Goal: Task Accomplishment & Management: Use online tool/utility

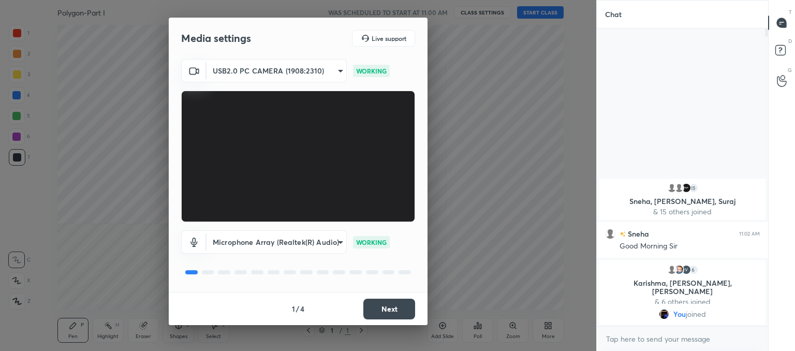
click at [396, 309] on button "Next" at bounding box center [389, 309] width 52 height 21
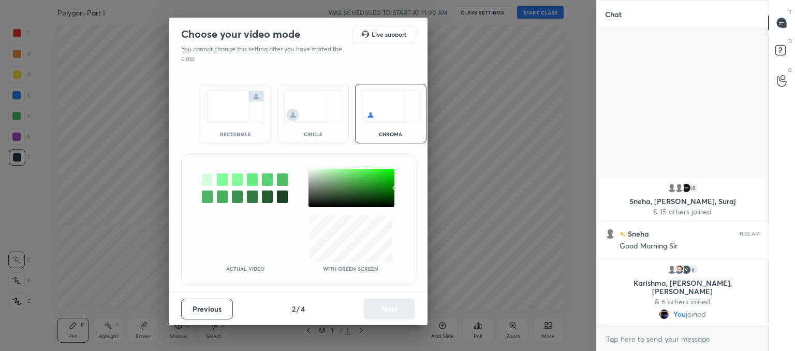
click at [323, 100] on img at bounding box center [313, 107] width 58 height 33
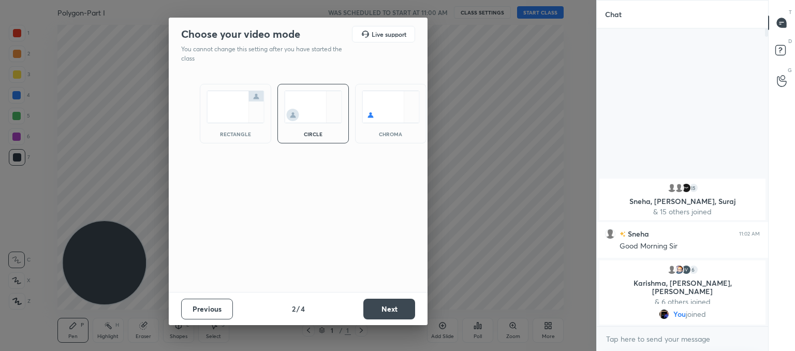
click at [386, 311] on button "Next" at bounding box center [389, 309] width 52 height 21
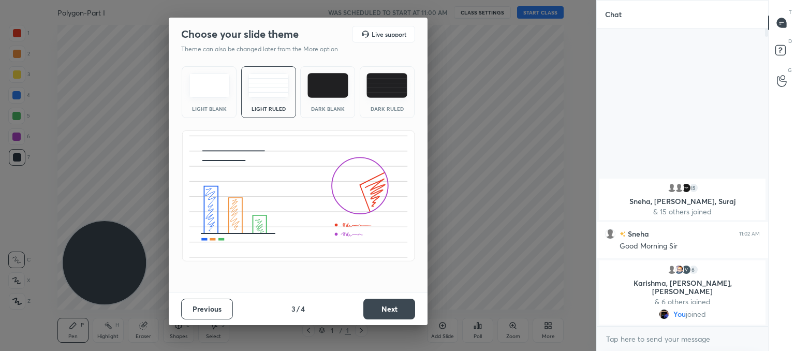
click at [396, 314] on button "Next" at bounding box center [389, 309] width 52 height 21
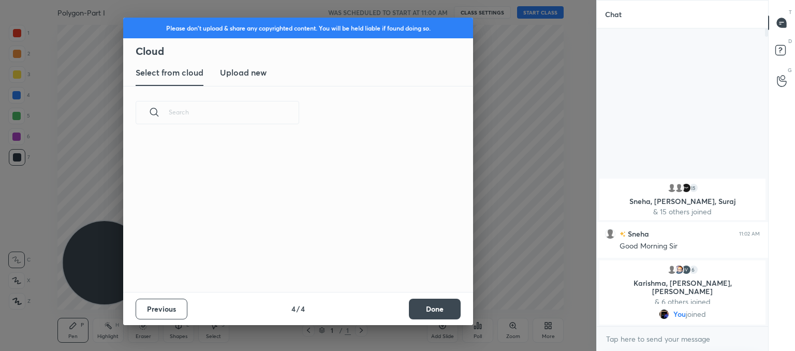
scroll to position [153, 332]
click at [240, 79] on new "Upload new" at bounding box center [243, 73] width 47 height 26
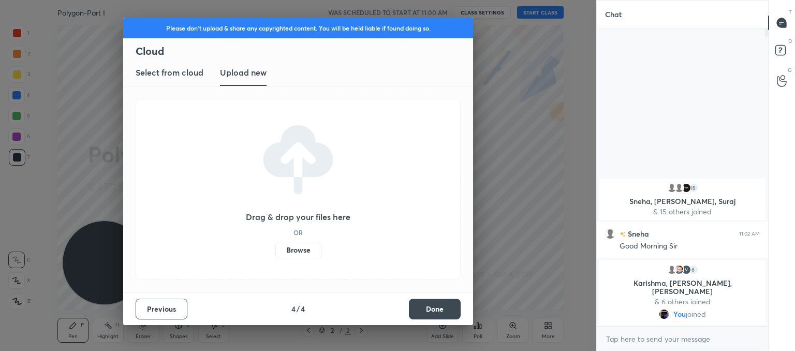
click at [301, 257] on label "Browse" at bounding box center [298, 250] width 46 height 17
click at [275, 257] on input "Browse" at bounding box center [275, 250] width 0 height 17
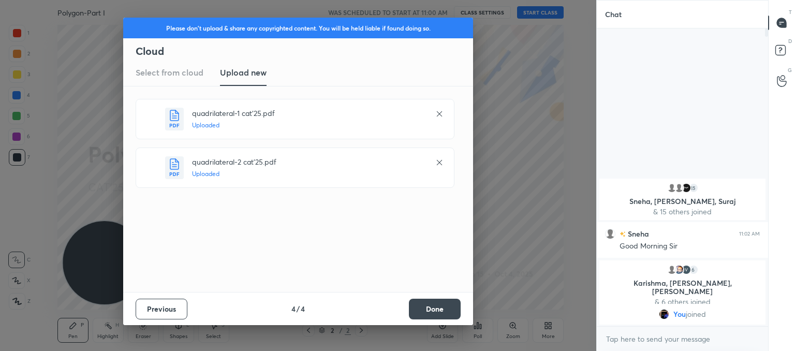
click at [442, 313] on button "Done" at bounding box center [435, 309] width 52 height 21
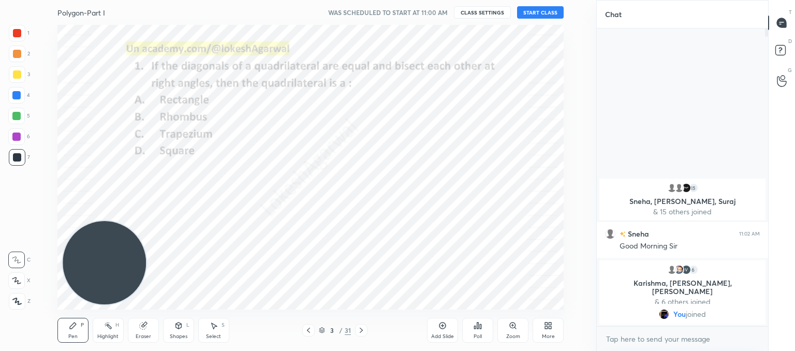
click at [310, 334] on icon at bounding box center [308, 330] width 8 height 8
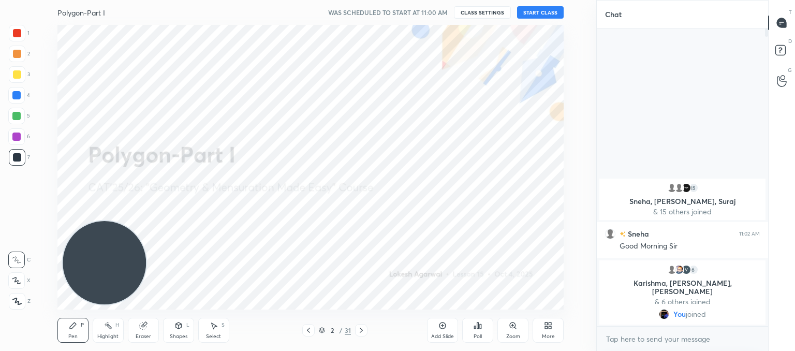
click at [536, 16] on button "START CLASS" at bounding box center [540, 12] width 47 height 12
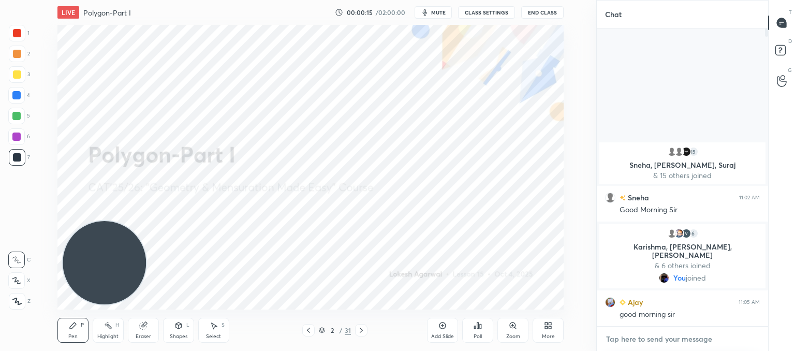
click at [665, 343] on textarea at bounding box center [682, 339] width 155 height 17
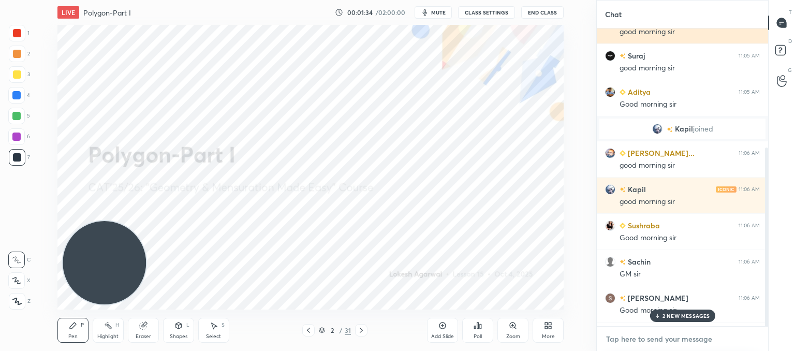
scroll to position [239, 0]
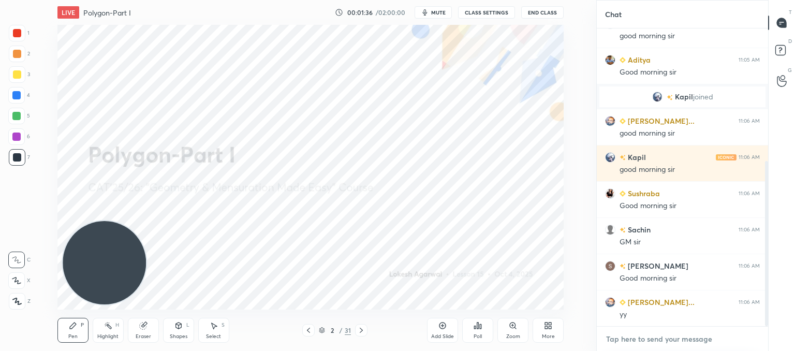
click at [664, 343] on textarea at bounding box center [682, 339] width 155 height 17
click at [358, 331] on icon at bounding box center [361, 330] width 8 height 8
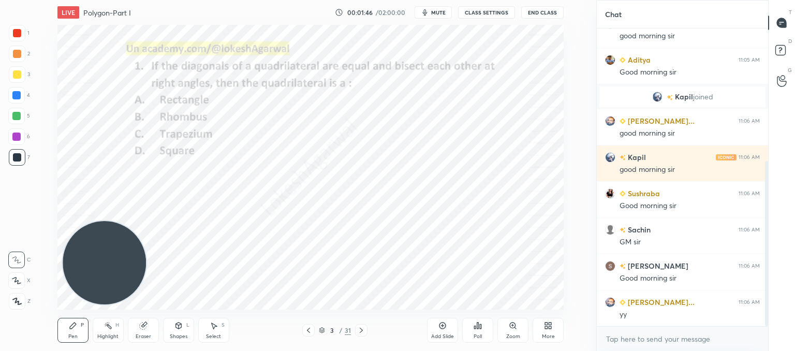
click at [358, 331] on icon at bounding box center [361, 330] width 8 height 8
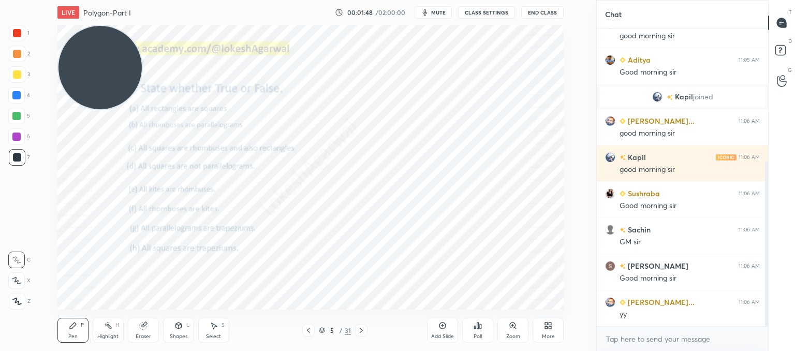
drag, startPoint x: 110, startPoint y: 263, endPoint x: 25, endPoint y: -21, distance: 296.6
click at [25, 0] on html "1 2 3 4 5 6 7 C X Z C X Z E E Erase all H H LIVE Polygon-Part I 00:01:48 / 02:0…" at bounding box center [397, 0] width 795 height 0
click at [490, 332] on div "Poll" at bounding box center [477, 330] width 31 height 25
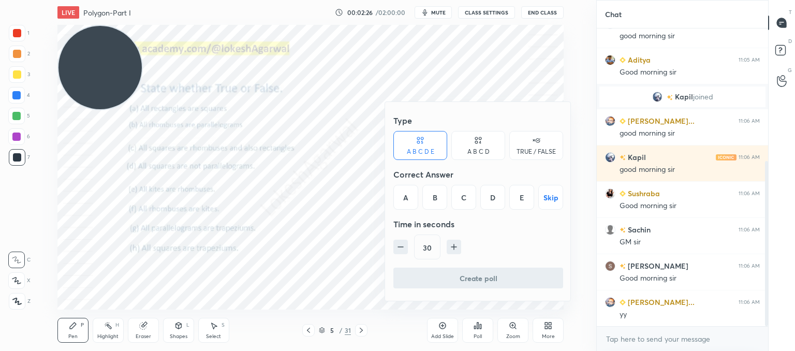
drag, startPoint x: 473, startPoint y: 193, endPoint x: 468, endPoint y: 205, distance: 12.8
click at [473, 193] on div "C" at bounding box center [463, 197] width 25 height 25
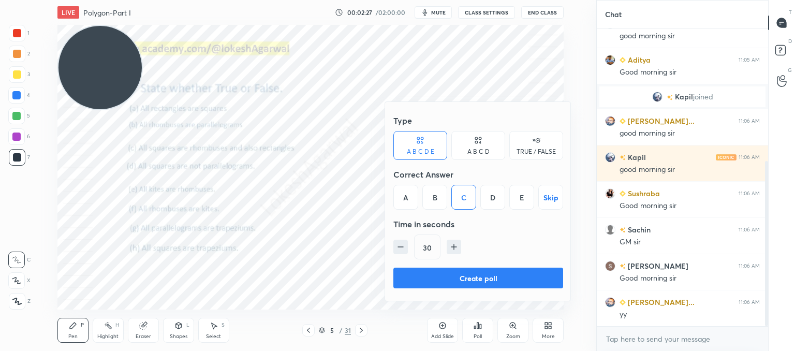
click at [437, 280] on button "Create poll" at bounding box center [478, 278] width 170 height 21
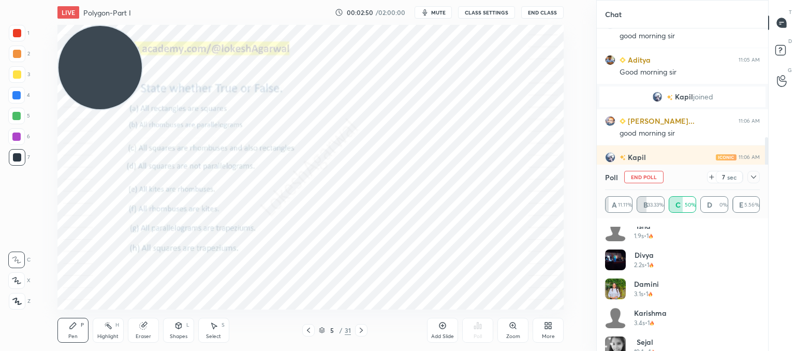
scroll to position [137, 0]
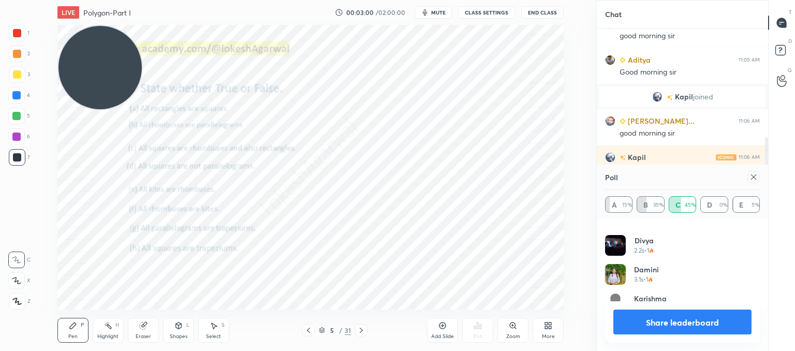
click at [753, 177] on icon at bounding box center [753, 176] width 5 height 5
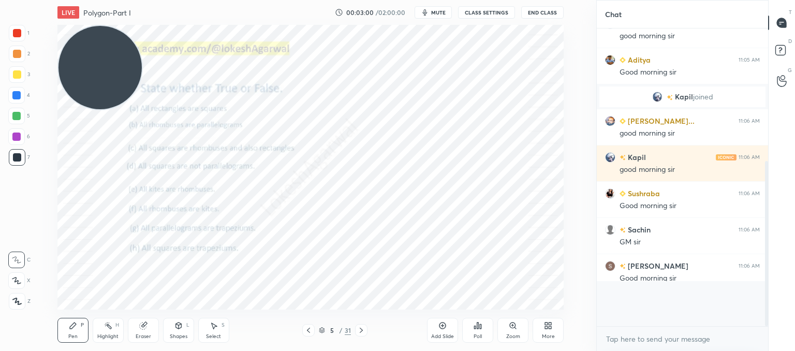
scroll to position [4, 3]
click at [213, 329] on icon at bounding box center [214, 326] width 6 height 6
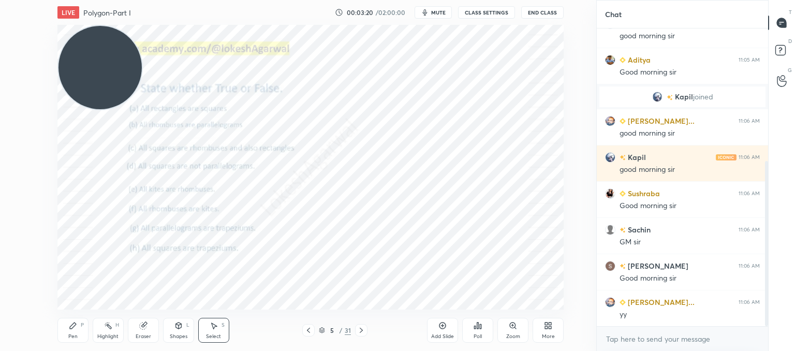
drag, startPoint x: 447, startPoint y: 319, endPoint x: 438, endPoint y: 316, distance: 10.0
click at [439, 317] on div "Add Slide Poll Zoom More" at bounding box center [495, 330] width 137 height 58
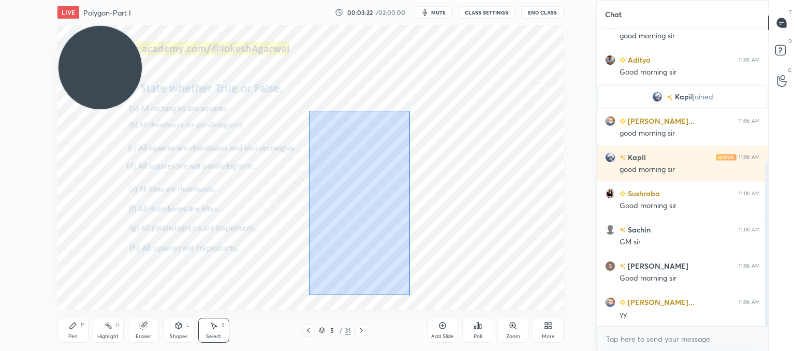
drag, startPoint x: 409, startPoint y: 295, endPoint x: 309, endPoint y: 110, distance: 210.1
click at [309, 110] on div "0 ° Undo Copy Duplicate Duplicate to new slide Delete" at bounding box center [310, 167] width 506 height 285
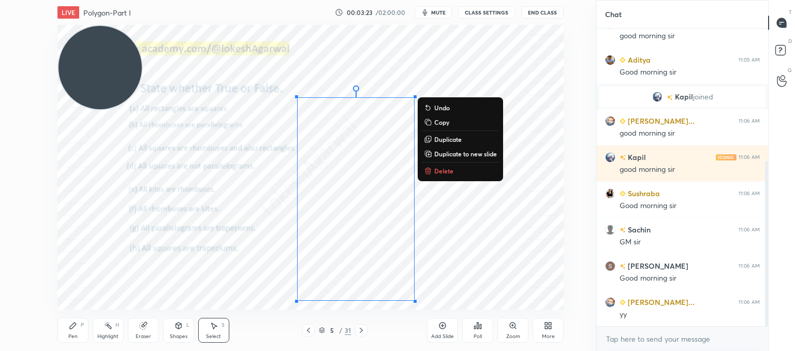
click at [504, 215] on div "0 ° Undo Copy Duplicate Duplicate to new slide Delete" at bounding box center [310, 167] width 506 height 285
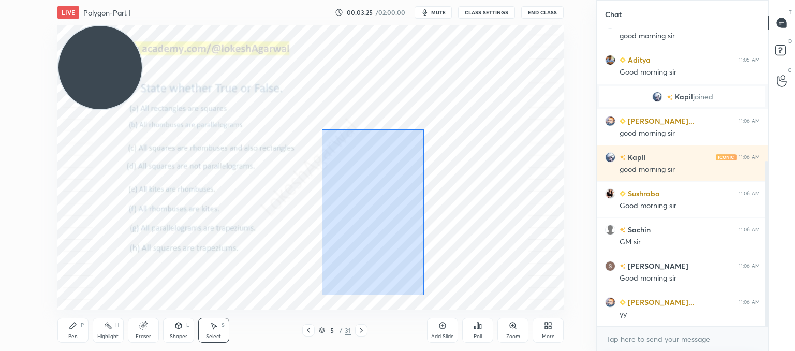
drag, startPoint x: 409, startPoint y: 296, endPoint x: 321, endPoint y: 129, distance: 188.3
click at [321, 129] on div "0 ° Undo Copy Duplicate Duplicate to new slide Delete" at bounding box center [310, 167] width 506 height 285
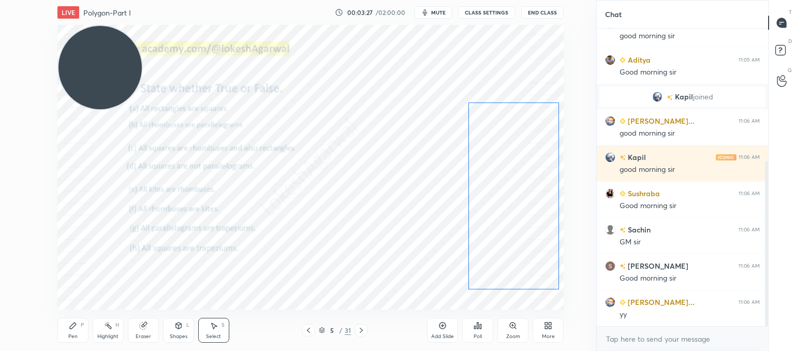
drag, startPoint x: 342, startPoint y: 167, endPoint x: 493, endPoint y: 156, distance: 151.6
click at [493, 156] on div "0 ° Undo Copy Duplicate Duplicate to new slide Delete" at bounding box center [310, 167] width 506 height 285
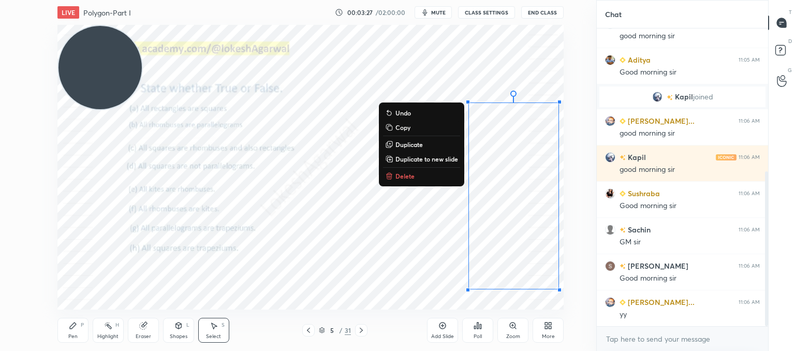
scroll to position [275, 0]
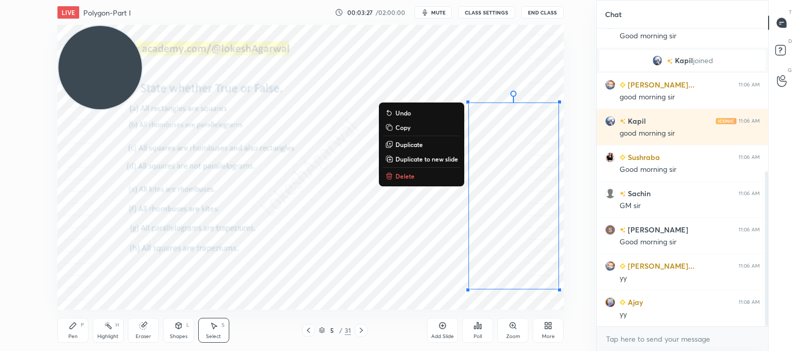
click at [368, 216] on div "0 ° Undo Copy Duplicate Duplicate to new slide Delete" at bounding box center [310, 167] width 506 height 285
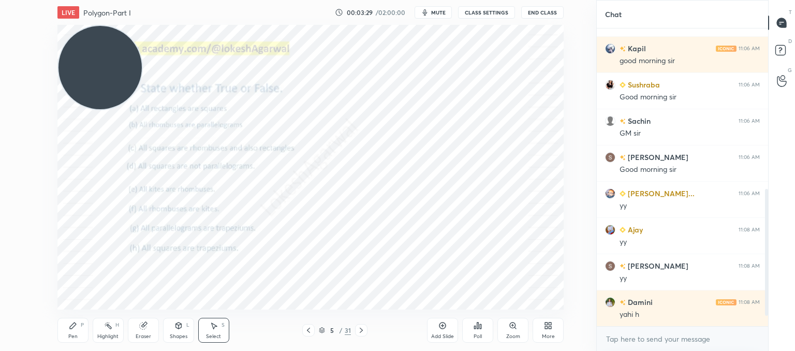
scroll to position [420, 0]
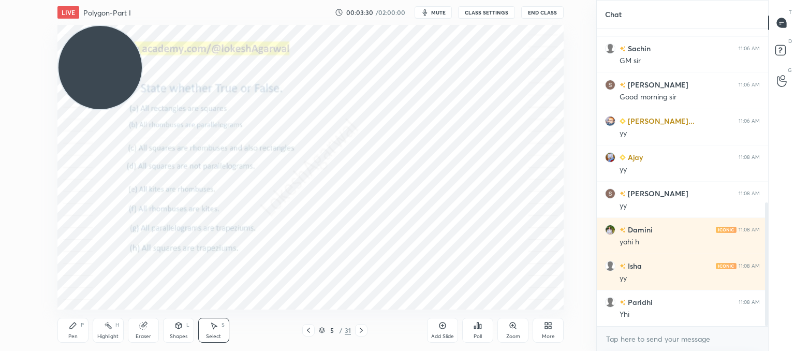
click at [365, 329] on icon at bounding box center [361, 330] width 8 height 8
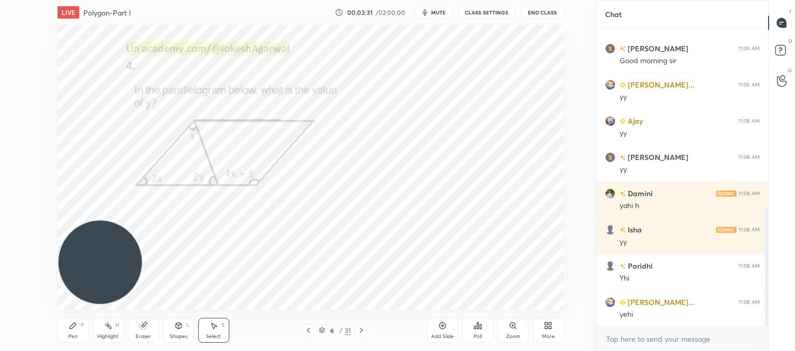
drag, startPoint x: 120, startPoint y: 63, endPoint x: 1, endPoint y: 303, distance: 268.1
click at [0, 304] on div "1 2 3 4 5 6 7 C X Z C X Z E E Erase all H H LIVE Polygon-Part I 00:03:31 / 02:0…" at bounding box center [294, 175] width 588 height 351
click at [367, 330] on div at bounding box center [361, 330] width 12 height 12
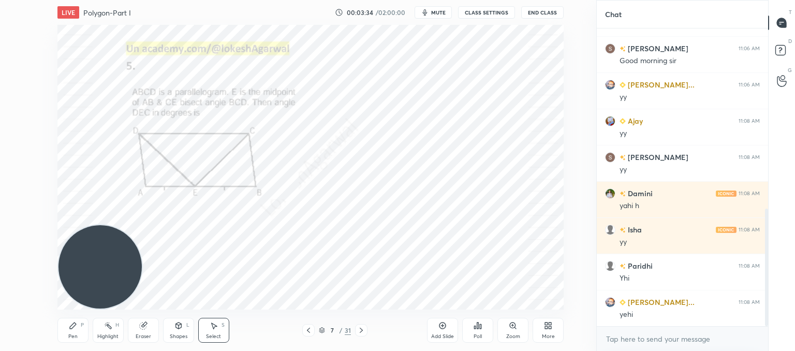
click at [367, 330] on div at bounding box center [361, 330] width 12 height 12
click at [475, 334] on div "Poll" at bounding box center [478, 336] width 8 height 5
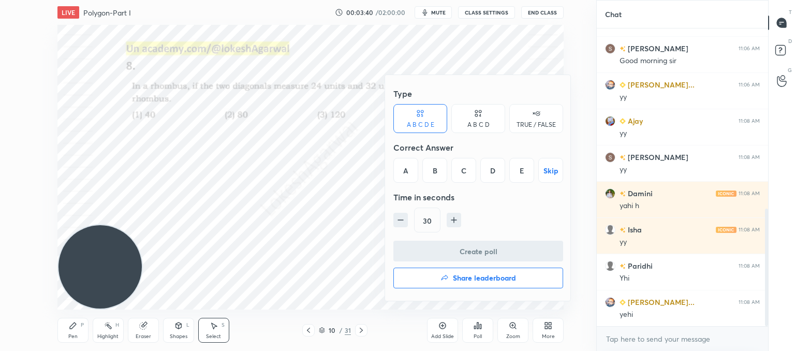
click at [480, 122] on div "A B C D" at bounding box center [478, 125] width 22 height 6
click at [451, 170] on div "B" at bounding box center [443, 170] width 31 height 25
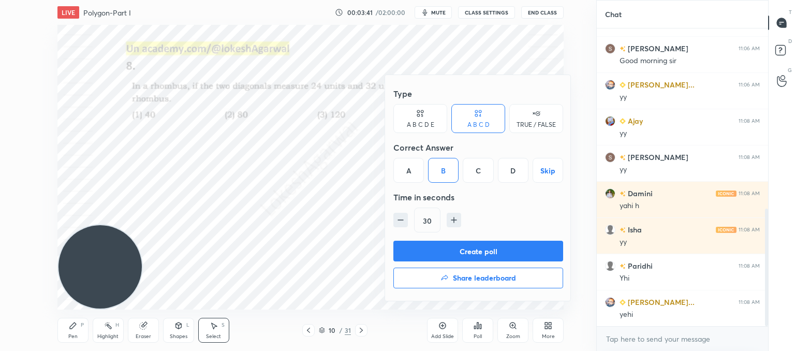
click at [435, 245] on button "Create poll" at bounding box center [478, 251] width 170 height 21
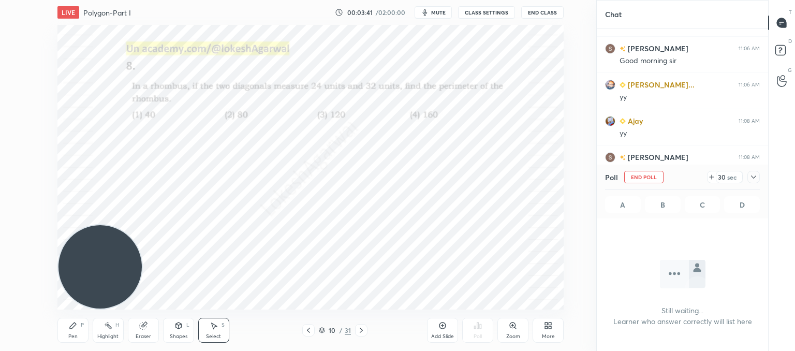
scroll to position [3, 3]
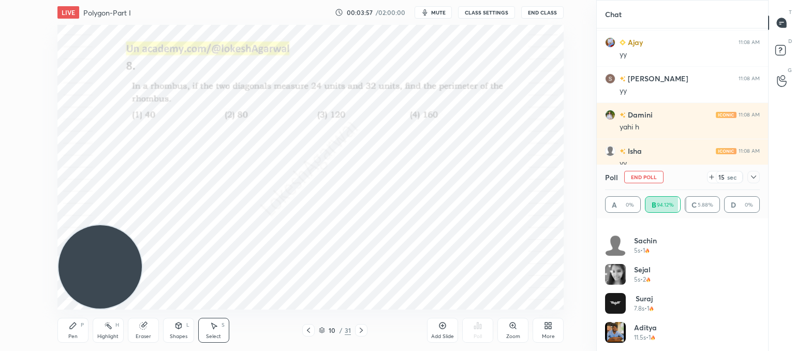
click at [754, 174] on icon at bounding box center [754, 177] width 8 height 8
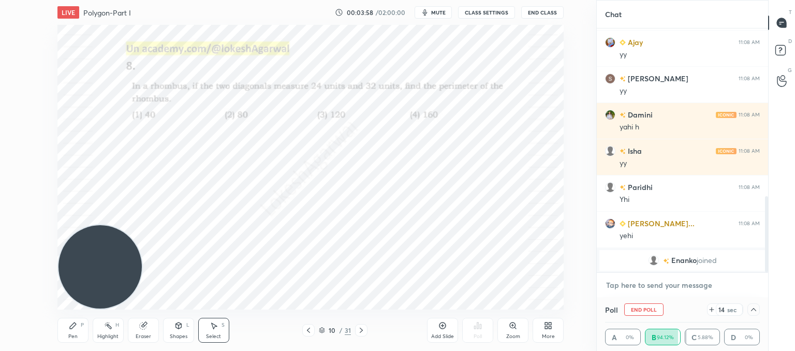
click at [628, 288] on textarea at bounding box center [682, 285] width 155 height 17
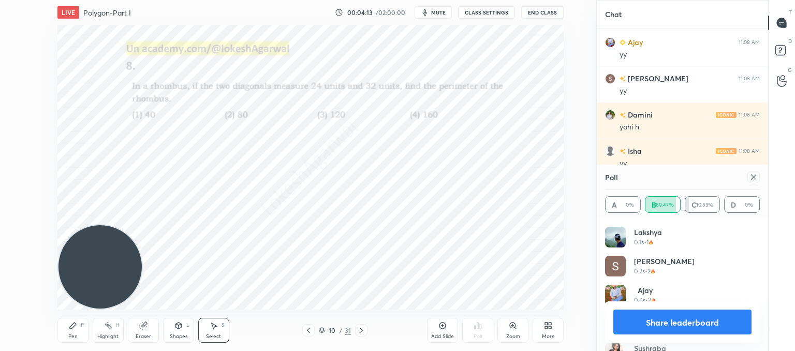
click at [754, 178] on icon at bounding box center [754, 177] width 8 height 8
type textarea "x"
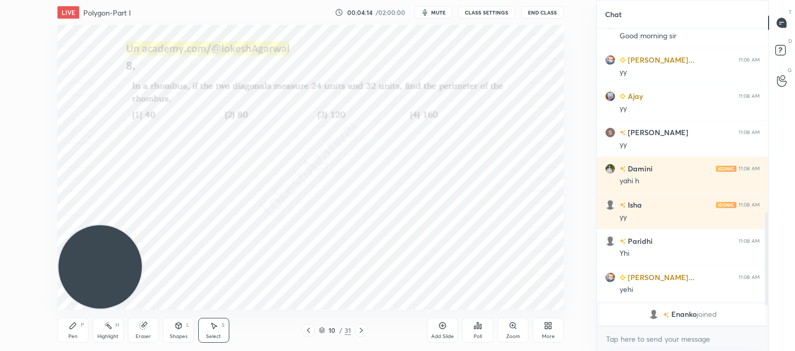
click at [76, 329] on div "Pen P" at bounding box center [72, 330] width 31 height 25
click at [354, 329] on div "10 / 31" at bounding box center [334, 330] width 65 height 12
click at [356, 331] on div at bounding box center [361, 330] width 12 height 12
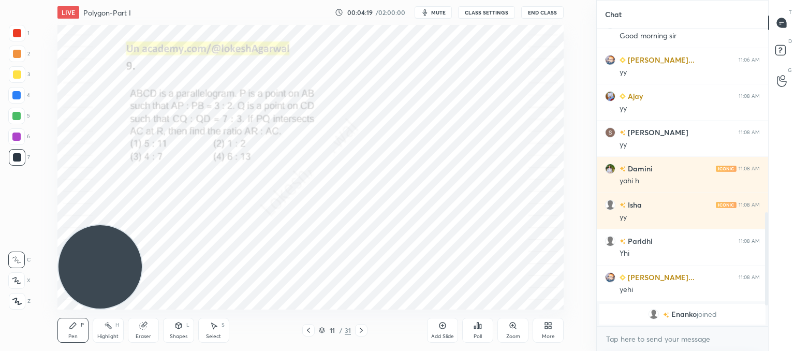
click at [356, 331] on div at bounding box center [361, 330] width 12 height 12
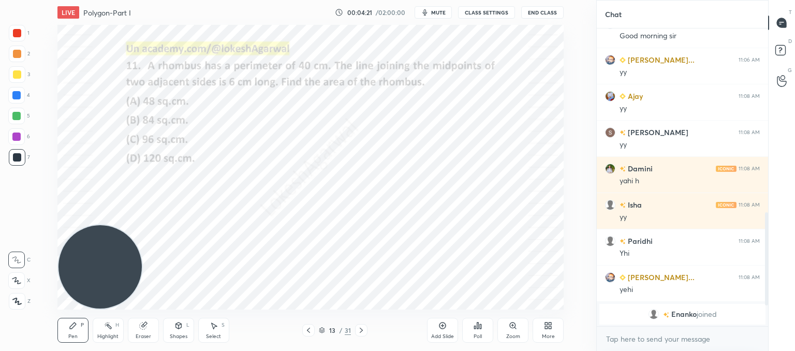
click at [485, 332] on div "Poll" at bounding box center [477, 330] width 31 height 25
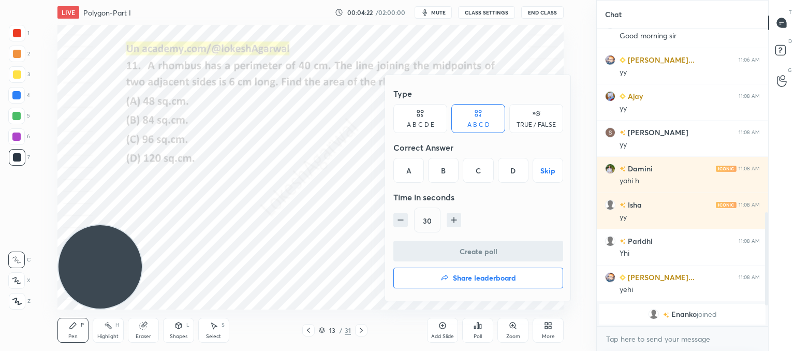
click at [481, 172] on div "C" at bounding box center [478, 170] width 31 height 25
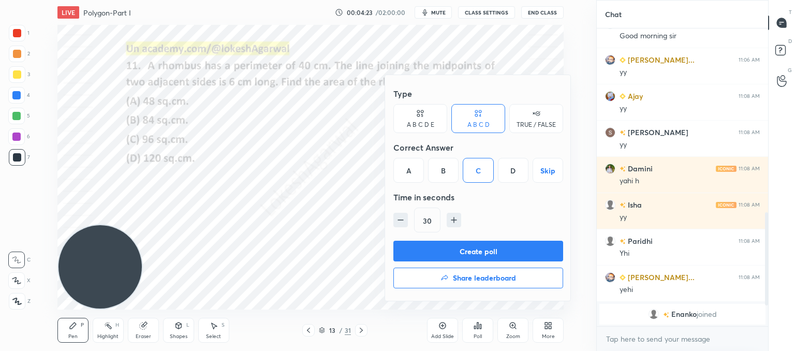
click at [396, 225] on icon "button" at bounding box center [401, 220] width 10 height 10
type input "15"
click at [419, 246] on button "Create poll" at bounding box center [478, 251] width 170 height 21
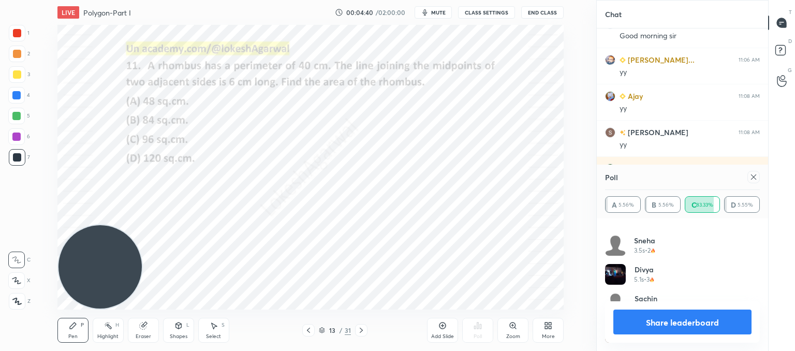
click at [752, 175] on icon at bounding box center [753, 176] width 5 height 5
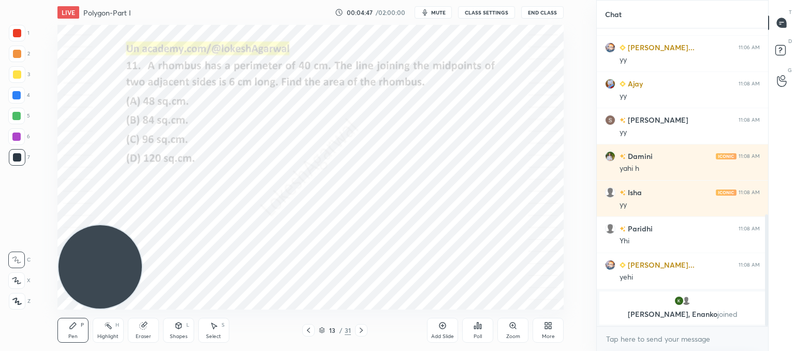
click at [363, 331] on icon at bounding box center [361, 330] width 8 height 8
click at [367, 329] on div at bounding box center [361, 330] width 12 height 12
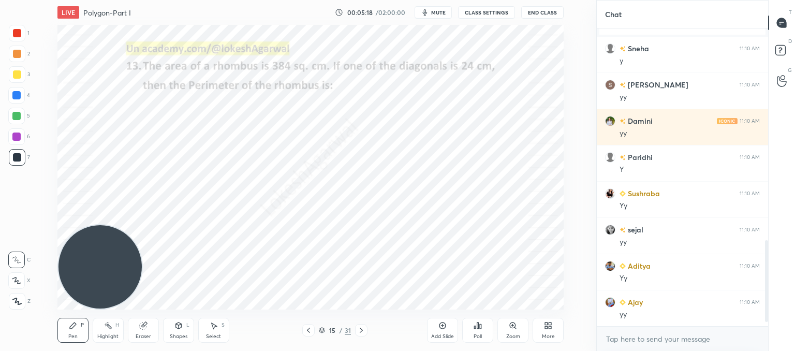
drag, startPoint x: 131, startPoint y: 327, endPoint x: 120, endPoint y: 344, distance: 19.8
click at [130, 327] on div "Eraser" at bounding box center [143, 330] width 31 height 25
click at [74, 335] on div "Pen" at bounding box center [72, 336] width 9 height 5
click at [20, 301] on icon at bounding box center [16, 301] width 9 height 7
click at [146, 330] on div "Eraser" at bounding box center [143, 330] width 31 height 25
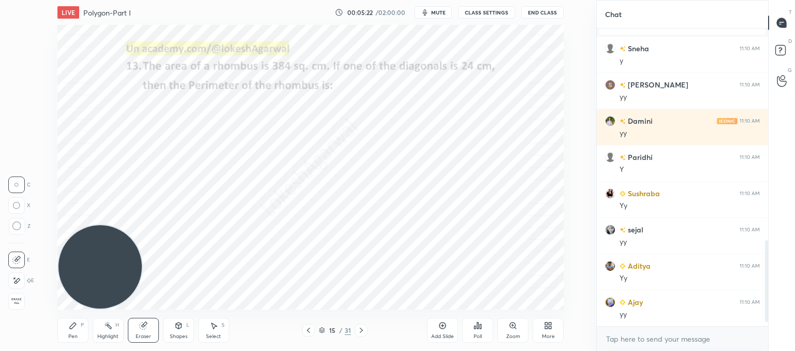
click at [17, 226] on icon at bounding box center [16, 226] width 9 height 9
click at [69, 329] on icon at bounding box center [73, 325] width 8 height 8
click at [365, 332] on icon at bounding box center [361, 330] width 8 height 8
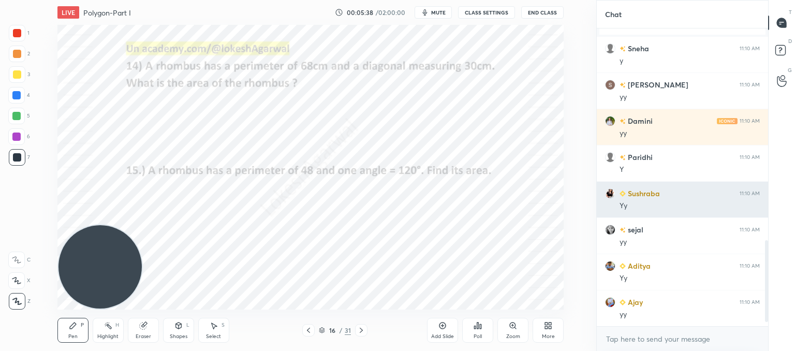
scroll to position [770, 0]
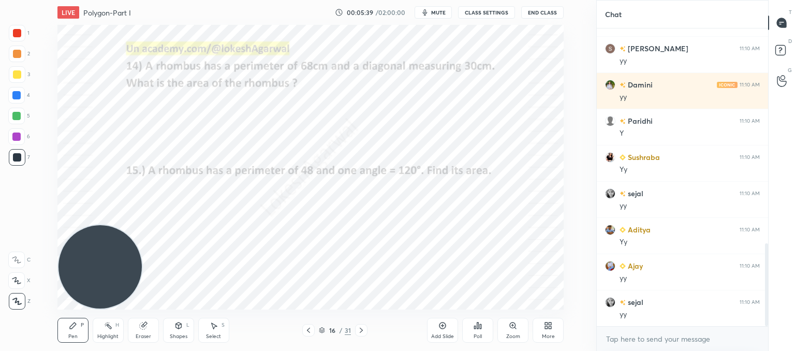
click at [358, 335] on div at bounding box center [361, 330] width 12 height 12
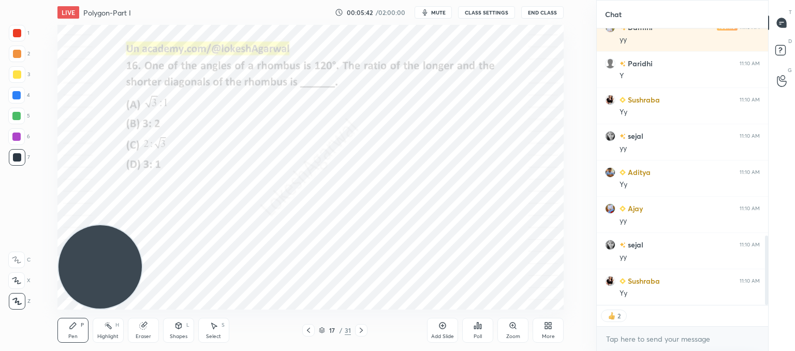
click at [481, 330] on icon at bounding box center [478, 325] width 8 height 8
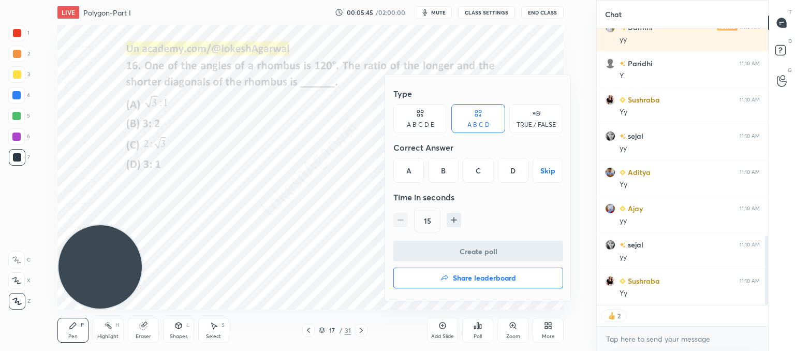
click at [401, 169] on div "A" at bounding box center [408, 170] width 31 height 25
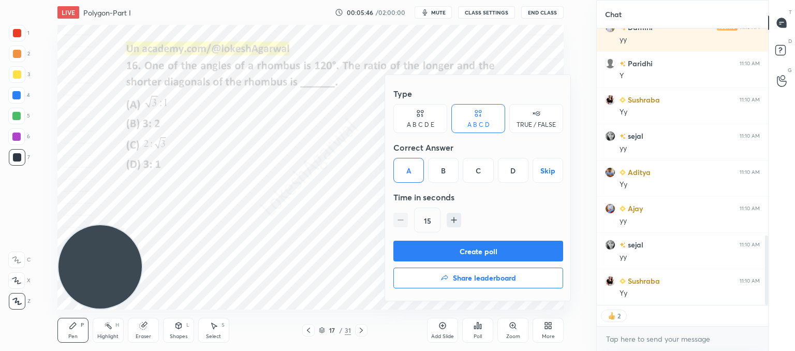
click at [458, 256] on button "Create poll" at bounding box center [478, 251] width 170 height 21
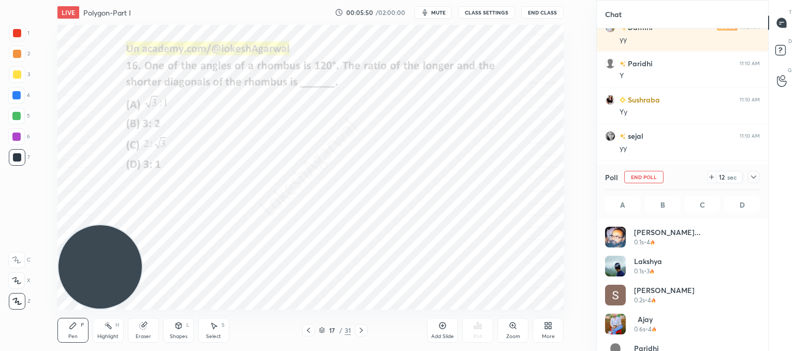
scroll to position [860, 0]
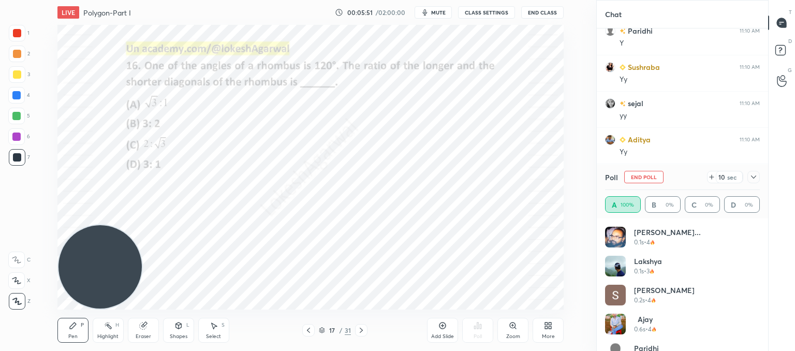
drag, startPoint x: 750, startPoint y: 173, endPoint x: 749, endPoint y: 179, distance: 6.2
click at [750, 173] on icon at bounding box center [754, 177] width 8 height 8
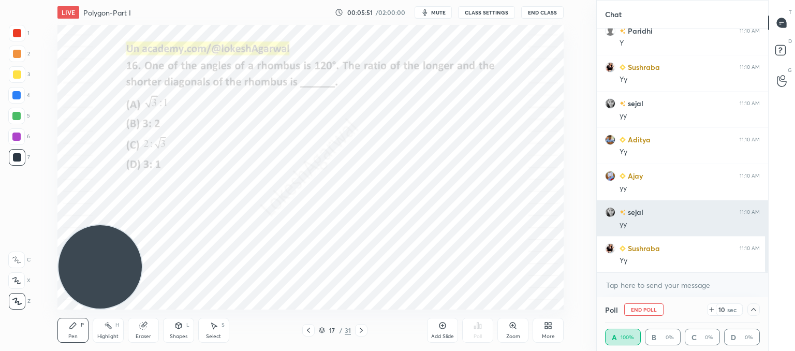
scroll to position [91, 152]
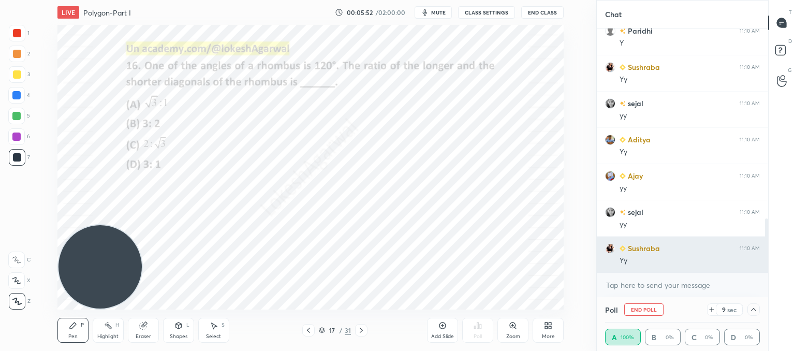
click at [627, 270] on div "Sushraba 11:10 AM Yy" at bounding box center [682, 255] width 171 height 36
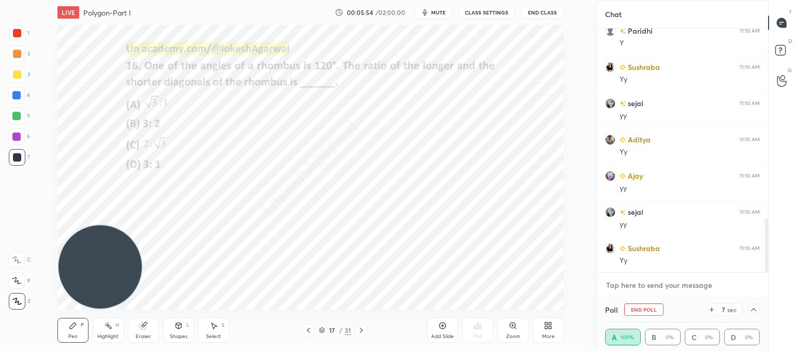
click at [664, 282] on textarea at bounding box center [682, 285] width 155 height 17
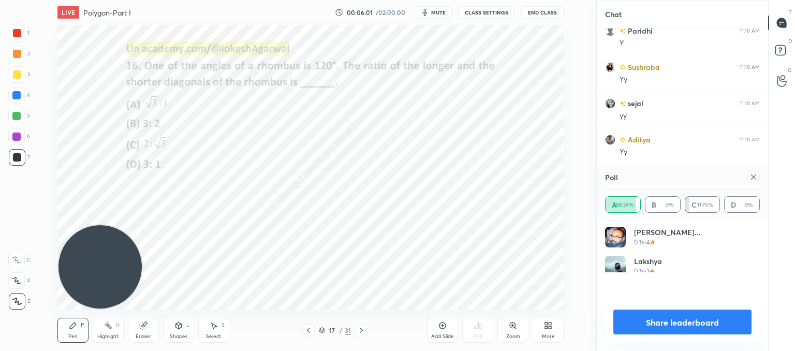
scroll to position [121, 152]
drag, startPoint x: 758, startPoint y: 177, endPoint x: 705, endPoint y: 196, distance: 56.8
click at [756, 177] on div at bounding box center [754, 177] width 12 height 12
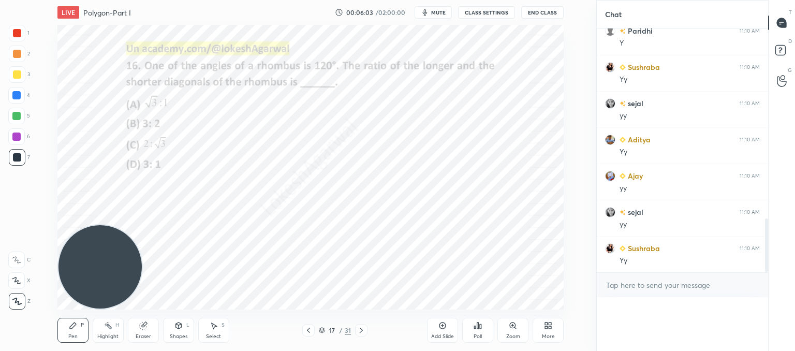
scroll to position [0, 0]
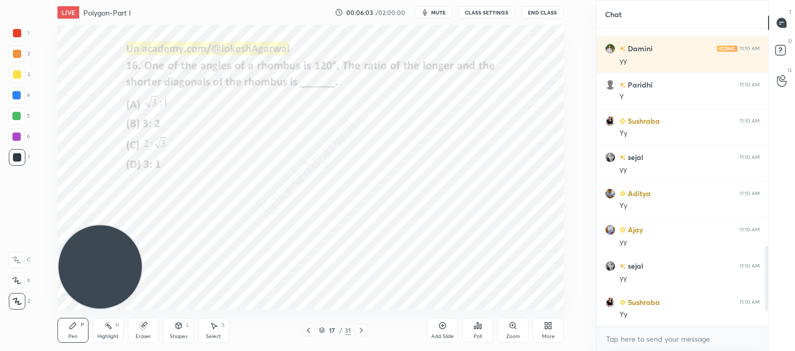
click at [363, 333] on icon at bounding box center [361, 330] width 8 height 8
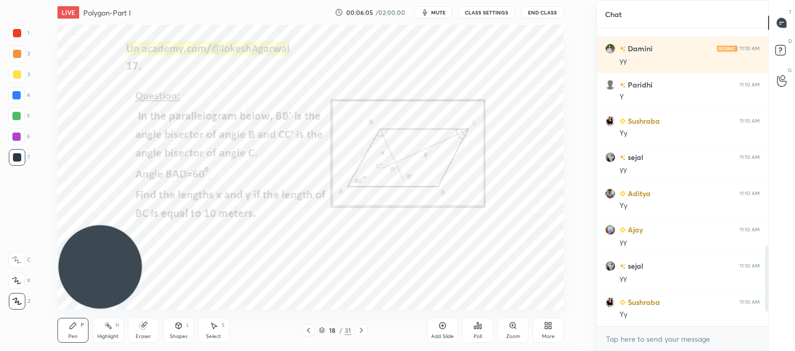
click at [362, 333] on icon at bounding box center [361, 330] width 8 height 8
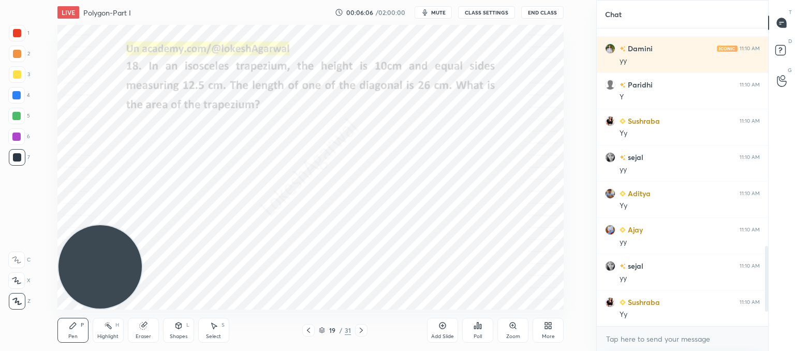
click at [362, 333] on icon at bounding box center [361, 330] width 8 height 8
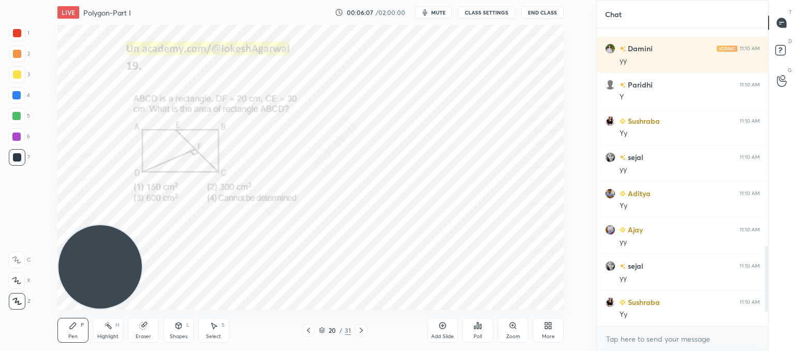
click at [362, 333] on icon at bounding box center [361, 330] width 8 height 8
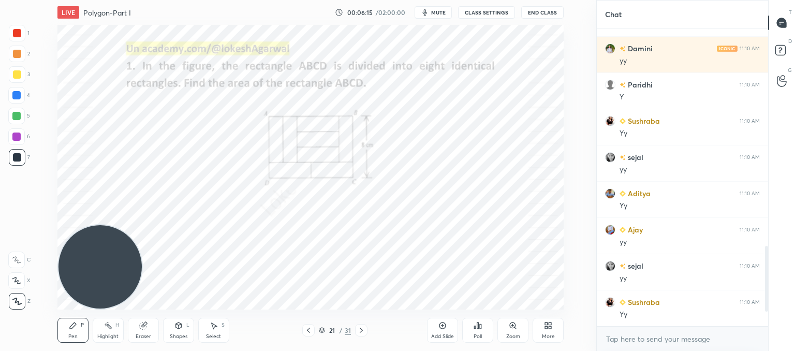
click at [364, 333] on icon at bounding box center [361, 330] width 8 height 8
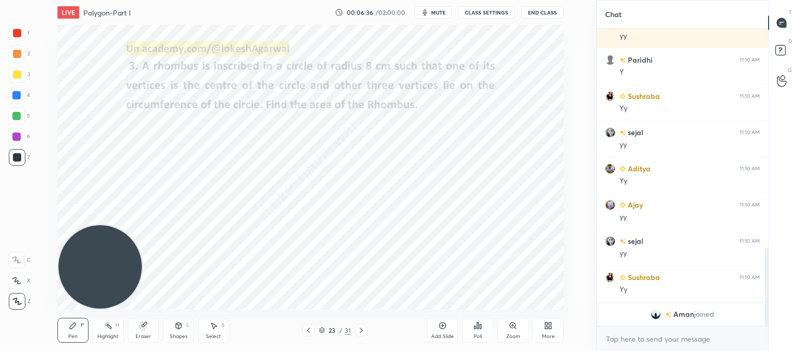
click at [477, 332] on div "Poll" at bounding box center [477, 330] width 31 height 25
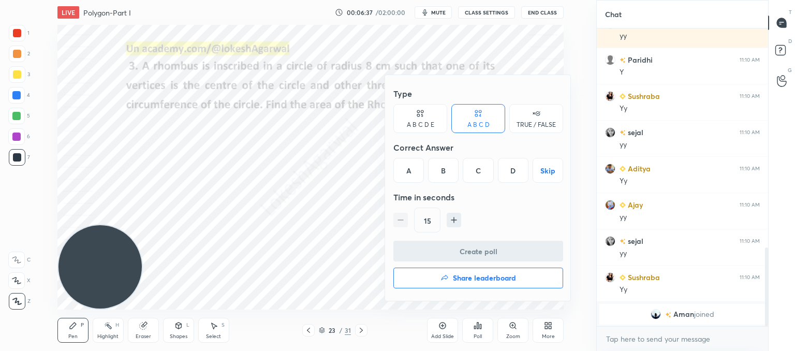
click at [429, 123] on div "A B C D E" at bounding box center [420, 125] width 27 height 6
click at [459, 166] on div "C" at bounding box center [463, 170] width 25 height 25
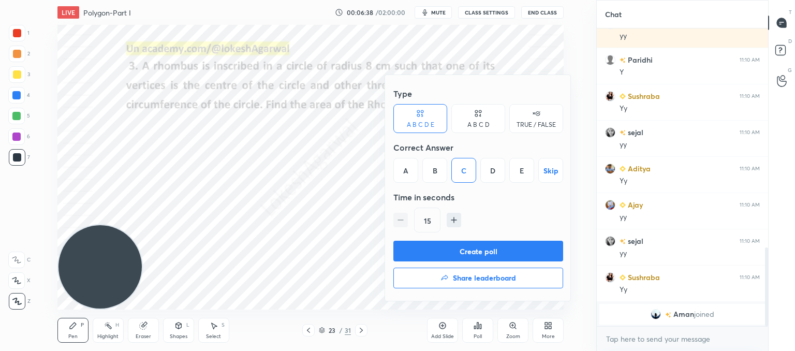
click at [453, 250] on button "Create poll" at bounding box center [478, 251] width 170 height 21
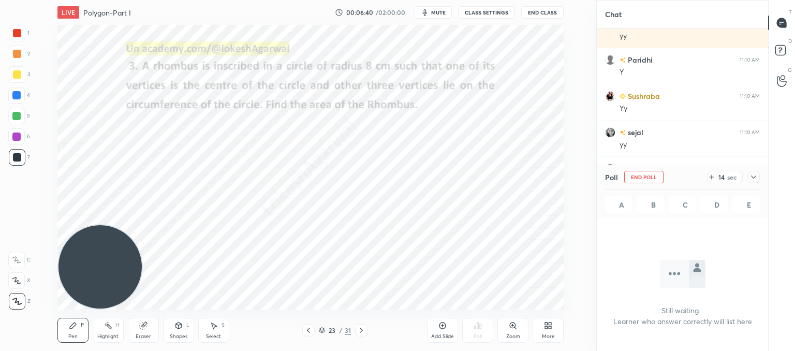
click at [207, 324] on div "Select S" at bounding box center [213, 330] width 31 height 25
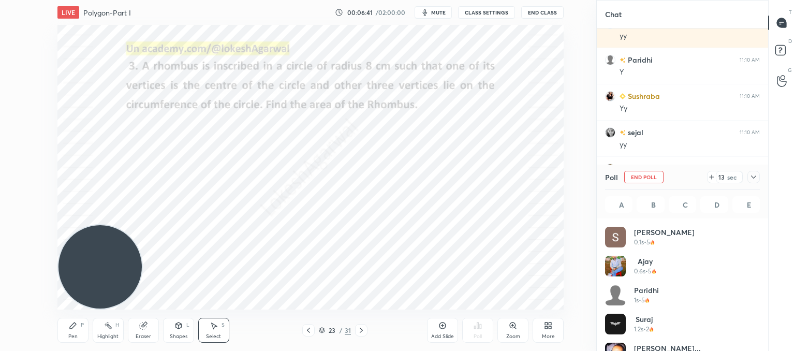
drag, startPoint x: 500, startPoint y: 302, endPoint x: 389, endPoint y: 251, distance: 121.4
click at [389, 251] on div "LIVE Polygon-Part I 00:06:41 / 02:00:00 mute CLASS SETTINGS End Class 0 ° Undo …" at bounding box center [310, 175] width 555 height 351
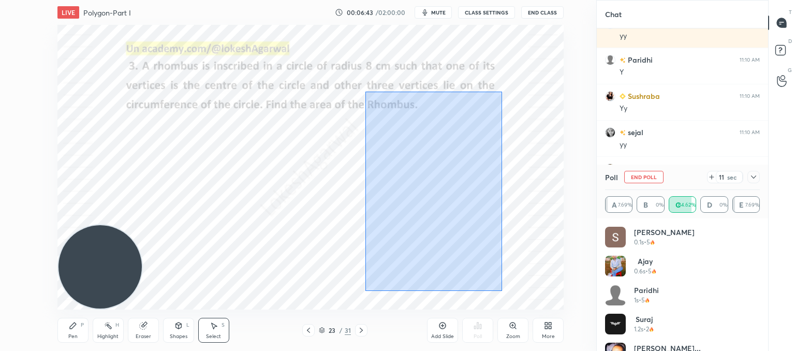
drag, startPoint x: 489, startPoint y: 294, endPoint x: 373, endPoint y: 112, distance: 215.6
click at [365, 91] on div "0 ° Undo Copy Duplicate Duplicate to new slide Delete" at bounding box center [310, 167] width 506 height 285
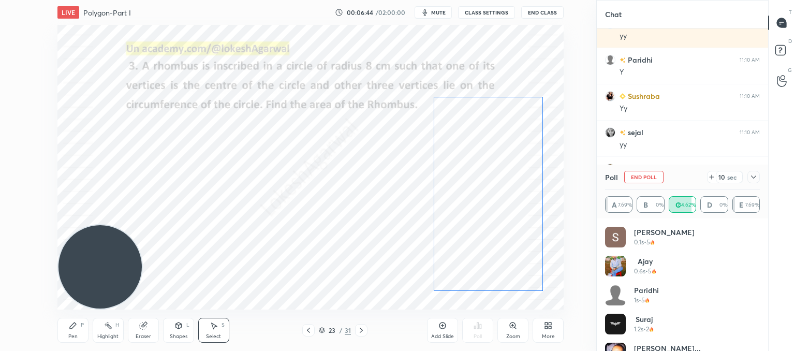
drag, startPoint x: 417, startPoint y: 184, endPoint x: 470, endPoint y: 170, distance: 55.1
click at [470, 170] on div "0 ° Undo Copy Duplicate Duplicate to new slide Delete" at bounding box center [310, 167] width 506 height 285
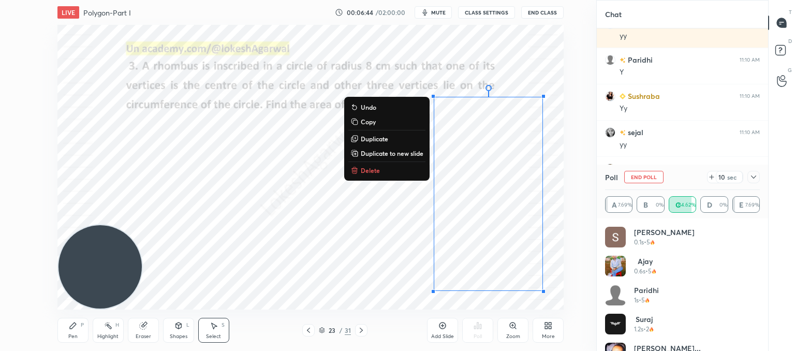
click at [291, 212] on div "0 ° Undo Copy Duplicate Duplicate to new slide Delete" at bounding box center [310, 167] width 506 height 285
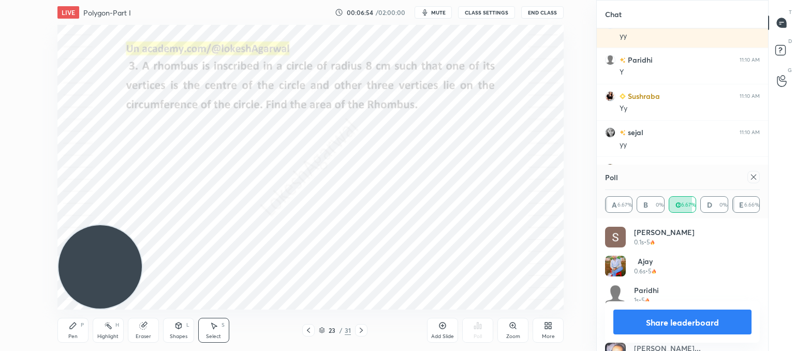
click at [757, 178] on icon at bounding box center [754, 177] width 8 height 8
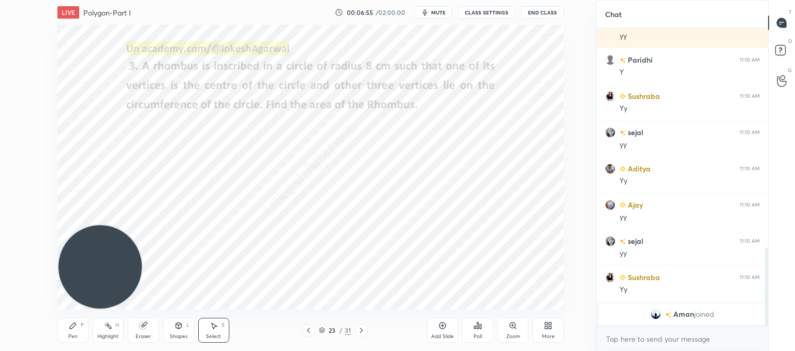
click at [360, 330] on icon at bounding box center [361, 330] width 8 height 8
click at [485, 336] on div "Poll" at bounding box center [477, 330] width 31 height 25
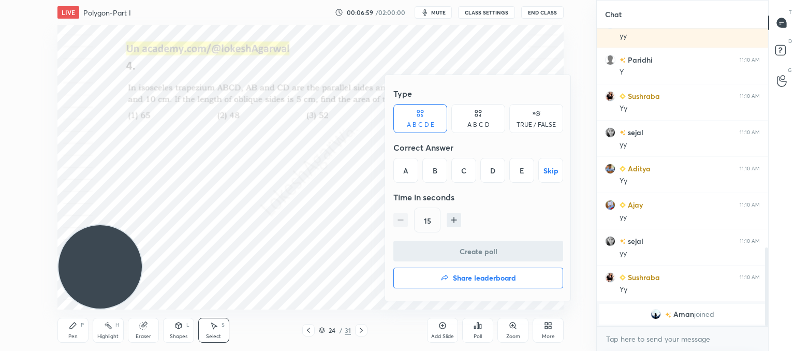
click at [482, 110] on icon at bounding box center [478, 113] width 8 height 10
click at [468, 172] on div "C" at bounding box center [478, 170] width 31 height 25
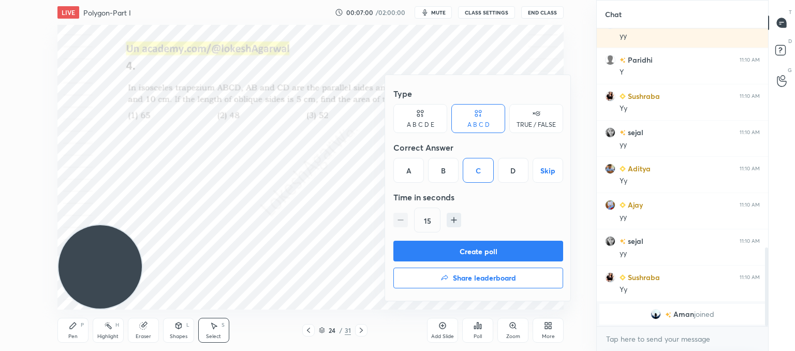
click at [460, 259] on button "Create poll" at bounding box center [478, 251] width 170 height 21
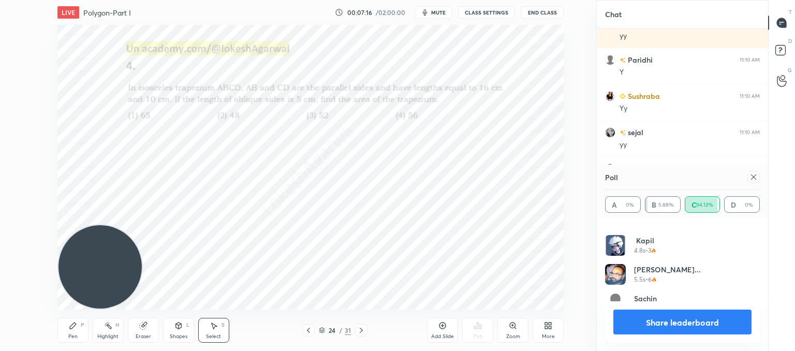
click at [755, 181] on div at bounding box center [754, 177] width 12 height 12
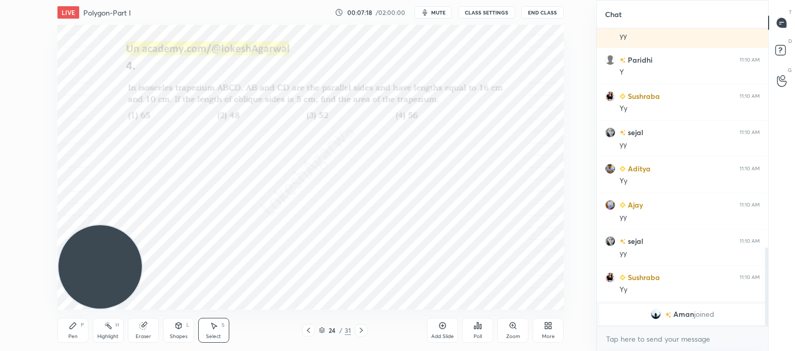
click at [367, 331] on div at bounding box center [361, 330] width 12 height 12
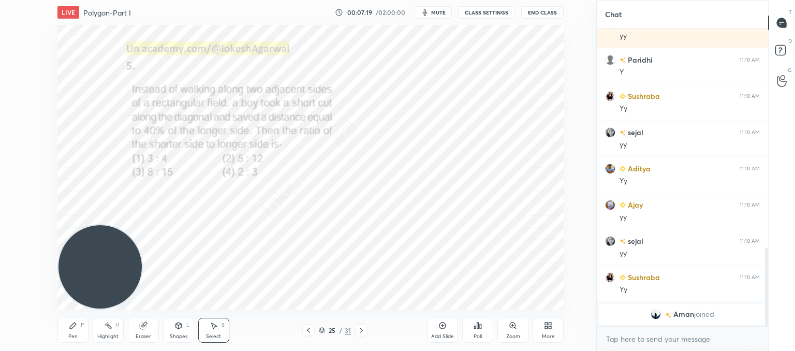
click at [484, 335] on div "Poll" at bounding box center [477, 330] width 31 height 25
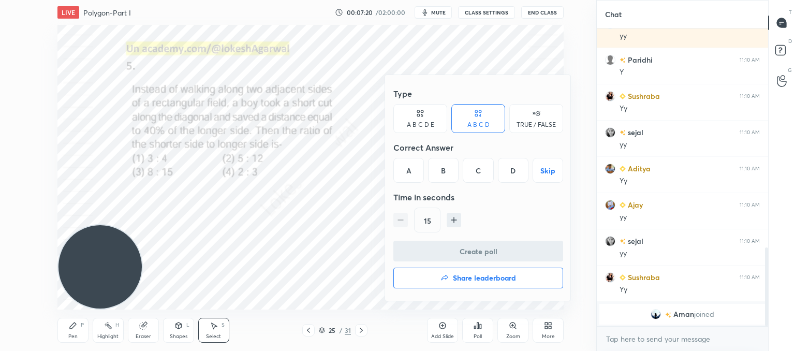
click at [490, 172] on div "C" at bounding box center [478, 170] width 31 height 25
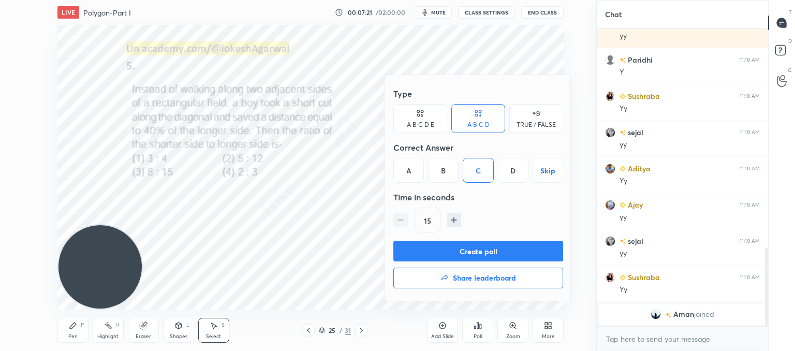
click at [436, 241] on button "Create poll" at bounding box center [478, 251] width 170 height 21
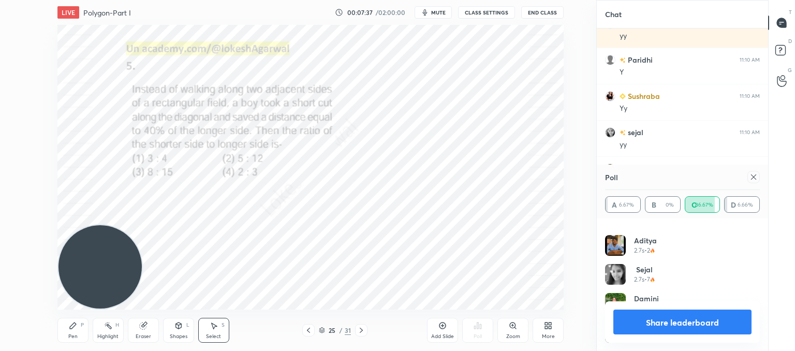
drag, startPoint x: 750, startPoint y: 175, endPoint x: 553, endPoint y: 288, distance: 227.1
click at [750, 174] on icon at bounding box center [754, 177] width 8 height 8
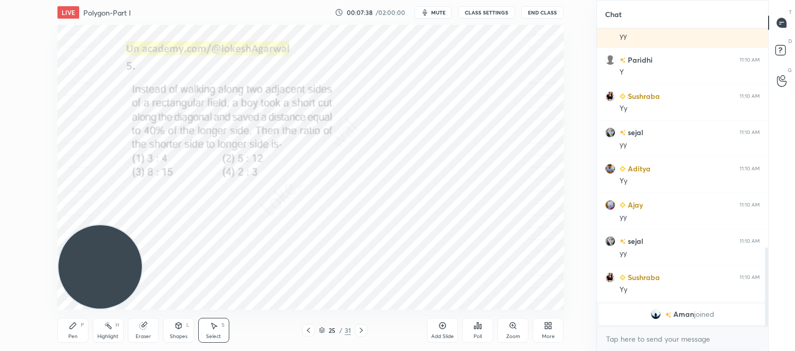
click at [360, 326] on div at bounding box center [361, 330] width 12 height 12
click at [477, 334] on div "Poll" at bounding box center [478, 336] width 8 height 5
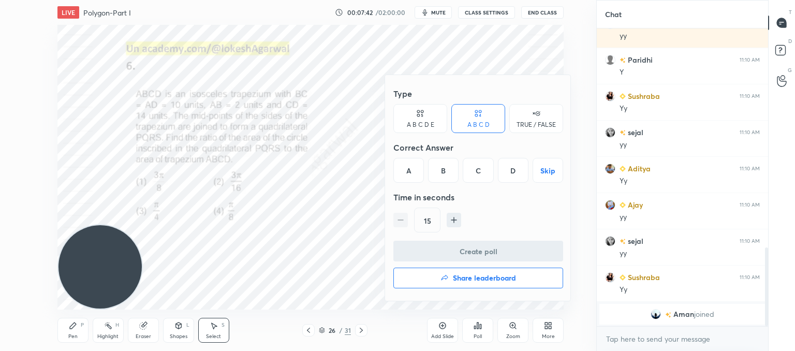
drag, startPoint x: 484, startPoint y: 164, endPoint x: 484, endPoint y: 171, distance: 6.7
click at [484, 164] on div "C" at bounding box center [478, 170] width 31 height 25
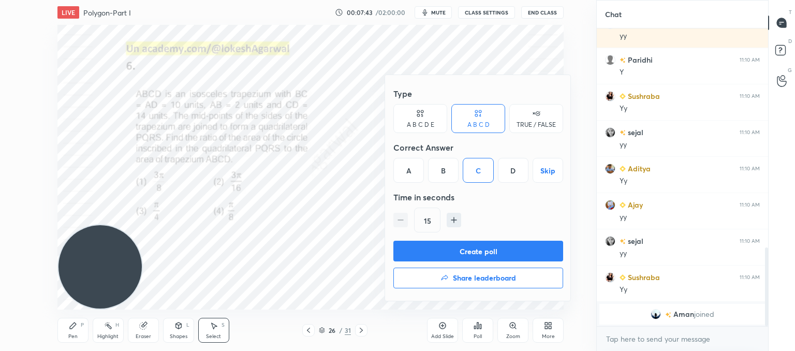
click at [473, 247] on button "Create poll" at bounding box center [478, 251] width 170 height 21
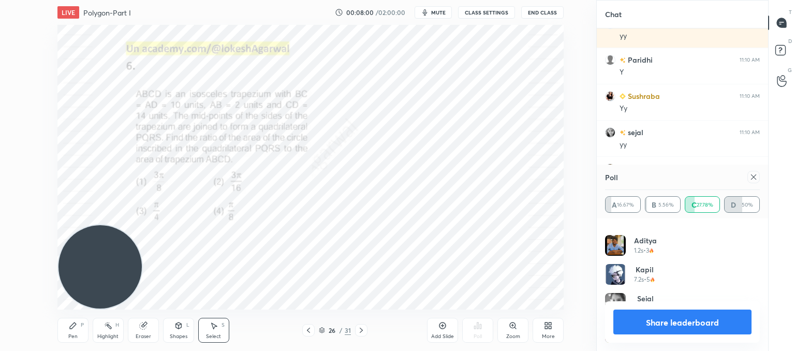
click at [754, 176] on icon at bounding box center [754, 177] width 8 height 8
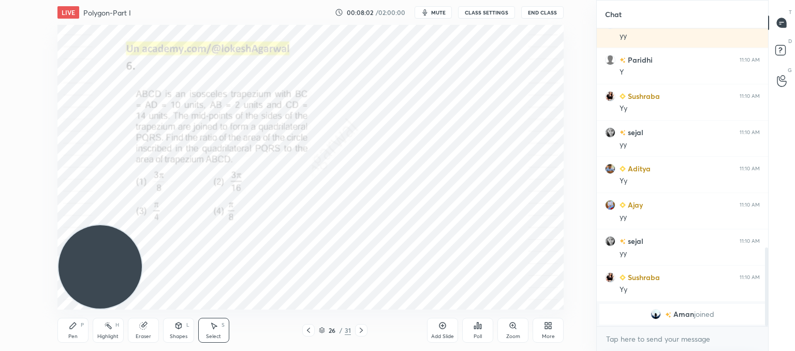
click at [81, 327] on div "P" at bounding box center [82, 325] width 3 height 5
drag, startPoint x: 368, startPoint y: 324, endPoint x: 362, endPoint y: 329, distance: 7.7
click at [367, 325] on div "26 / 31" at bounding box center [334, 330] width 185 height 12
click at [364, 330] on icon at bounding box center [361, 330] width 8 height 8
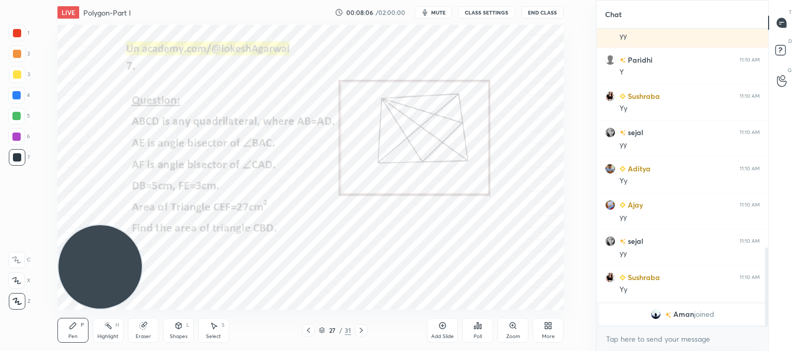
click at [364, 330] on icon at bounding box center [361, 330] width 8 height 8
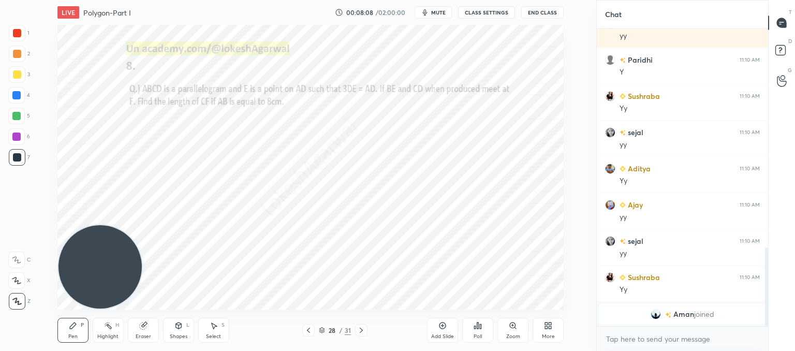
click at [308, 329] on icon at bounding box center [308, 330] width 8 height 8
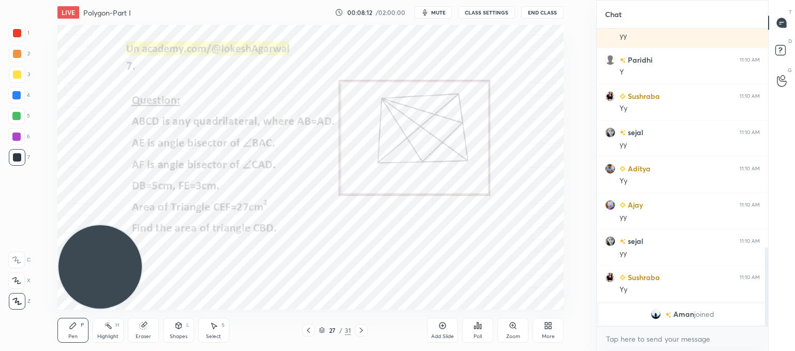
click at [370, 333] on div "27 / 31" at bounding box center [334, 330] width 185 height 12
click at [365, 332] on icon at bounding box center [361, 330] width 8 height 8
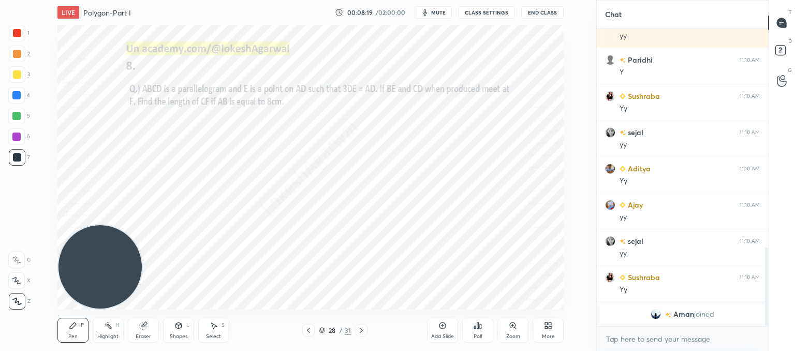
drag, startPoint x: 371, startPoint y: 333, endPoint x: 366, endPoint y: 335, distance: 5.4
click at [371, 333] on div "28 / 31" at bounding box center [334, 330] width 185 height 12
click at [362, 335] on div at bounding box center [361, 330] width 12 height 12
click at [475, 332] on div "Poll" at bounding box center [477, 330] width 31 height 25
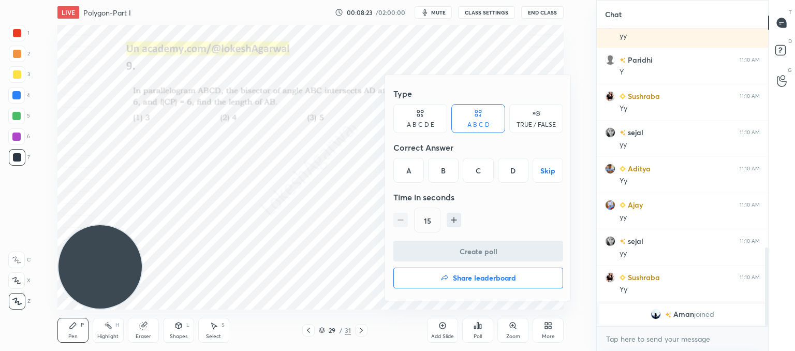
drag, startPoint x: 441, startPoint y: 171, endPoint x: 446, endPoint y: 196, distance: 25.5
click at [440, 171] on div "B" at bounding box center [443, 170] width 31 height 25
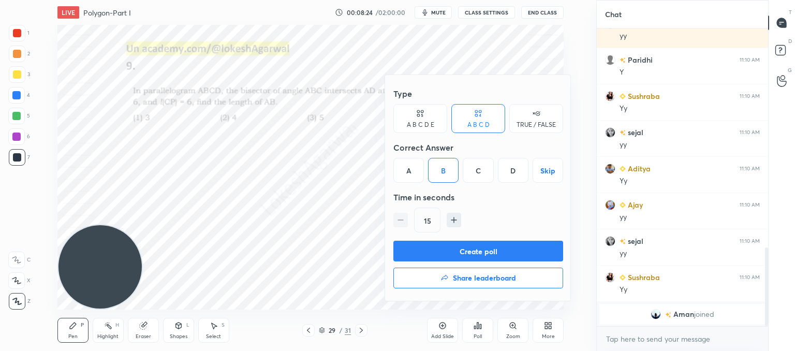
click at [455, 250] on button "Create poll" at bounding box center [478, 251] width 170 height 21
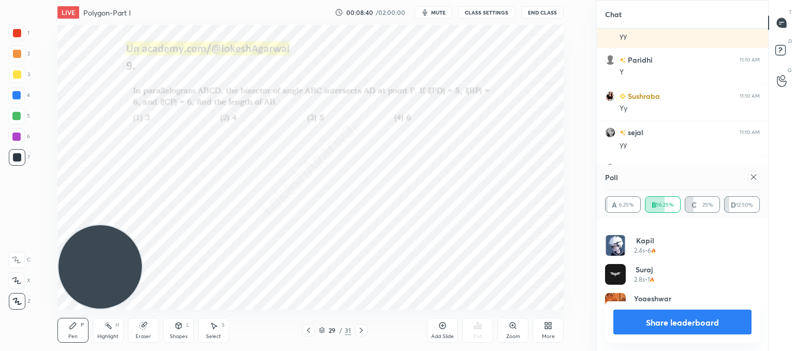
click at [755, 177] on icon at bounding box center [754, 177] width 8 height 8
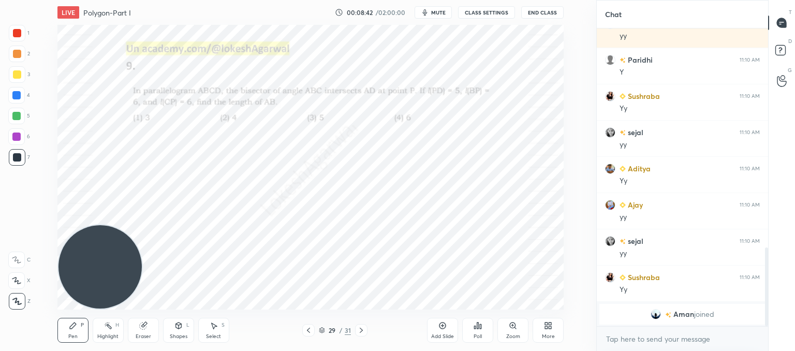
click at [359, 326] on div at bounding box center [361, 330] width 12 height 12
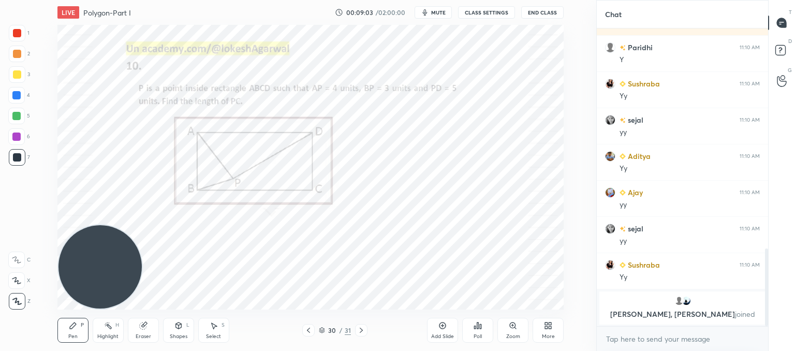
click at [477, 315] on div "Poll" at bounding box center [477, 330] width 31 height 58
click at [479, 338] on div "Poll" at bounding box center [478, 336] width 8 height 5
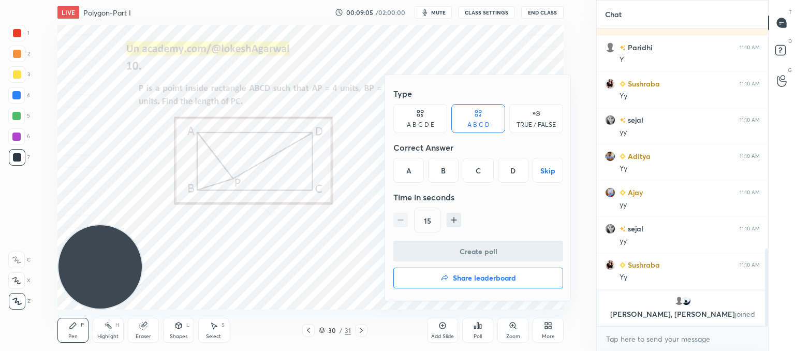
click at [399, 102] on div "Type" at bounding box center [478, 93] width 170 height 21
click at [407, 113] on div "A B C D E" at bounding box center [420, 118] width 54 height 29
click at [502, 165] on div "D" at bounding box center [492, 170] width 25 height 25
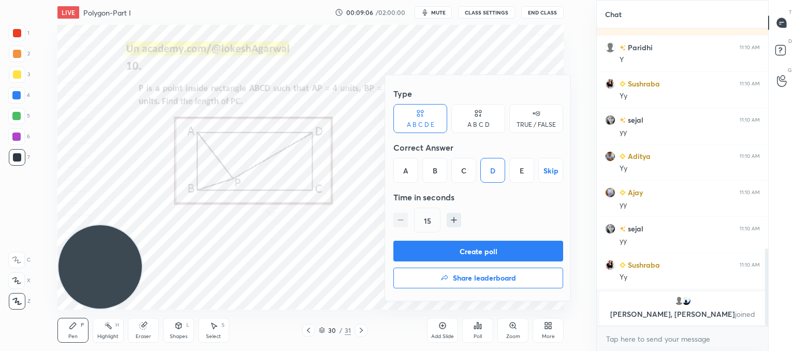
click at [480, 247] on button "Create poll" at bounding box center [478, 251] width 170 height 21
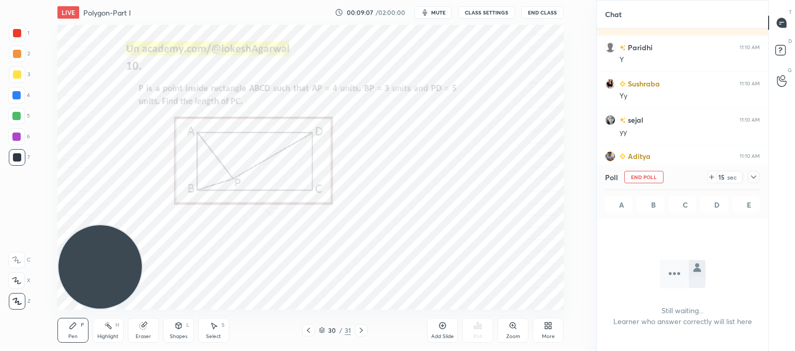
scroll to position [4, 3]
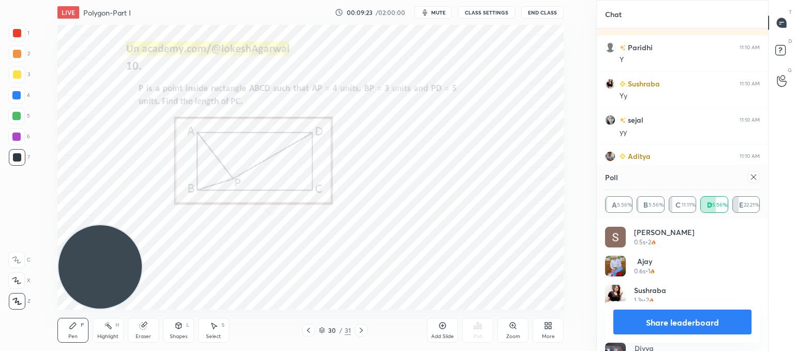
drag, startPoint x: 756, startPoint y: 177, endPoint x: 592, endPoint y: 248, distance: 178.5
click at [756, 177] on icon at bounding box center [754, 177] width 8 height 8
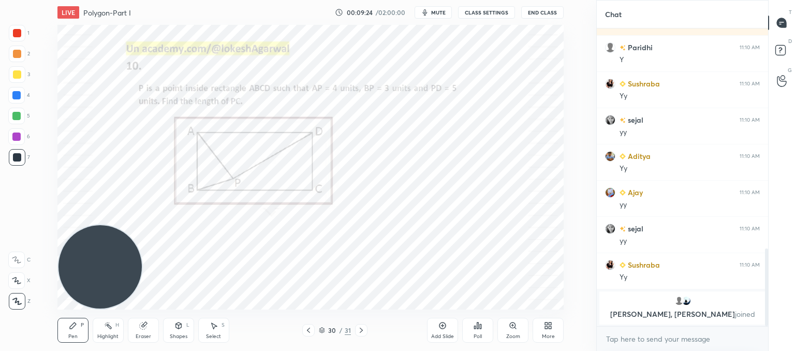
click at [363, 330] on icon at bounding box center [361, 330] width 8 height 8
click at [74, 337] on div "Pen" at bounding box center [72, 336] width 9 height 5
click at [476, 330] on icon at bounding box center [478, 325] width 8 height 8
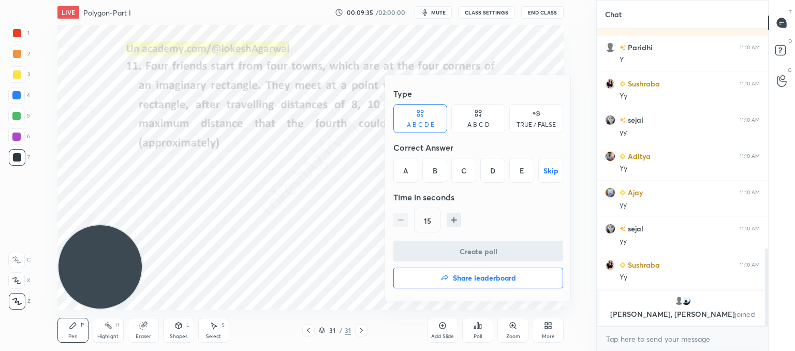
click at [481, 125] on div "A B C D" at bounding box center [478, 125] width 22 height 6
click at [480, 169] on div "C" at bounding box center [478, 170] width 31 height 25
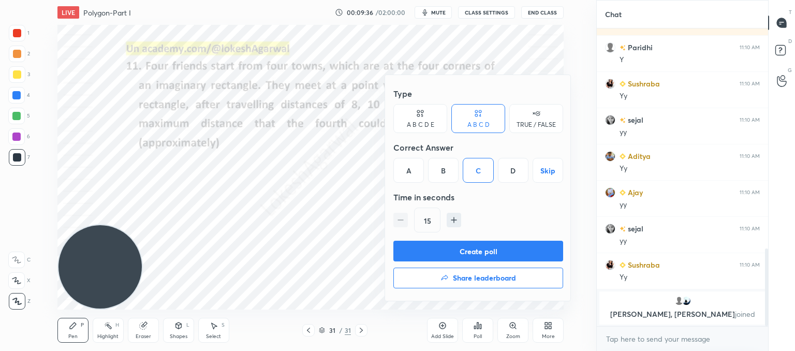
click at [468, 251] on button "Create poll" at bounding box center [478, 251] width 170 height 21
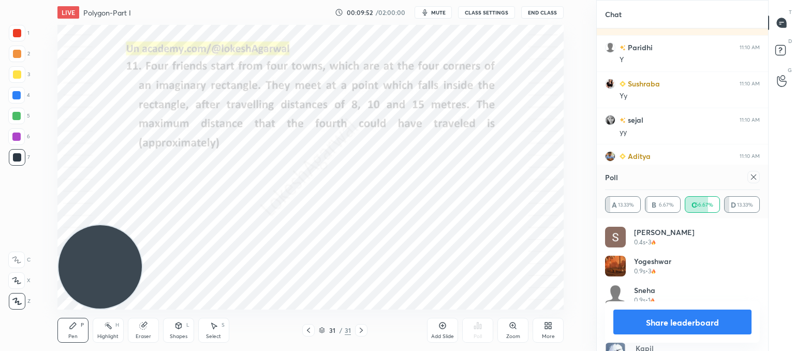
click at [716, 329] on button "Share leaderboard" at bounding box center [682, 322] width 138 height 25
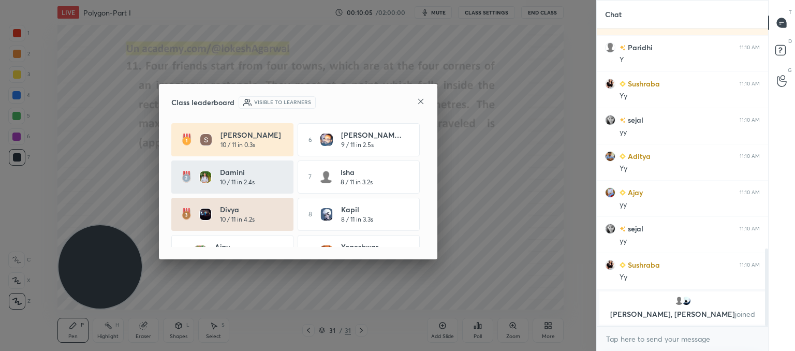
drag, startPoint x: 348, startPoint y: 229, endPoint x: 409, endPoint y: 161, distance: 91.3
click at [368, 253] on div "Class leaderboard Visible to learners [PERSON_NAME] 10 / 11 in 0.3s 6 [PERSON_N…" at bounding box center [298, 171] width 279 height 175
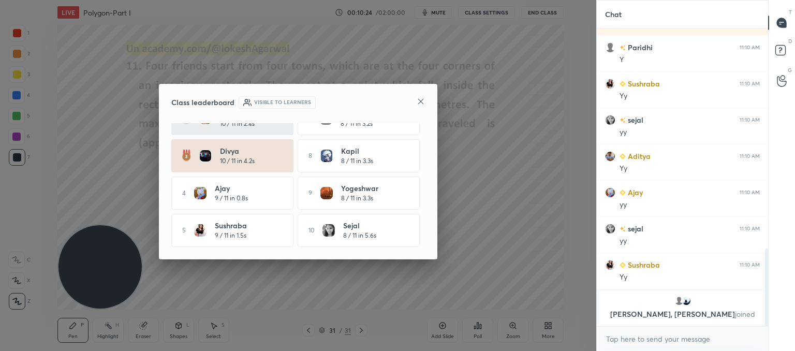
scroll to position [26, 0]
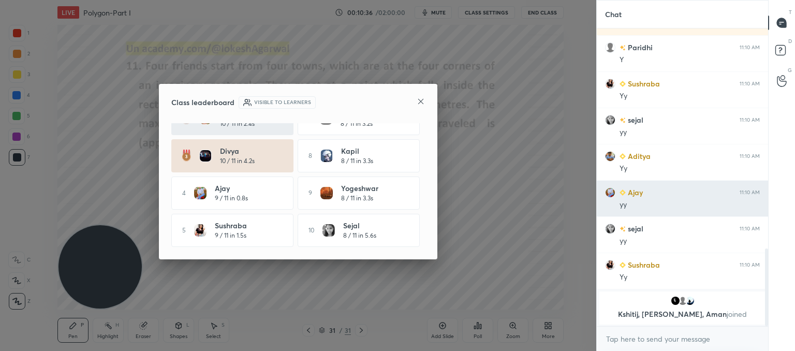
drag, startPoint x: 422, startPoint y: 97, endPoint x: 653, endPoint y: 210, distance: 256.8
click at [421, 97] on icon at bounding box center [421, 101] width 8 height 8
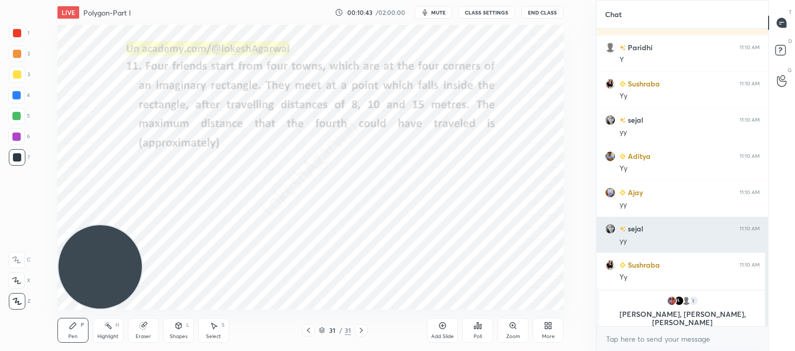
scroll to position [852, 0]
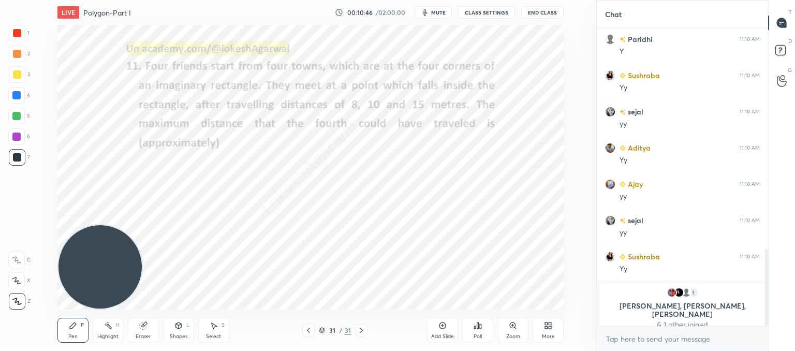
drag, startPoint x: 445, startPoint y: 331, endPoint x: 445, endPoint y: 321, distance: 9.8
click at [445, 330] on div "Add Slide" at bounding box center [442, 330] width 31 height 25
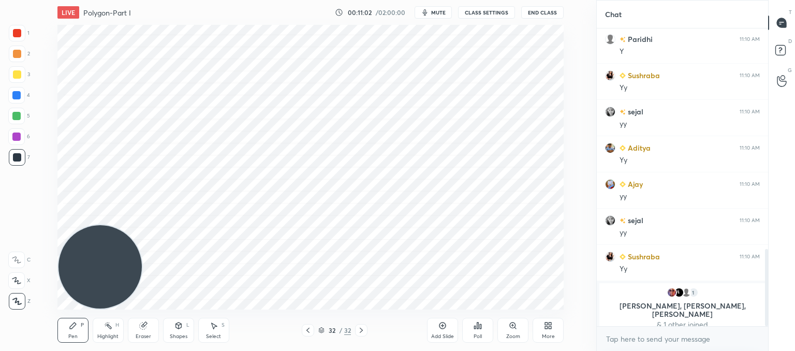
click at [304, 326] on div at bounding box center [308, 330] width 12 height 12
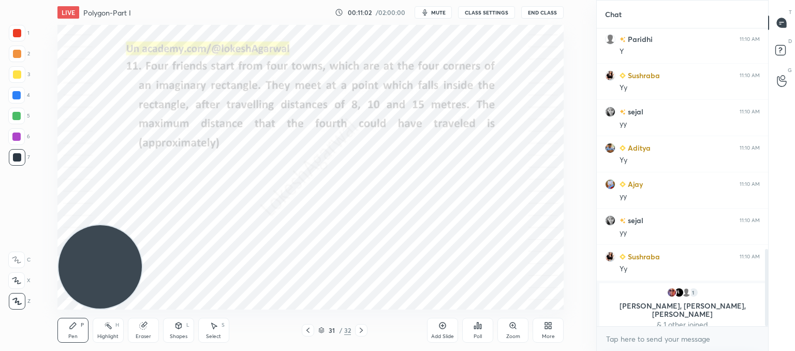
click at [304, 326] on div at bounding box center [308, 330] width 12 height 12
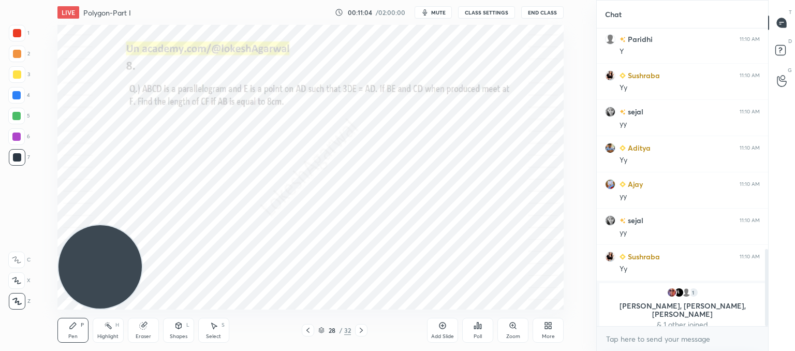
click at [304, 326] on div at bounding box center [308, 330] width 12 height 12
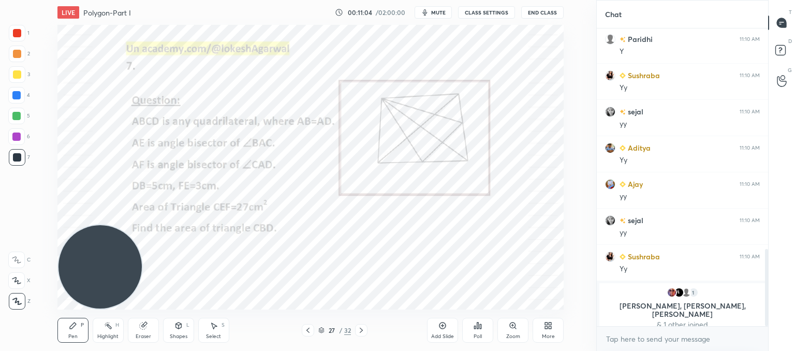
click at [304, 326] on div at bounding box center [308, 330] width 12 height 12
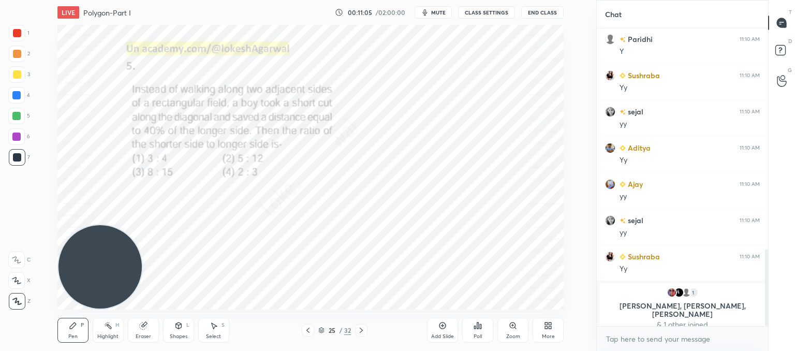
click at [304, 326] on div at bounding box center [308, 330] width 12 height 12
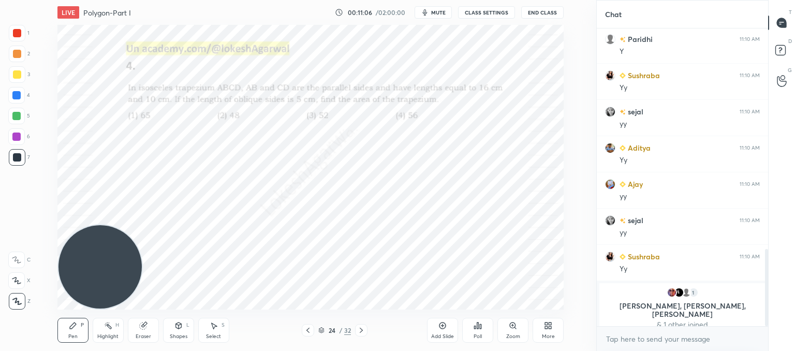
click at [304, 326] on div at bounding box center [308, 330] width 12 height 12
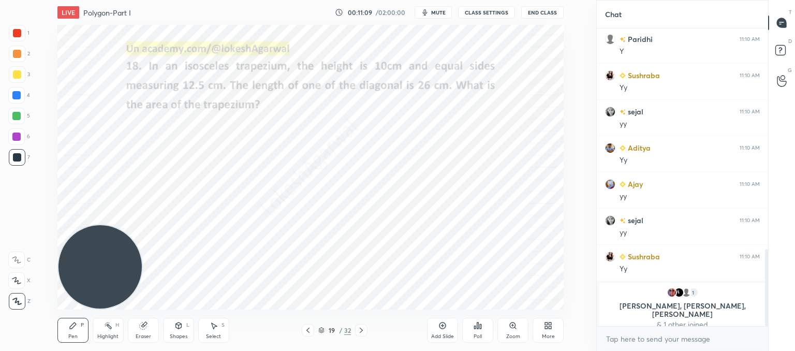
click at [304, 326] on div at bounding box center [308, 330] width 12 height 12
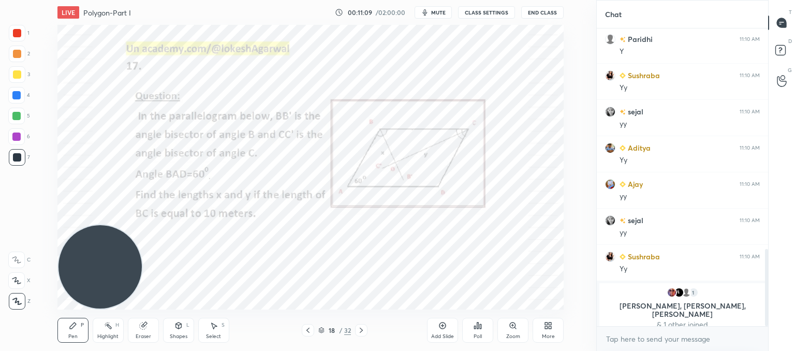
click at [304, 326] on div at bounding box center [308, 330] width 12 height 12
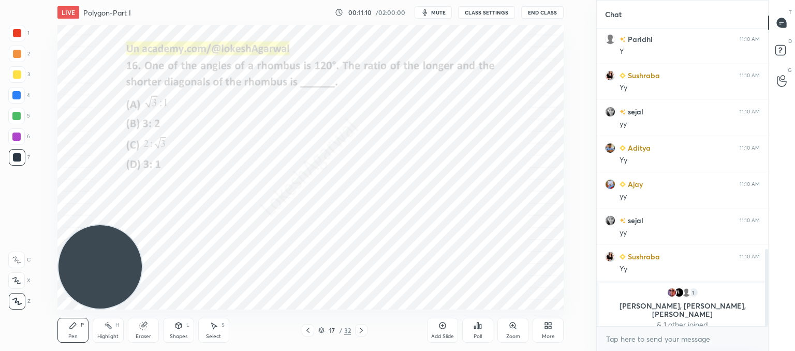
click at [304, 326] on div at bounding box center [308, 330] width 12 height 12
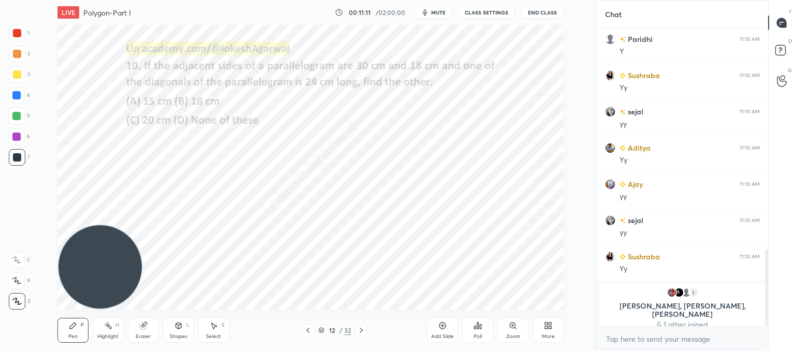
click at [304, 326] on div at bounding box center [308, 330] width 12 height 12
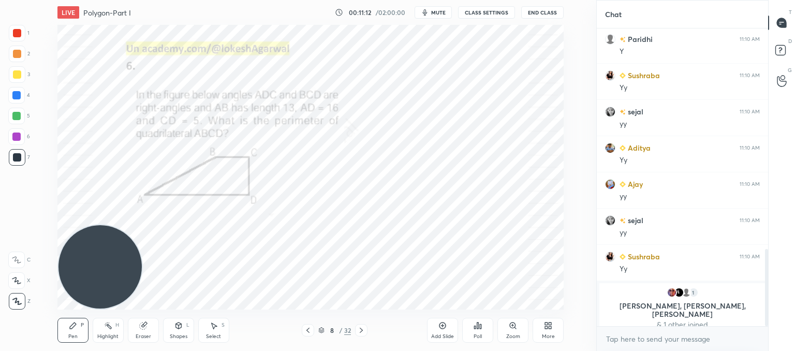
click at [304, 326] on div at bounding box center [308, 330] width 12 height 12
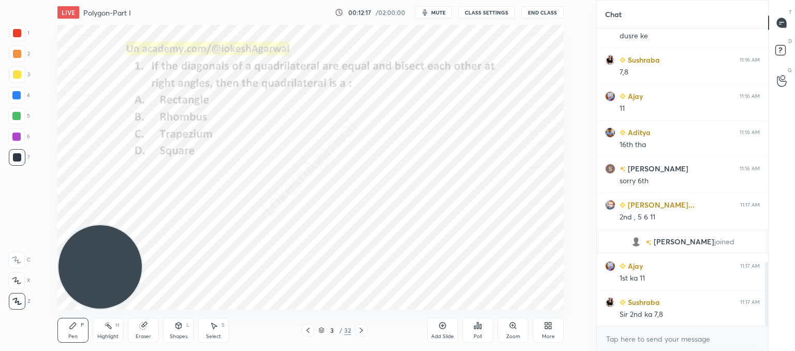
scroll to position [1124, 0]
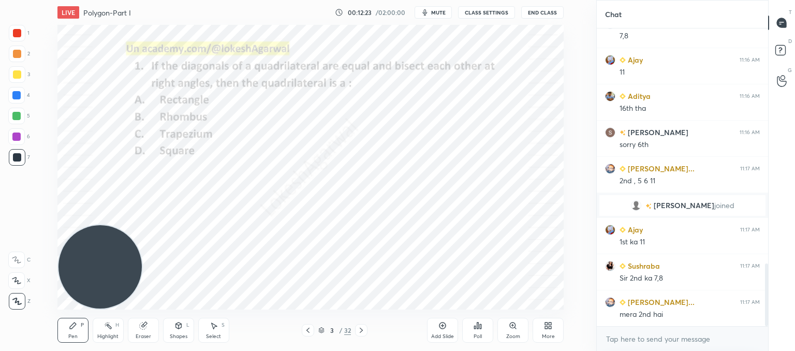
drag, startPoint x: 144, startPoint y: 333, endPoint x: 160, endPoint y: 314, distance: 25.3
click at [144, 332] on div "Eraser" at bounding box center [143, 330] width 31 height 25
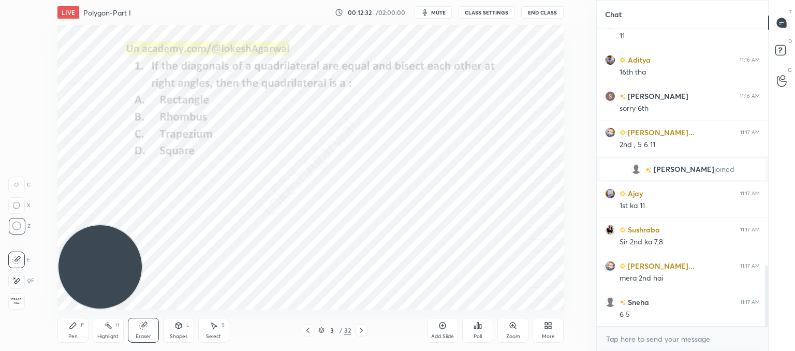
scroll to position [1171, 0]
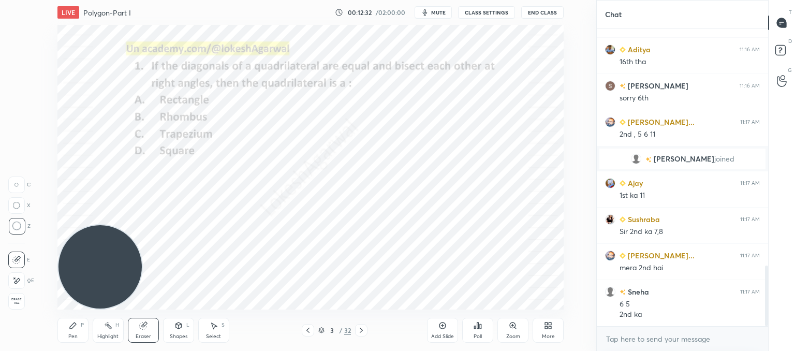
click at [66, 333] on div "Pen P" at bounding box center [72, 330] width 31 height 25
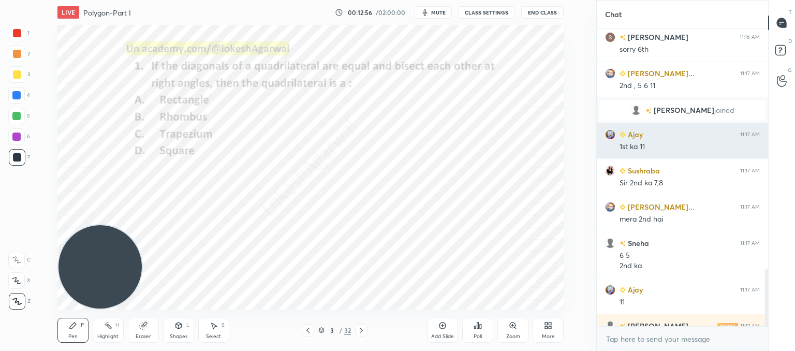
scroll to position [1243, 0]
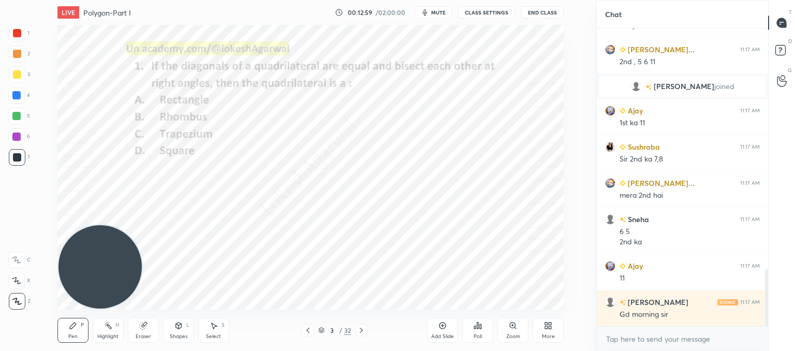
click at [212, 329] on icon at bounding box center [214, 325] width 8 height 8
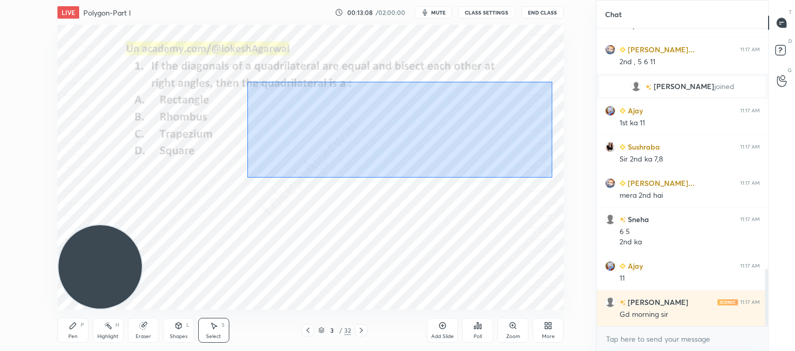
drag, startPoint x: 552, startPoint y: 178, endPoint x: 247, endPoint y: 81, distance: 320.3
click at [247, 81] on div "0 ° Undo Copy Duplicate Duplicate to new slide Delete" at bounding box center [310, 167] width 506 height 285
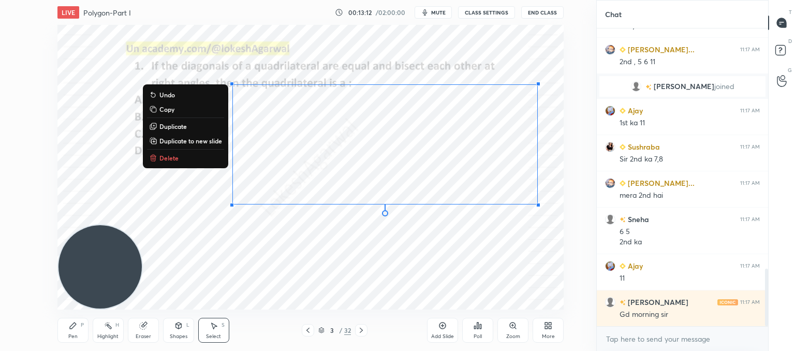
drag, startPoint x: 164, startPoint y: 162, endPoint x: 286, endPoint y: 191, distance: 124.9
click at [168, 162] on p "Delete" at bounding box center [168, 158] width 19 height 8
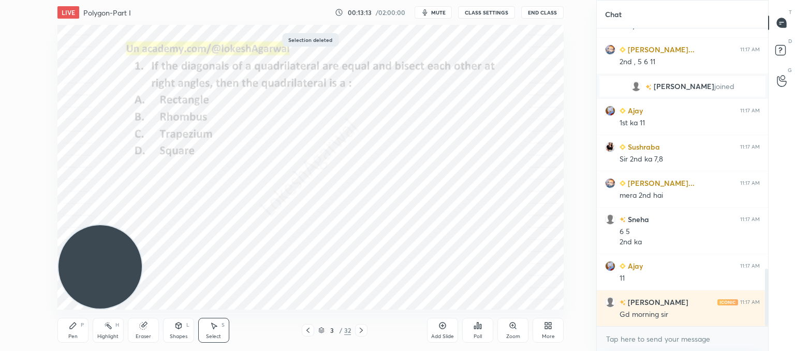
click at [365, 333] on icon at bounding box center [361, 330] width 8 height 8
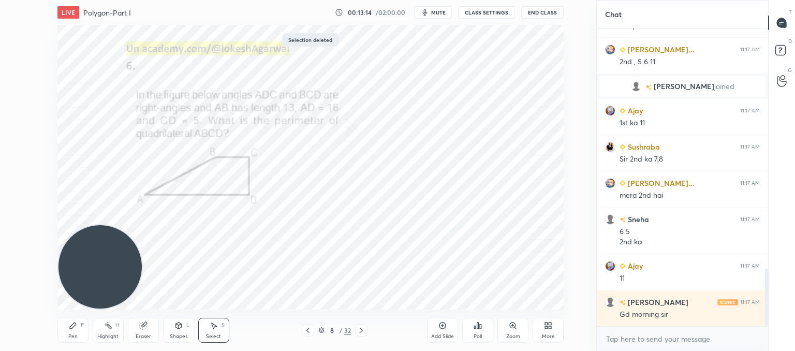
click at [365, 333] on icon at bounding box center [361, 330] width 8 height 8
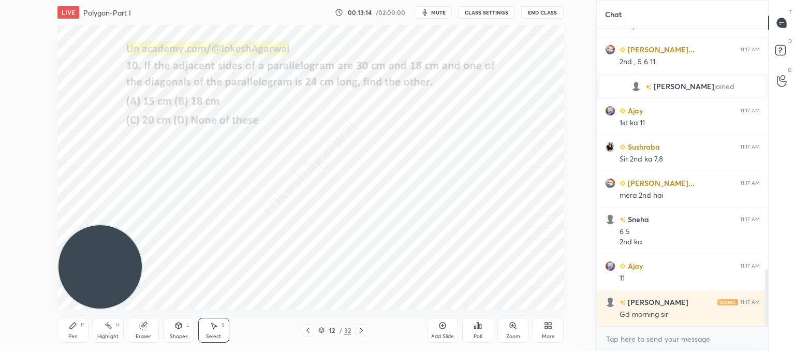
click at [365, 333] on icon at bounding box center [361, 330] width 8 height 8
click at [306, 331] on icon at bounding box center [308, 330] width 8 height 8
click at [187, 328] on div "Shapes L" at bounding box center [178, 330] width 31 height 25
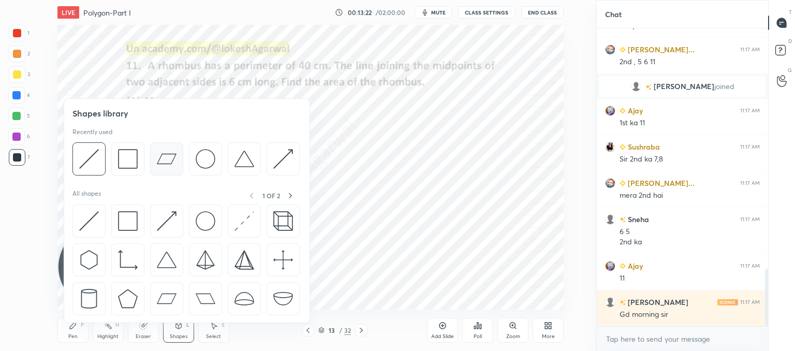
click at [166, 161] on img at bounding box center [167, 159] width 20 height 20
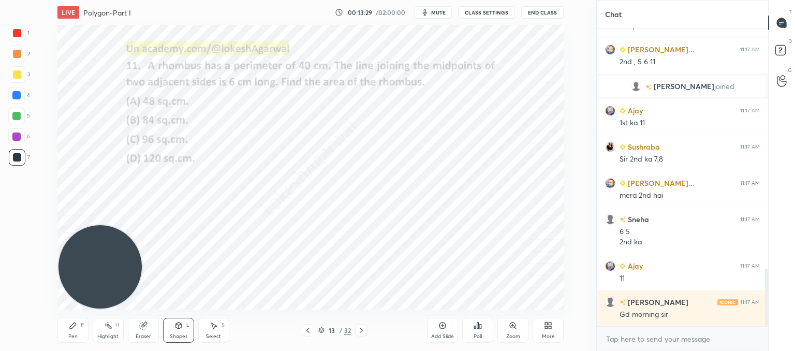
click at [182, 332] on div "Shapes L" at bounding box center [178, 330] width 31 height 25
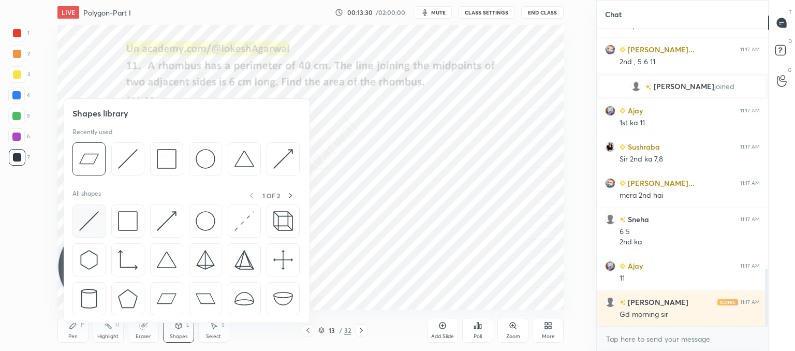
click at [87, 222] on img at bounding box center [89, 221] width 20 height 20
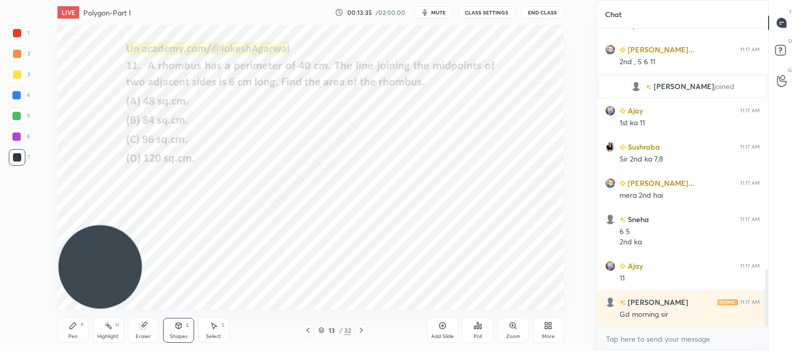
click at [65, 321] on div "Pen P" at bounding box center [72, 330] width 31 height 25
click at [184, 326] on div "Shapes L" at bounding box center [178, 330] width 31 height 25
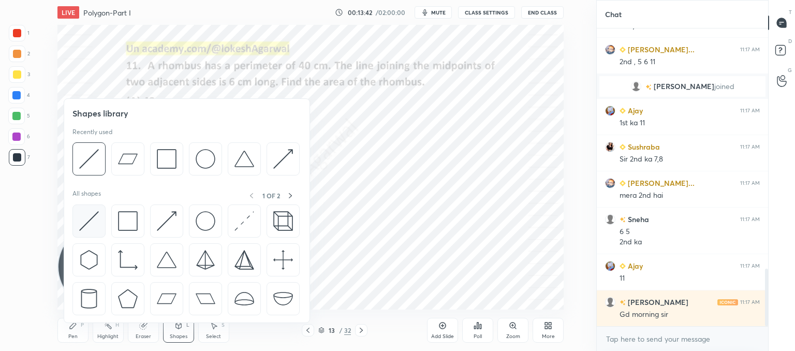
click at [87, 216] on img at bounding box center [89, 221] width 20 height 20
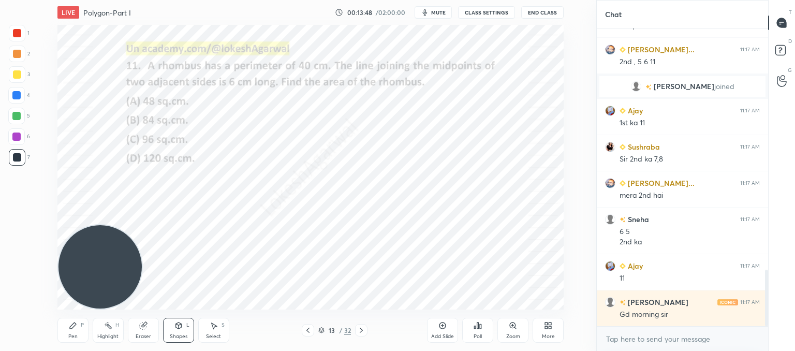
scroll to position [1280, 0]
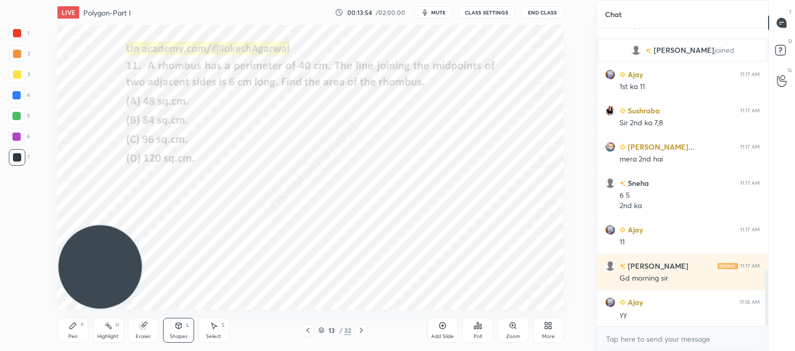
drag, startPoint x: 145, startPoint y: 332, endPoint x: 157, endPoint y: 318, distance: 18.7
click at [144, 332] on div "Eraser" at bounding box center [143, 330] width 31 height 25
click at [176, 328] on icon at bounding box center [178, 326] width 6 height 6
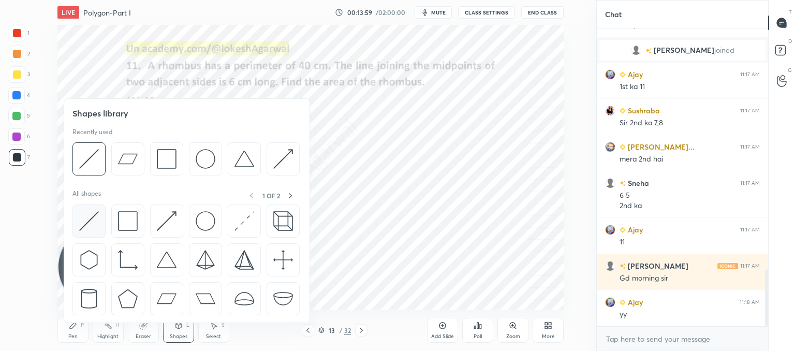
click at [96, 222] on img at bounding box center [89, 221] width 20 height 20
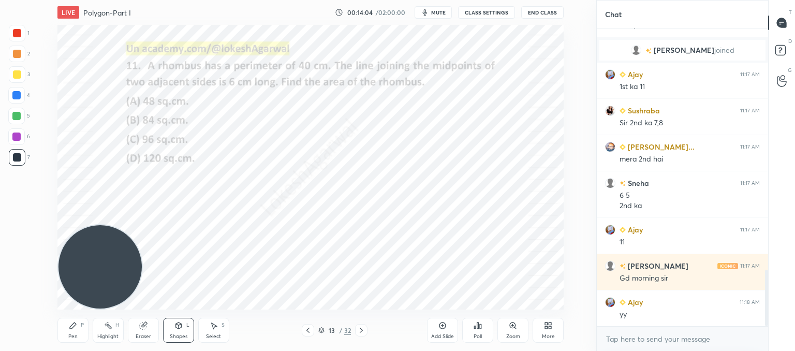
click at [70, 332] on div "Pen P" at bounding box center [72, 330] width 31 height 25
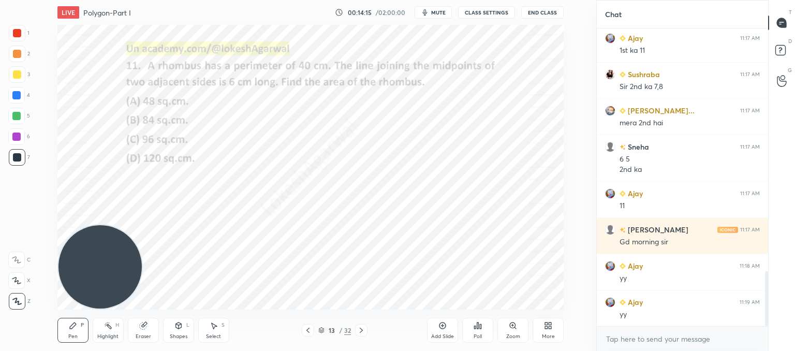
click at [184, 332] on div "Shapes L" at bounding box center [178, 330] width 31 height 25
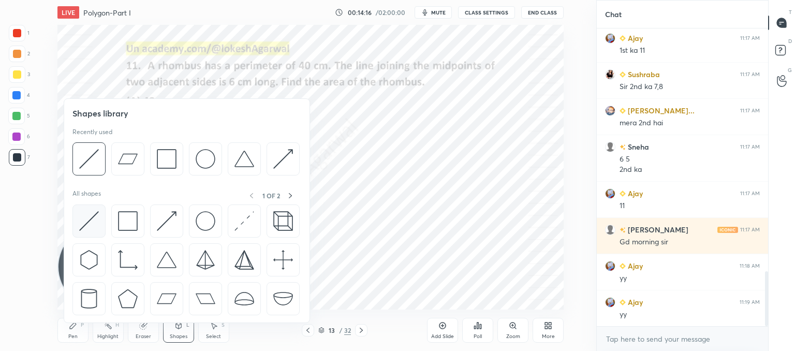
click at [94, 217] on img at bounding box center [89, 221] width 20 height 20
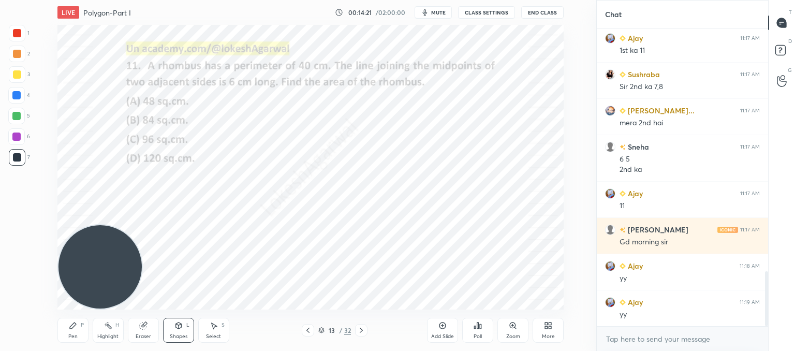
click at [74, 326] on icon at bounding box center [73, 326] width 6 height 6
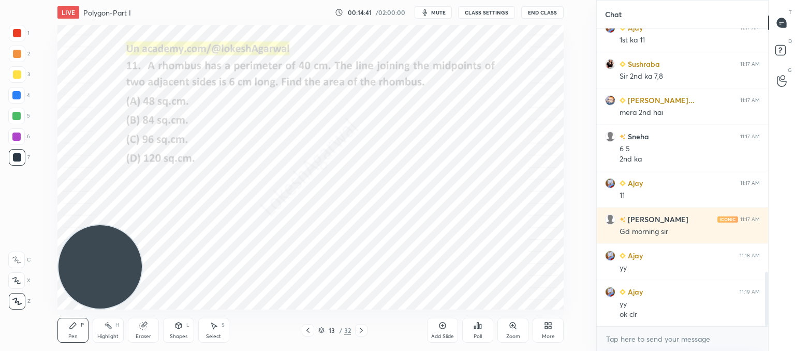
click at [364, 327] on icon at bounding box center [361, 330] width 8 height 8
click at [363, 328] on icon at bounding box center [361, 330] width 8 height 8
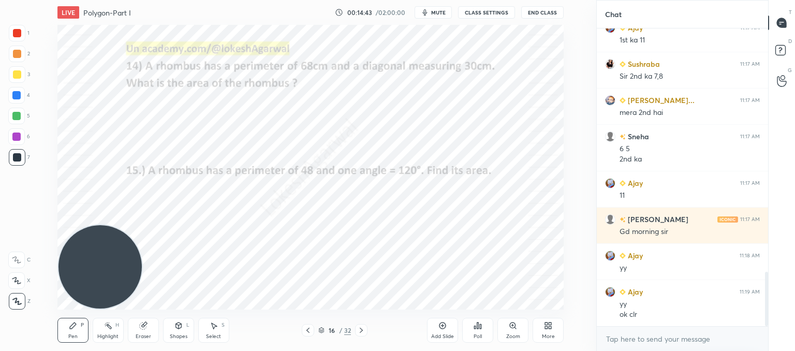
click at [363, 328] on icon at bounding box center [361, 330] width 8 height 8
click at [364, 328] on icon at bounding box center [361, 330] width 8 height 8
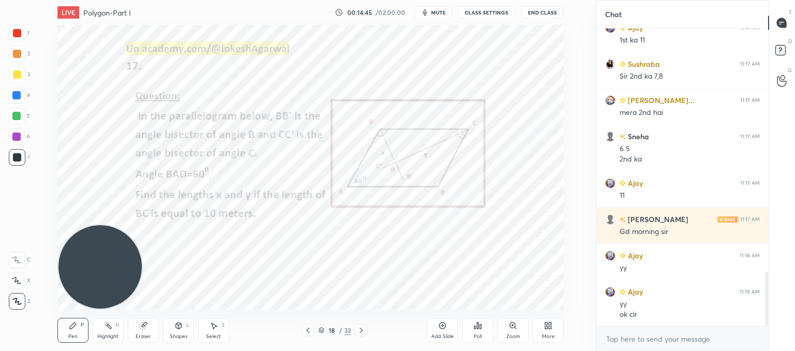
click at [364, 328] on icon at bounding box center [361, 330] width 8 height 8
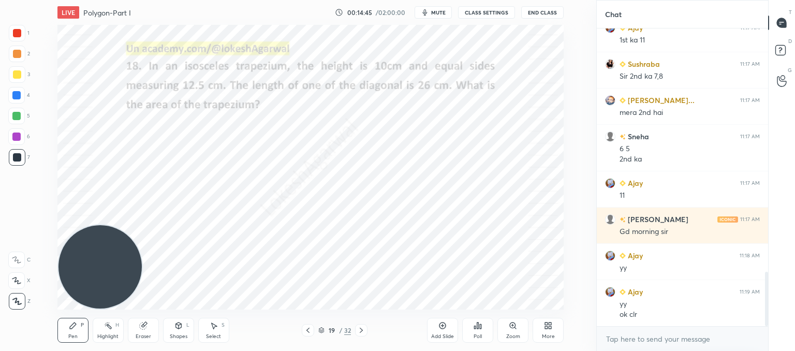
click at [364, 328] on icon at bounding box center [361, 330] width 8 height 8
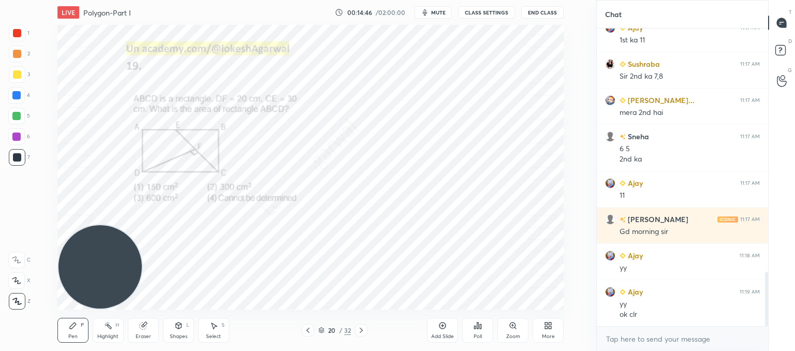
click at [364, 328] on icon at bounding box center [361, 330] width 8 height 8
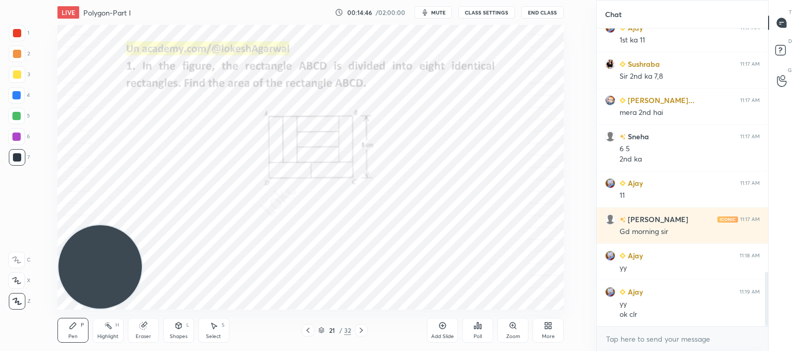
click at [365, 326] on div at bounding box center [361, 330] width 12 height 12
click at [366, 325] on div at bounding box center [361, 330] width 12 height 12
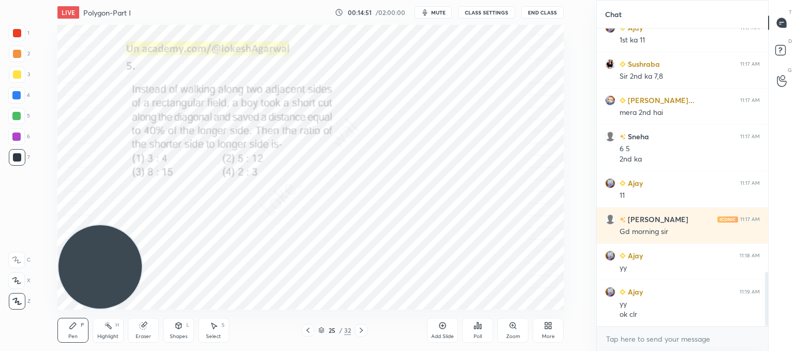
click at [172, 326] on div "Shapes L" at bounding box center [178, 330] width 31 height 25
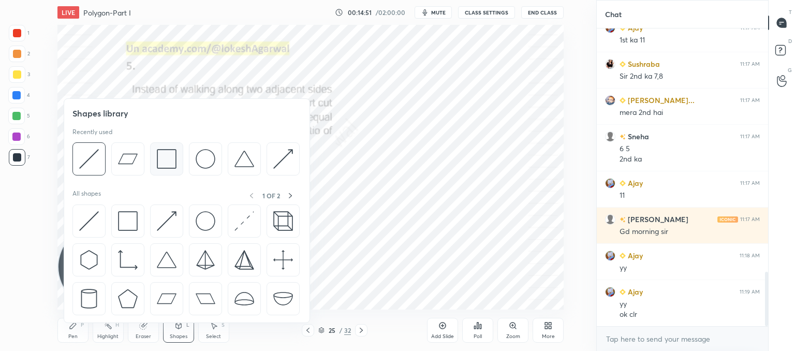
click at [166, 156] on img at bounding box center [167, 159] width 20 height 20
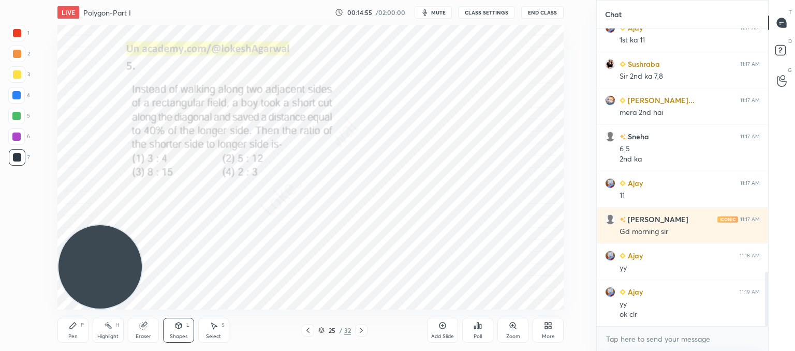
click at [168, 332] on div "Shapes L" at bounding box center [178, 330] width 31 height 25
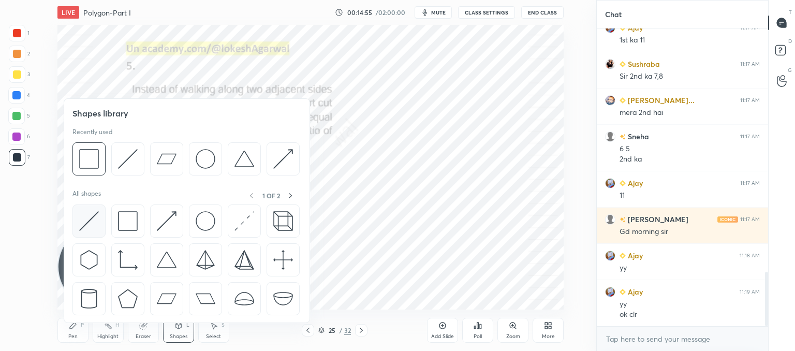
click at [90, 224] on img at bounding box center [89, 221] width 20 height 20
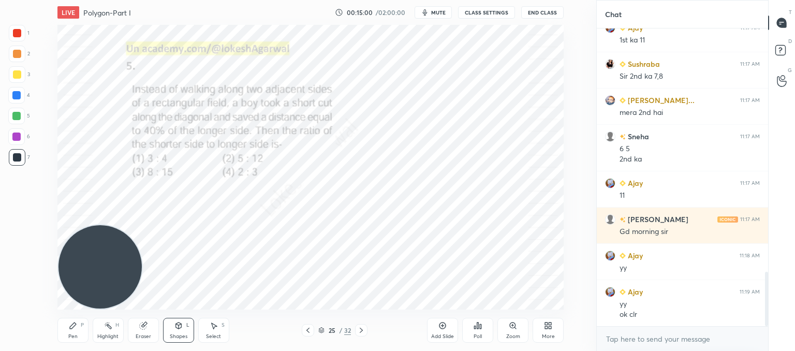
drag, startPoint x: 74, startPoint y: 331, endPoint x: 121, endPoint y: 280, distance: 69.6
click at [73, 331] on div "Pen P" at bounding box center [72, 330] width 31 height 25
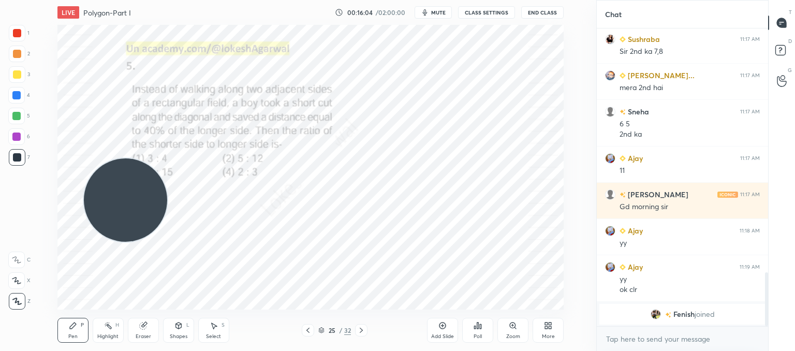
drag, startPoint x: 118, startPoint y: 201, endPoint x: 421, endPoint y: -12, distance: 370.8
click at [421, 0] on html "1 2 3 4 5 6 7 C X Z C X Z E E Erase all H H LIVE Polygon-Part I 00:16:04 / 02:0…" at bounding box center [397, 0] width 795 height 0
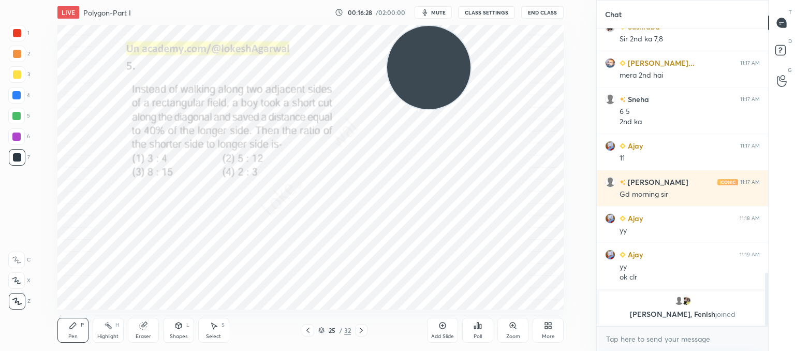
scroll to position [1306, 0]
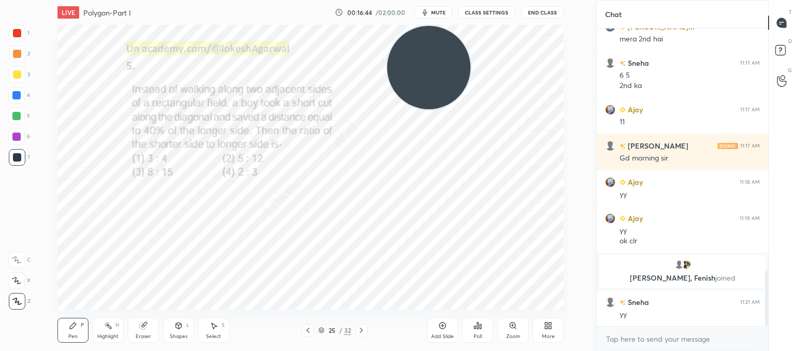
click at [147, 334] on div "Eraser" at bounding box center [144, 336] width 16 height 5
drag, startPoint x: 67, startPoint y: 327, endPoint x: 93, endPoint y: 310, distance: 31.2
click at [69, 327] on div "Pen P" at bounding box center [72, 330] width 31 height 25
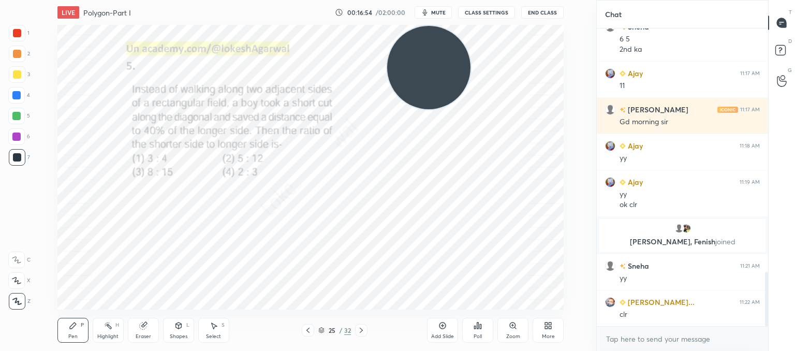
scroll to position [1378, 0]
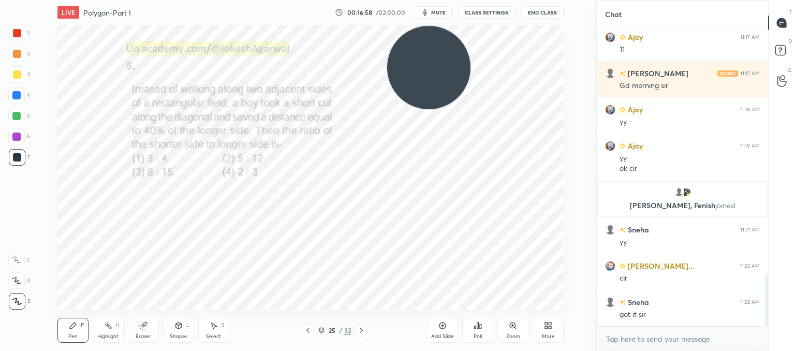
click at [360, 330] on icon at bounding box center [361, 330] width 8 height 8
click at [443, 79] on div "Setting up your live class Poll for secs No correct answer Start poll" at bounding box center [310, 167] width 506 height 285
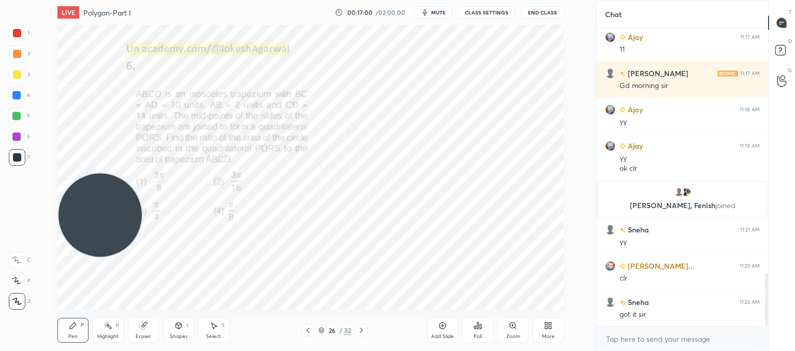
drag, startPoint x: 443, startPoint y: 67, endPoint x: 0, endPoint y: 328, distance: 514.2
click at [0, 328] on div "1 2 3 4 5 6 7 C X Z C X Z E E Erase all H H LIVE Polygon-Part I 00:17:00 / 02:0…" at bounding box center [294, 175] width 588 height 351
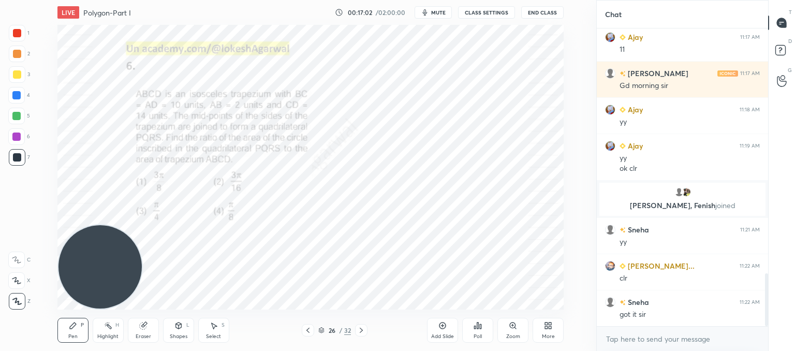
drag, startPoint x: 139, startPoint y: 332, endPoint x: 141, endPoint y: 308, distance: 24.9
click at [140, 330] on div "Eraser" at bounding box center [143, 330] width 31 height 25
click at [186, 325] on div "L" at bounding box center [187, 325] width 3 height 5
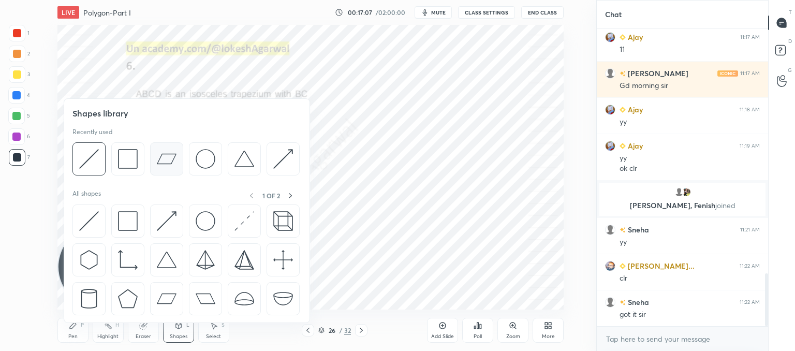
click at [168, 155] on img at bounding box center [167, 159] width 20 height 20
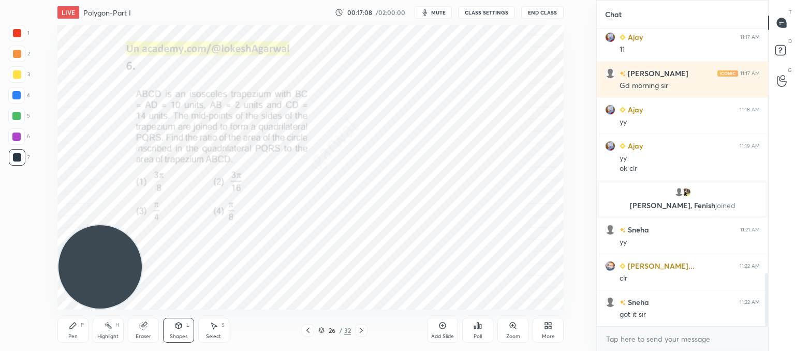
click at [167, 335] on div "Shapes L" at bounding box center [178, 330] width 31 height 25
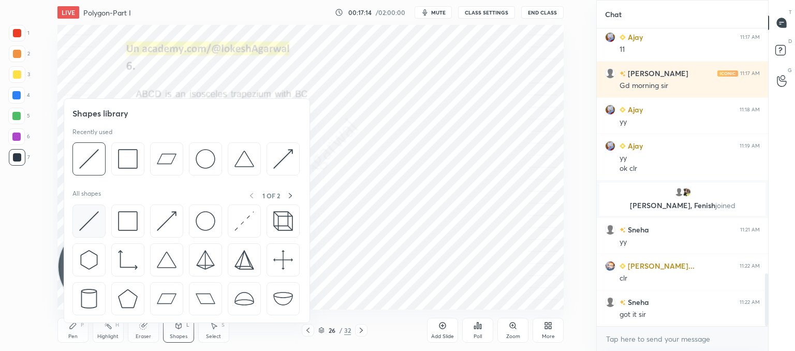
click at [94, 217] on img at bounding box center [89, 221] width 20 height 20
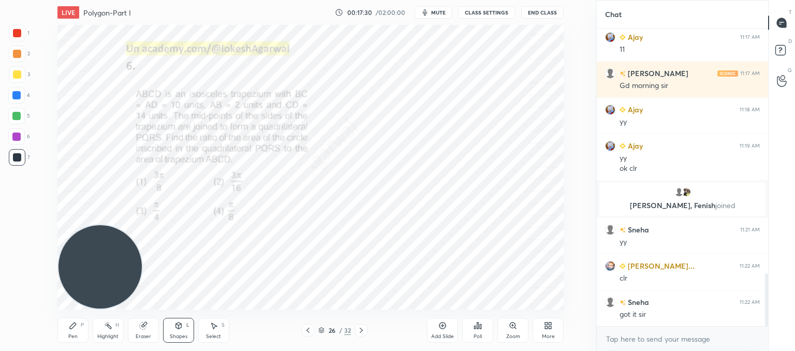
click at [148, 332] on div "Eraser" at bounding box center [143, 330] width 31 height 25
click at [569, 145] on div "Setting up your live class Poll for secs No correct answer Start poll" at bounding box center [310, 167] width 555 height 285
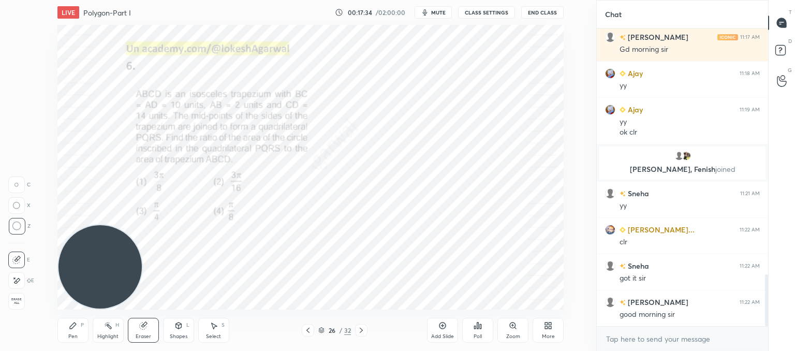
drag, startPoint x: 79, startPoint y: 332, endPoint x: 82, endPoint y: 326, distance: 6.9
click at [79, 331] on div "Pen P" at bounding box center [72, 330] width 31 height 25
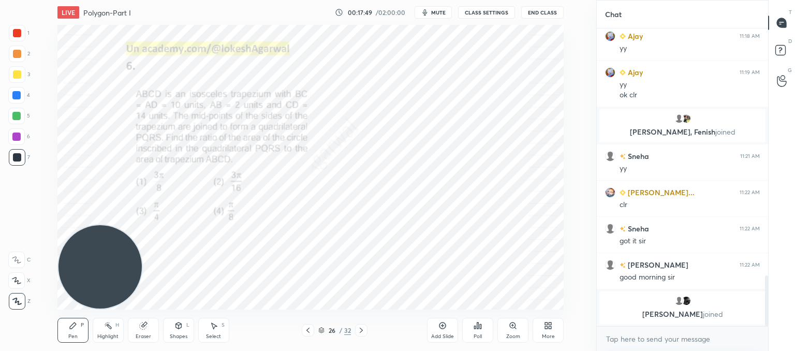
scroll to position [1406, 0]
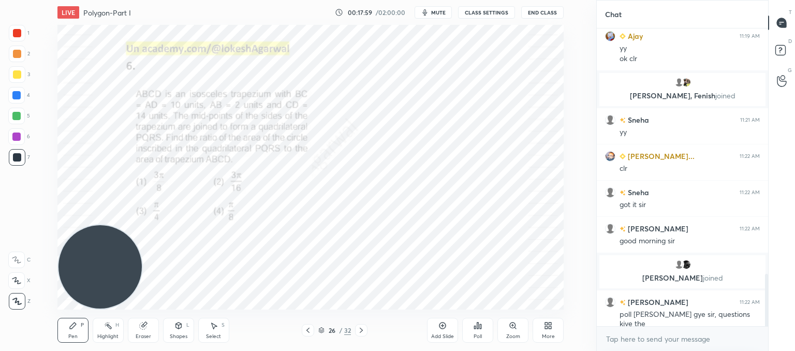
click at [162, 328] on div "Pen P Highlight H Eraser Shapes L Select S" at bounding box center [149, 330] width 185 height 25
click at [185, 327] on div "Shapes L" at bounding box center [178, 330] width 31 height 25
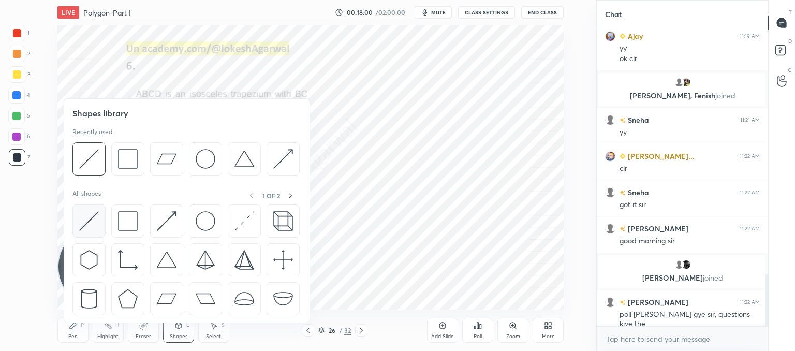
click at [90, 228] on img at bounding box center [89, 221] width 20 height 20
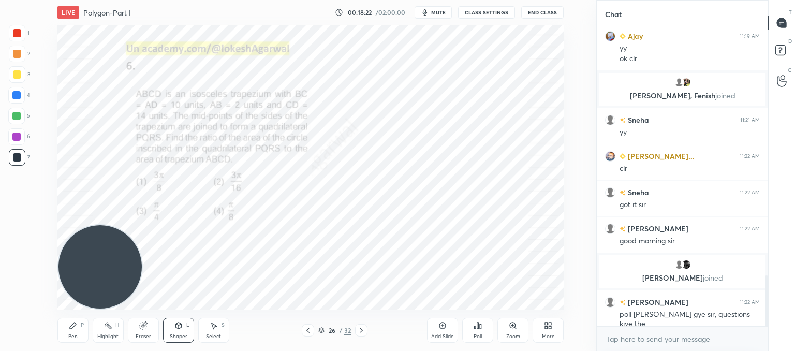
scroll to position [1442, 0]
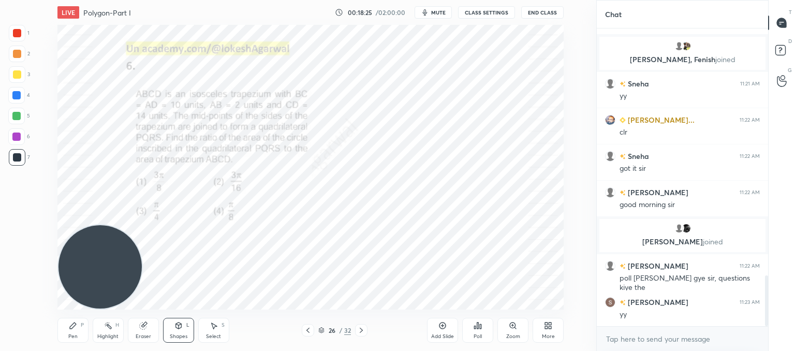
click at [147, 335] on div "Eraser" at bounding box center [144, 336] width 16 height 5
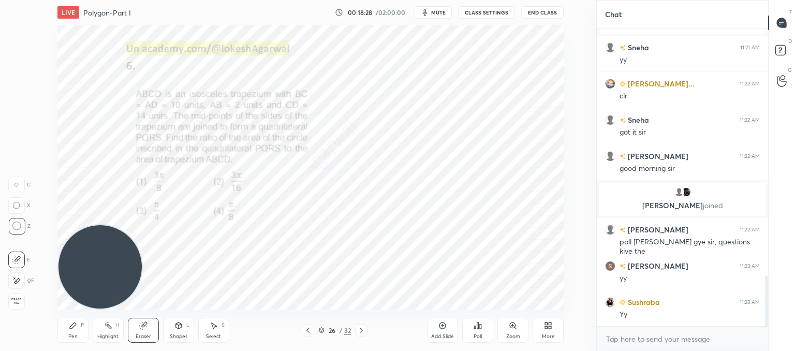
click at [18, 182] on div at bounding box center [16, 185] width 17 height 17
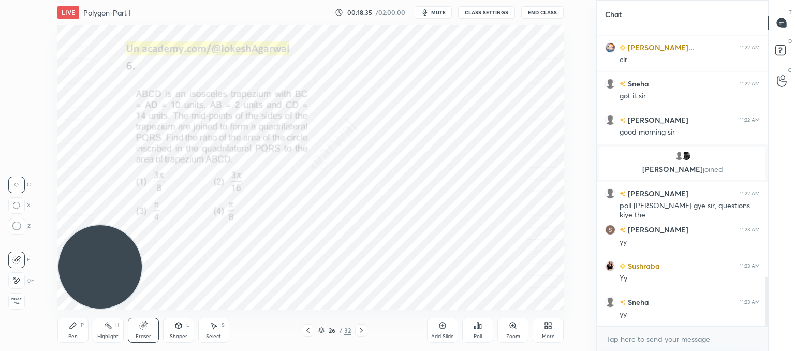
scroll to position [1551, 0]
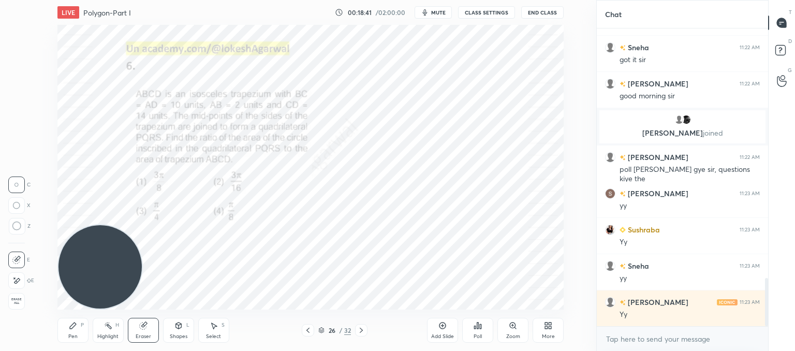
drag, startPoint x: 179, startPoint y: 329, endPoint x: 175, endPoint y: 324, distance: 6.3
click at [180, 329] on icon at bounding box center [178, 325] width 8 height 8
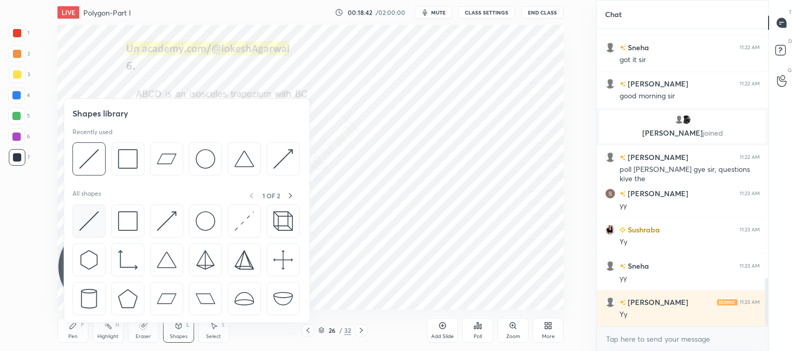
click at [85, 223] on img at bounding box center [89, 221] width 20 height 20
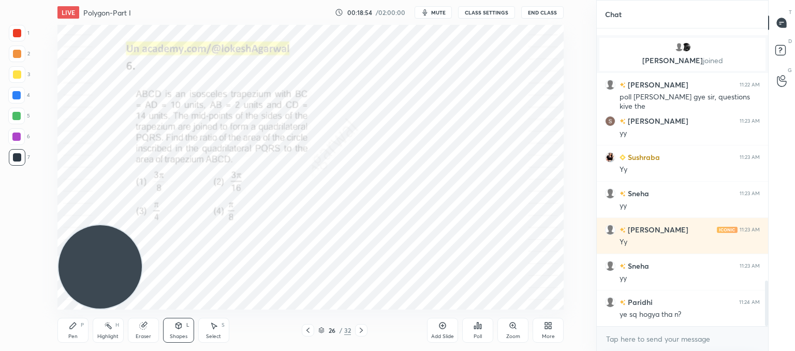
scroll to position [1648, 0]
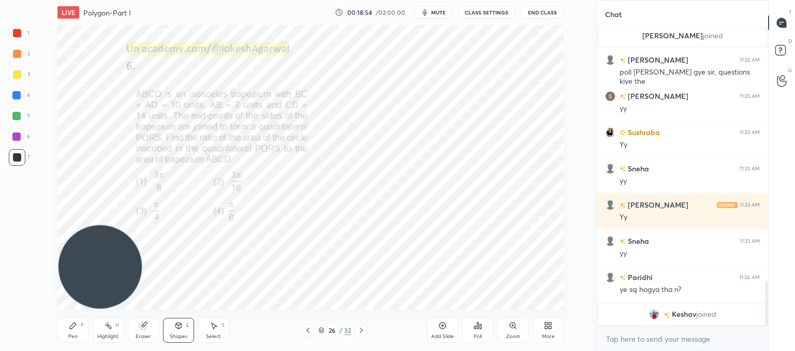
click at [75, 326] on icon at bounding box center [73, 325] width 8 height 8
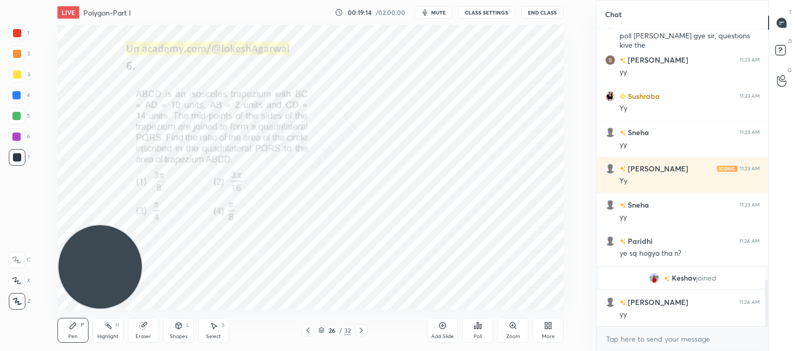
click at [184, 327] on div "Shapes L" at bounding box center [178, 330] width 31 height 25
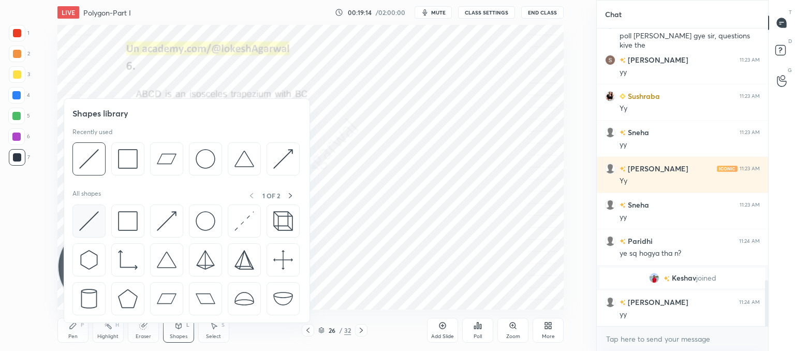
click at [87, 218] on img at bounding box center [89, 221] width 20 height 20
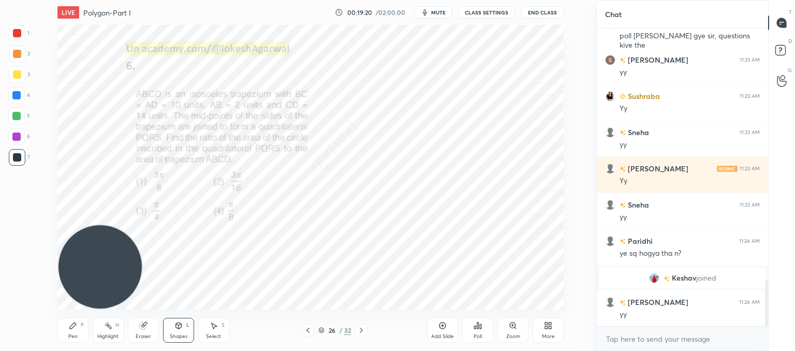
click at [76, 338] on div "Pen" at bounding box center [72, 336] width 9 height 5
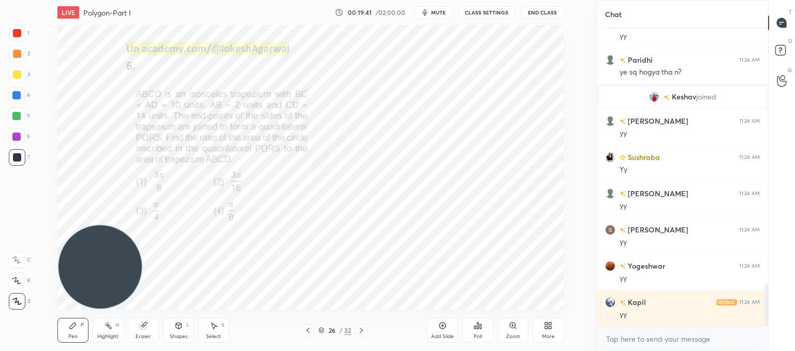
scroll to position [1841, 0]
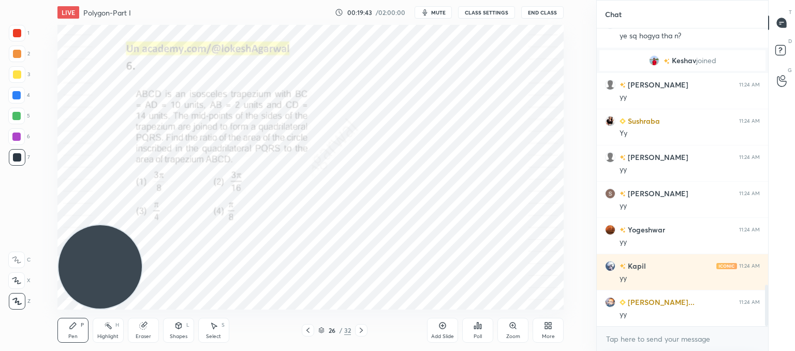
click at [141, 335] on div "Eraser" at bounding box center [144, 336] width 16 height 5
drag, startPoint x: 67, startPoint y: 331, endPoint x: 135, endPoint y: 294, distance: 77.1
click at [67, 331] on div "Pen P" at bounding box center [72, 330] width 31 height 25
click at [141, 330] on div "Eraser" at bounding box center [143, 330] width 31 height 25
drag, startPoint x: 176, startPoint y: 334, endPoint x: 171, endPoint y: 323, distance: 12.0
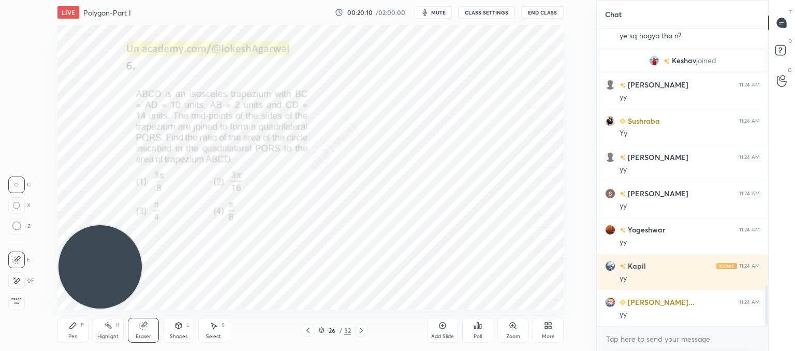
click at [177, 334] on div "Shapes" at bounding box center [179, 336] width 18 height 5
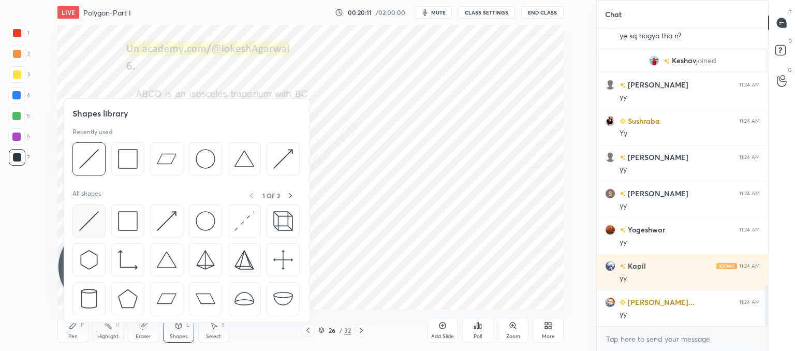
click at [92, 227] on img at bounding box center [89, 221] width 20 height 20
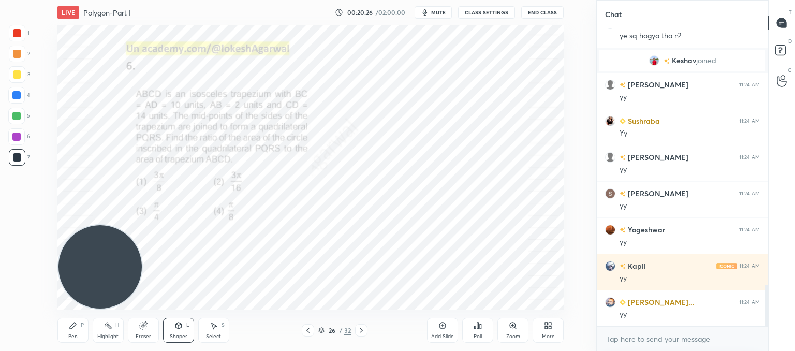
click at [74, 335] on div "Pen" at bounding box center [72, 336] width 9 height 5
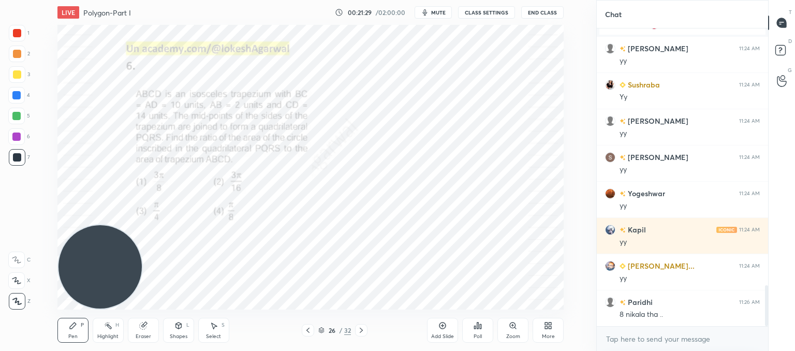
click at [180, 333] on div "Shapes L" at bounding box center [178, 330] width 31 height 25
drag, startPoint x: 175, startPoint y: 330, endPoint x: 174, endPoint y: 323, distance: 7.4
click at [175, 330] on div "Shapes L" at bounding box center [178, 330] width 31 height 25
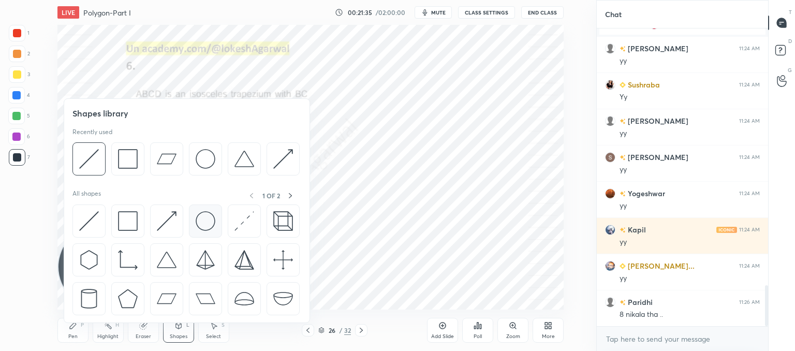
click at [204, 216] on img at bounding box center [206, 221] width 20 height 20
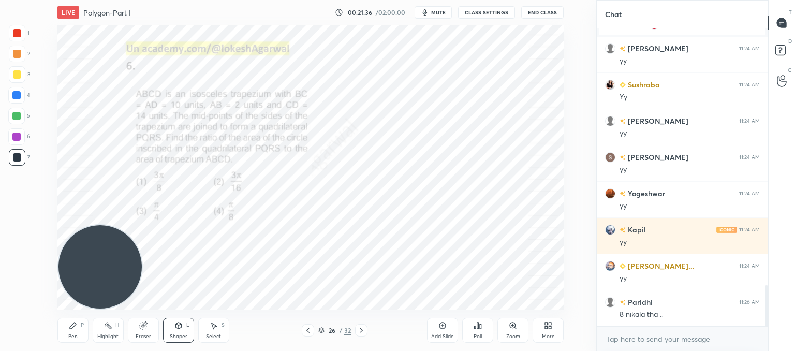
scroll to position [1913, 0]
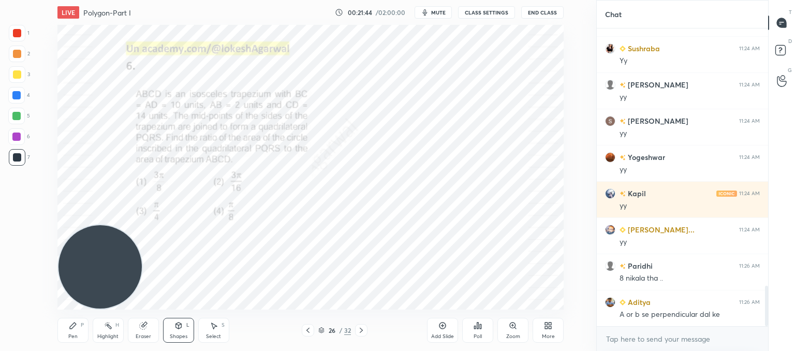
click at [178, 339] on div "Shapes" at bounding box center [179, 336] width 18 height 5
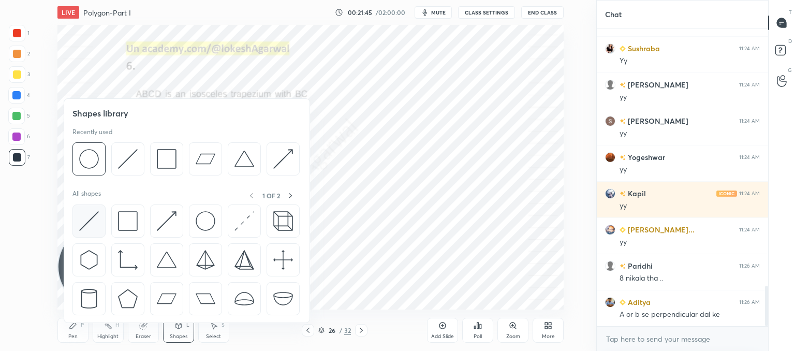
click at [91, 224] on img at bounding box center [89, 221] width 20 height 20
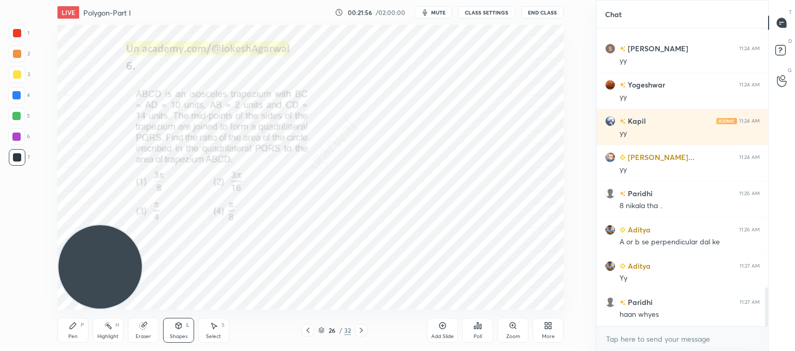
scroll to position [2022, 0]
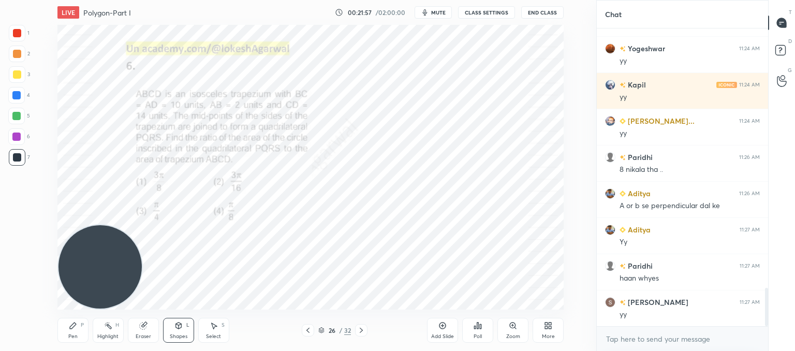
click at [171, 334] on div "Shapes" at bounding box center [179, 336] width 18 height 5
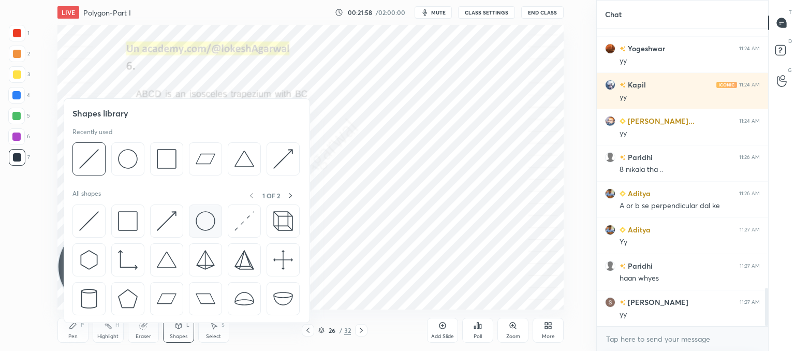
click at [206, 217] on img at bounding box center [206, 221] width 20 height 20
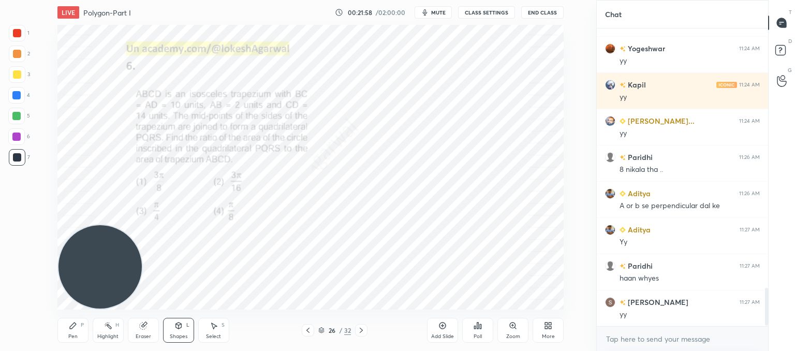
scroll to position [2058, 0]
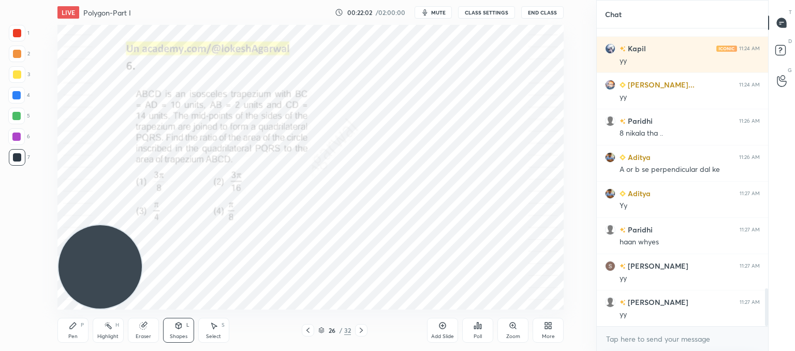
click at [183, 332] on div "Shapes L" at bounding box center [178, 330] width 31 height 25
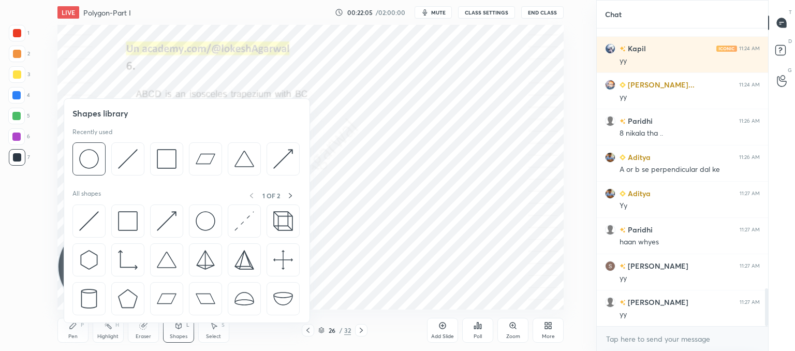
click at [201, 334] on div "Select S" at bounding box center [213, 330] width 31 height 25
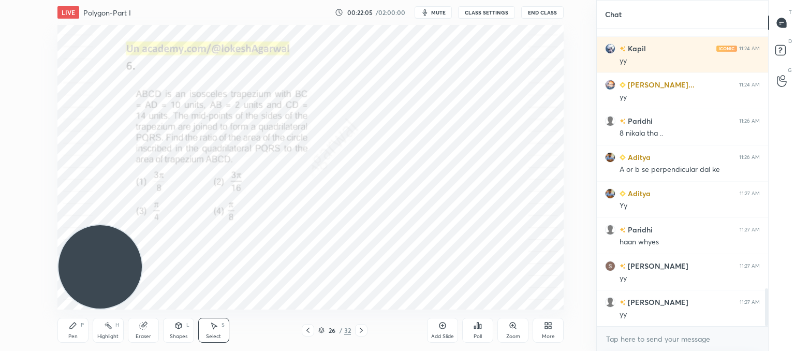
drag, startPoint x: 215, startPoint y: 329, endPoint x: 231, endPoint y: 318, distance: 19.4
click at [214, 328] on icon at bounding box center [214, 325] width 8 height 8
drag, startPoint x: 420, startPoint y: 89, endPoint x: 428, endPoint y: 103, distance: 15.8
click at [428, 103] on div "0 ° Undo Copy Duplicate Duplicate to new slide Delete" at bounding box center [310, 167] width 506 height 285
drag, startPoint x: 396, startPoint y: 90, endPoint x: 391, endPoint y: 82, distance: 9.1
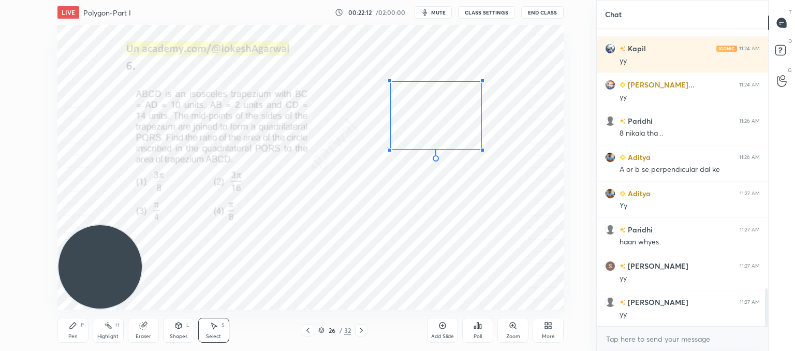
click at [391, 82] on div at bounding box center [390, 81] width 4 height 4
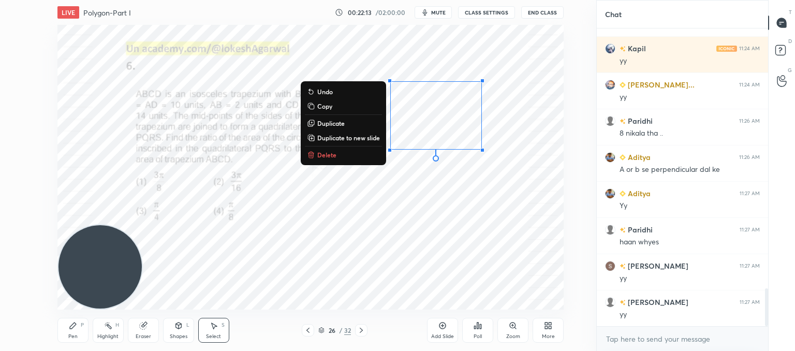
click at [546, 250] on div "0 ° Undo Copy Duplicate Duplicate to new slide Delete" at bounding box center [310, 167] width 506 height 285
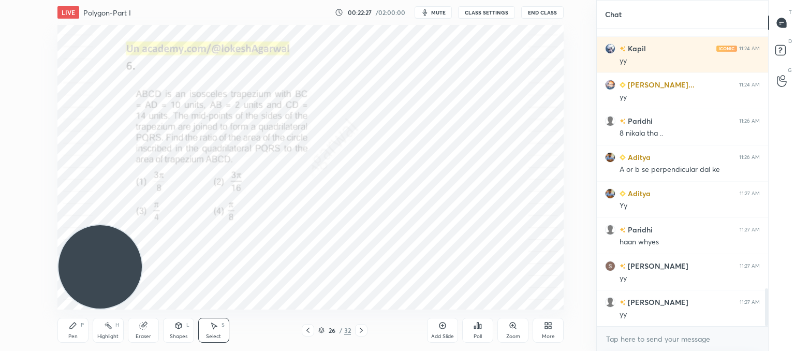
click at [179, 330] on div "Shapes L" at bounding box center [178, 330] width 31 height 25
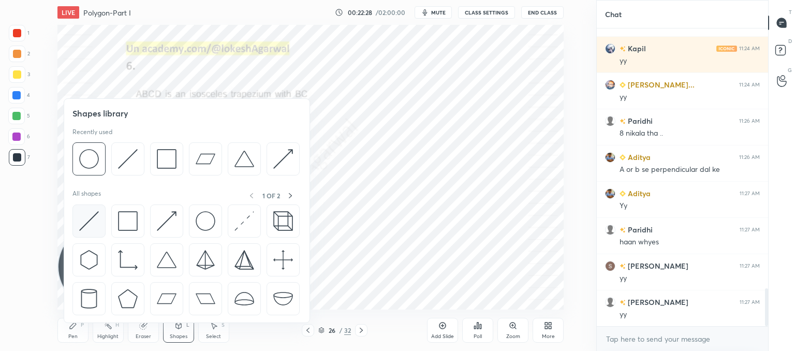
click at [95, 221] on img at bounding box center [89, 221] width 20 height 20
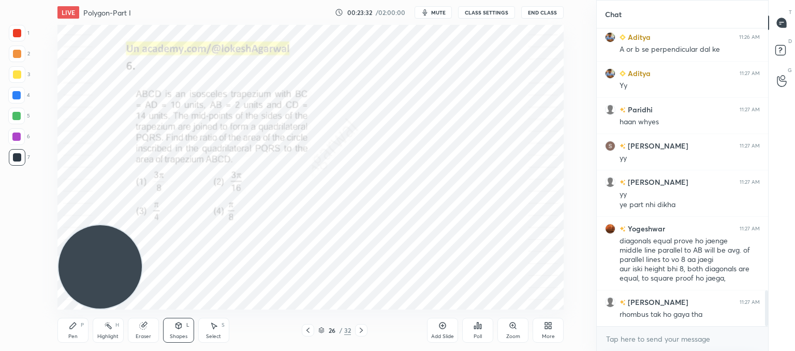
scroll to position [2215, 0]
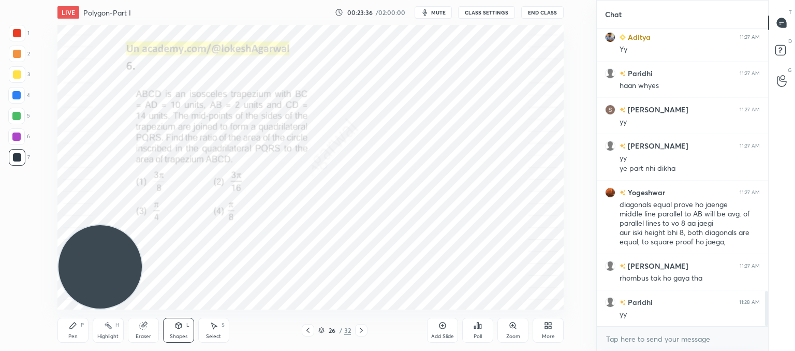
drag, startPoint x: 68, startPoint y: 330, endPoint x: 95, endPoint y: 317, distance: 29.4
click at [69, 330] on div "Pen P" at bounding box center [72, 330] width 31 height 25
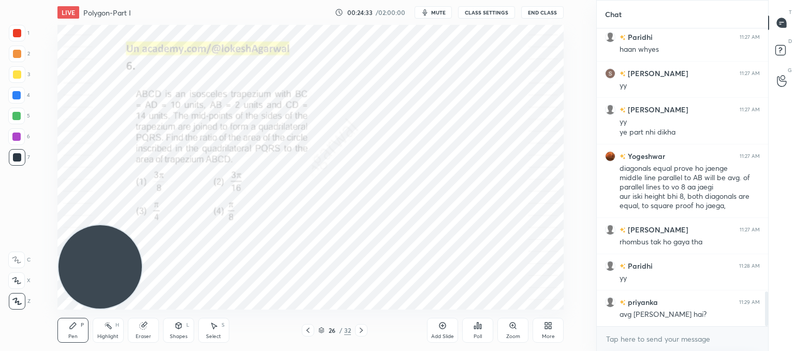
drag, startPoint x: 141, startPoint y: 335, endPoint x: 162, endPoint y: 315, distance: 28.9
click at [147, 331] on div "Eraser" at bounding box center [143, 330] width 31 height 25
drag, startPoint x: 9, startPoint y: 224, endPoint x: 112, endPoint y: 229, distance: 103.1
click at [13, 224] on div at bounding box center [17, 226] width 17 height 17
click at [87, 334] on div "Pen P" at bounding box center [72, 330] width 31 height 25
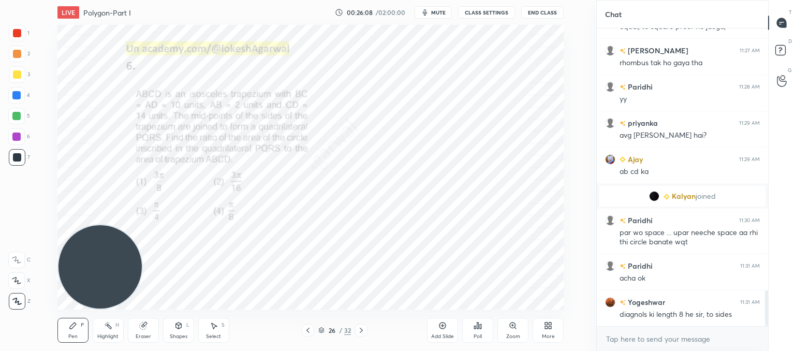
scroll to position [2227, 0]
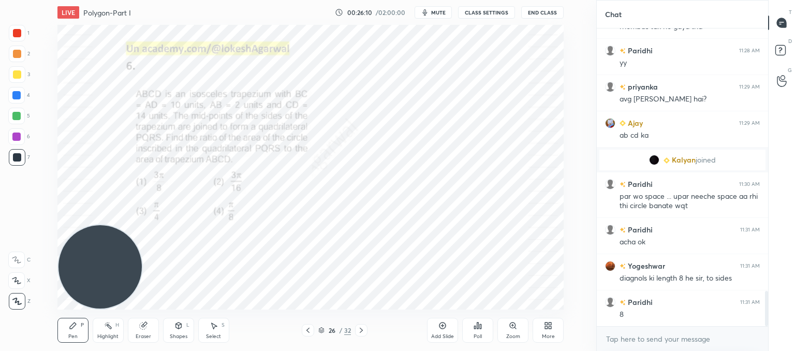
click at [440, 335] on div "Add Slide" at bounding box center [442, 336] width 23 height 5
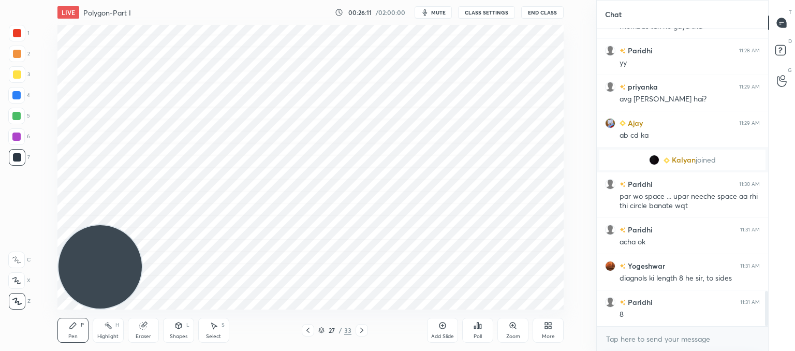
click at [172, 334] on div "Shapes" at bounding box center [179, 336] width 18 height 5
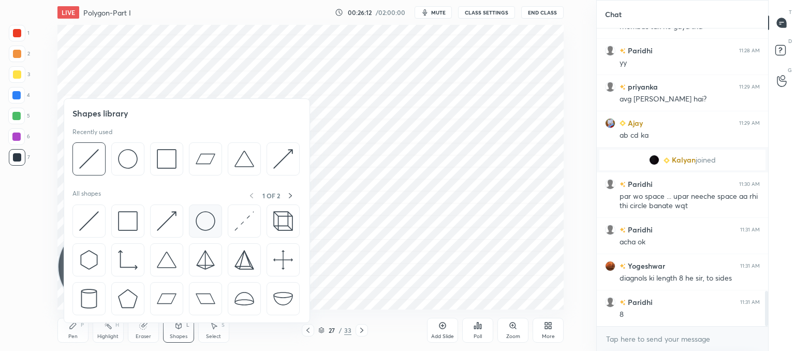
click at [199, 217] on img at bounding box center [206, 221] width 20 height 20
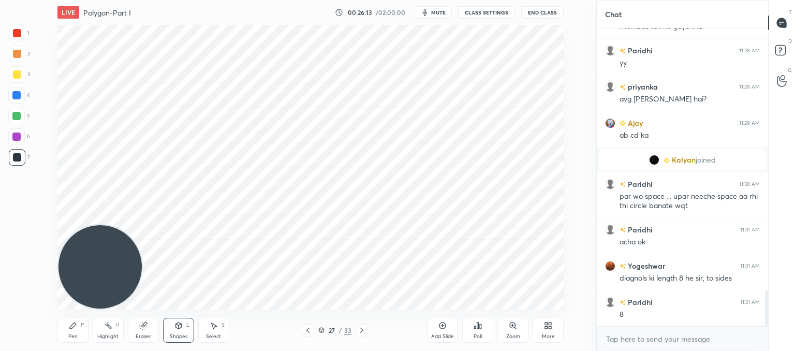
click at [182, 326] on div "Shapes L" at bounding box center [178, 330] width 31 height 25
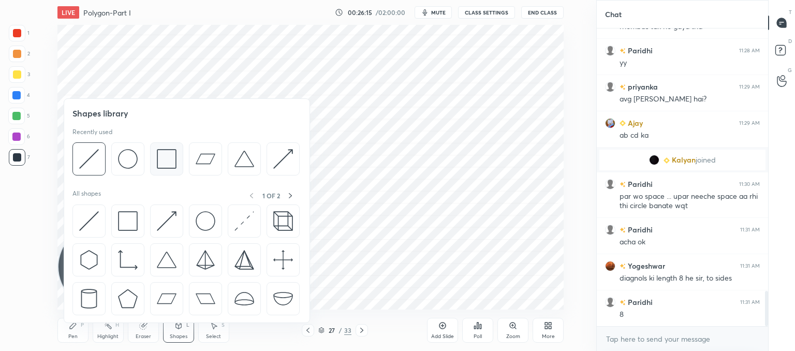
click at [164, 160] on img at bounding box center [167, 159] width 20 height 20
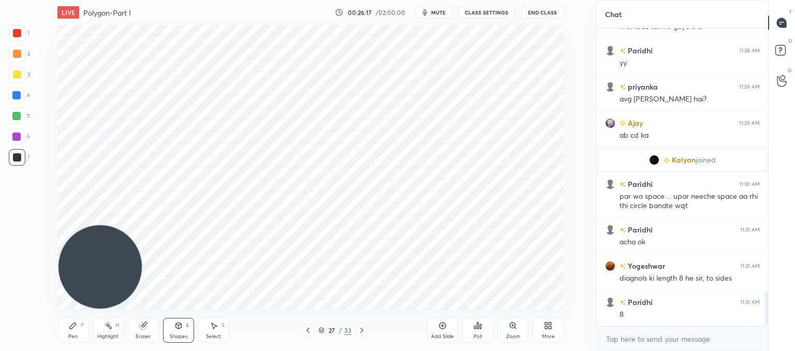
click at [185, 326] on div "Shapes L" at bounding box center [178, 330] width 31 height 25
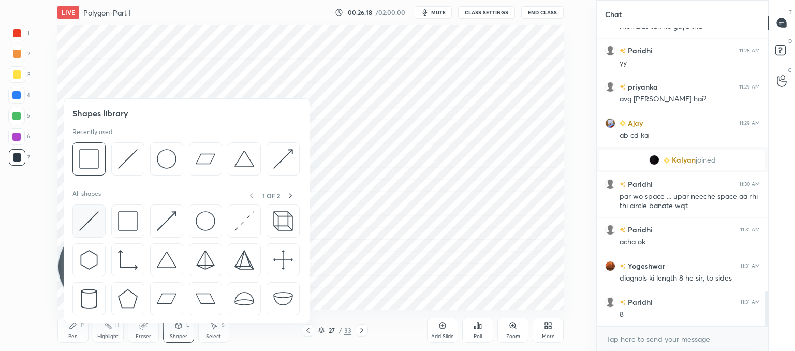
click at [86, 219] on img at bounding box center [89, 221] width 20 height 20
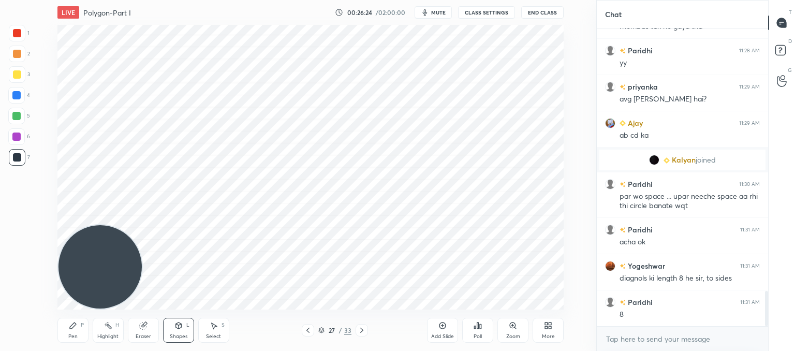
click at [174, 334] on div "Shapes" at bounding box center [179, 336] width 18 height 5
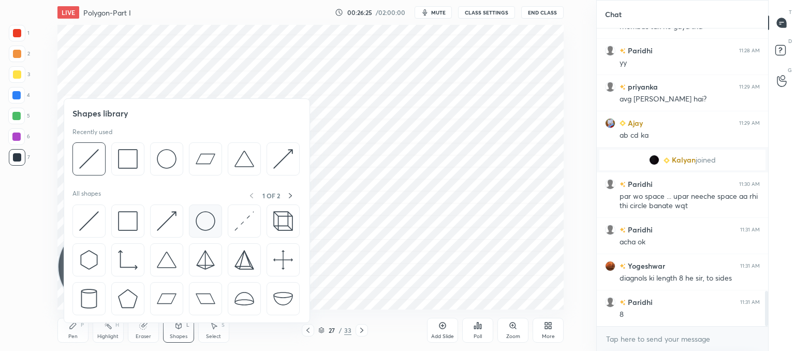
click at [207, 220] on img at bounding box center [206, 221] width 20 height 20
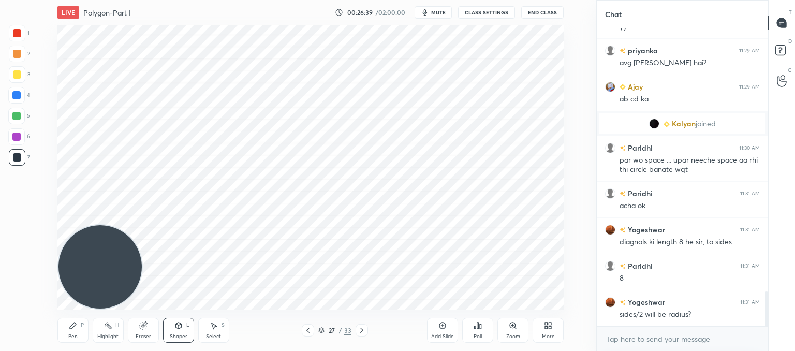
scroll to position [2300, 0]
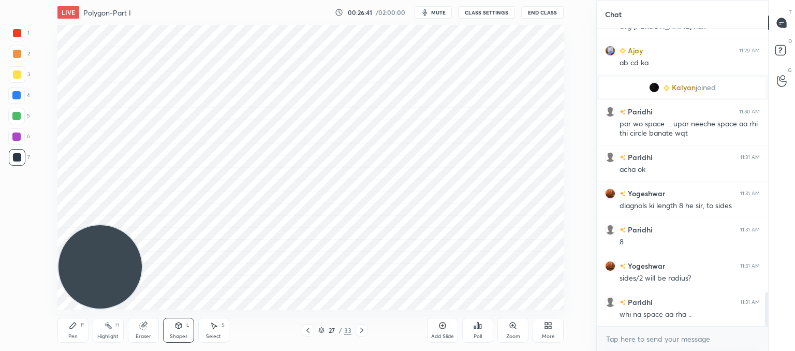
click at [68, 333] on div "Pen P" at bounding box center [72, 330] width 31 height 25
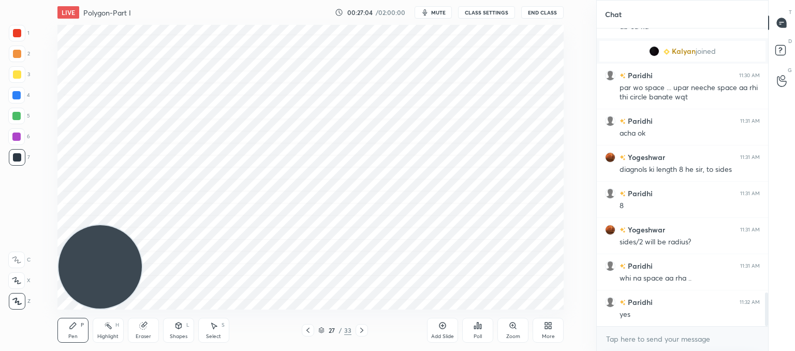
click at [309, 330] on icon at bounding box center [308, 330] width 8 height 8
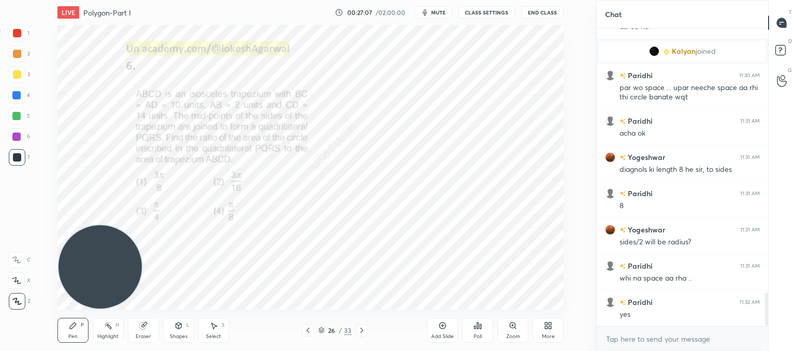
drag, startPoint x: 150, startPoint y: 335, endPoint x: 184, endPoint y: 313, distance: 41.1
click at [149, 335] on div "Eraser" at bounding box center [144, 336] width 16 height 5
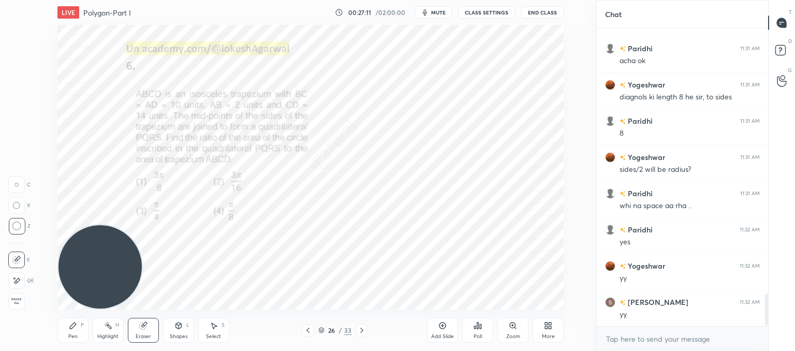
scroll to position [2445, 0]
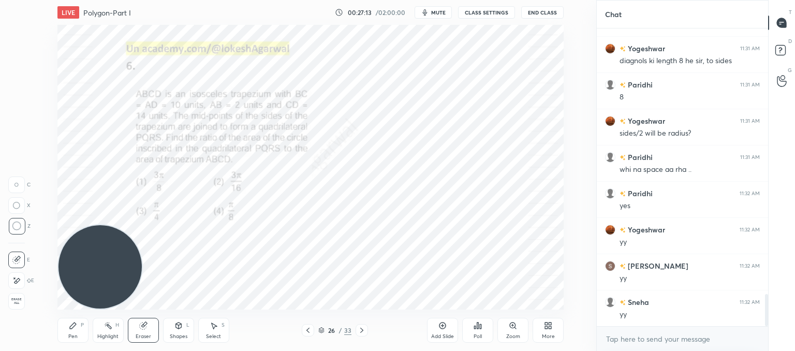
drag, startPoint x: 73, startPoint y: 331, endPoint x: 83, endPoint y: 324, distance: 12.2
click at [74, 331] on div "Pen P" at bounding box center [72, 330] width 31 height 25
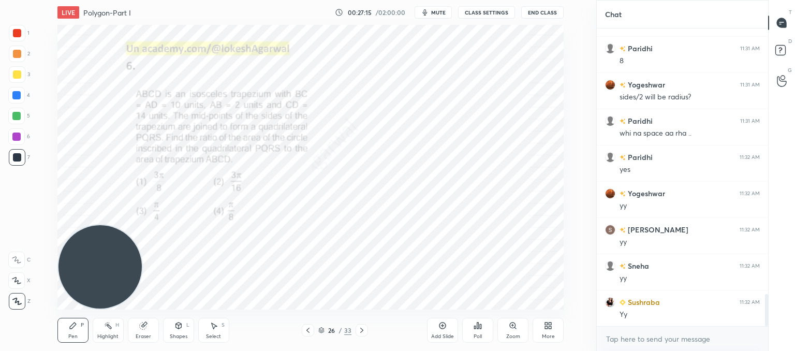
drag, startPoint x: 359, startPoint y: 331, endPoint x: 360, endPoint y: 325, distance: 6.3
click at [360, 331] on icon at bounding box center [362, 330] width 8 height 8
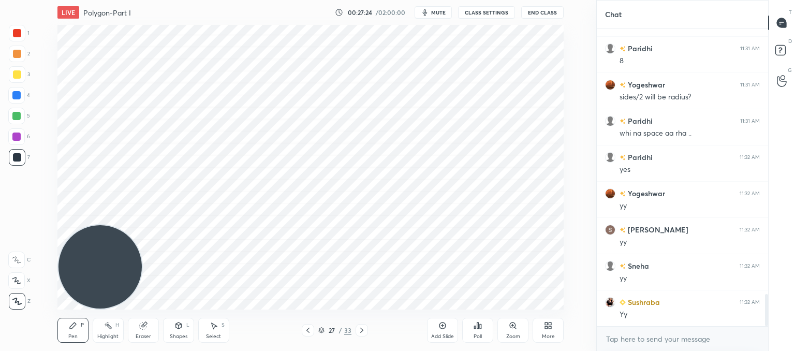
scroll to position [2517, 0]
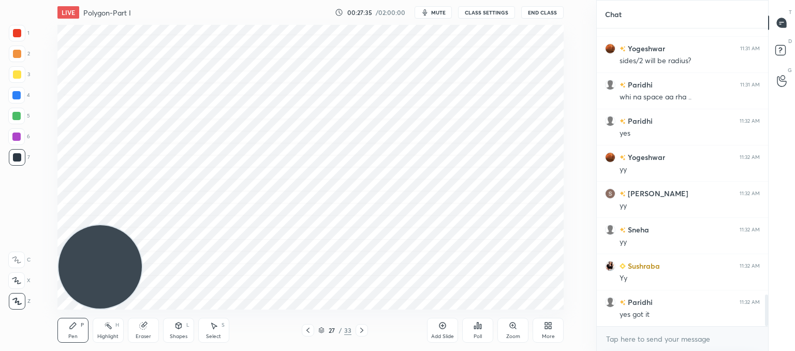
click at [308, 334] on icon at bounding box center [308, 330] width 8 height 8
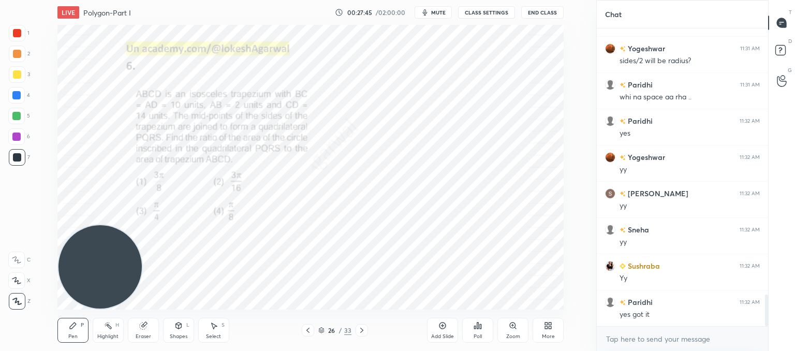
scroll to position [2527, 0]
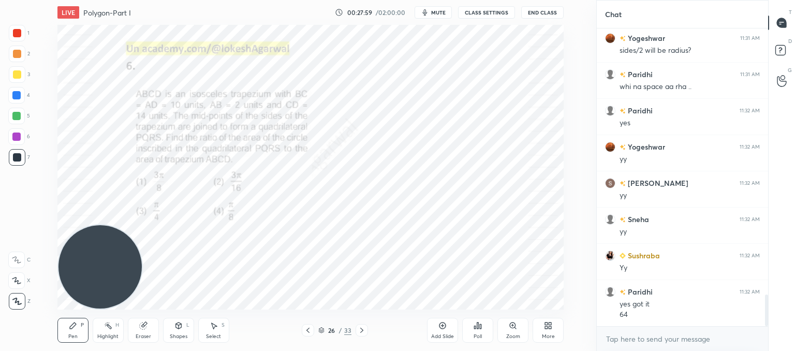
click at [364, 332] on icon at bounding box center [362, 330] width 8 height 8
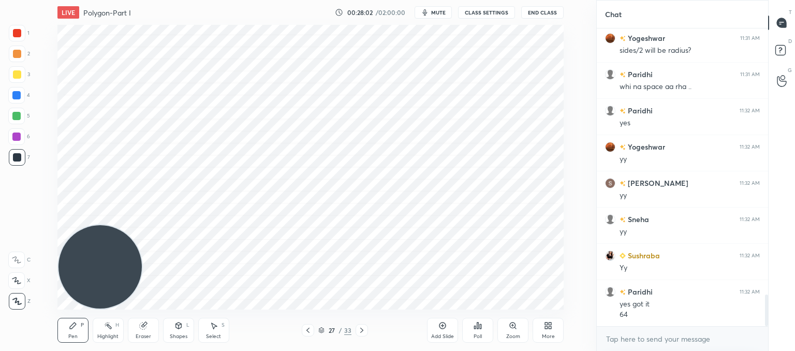
scroll to position [2564, 0]
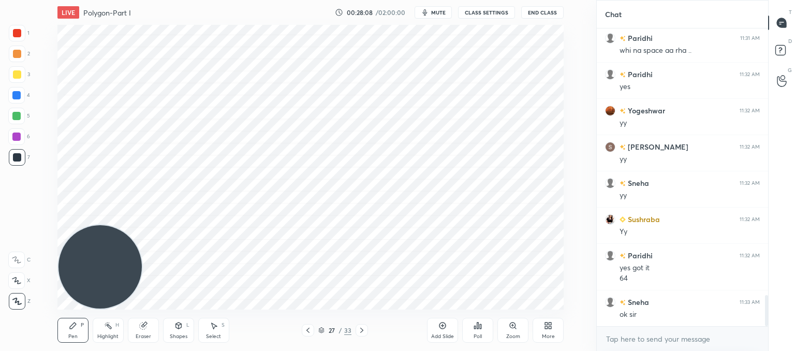
click at [365, 332] on div at bounding box center [362, 330] width 12 height 12
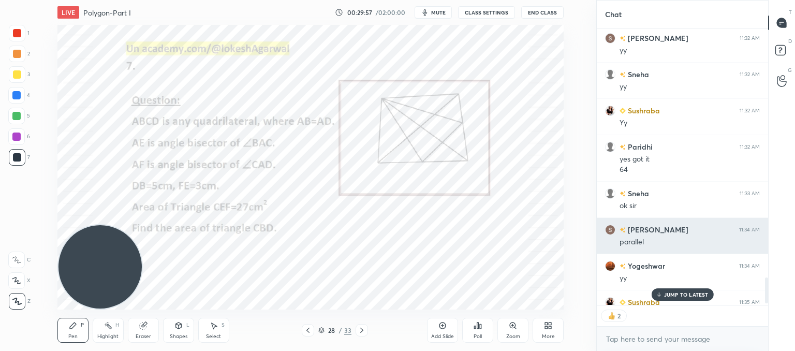
scroll to position [2694, 0]
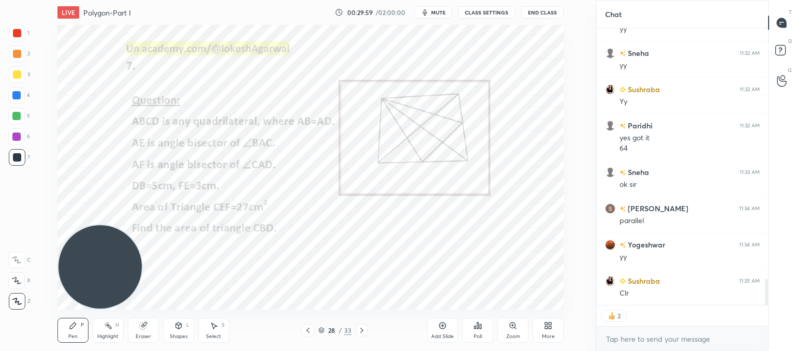
click at [364, 332] on icon at bounding box center [362, 330] width 8 height 8
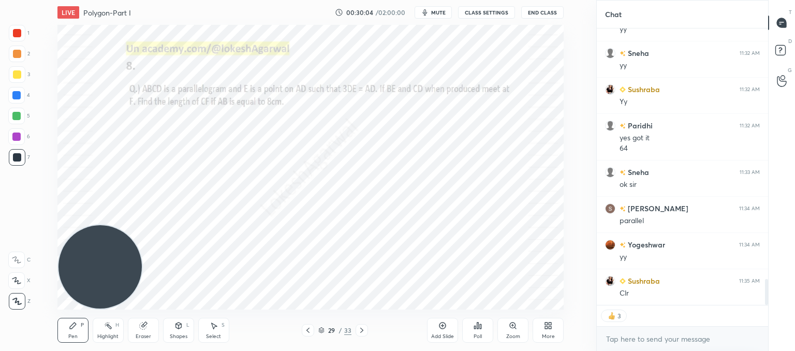
click at [174, 323] on icon at bounding box center [178, 325] width 8 height 8
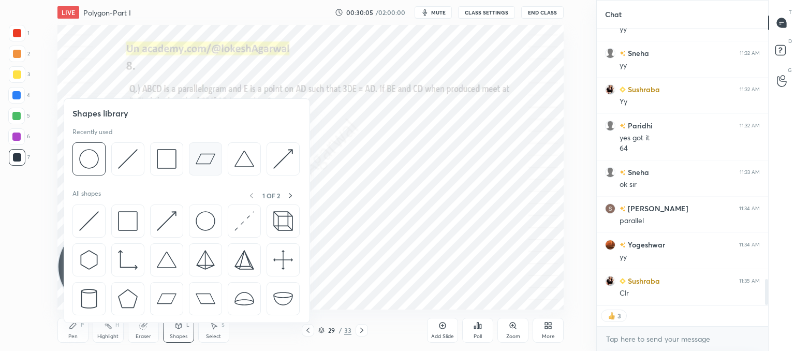
click at [208, 159] on img at bounding box center [206, 159] width 20 height 20
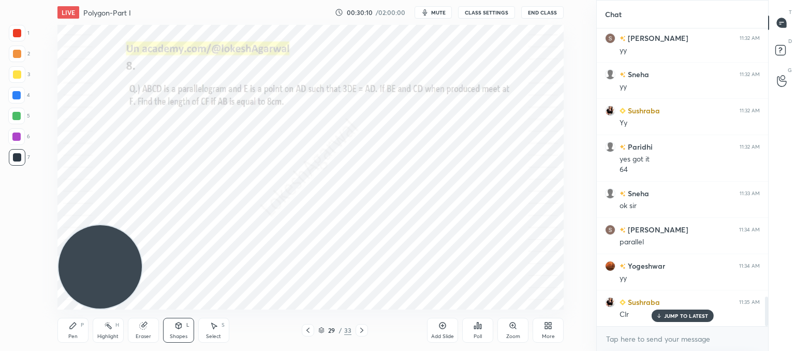
scroll to position [2672, 0]
click at [142, 325] on icon at bounding box center [142, 326] width 7 height 7
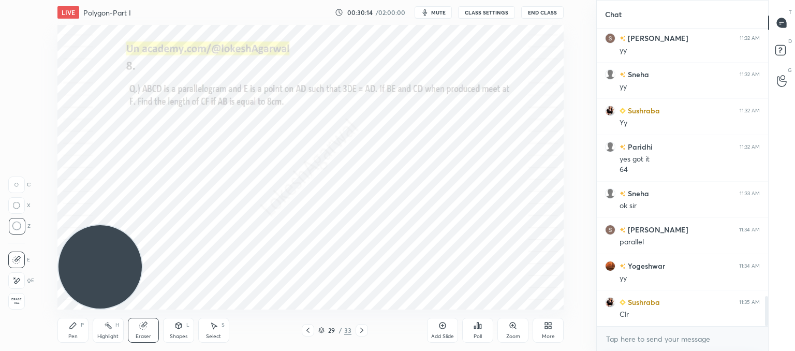
click at [184, 332] on div "Shapes L" at bounding box center [178, 330] width 31 height 25
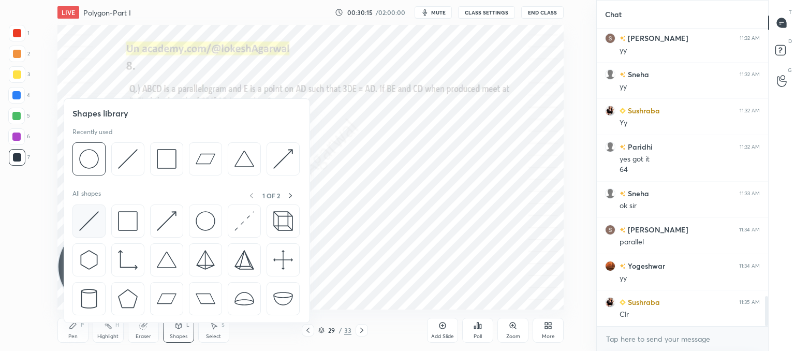
click at [91, 216] on img at bounding box center [89, 221] width 20 height 20
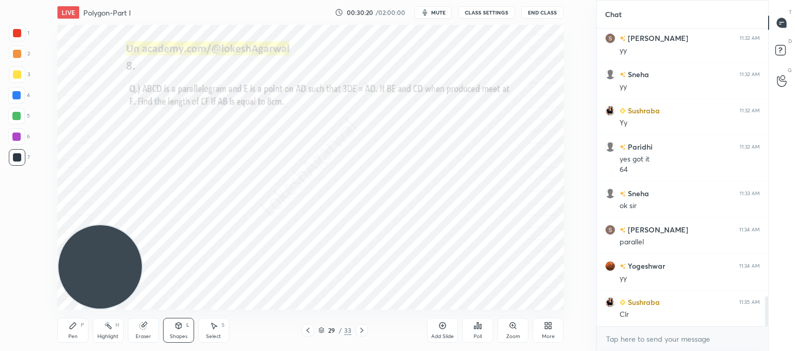
drag, startPoint x: 75, startPoint y: 330, endPoint x: 81, endPoint y: 323, distance: 9.5
click at [75, 330] on div "Pen P" at bounding box center [72, 330] width 31 height 25
click at [181, 326] on icon at bounding box center [178, 326] width 6 height 6
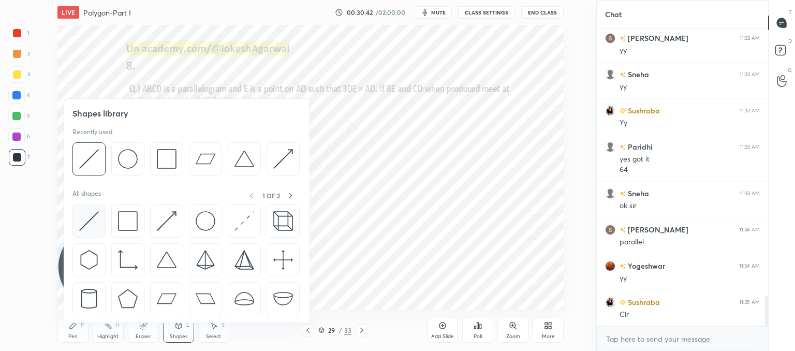
click at [88, 220] on img at bounding box center [89, 221] width 20 height 20
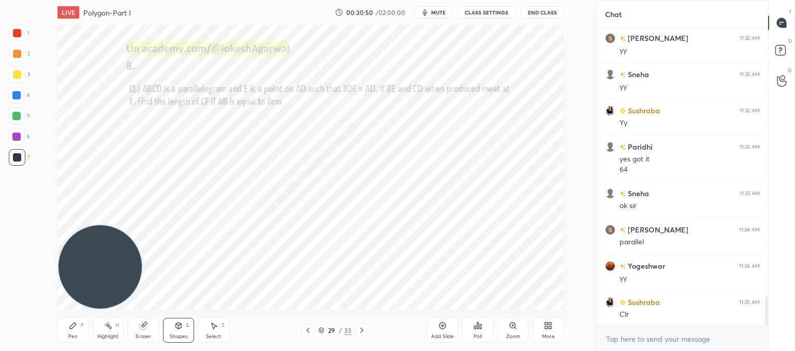
drag, startPoint x: 142, startPoint y: 332, endPoint x: 151, endPoint y: 321, distance: 13.7
click at [144, 331] on div "Eraser" at bounding box center [143, 330] width 31 height 25
click at [74, 330] on div "Pen P" at bounding box center [72, 330] width 31 height 25
click at [444, 13] on span "mute" at bounding box center [438, 12] width 14 height 7
click at [442, 13] on span "unmute" at bounding box center [438, 12] width 22 height 7
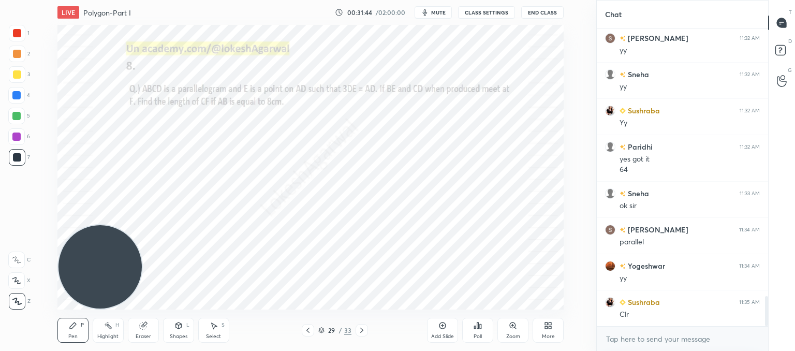
click at [325, 315] on div "LIVE Polygon-Part I 00:31:44 / 02:00:00 mute CLASS SETTINGS End Class Setting u…" at bounding box center [310, 175] width 555 height 351
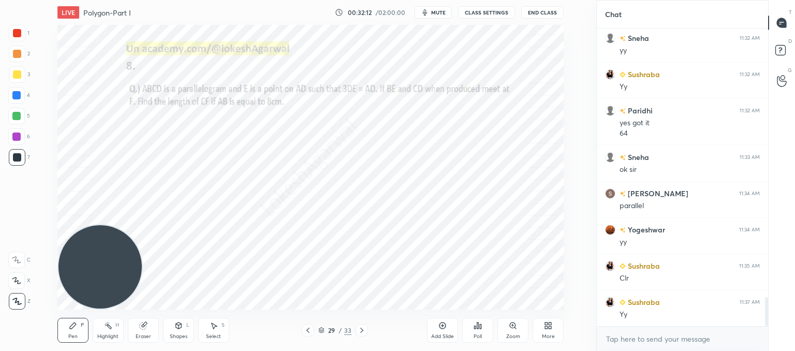
scroll to position [2745, 0]
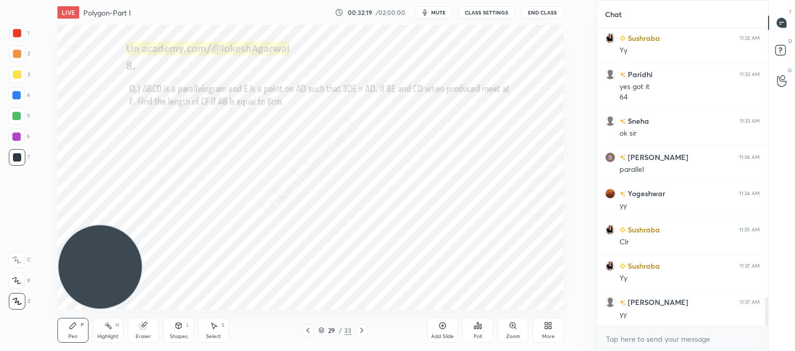
click at [356, 328] on div at bounding box center [362, 330] width 12 height 12
click at [151, 334] on div "Eraser" at bounding box center [143, 330] width 31 height 25
click at [178, 328] on icon at bounding box center [178, 325] width 8 height 8
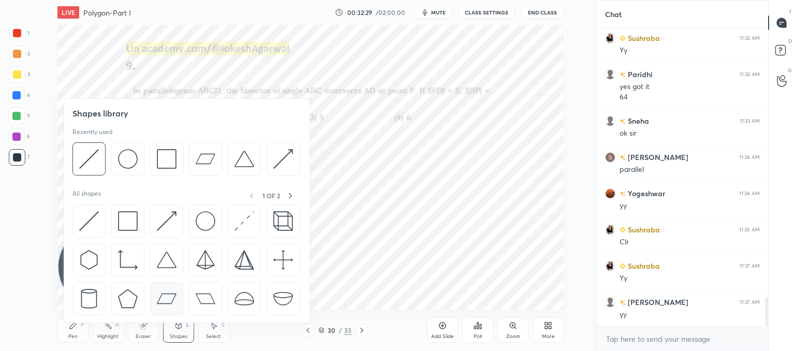
click at [164, 297] on img at bounding box center [167, 299] width 20 height 20
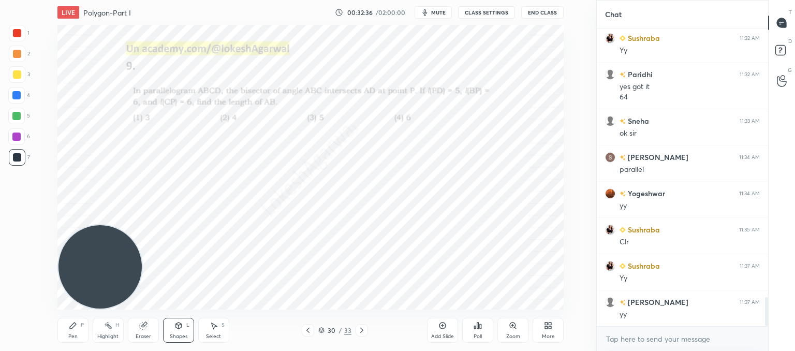
drag, startPoint x: 69, startPoint y: 327, endPoint x: 124, endPoint y: 294, distance: 64.3
click at [72, 327] on icon at bounding box center [73, 325] width 8 height 8
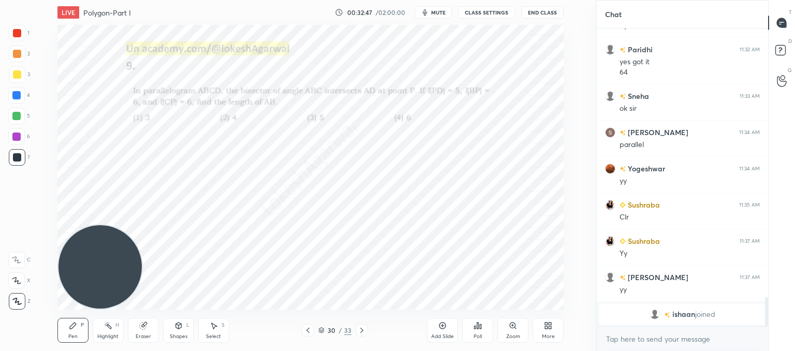
click at [179, 328] on icon at bounding box center [178, 325] width 8 height 8
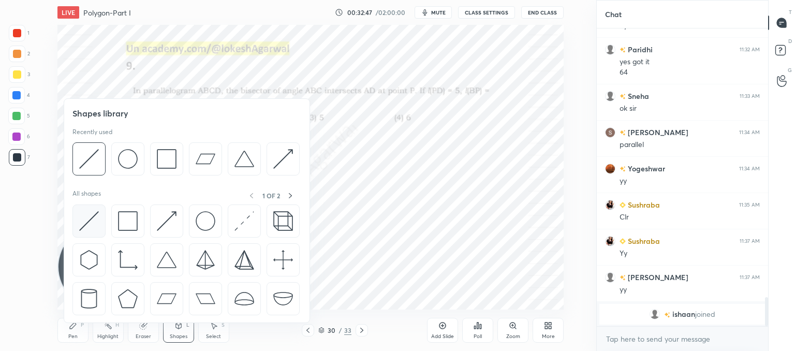
click at [87, 221] on img at bounding box center [89, 221] width 20 height 20
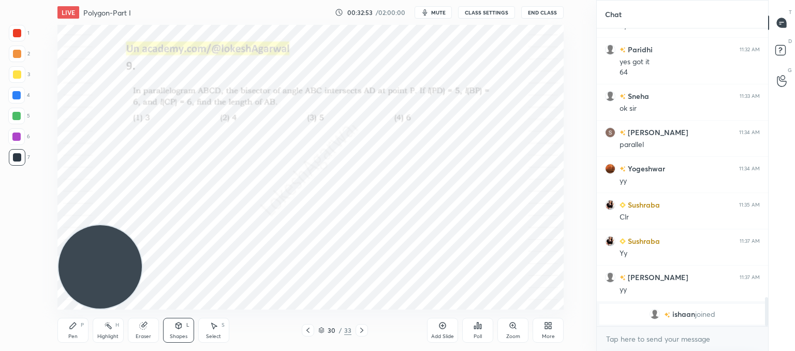
drag, startPoint x: 74, startPoint y: 332, endPoint x: 97, endPoint y: 318, distance: 27.2
click at [74, 332] on div "Pen P" at bounding box center [72, 330] width 31 height 25
drag, startPoint x: 174, startPoint y: 333, endPoint x: 165, endPoint y: 324, distance: 12.8
click at [173, 334] on div "Shapes" at bounding box center [179, 336] width 18 height 5
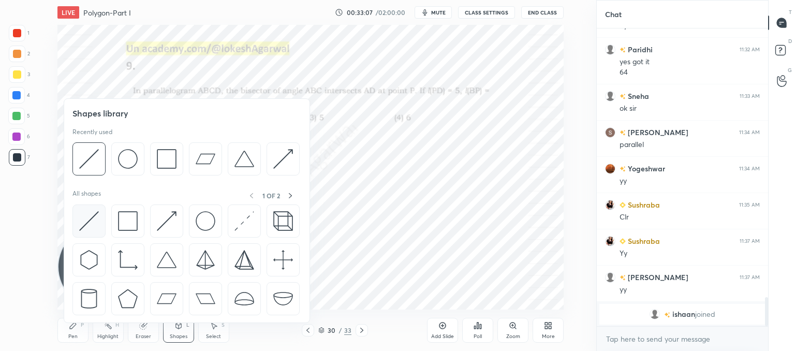
click at [89, 216] on img at bounding box center [89, 221] width 20 height 20
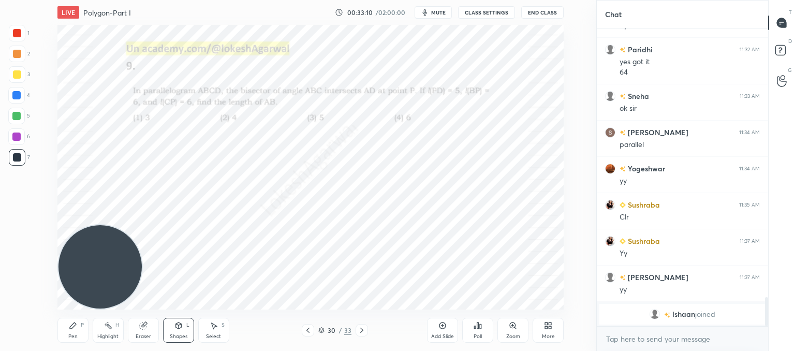
click at [70, 332] on div "Pen P" at bounding box center [72, 330] width 31 height 25
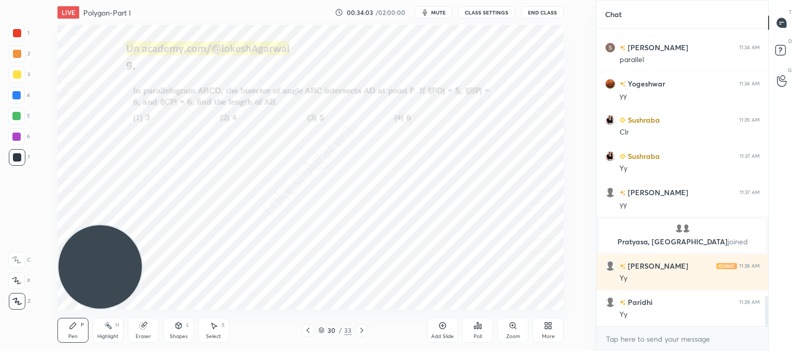
scroll to position [2649, 0]
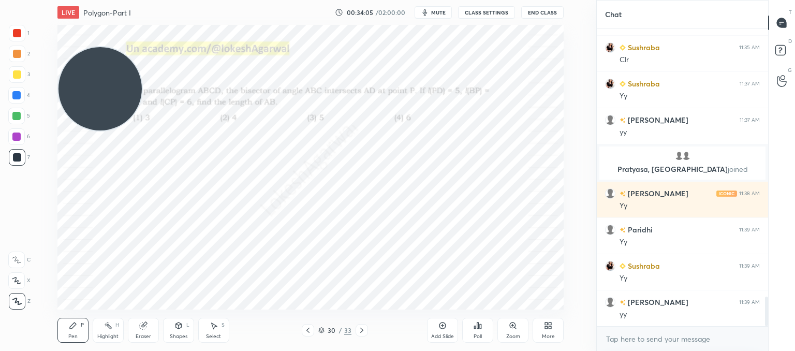
drag, startPoint x: 101, startPoint y: 196, endPoint x: 56, endPoint y: -36, distance: 235.7
click at [56, 0] on html "1 2 3 4 5 6 7 C X Z C X Z E E Erase all H H LIVE Polygon-Part I 00:34:05 / 02:0…" at bounding box center [397, 0] width 795 height 0
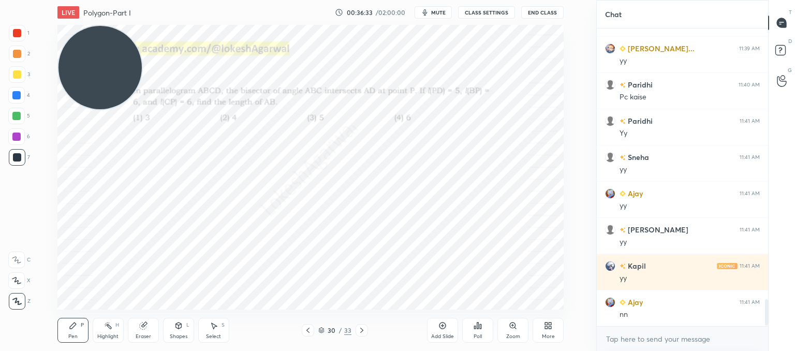
scroll to position [3011, 0]
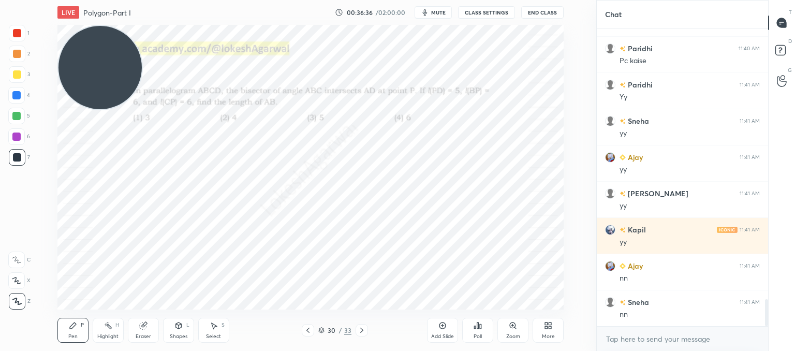
click at [363, 334] on icon at bounding box center [362, 330] width 8 height 8
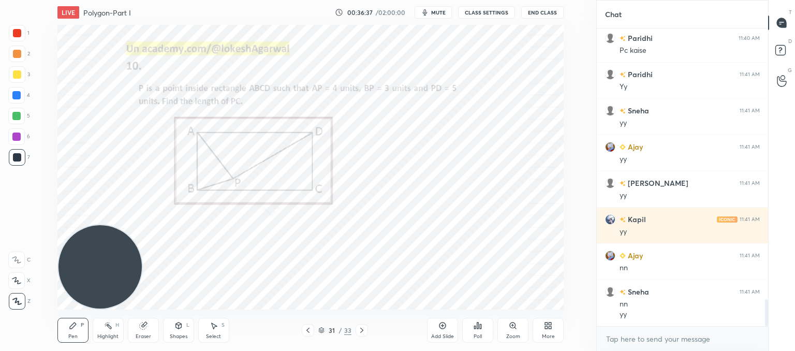
drag, startPoint x: 97, startPoint y: 53, endPoint x: 56, endPoint y: 306, distance: 257.0
click at [54, 311] on div "LIVE Polygon-Part I 00:36:37 / 02:00:00 mute CLASS SETTINGS End Class Setting u…" at bounding box center [310, 175] width 555 height 351
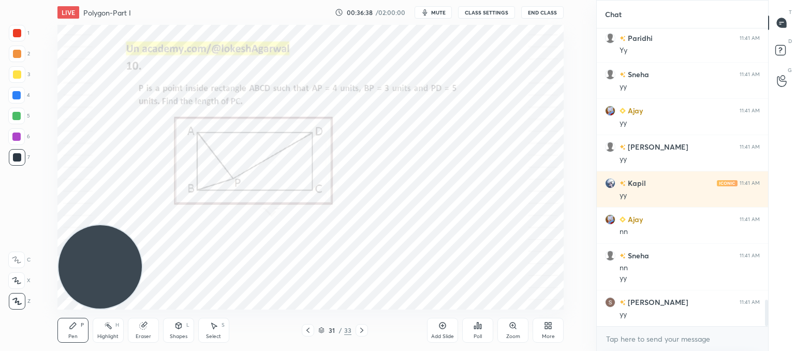
click at [216, 327] on icon at bounding box center [214, 325] width 8 height 8
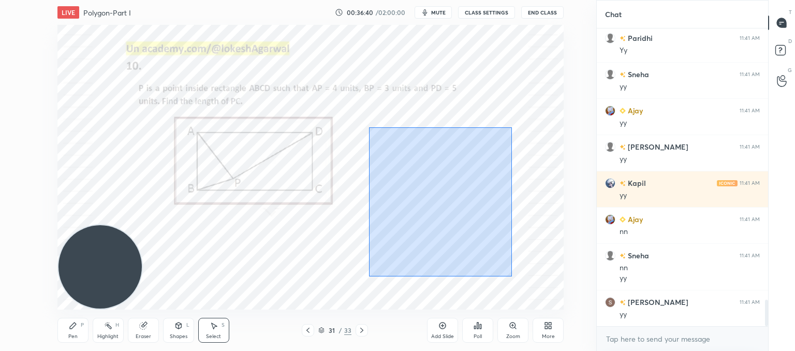
drag, startPoint x: 511, startPoint y: 277, endPoint x: 378, endPoint y: 106, distance: 216.9
click at [378, 106] on div "0 ° Undo Copy Duplicate Duplicate to new slide Delete" at bounding box center [310, 167] width 506 height 285
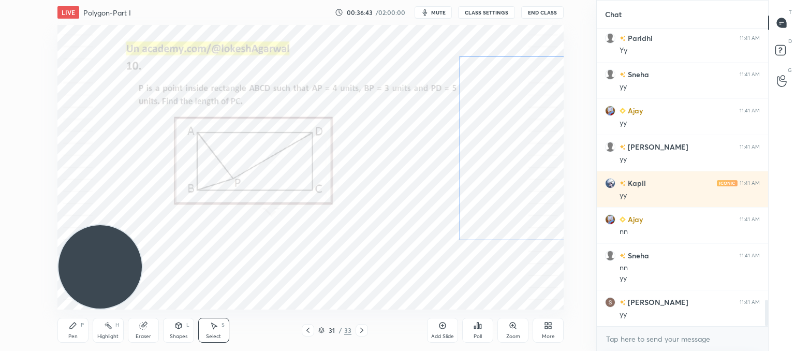
drag, startPoint x: 443, startPoint y: 195, endPoint x: 508, endPoint y: 145, distance: 82.0
click at [510, 145] on div "0 ° Undo Copy Duplicate Duplicate to new slide Delete" at bounding box center [310, 167] width 506 height 285
click at [344, 230] on div "0 ° Undo Copy Duplicate Duplicate to new slide Delete" at bounding box center [310, 167] width 506 height 285
drag, startPoint x: 357, startPoint y: 327, endPoint x: 344, endPoint y: 310, distance: 21.7
click at [358, 326] on icon at bounding box center [362, 330] width 8 height 8
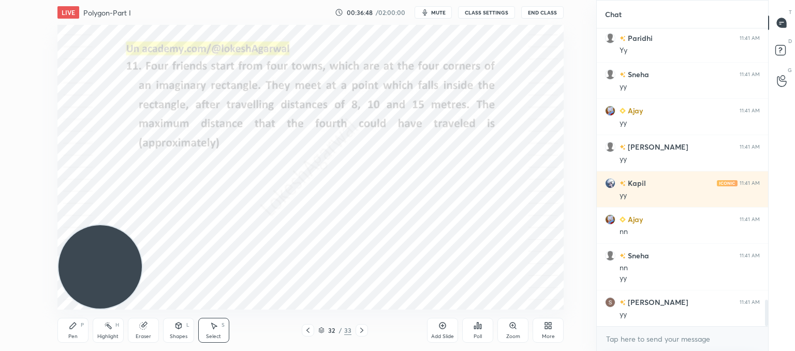
click at [308, 329] on icon at bounding box center [308, 330] width 8 height 8
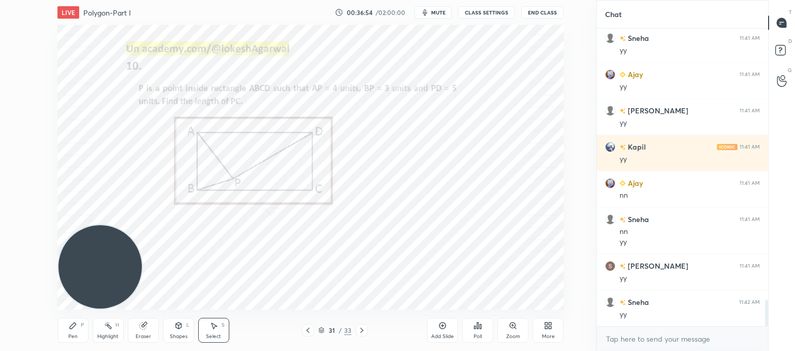
click at [361, 330] on icon at bounding box center [362, 330] width 8 height 8
click at [443, 329] on icon at bounding box center [442, 325] width 8 height 8
click at [179, 322] on icon at bounding box center [178, 325] width 8 height 8
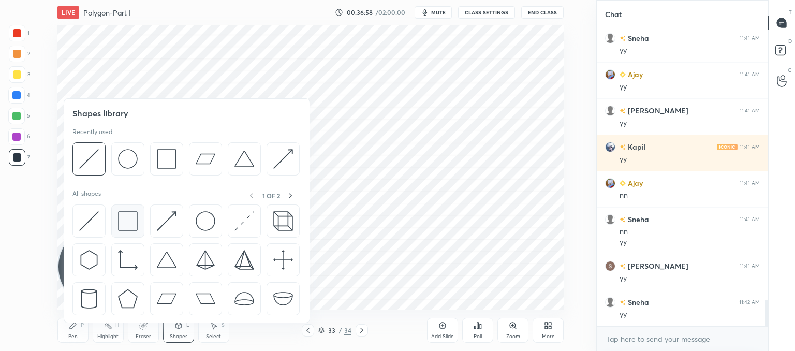
click at [126, 218] on img at bounding box center [128, 221] width 20 height 20
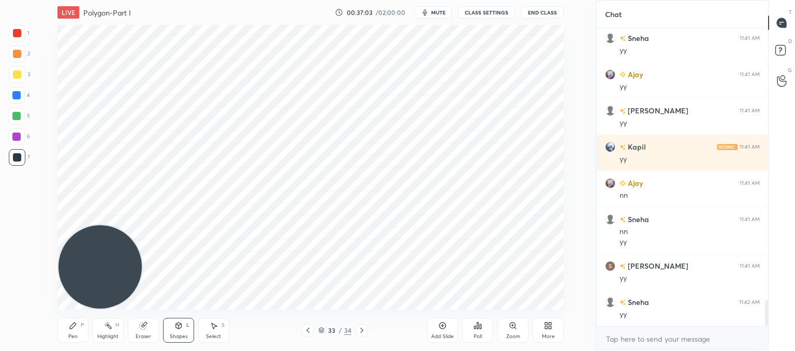
drag, startPoint x: 148, startPoint y: 334, endPoint x: 162, endPoint y: 318, distance: 20.9
click at [149, 334] on div "Eraser" at bounding box center [144, 336] width 16 height 5
click at [182, 331] on div "Shapes L" at bounding box center [178, 330] width 31 height 25
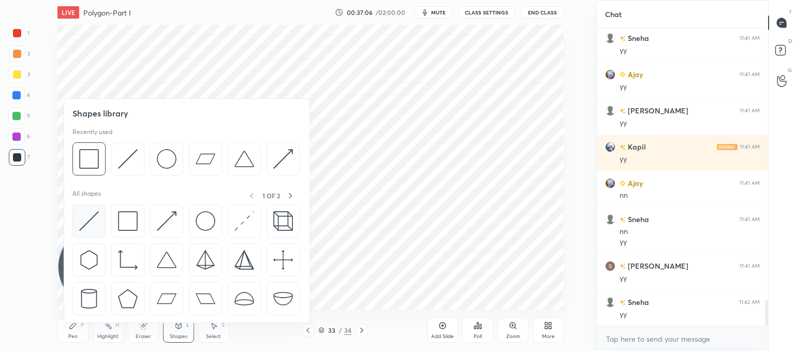
click at [79, 212] on img at bounding box center [89, 221] width 20 height 20
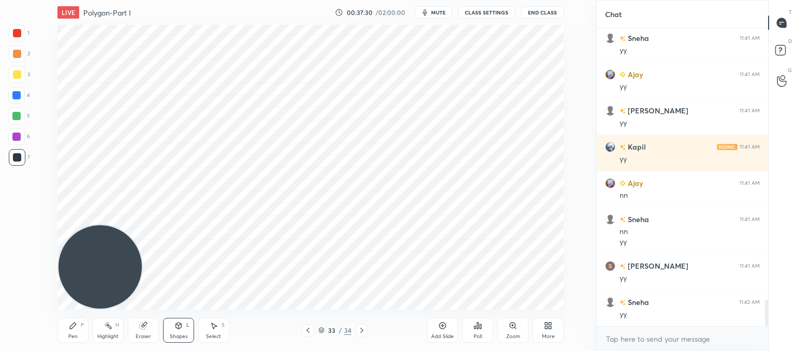
click at [69, 328] on div "Pen P" at bounding box center [72, 330] width 31 height 25
click at [182, 324] on div "Shapes L" at bounding box center [178, 330] width 31 height 25
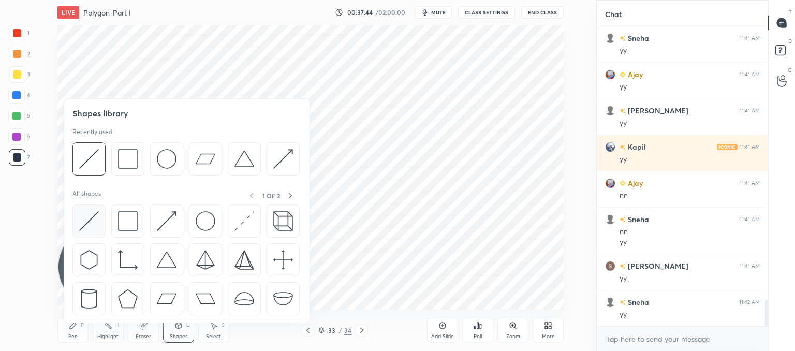
click at [83, 222] on img at bounding box center [89, 221] width 20 height 20
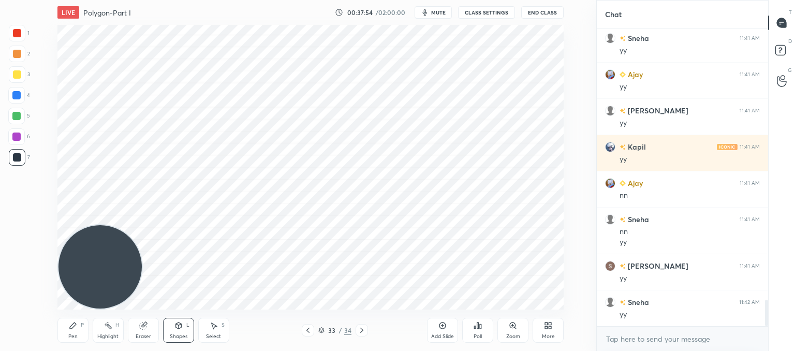
click at [75, 329] on icon at bounding box center [73, 325] width 8 height 8
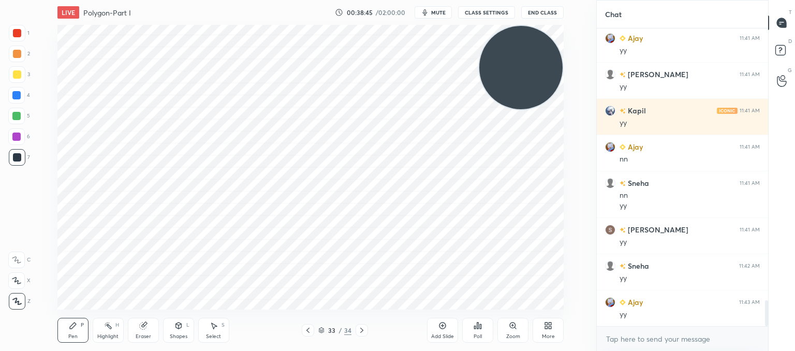
drag, startPoint x: 104, startPoint y: 268, endPoint x: 548, endPoint y: 23, distance: 507.5
click at [559, 18] on div "LIVE Polygon-Part I 00:38:45 / 02:00:00 mute CLASS SETTINGS End Class Setting u…" at bounding box center [310, 175] width 555 height 351
drag, startPoint x: 555, startPoint y: 9, endPoint x: 0, endPoint y: 375, distance: 665.2
click at [0, 0] on html "1 2 3 4 5 6 7 C X Z C X Z E E Erase all H H LIVE Polygon-Part I 00:38:46 / 02:0…" at bounding box center [397, 0] width 795 height 0
drag, startPoint x: 540, startPoint y: 55, endPoint x: 0, endPoint y: 375, distance: 627.6
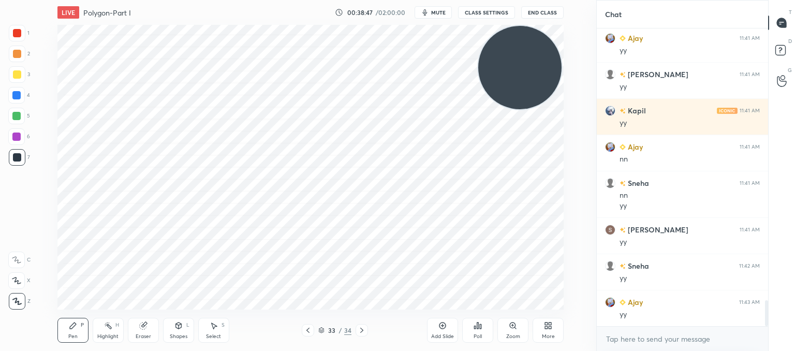
click at [0, 0] on html "1 2 3 4 5 6 7 C X Z C X Z E E Erase all H H LIVE Polygon-Part I 00:38:47 / 02:0…" at bounding box center [397, 0] width 795 height 0
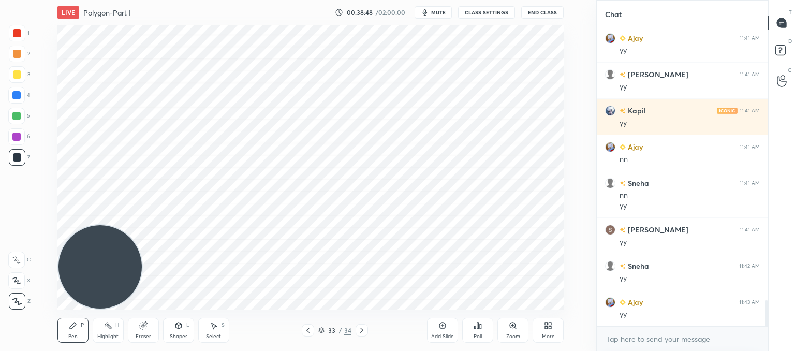
scroll to position [3166, 0]
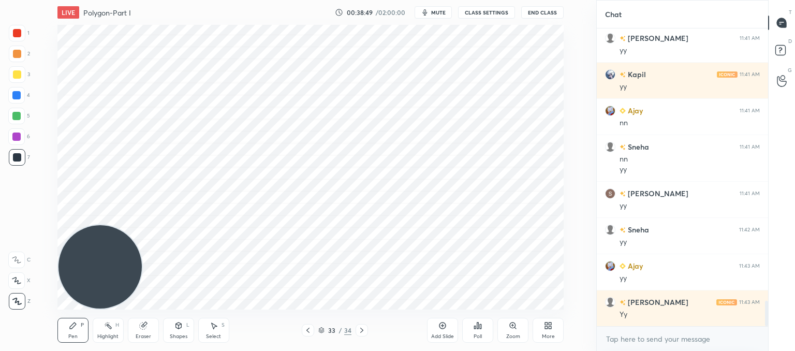
drag, startPoint x: 217, startPoint y: 330, endPoint x: 219, endPoint y: 320, distance: 10.5
click at [218, 328] on div "Select S" at bounding box center [213, 330] width 31 height 25
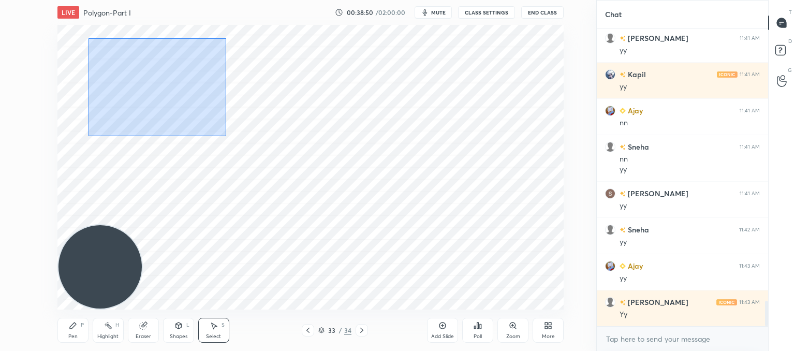
drag, startPoint x: 226, startPoint y: 136, endPoint x: 103, endPoint y: 44, distance: 153.4
click at [82, 35] on div "0 ° Undo Copy Duplicate Duplicate to new slide Delete" at bounding box center [310, 167] width 506 height 285
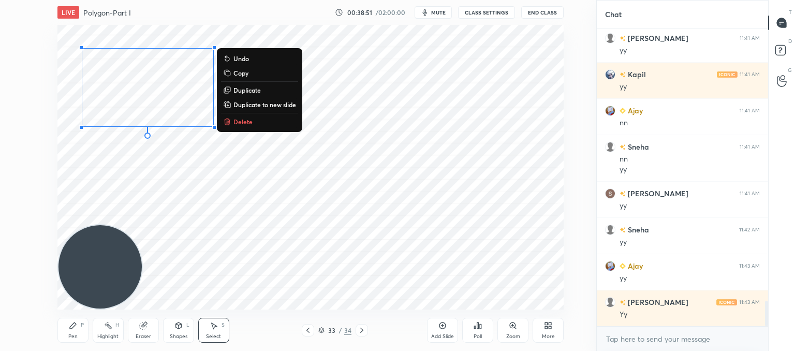
click at [231, 121] on button "Delete" at bounding box center [259, 121] width 77 height 12
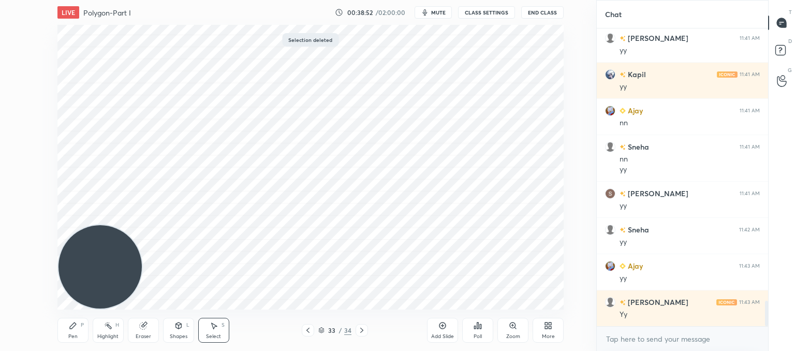
drag, startPoint x: 75, startPoint y: 330, endPoint x: 105, endPoint y: 297, distance: 44.7
click at [77, 329] on div "Pen P" at bounding box center [72, 330] width 31 height 25
drag, startPoint x: 149, startPoint y: 330, endPoint x: 149, endPoint y: 313, distance: 17.1
click at [148, 330] on div "Eraser" at bounding box center [143, 330] width 31 height 25
click at [81, 332] on div "Pen P" at bounding box center [72, 330] width 31 height 25
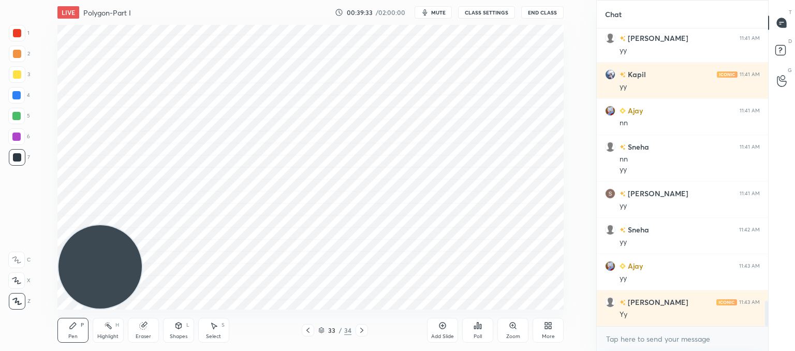
scroll to position [3191, 0]
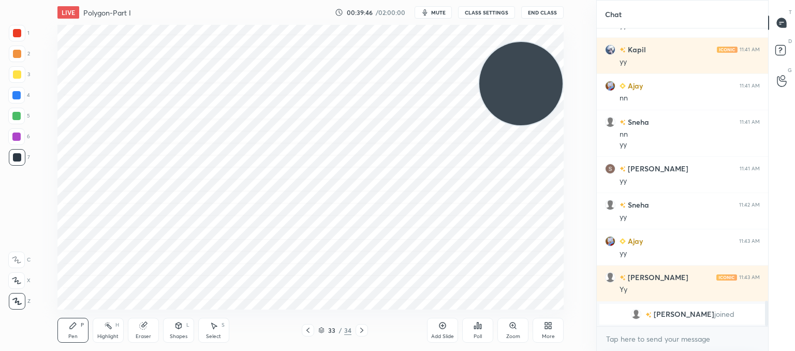
drag, startPoint x: 118, startPoint y: 268, endPoint x: 594, endPoint y: 34, distance: 530.9
click at [597, 32] on div "1 2 3 4 5 6 7 C X Z C X Z E E Erase all H H LIVE Polygon-Part I 00:39:46 / 02:0…" at bounding box center [397, 175] width 795 height 351
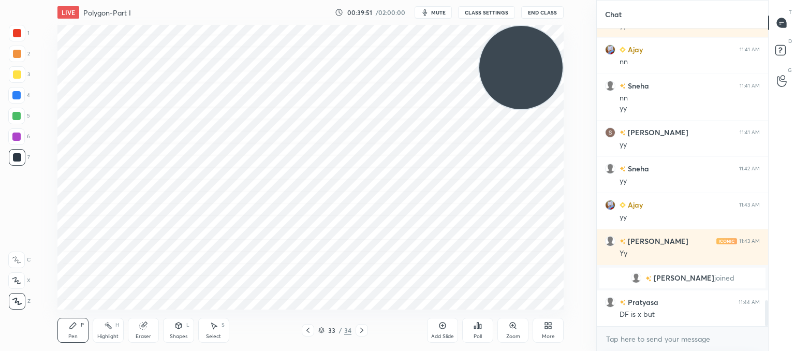
scroll to position [3098, 0]
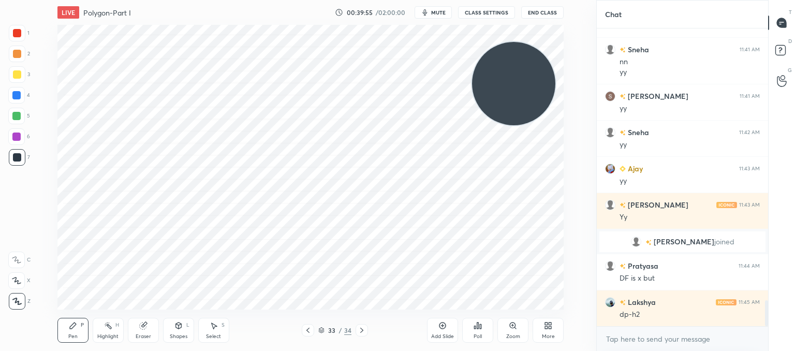
drag, startPoint x: 526, startPoint y: 73, endPoint x: 517, endPoint y: 85, distance: 15.2
click at [521, 85] on video at bounding box center [513, 83] width 83 height 83
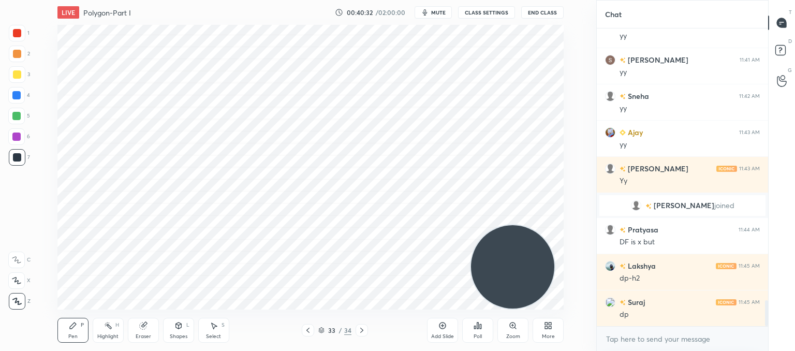
drag, startPoint x: 522, startPoint y: 84, endPoint x: 511, endPoint y: 271, distance: 187.2
click at [518, 276] on video at bounding box center [512, 266] width 83 height 83
click at [149, 325] on div "Eraser" at bounding box center [143, 330] width 31 height 25
drag, startPoint x: 71, startPoint y: 329, endPoint x: 82, endPoint y: 318, distance: 15.4
click at [72, 328] on icon at bounding box center [73, 326] width 6 height 6
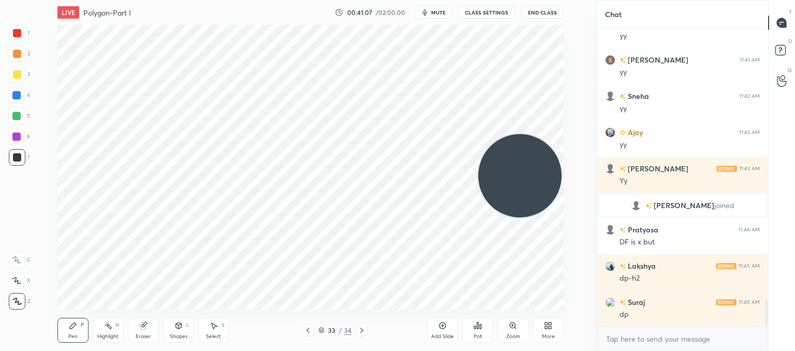
drag, startPoint x: 546, startPoint y: 292, endPoint x: 596, endPoint y: -42, distance: 338.2
click at [596, 0] on html "1 2 3 4 5 6 7 C X Z C X Z E E Erase all H H LIVE Polygon-Part I 00:41:07 / 02:0…" at bounding box center [397, 0] width 795 height 0
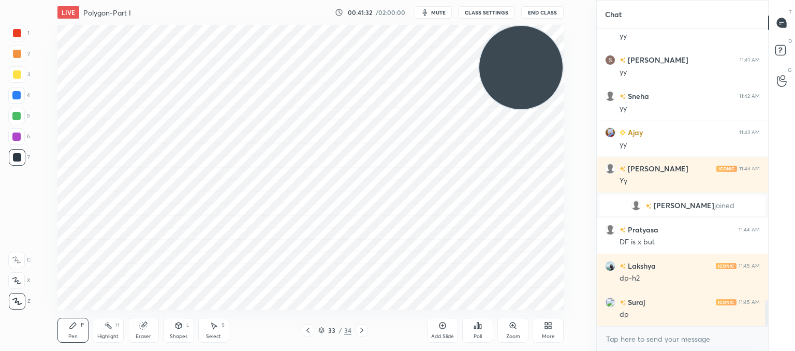
click at [518, 302] on div "LIVE Polygon-Part I 00:41:32 / 02:00:00 mute CLASS SETTINGS End Class Setting u…" at bounding box center [310, 175] width 555 height 351
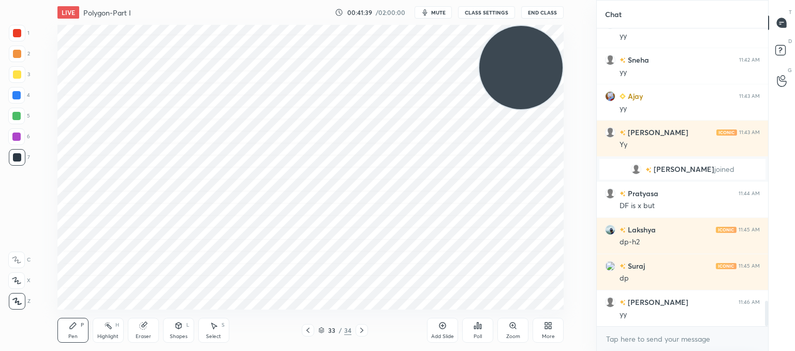
click at [539, 305] on div "LIVE Polygon-Part I 00:41:39 / 02:00:00 mute CLASS SETTINGS End Class Setting u…" at bounding box center [310, 175] width 555 height 351
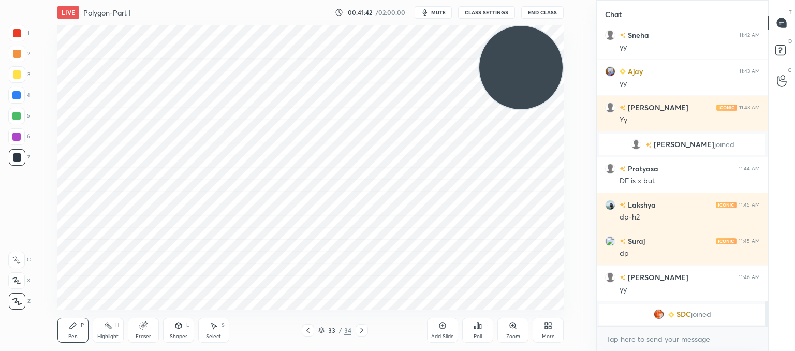
click at [532, 303] on div "LIVE Polygon-Part I 00:41:42 / 02:00:00 mute CLASS SETTINGS End Class Setting u…" at bounding box center [310, 175] width 555 height 351
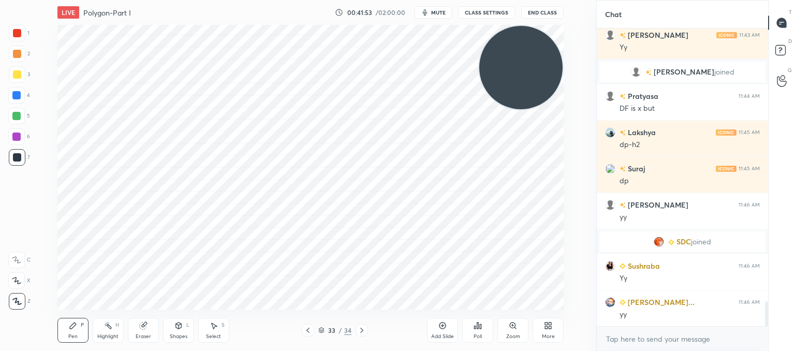
scroll to position [3251, 0]
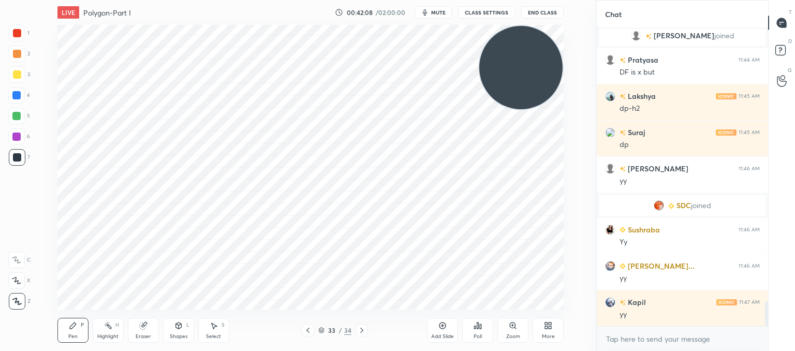
click at [309, 332] on icon at bounding box center [307, 330] width 3 height 5
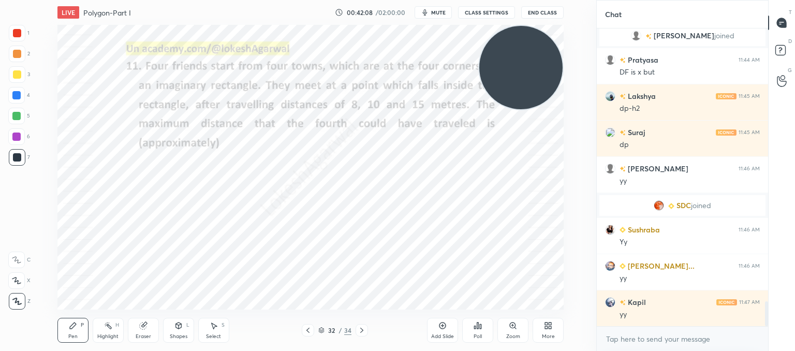
click at [310, 326] on icon at bounding box center [308, 330] width 8 height 8
click at [184, 330] on div "Shapes L" at bounding box center [178, 330] width 31 height 25
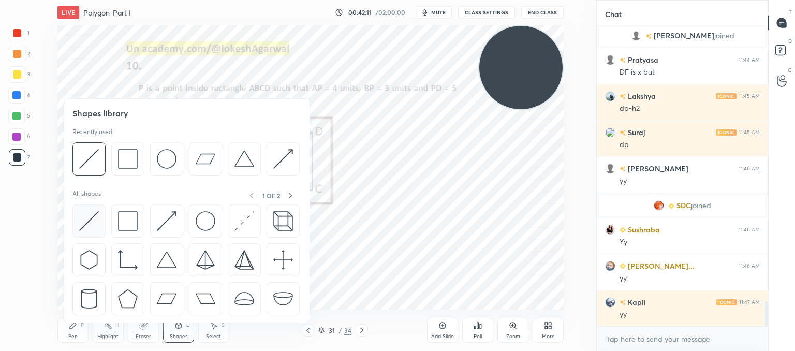
click at [90, 218] on img at bounding box center [89, 221] width 20 height 20
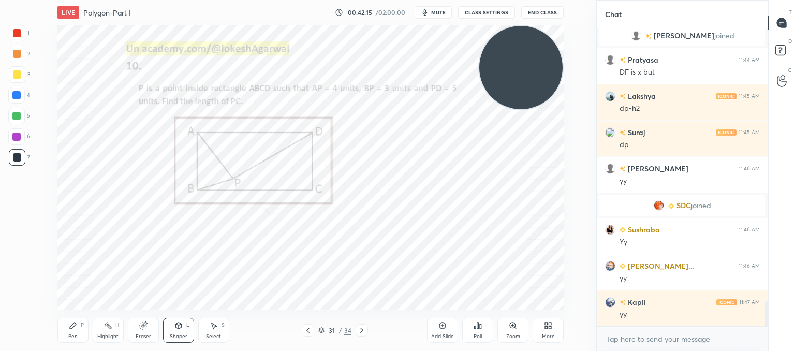
click at [72, 327] on icon at bounding box center [73, 326] width 6 height 6
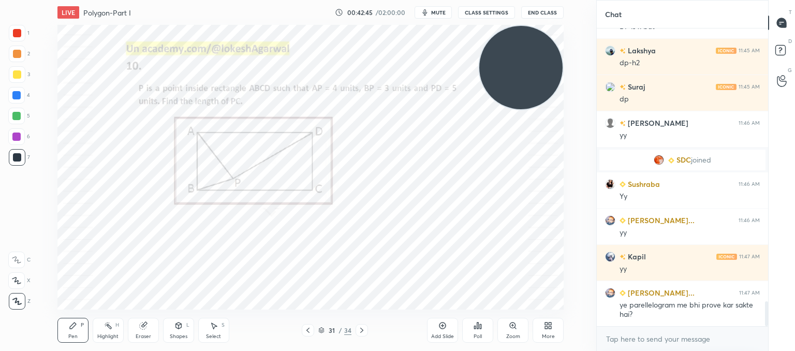
click at [364, 329] on icon at bounding box center [362, 330] width 8 height 8
click at [363, 329] on icon at bounding box center [362, 330] width 8 height 8
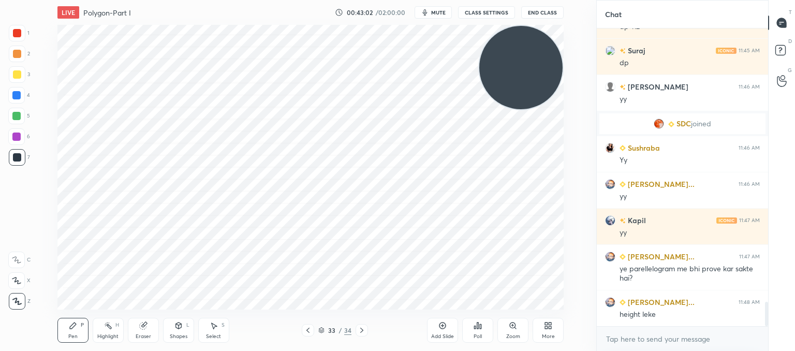
click at [309, 331] on icon at bounding box center [308, 330] width 8 height 8
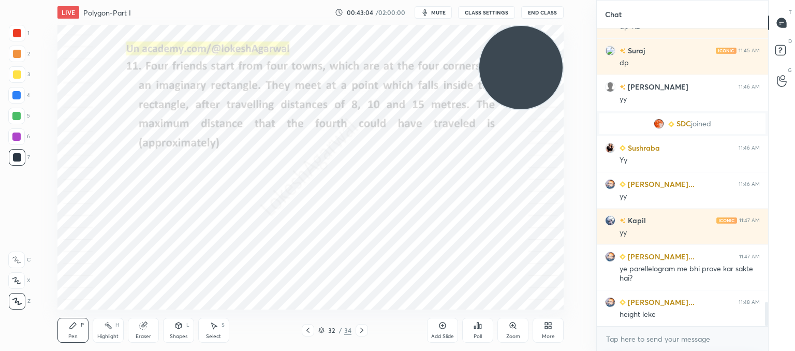
drag, startPoint x: 141, startPoint y: 331, endPoint x: 147, endPoint y: 324, distance: 9.6
click at [143, 331] on div "Eraser" at bounding box center [143, 330] width 31 height 25
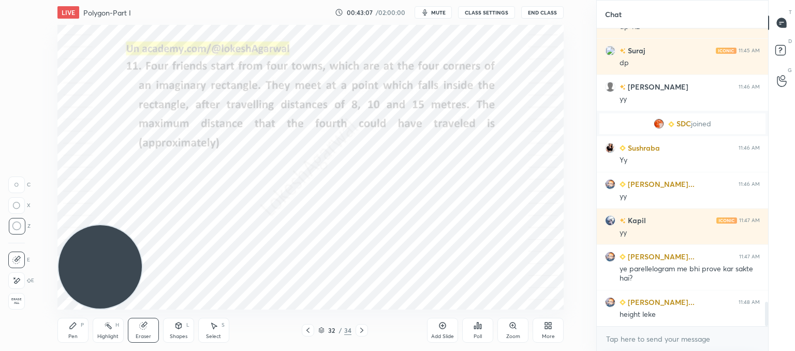
drag, startPoint x: 493, startPoint y: 84, endPoint x: 0, endPoint y: 375, distance: 572.5
click at [0, 0] on html "1 2 3 4 5 6 7 C X Z C X Z E E Erase all H H LIVE Polygon-Part I 00:43:07 / 02:0…" at bounding box center [397, 0] width 795 height 0
click at [362, 332] on icon at bounding box center [362, 330] width 8 height 8
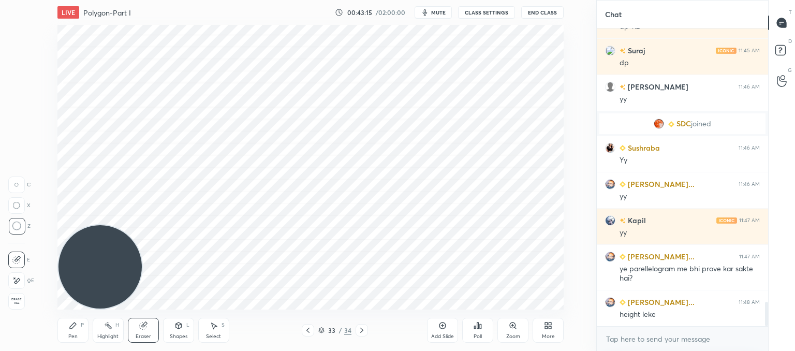
scroll to position [3343, 0]
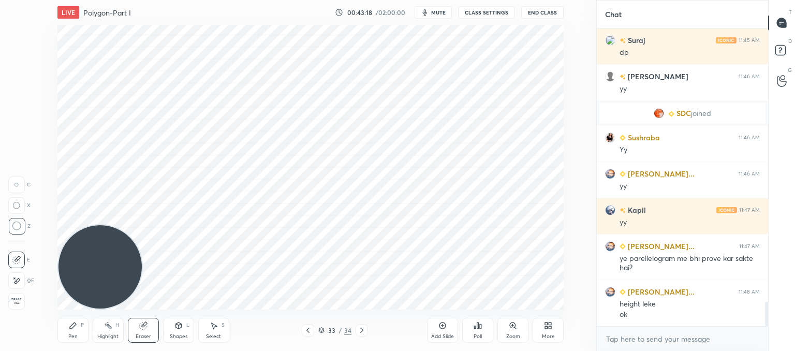
drag, startPoint x: 309, startPoint y: 330, endPoint x: 306, endPoint y: 319, distance: 10.7
click at [309, 330] on icon at bounding box center [308, 330] width 8 height 8
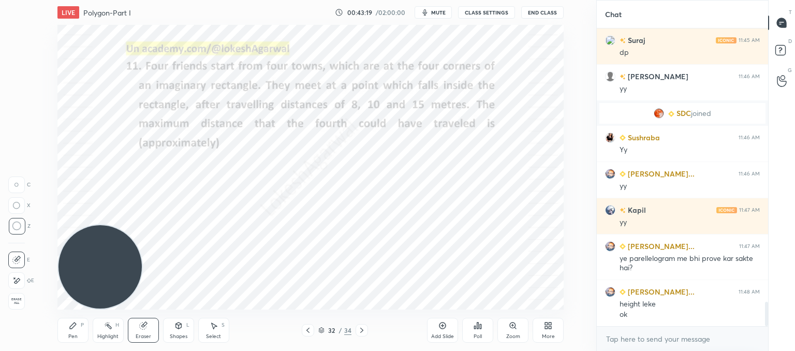
click at [172, 330] on div "Shapes L" at bounding box center [178, 330] width 31 height 25
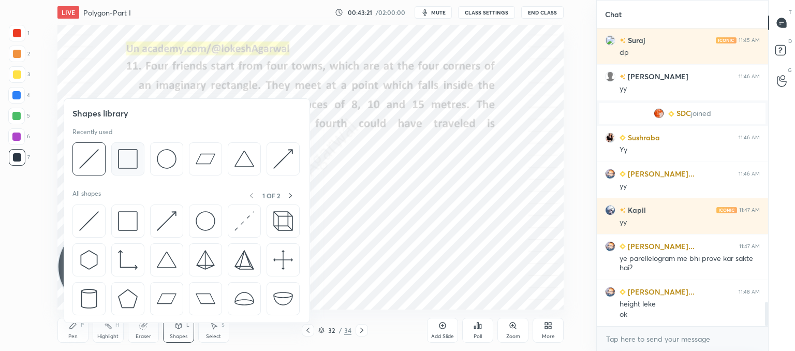
click at [128, 158] on img at bounding box center [128, 159] width 20 height 20
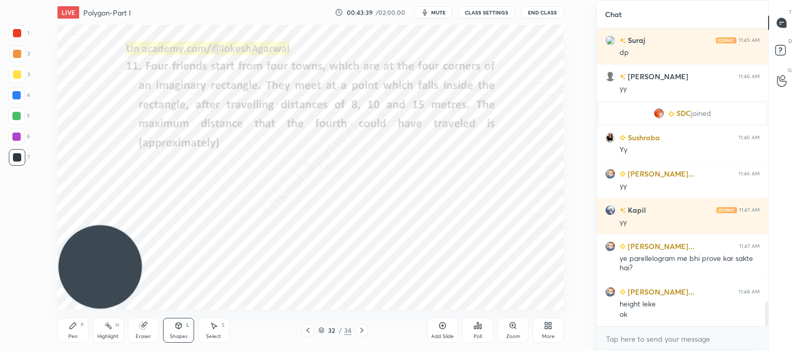
click at [178, 332] on div "Shapes L" at bounding box center [178, 330] width 31 height 25
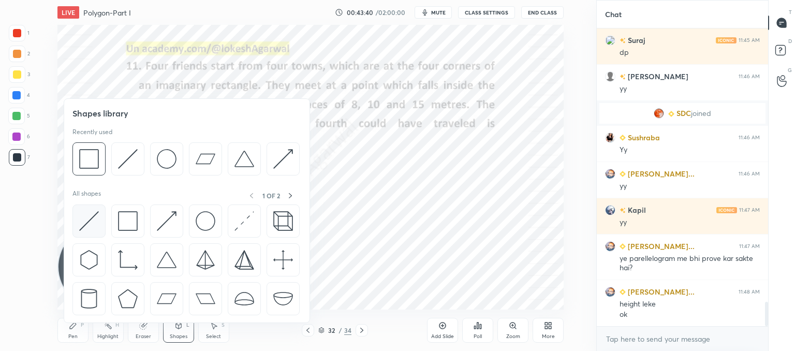
click at [86, 222] on img at bounding box center [89, 221] width 20 height 20
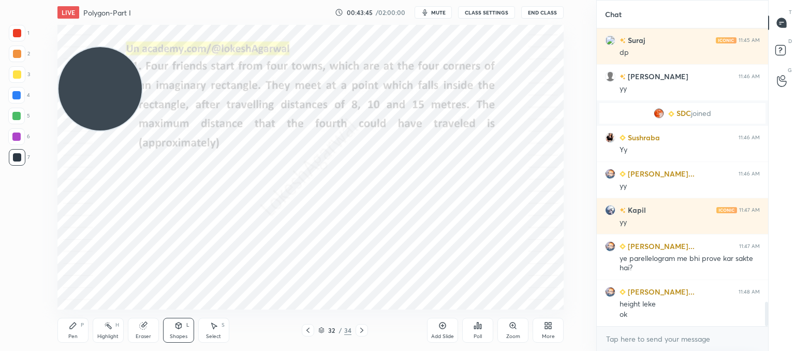
drag, startPoint x: 108, startPoint y: 247, endPoint x: 91, endPoint y: 130, distance: 117.7
click at [56, 81] on div "Setting up your live class Poll for secs No correct answer Start poll" at bounding box center [310, 167] width 555 height 285
click at [63, 334] on div "Pen P" at bounding box center [72, 330] width 31 height 25
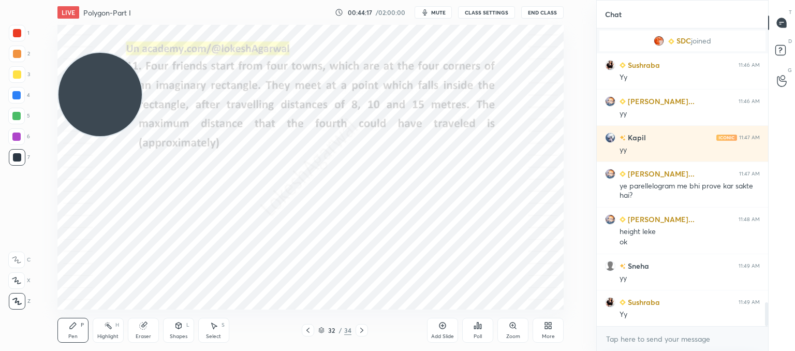
scroll to position [3452, 0]
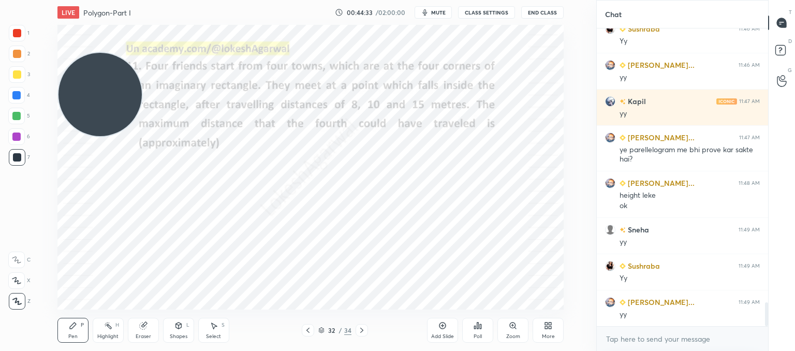
click at [199, 337] on div "Select S" at bounding box center [213, 330] width 31 height 25
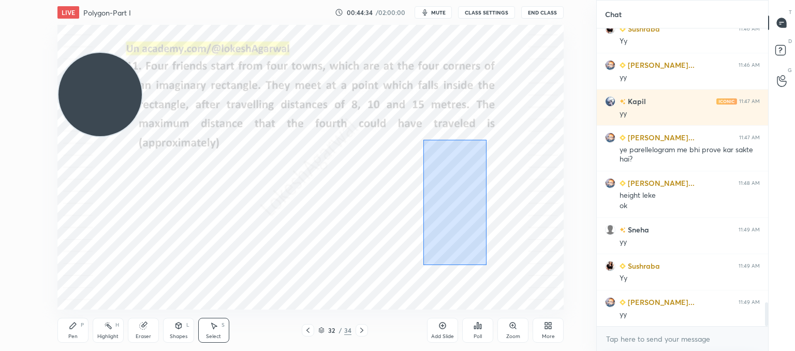
drag, startPoint x: 435, startPoint y: 149, endPoint x: 480, endPoint y: 251, distance: 112.2
click at [486, 261] on div "0 ° Undo Copy Duplicate Duplicate to new slide Delete" at bounding box center [310, 167] width 506 height 285
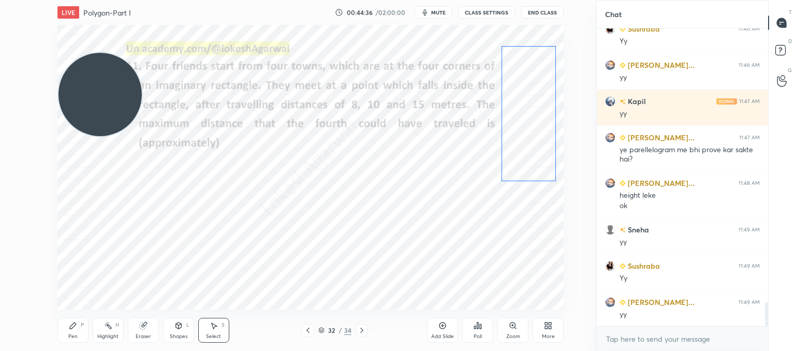
drag, startPoint x: 469, startPoint y: 236, endPoint x: 544, endPoint y: 149, distance: 114.9
click at [544, 149] on div "0 ° Undo Copy Duplicate Duplicate to new slide Delete" at bounding box center [310, 167] width 506 height 285
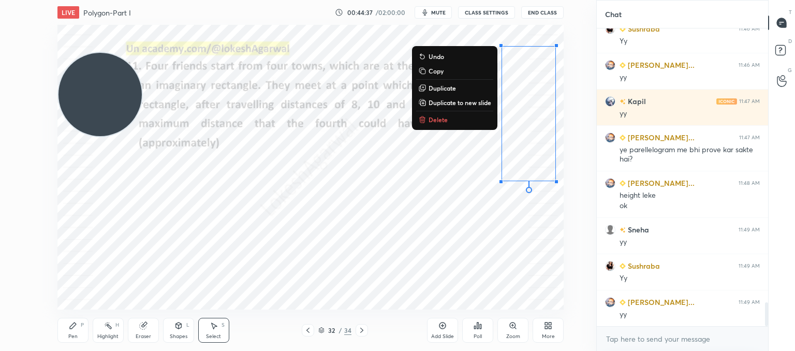
click at [78, 331] on div "Pen P" at bounding box center [72, 330] width 31 height 25
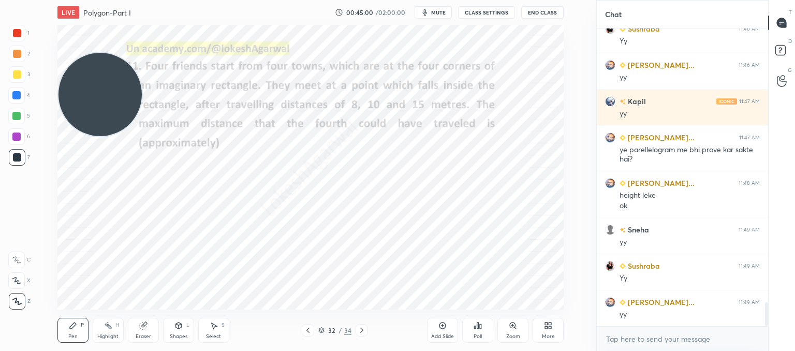
click at [361, 333] on icon at bounding box center [362, 330] width 8 height 8
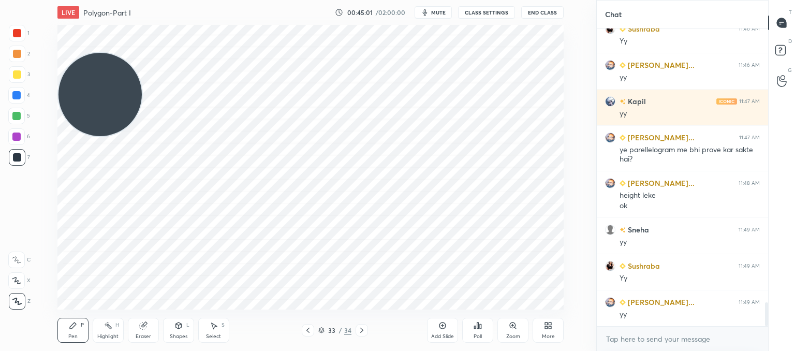
click at [361, 333] on icon at bounding box center [362, 330] width 8 height 8
click at [308, 331] on icon at bounding box center [307, 330] width 3 height 5
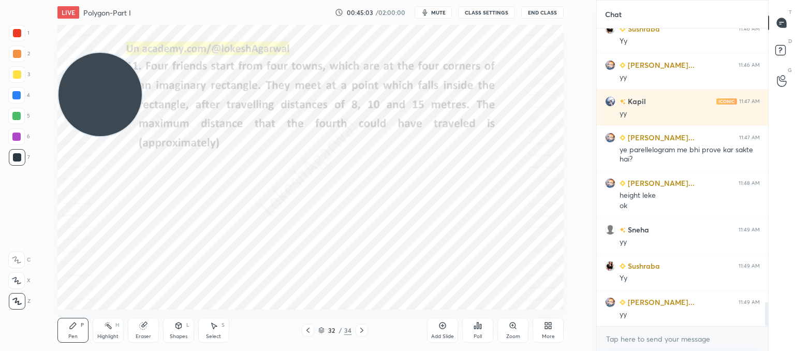
scroll to position [3488, 0]
click at [308, 331] on icon at bounding box center [307, 330] width 3 height 5
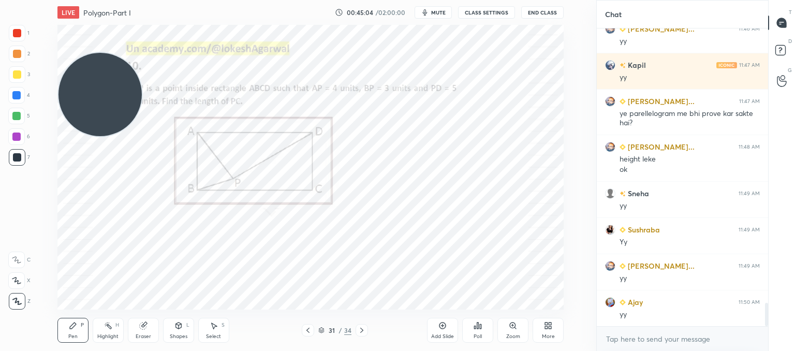
click at [308, 331] on icon at bounding box center [307, 330] width 3 height 5
click at [306, 331] on icon at bounding box center [308, 330] width 8 height 8
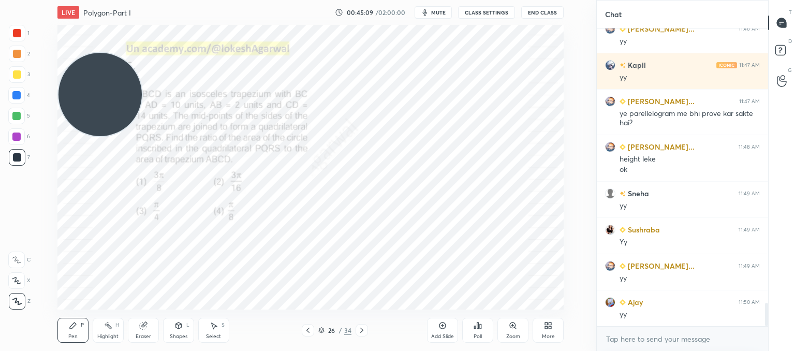
click at [306, 331] on icon at bounding box center [308, 330] width 8 height 8
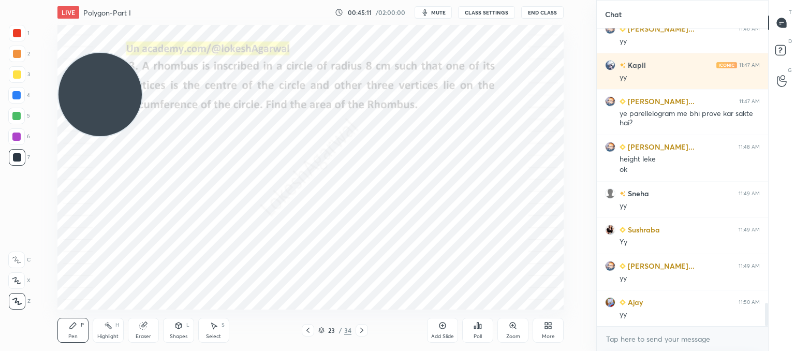
click at [306, 331] on icon at bounding box center [308, 330] width 8 height 8
click at [306, 332] on icon at bounding box center [308, 330] width 8 height 8
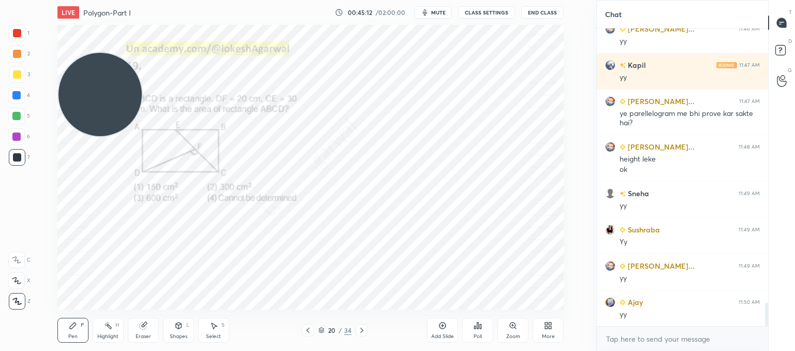
click at [303, 332] on div at bounding box center [308, 330] width 12 height 12
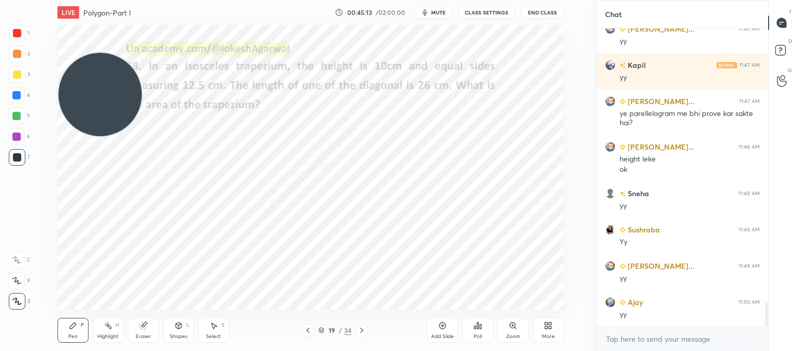
click at [303, 332] on div at bounding box center [308, 330] width 12 height 12
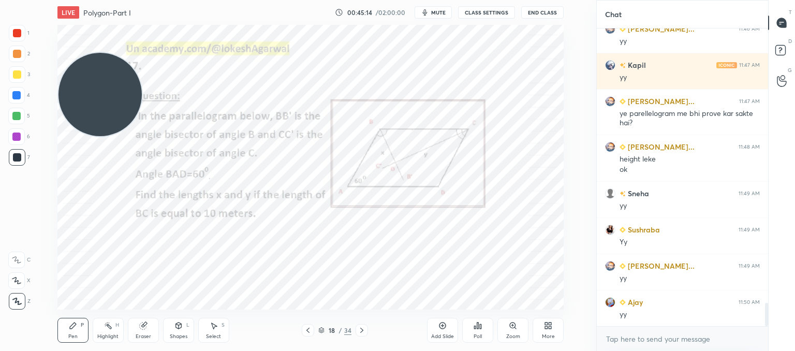
click at [303, 332] on div at bounding box center [308, 330] width 12 height 12
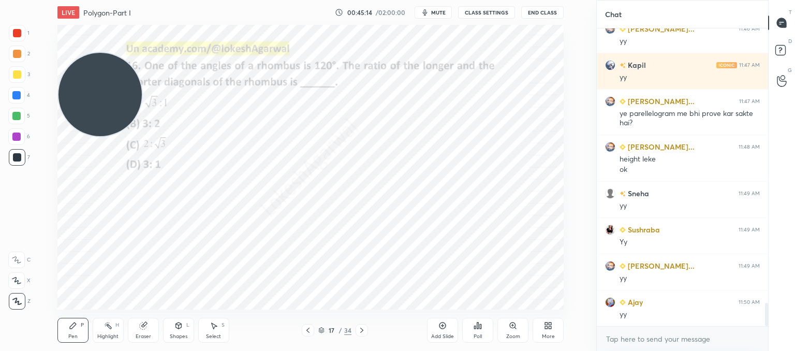
click at [303, 332] on div at bounding box center [308, 330] width 12 height 12
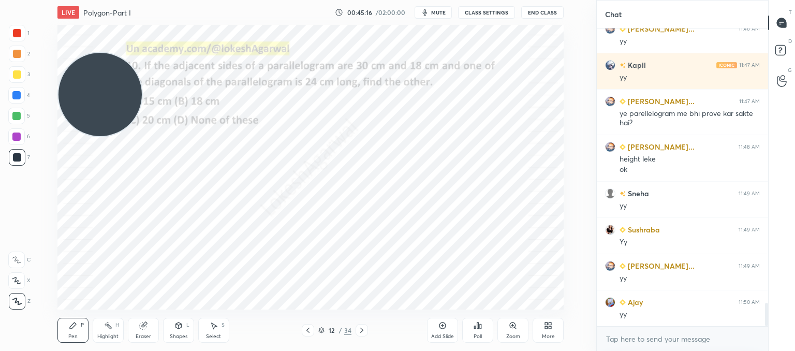
click at [303, 332] on div at bounding box center [308, 330] width 12 height 12
click at [301, 332] on div "12 / 34" at bounding box center [334, 330] width 185 height 12
click at [301, 332] on div "11 / 34" at bounding box center [334, 330] width 185 height 12
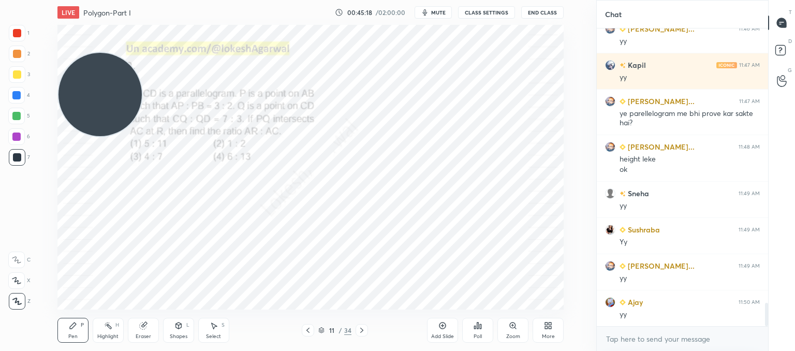
click at [305, 329] on icon at bounding box center [308, 330] width 8 height 8
click at [306, 329] on icon at bounding box center [308, 330] width 8 height 8
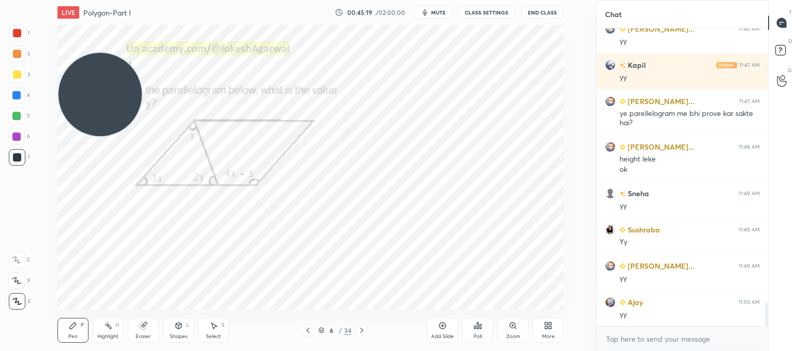
click at [306, 329] on icon at bounding box center [308, 330] width 8 height 8
click at [358, 329] on icon at bounding box center [362, 330] width 8 height 8
click at [356, 330] on div at bounding box center [362, 330] width 12 height 12
click at [356, 331] on div at bounding box center [362, 330] width 12 height 12
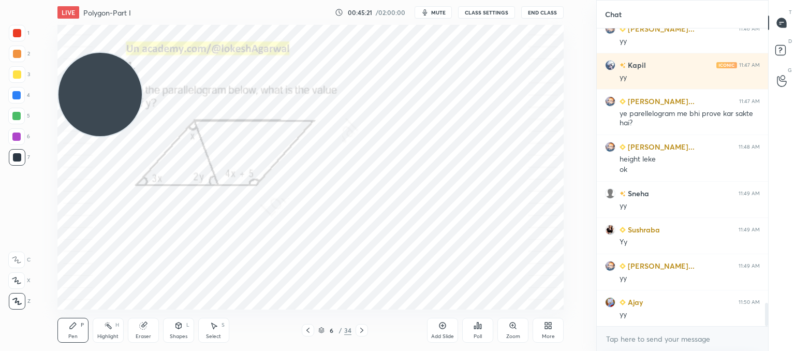
click at [356, 331] on div at bounding box center [362, 330] width 12 height 12
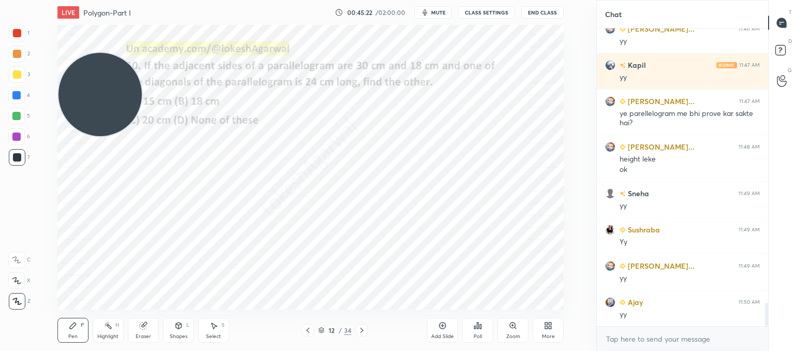
click at [356, 331] on div at bounding box center [362, 330] width 12 height 12
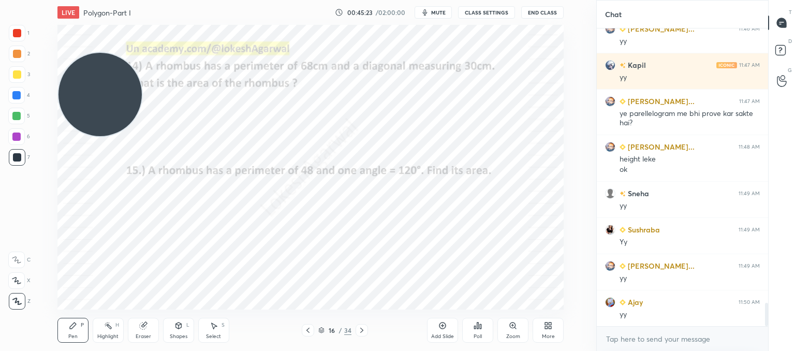
click at [356, 331] on div at bounding box center [362, 330] width 12 height 12
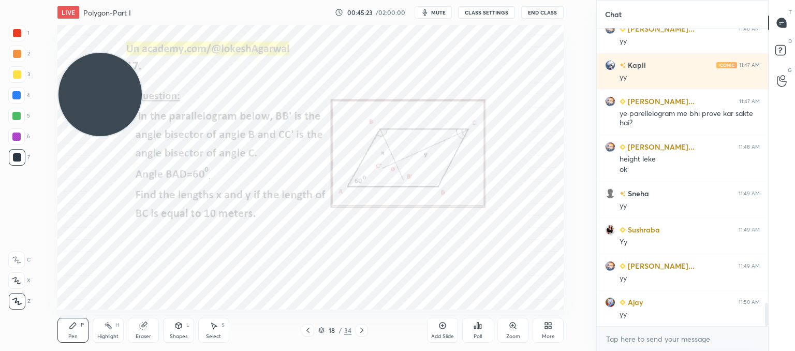
click at [356, 331] on div at bounding box center [362, 330] width 12 height 12
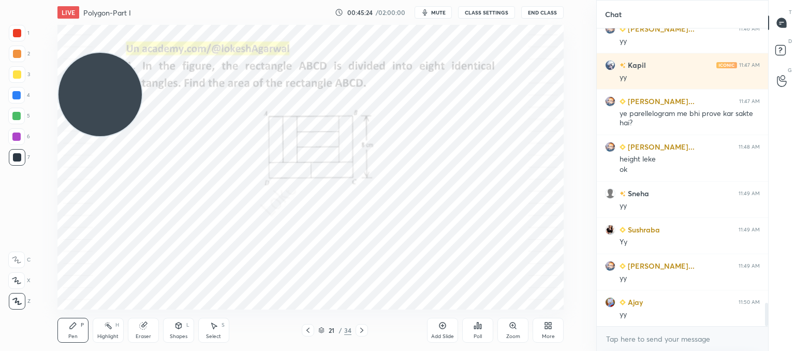
click at [356, 331] on div at bounding box center [362, 330] width 12 height 12
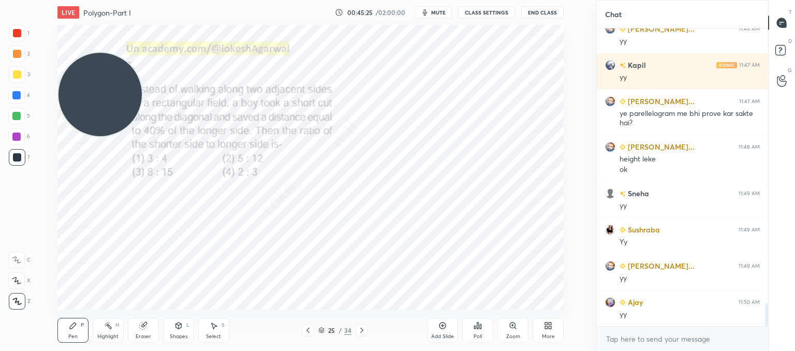
click at [356, 331] on div at bounding box center [362, 330] width 12 height 12
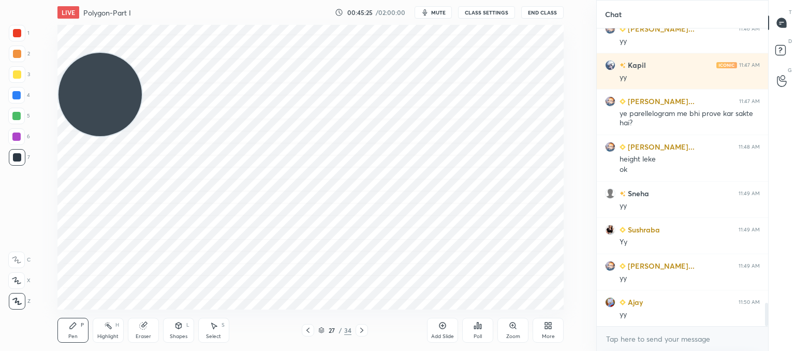
click at [356, 331] on div at bounding box center [362, 330] width 12 height 12
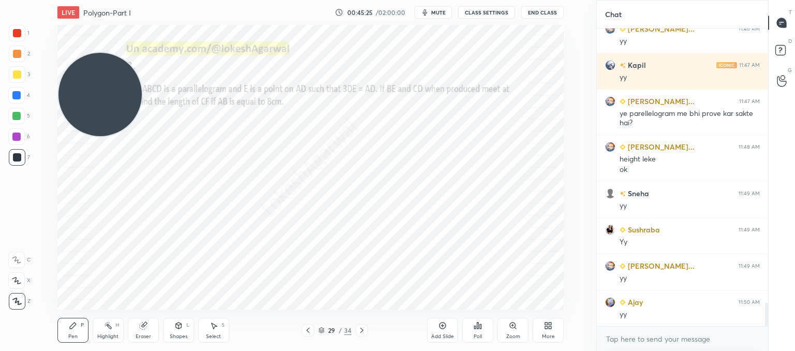
click at [356, 331] on div at bounding box center [362, 330] width 12 height 12
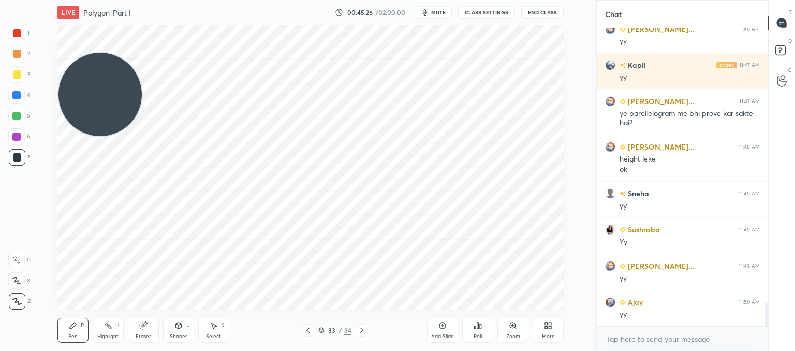
click at [356, 331] on div at bounding box center [362, 330] width 12 height 12
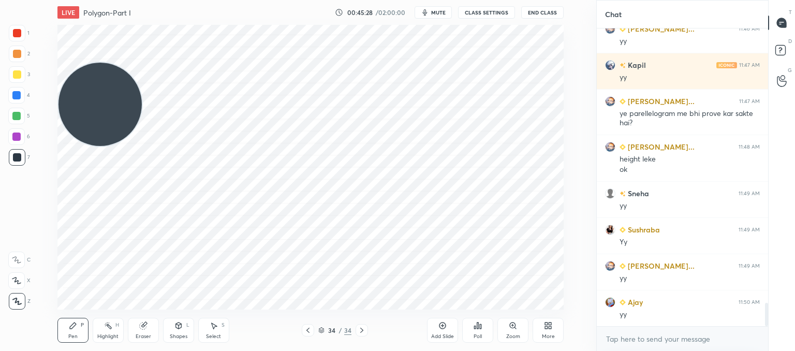
drag, startPoint x: 112, startPoint y: 70, endPoint x: 39, endPoint y: 217, distance: 164.4
click at [39, 217] on div "Setting up your live class Poll for secs No correct answer Start poll" at bounding box center [310, 167] width 555 height 285
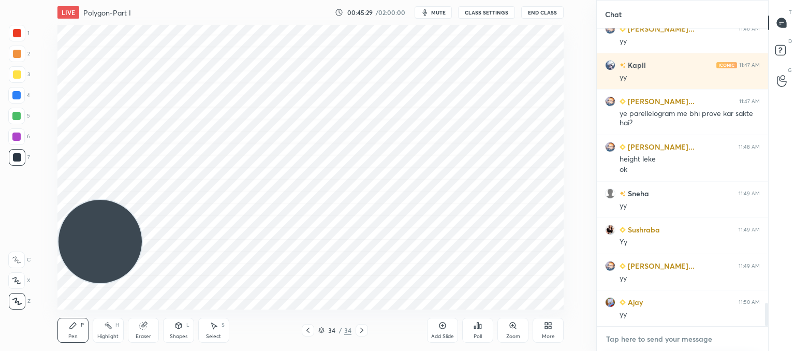
click at [616, 335] on textarea at bounding box center [682, 339] width 155 height 17
click at [445, 319] on div "LIVE Polygon-Part I 00:45:36 / 02:00:00 mute CLASS SETTINGS End Class Setting u…" at bounding box center [310, 175] width 555 height 351
drag, startPoint x: 450, startPoint y: 340, endPoint x: 443, endPoint y: 339, distance: 7.4
click at [450, 339] on div "Add Slide" at bounding box center [442, 330] width 31 height 25
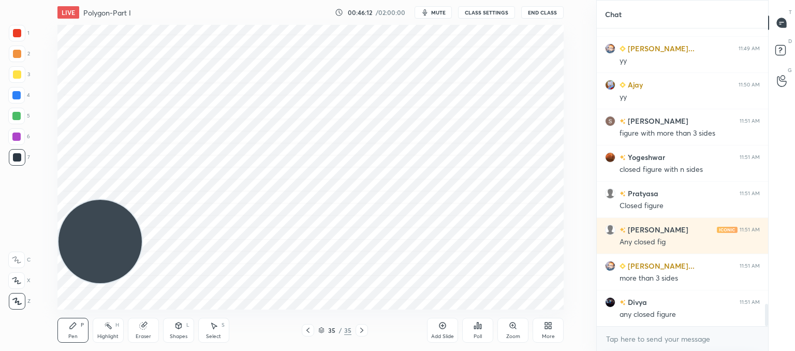
scroll to position [3742, 0]
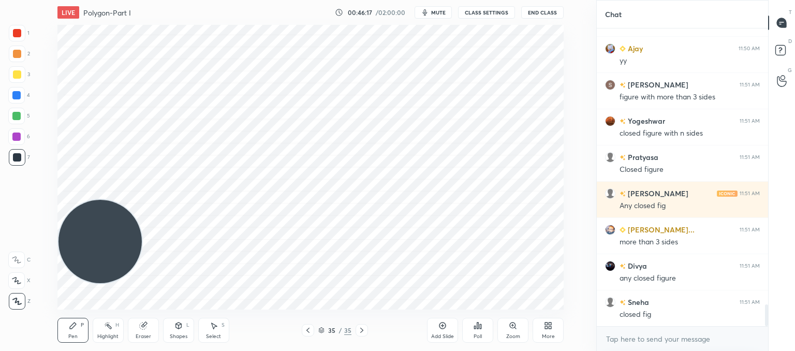
drag, startPoint x: 144, startPoint y: 332, endPoint x: 146, endPoint y: 316, distance: 15.7
click at [145, 325] on div "Eraser" at bounding box center [143, 330] width 31 height 25
click at [71, 330] on div "Pen P" at bounding box center [72, 330] width 31 height 25
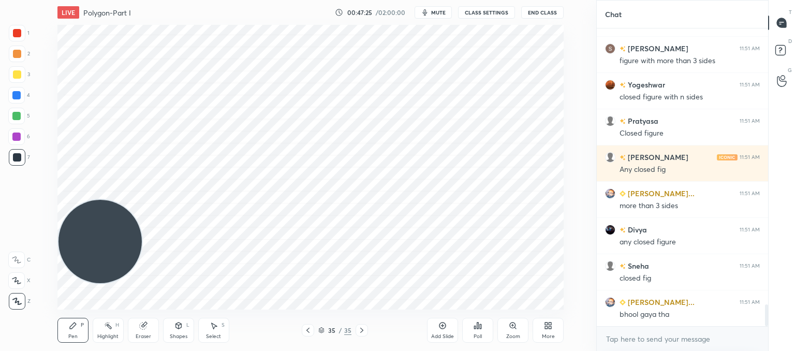
click at [446, 330] on div "Add Slide" at bounding box center [442, 330] width 31 height 25
click at [178, 334] on div "Shapes" at bounding box center [179, 336] width 18 height 5
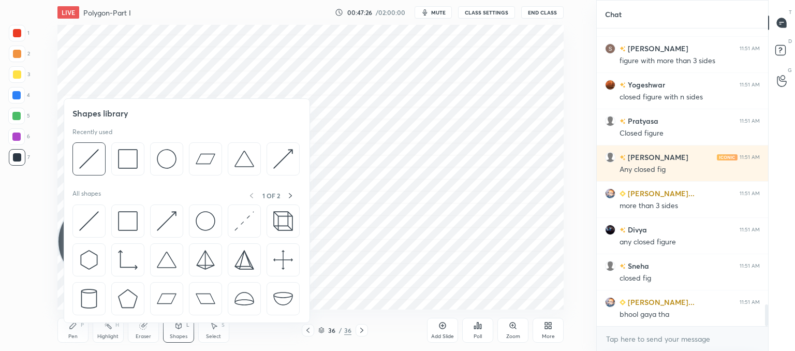
click at [92, 221] on img at bounding box center [89, 221] width 20 height 20
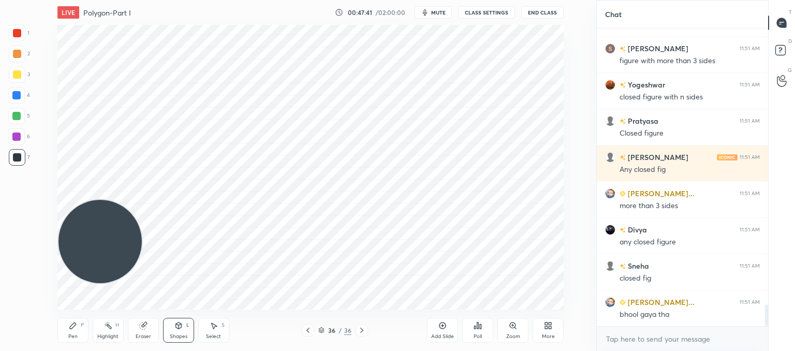
click at [68, 338] on div "Pen" at bounding box center [72, 336] width 9 height 5
drag, startPoint x: 306, startPoint y: 326, endPoint x: 313, endPoint y: 312, distance: 16.0
click at [309, 326] on icon at bounding box center [308, 330] width 8 height 8
drag, startPoint x: 362, startPoint y: 330, endPoint x: 360, endPoint y: 325, distance: 5.6
click at [362, 330] on icon at bounding box center [361, 330] width 3 height 5
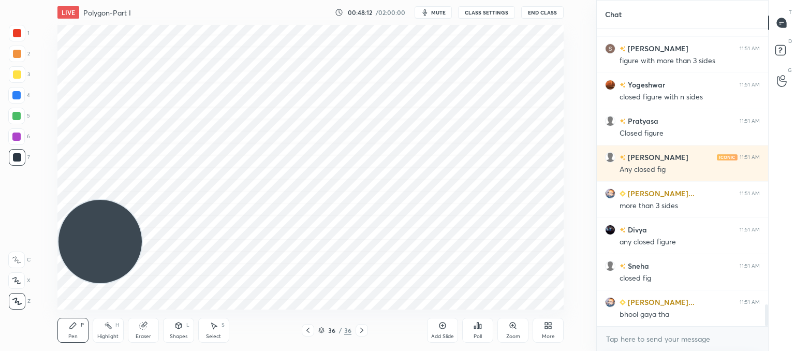
drag, startPoint x: 454, startPoint y: 332, endPoint x: 439, endPoint y: 315, distance: 22.4
click at [452, 328] on div "Add Slide" at bounding box center [442, 330] width 31 height 25
click at [309, 325] on div at bounding box center [308, 330] width 12 height 12
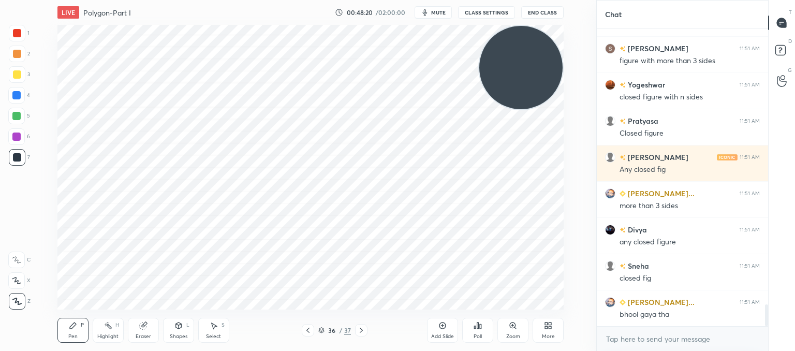
drag, startPoint x: 178, startPoint y: 202, endPoint x: 586, endPoint y: 53, distance: 434.3
click at [586, 53] on div "Setting up your live class Poll for secs No correct answer Start poll" at bounding box center [310, 167] width 555 height 285
click at [168, 324] on div "Shapes L" at bounding box center [178, 330] width 31 height 25
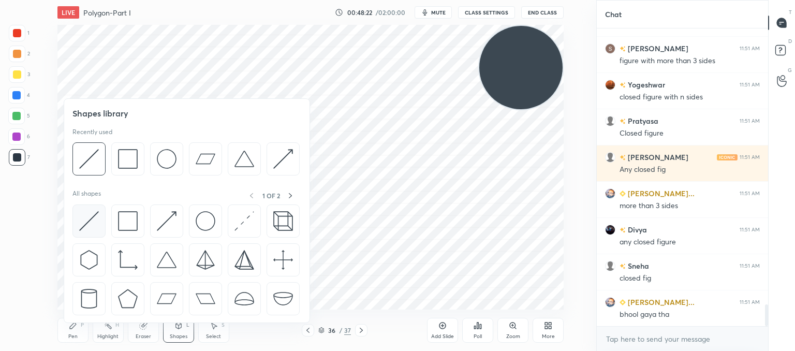
click at [87, 217] on img at bounding box center [89, 221] width 20 height 20
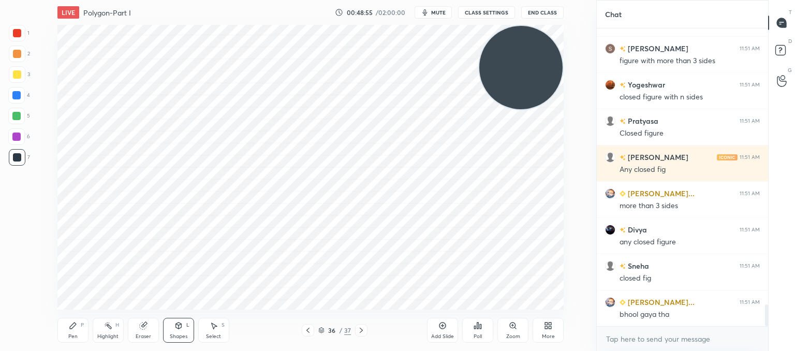
drag, startPoint x: 138, startPoint y: 333, endPoint x: 151, endPoint y: 310, distance: 26.4
click at [143, 330] on div "Eraser" at bounding box center [143, 330] width 31 height 25
click at [364, 327] on icon at bounding box center [361, 330] width 8 height 8
click at [77, 326] on div "Pen P" at bounding box center [72, 330] width 31 height 25
drag, startPoint x: 142, startPoint y: 326, endPoint x: 142, endPoint y: 319, distance: 6.2
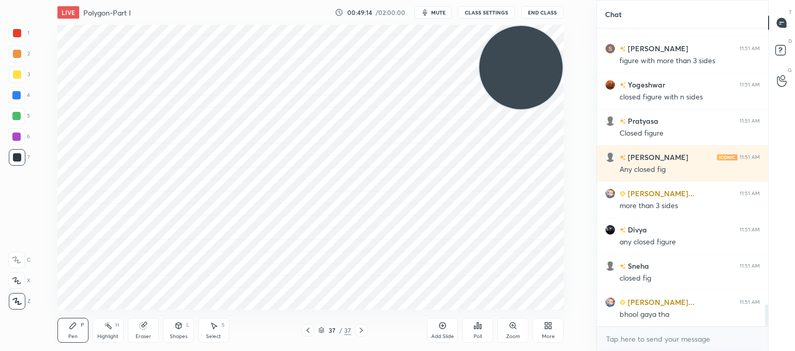
click at [142, 324] on icon at bounding box center [142, 326] width 7 height 7
drag, startPoint x: 71, startPoint y: 330, endPoint x: 75, endPoint y: 324, distance: 7.9
click at [72, 329] on div "Pen P" at bounding box center [72, 330] width 31 height 25
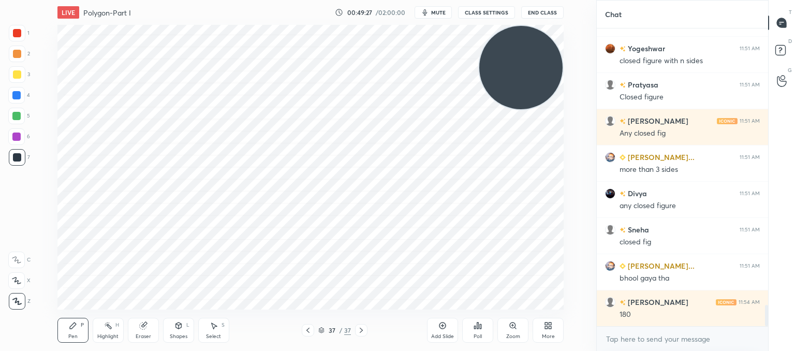
scroll to position [3851, 0]
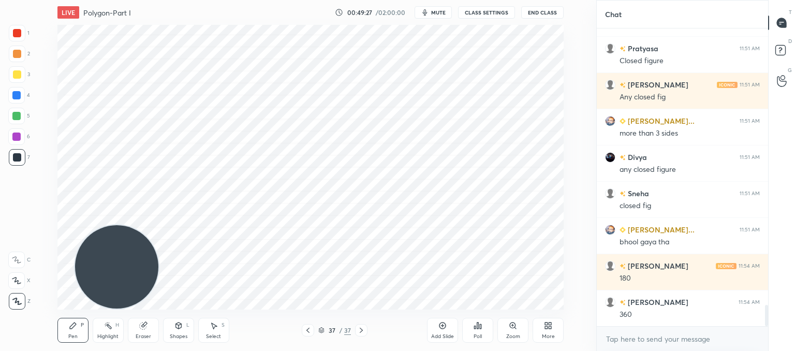
drag, startPoint x: 501, startPoint y: 72, endPoint x: 38, endPoint y: 362, distance: 545.7
click at [38, 0] on html "1 2 3 4 5 6 7 C X Z C X Z E E Erase all H H LIVE Polygon-Part I 00:49:27 / 02:0…" at bounding box center [397, 0] width 795 height 0
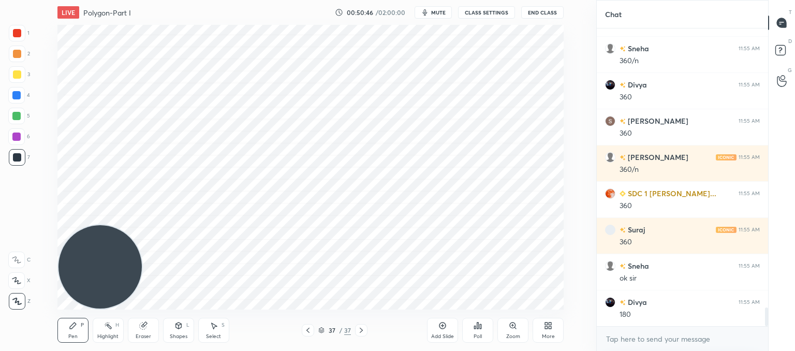
scroll to position [4467, 0]
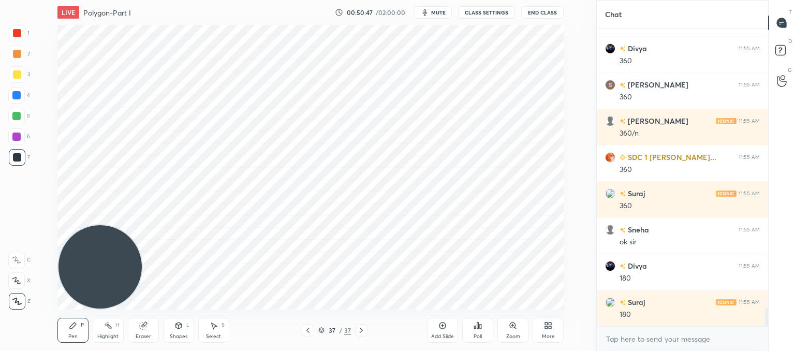
click at [451, 329] on div "Add Slide" at bounding box center [442, 330] width 31 height 25
click at [183, 325] on div "Shapes L" at bounding box center [178, 330] width 31 height 25
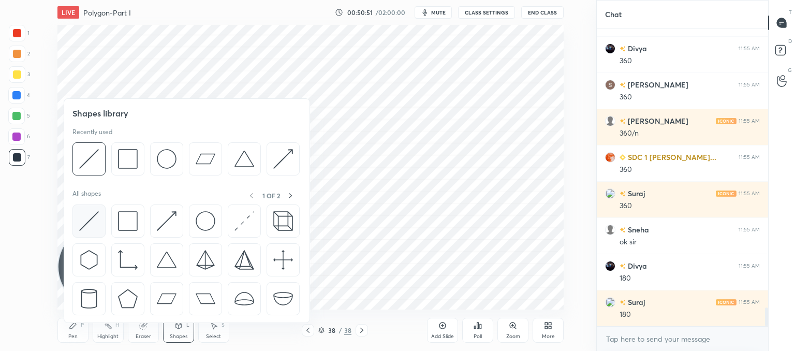
click at [98, 214] on img at bounding box center [89, 221] width 20 height 20
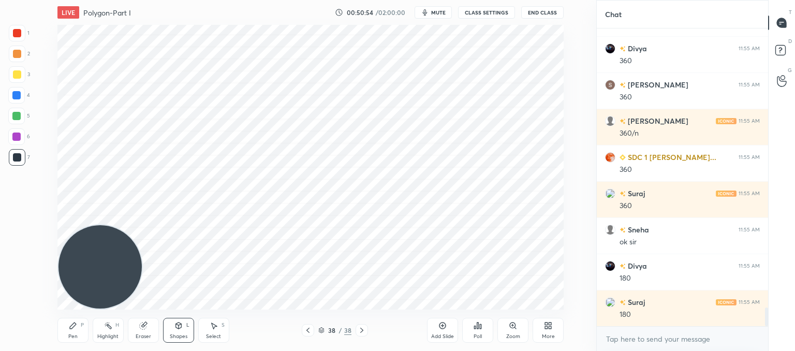
scroll to position [4503, 0]
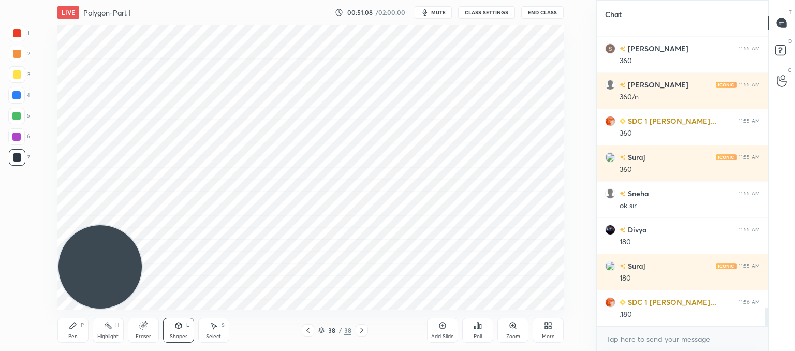
click at [445, 322] on icon at bounding box center [442, 325] width 8 height 8
drag, startPoint x: 76, startPoint y: 330, endPoint x: 127, endPoint y: 264, distance: 83.4
click at [79, 328] on div "Pen P" at bounding box center [72, 330] width 31 height 25
click at [304, 330] on icon at bounding box center [308, 330] width 8 height 8
click at [309, 330] on icon at bounding box center [308, 330] width 8 height 8
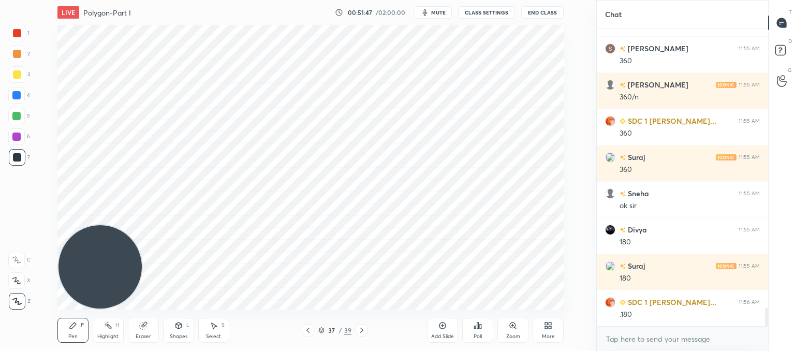
click at [362, 330] on icon at bounding box center [361, 330] width 3 height 5
click at [309, 333] on icon at bounding box center [308, 330] width 8 height 8
click at [360, 332] on icon at bounding box center [362, 330] width 8 height 8
click at [447, 332] on div "Add Slide" at bounding box center [442, 330] width 31 height 25
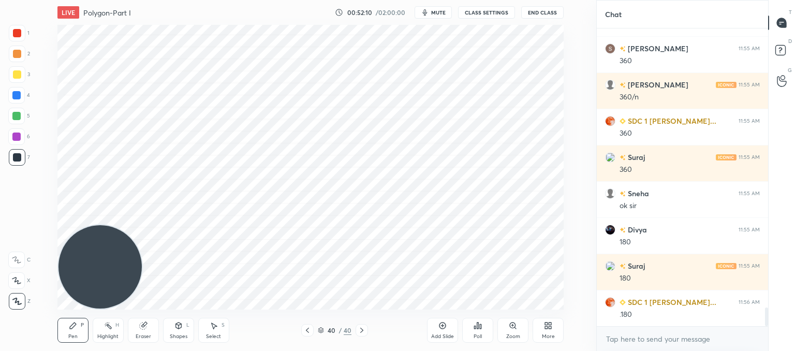
click at [153, 330] on div "Eraser" at bounding box center [143, 330] width 31 height 25
click at [74, 329] on icon at bounding box center [73, 325] width 8 height 8
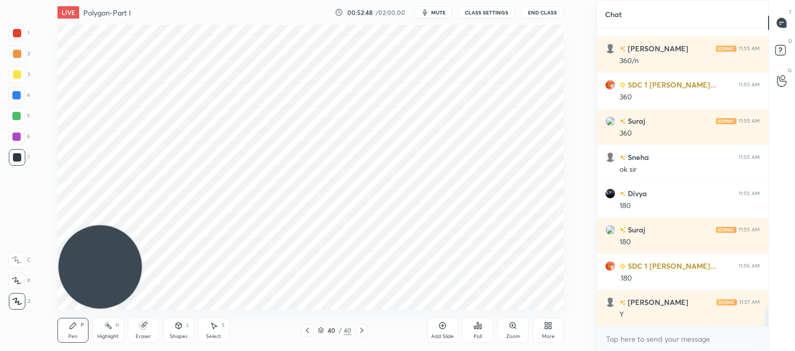
click at [118, 328] on div "H" at bounding box center [117, 325] width 4 height 5
click at [143, 330] on icon at bounding box center [143, 325] width 8 height 8
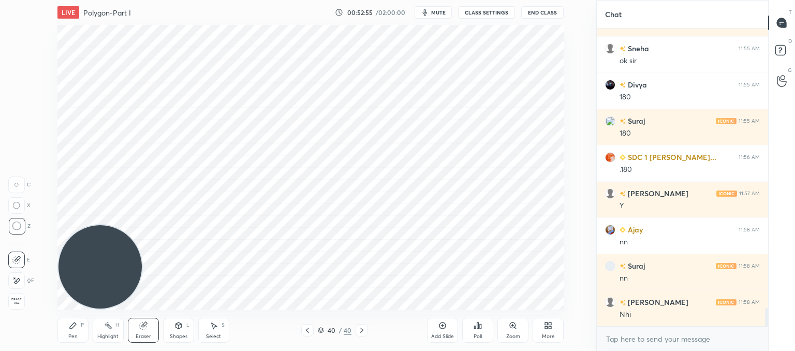
scroll to position [4684, 0]
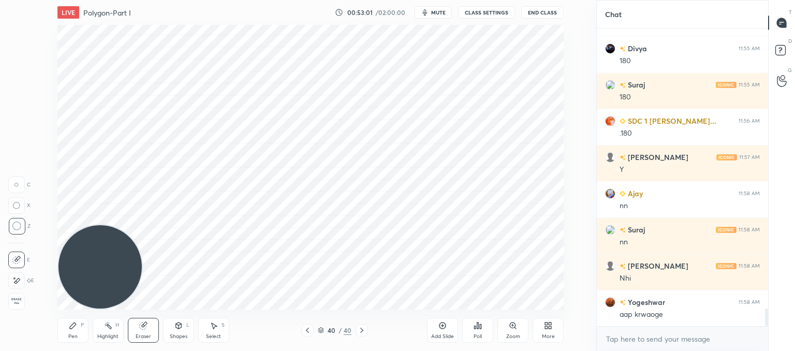
drag, startPoint x: 74, startPoint y: 334, endPoint x: 118, endPoint y: 317, distance: 47.2
click at [75, 334] on div "Pen" at bounding box center [72, 336] width 9 height 5
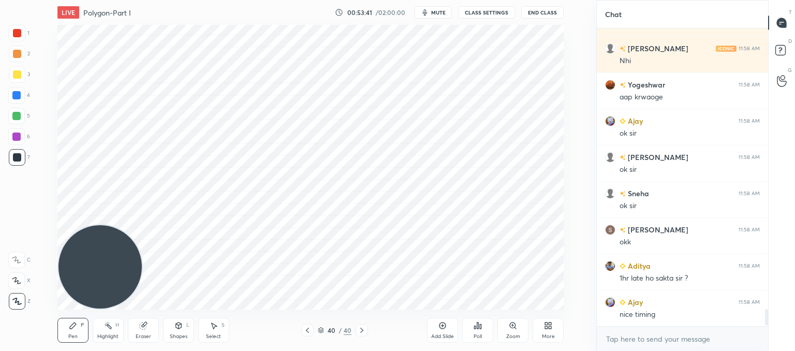
scroll to position [4938, 0]
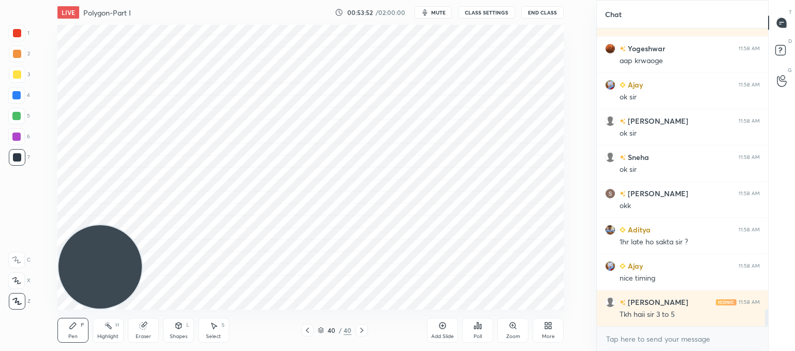
click at [150, 333] on div "Eraser" at bounding box center [143, 330] width 31 height 25
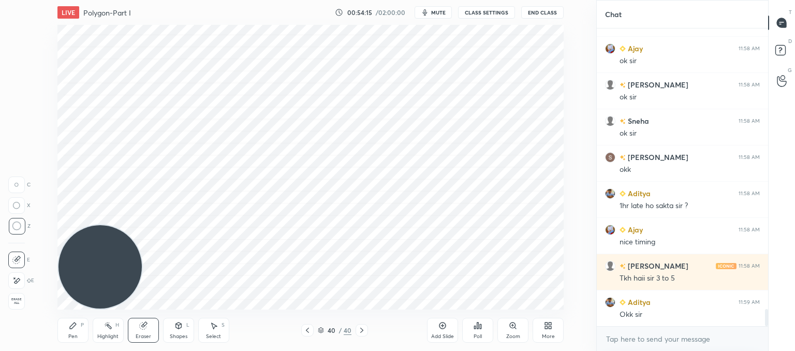
drag, startPoint x: 444, startPoint y: 327, endPoint x: 435, endPoint y: 302, distance: 26.4
click at [443, 327] on icon at bounding box center [442, 325] width 8 height 8
drag, startPoint x: 76, startPoint y: 328, endPoint x: 125, endPoint y: 257, distance: 86.2
click at [77, 326] on icon at bounding box center [73, 325] width 8 height 8
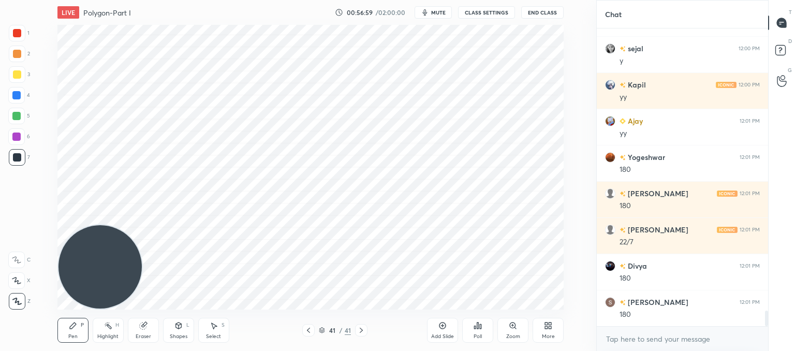
scroll to position [5481, 0]
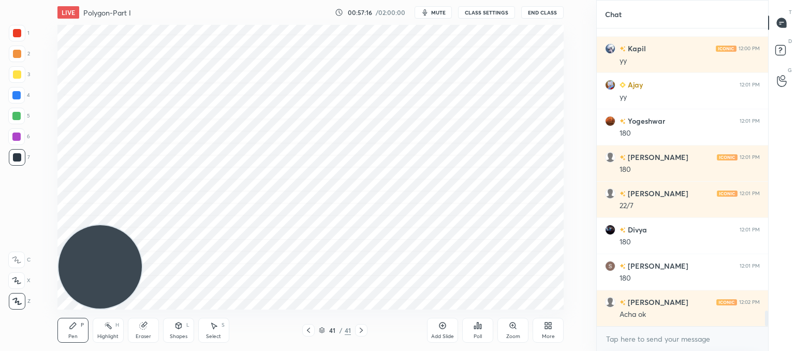
click at [444, 328] on icon at bounding box center [443, 326] width 7 height 7
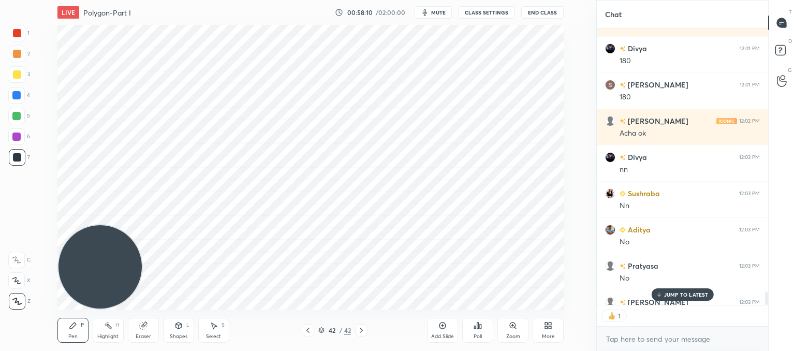
scroll to position [5719, 0]
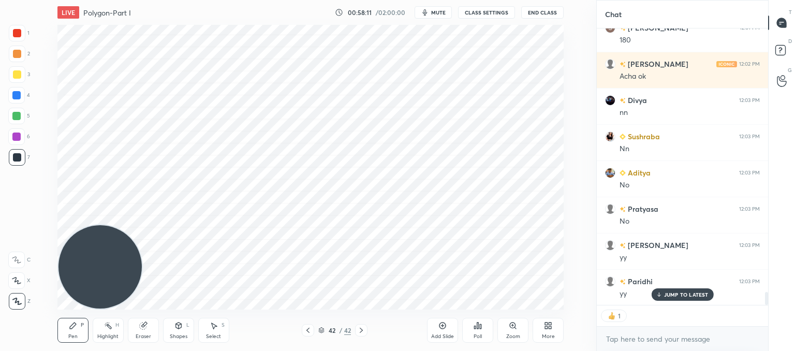
click at [160, 339] on div "Pen P Highlight H Eraser Shapes L Select S" at bounding box center [149, 330] width 185 height 25
click at [175, 330] on div "Shapes L" at bounding box center [178, 330] width 31 height 25
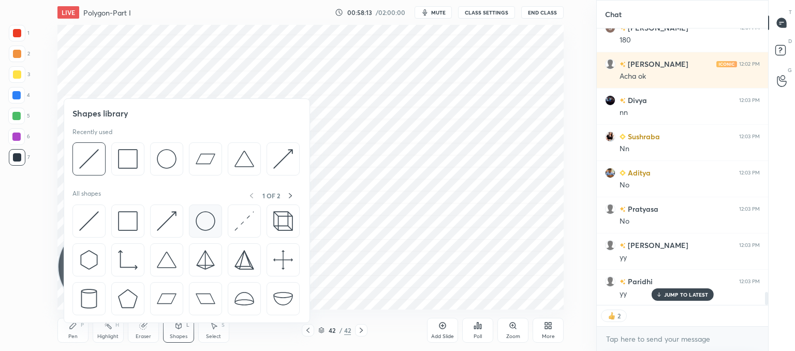
click at [203, 221] on img at bounding box center [206, 221] width 20 height 20
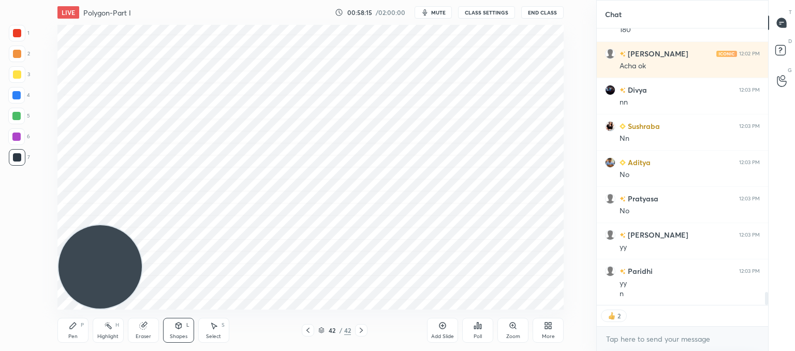
scroll to position [5802, 0]
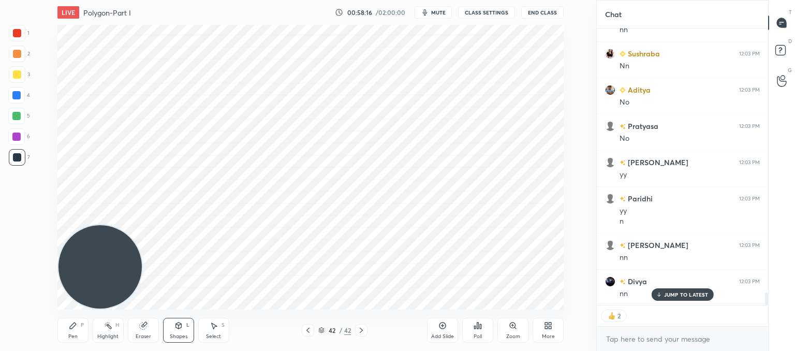
click at [183, 329] on div "Shapes L" at bounding box center [178, 330] width 31 height 25
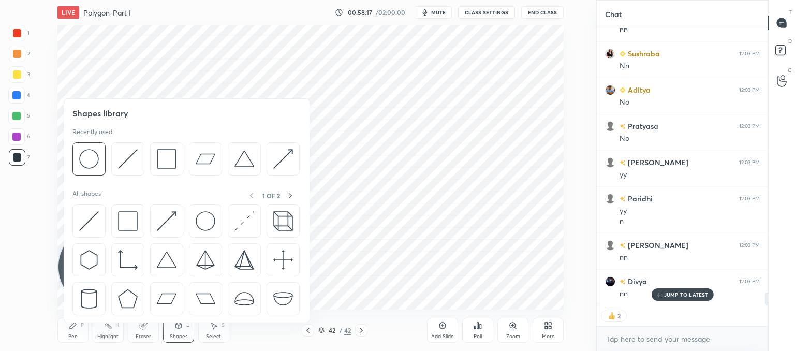
scroll to position [5839, 0]
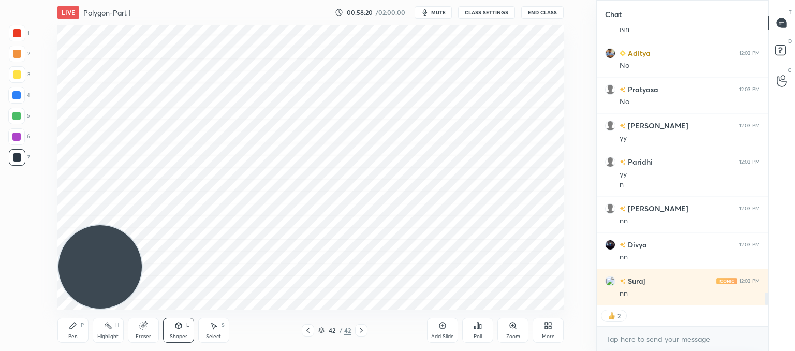
drag, startPoint x: 182, startPoint y: 335, endPoint x: 180, endPoint y: 326, distance: 9.5
click at [181, 335] on div "Shapes" at bounding box center [179, 336] width 18 height 5
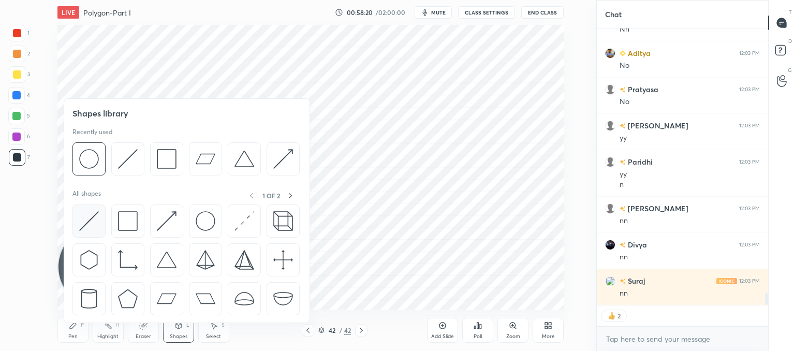
click at [88, 222] on img at bounding box center [89, 221] width 20 height 20
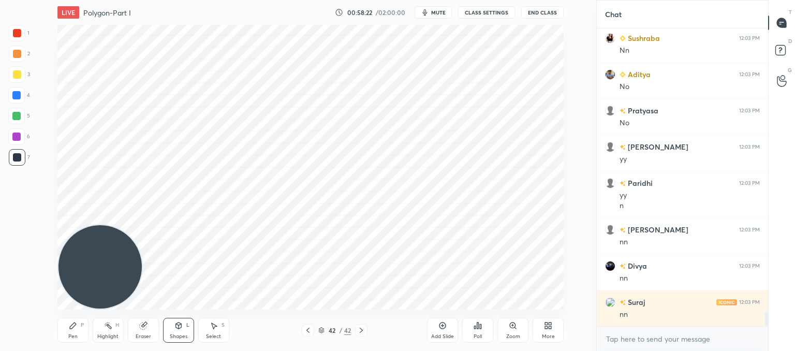
scroll to position [5818, 0]
click at [138, 331] on div "Eraser" at bounding box center [143, 330] width 31 height 25
click at [207, 330] on div "Select S" at bounding box center [213, 330] width 31 height 25
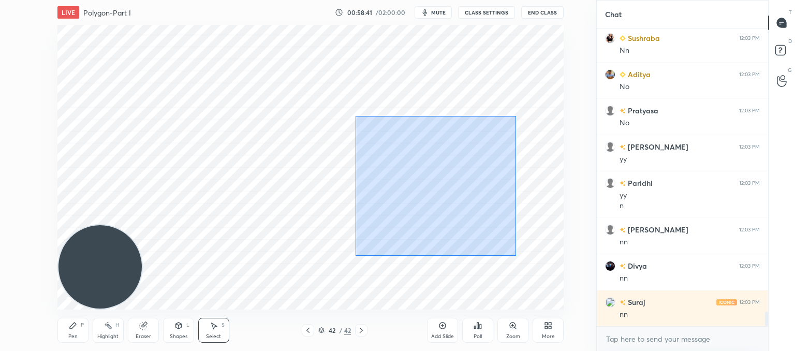
drag, startPoint x: 514, startPoint y: 255, endPoint x: 373, endPoint y: 170, distance: 164.7
click at [357, 118] on div "0 ° Undo Copy Duplicate Duplicate to new slide Delete" at bounding box center [310, 167] width 506 height 285
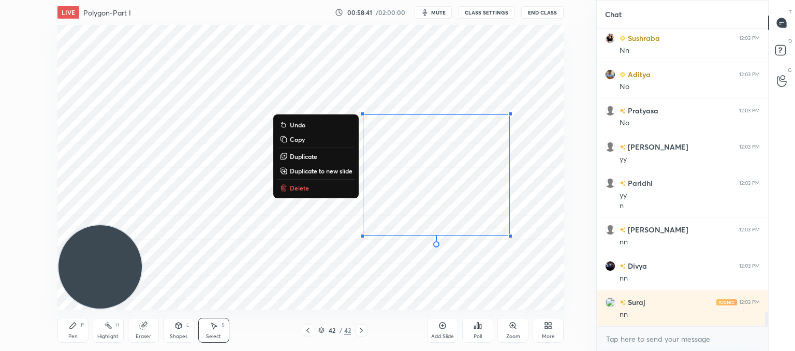
click at [298, 190] on p "Delete" at bounding box center [299, 188] width 19 height 8
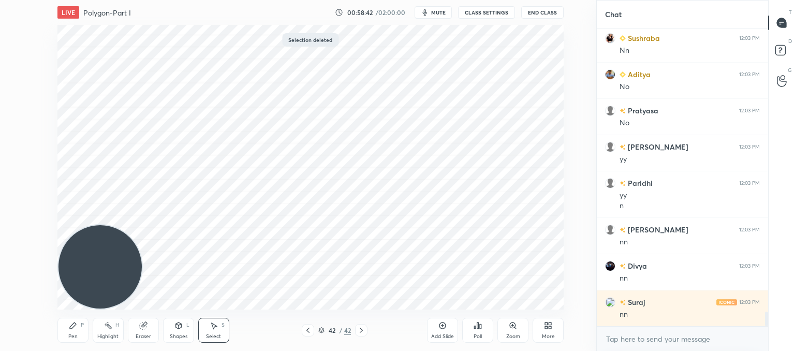
click at [54, 329] on div "LIVE Polygon-Part I 00:58:42 / 02:00:00 mute CLASS SETTINGS End Class 0 ° Undo …" at bounding box center [310, 175] width 555 height 351
drag, startPoint x: 71, startPoint y: 332, endPoint x: 76, endPoint y: 328, distance: 6.2
click at [72, 331] on div "Pen P" at bounding box center [72, 330] width 31 height 25
click at [178, 330] on div "Shapes L" at bounding box center [178, 330] width 31 height 25
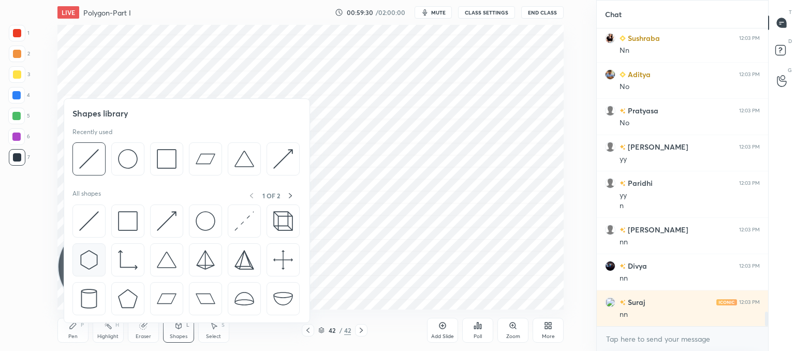
click at [92, 256] on img at bounding box center [89, 260] width 20 height 20
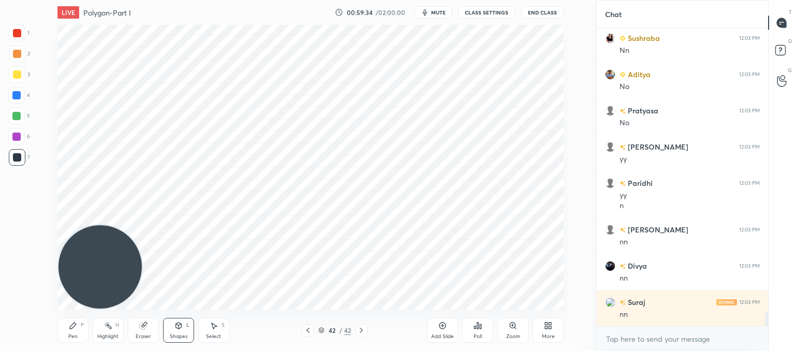
click at [180, 325] on icon at bounding box center [178, 325] width 6 height 2
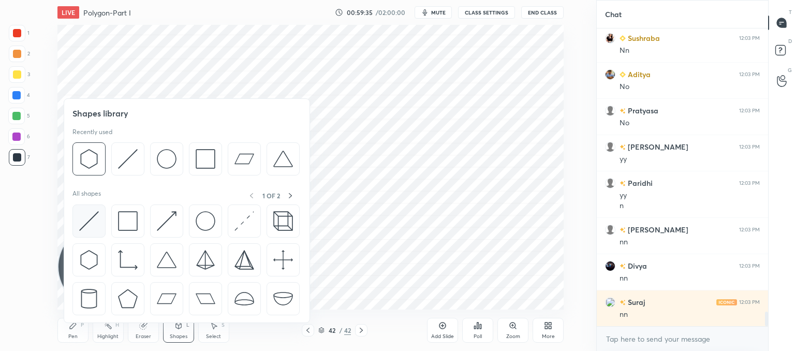
click at [95, 216] on img at bounding box center [89, 221] width 20 height 20
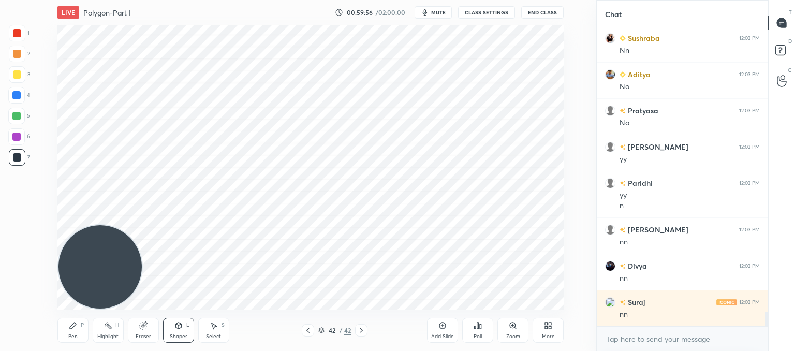
click at [445, 328] on icon at bounding box center [442, 325] width 8 height 8
click at [186, 326] on div "L" at bounding box center [187, 325] width 3 height 5
click at [179, 336] on div "Shapes" at bounding box center [179, 336] width 18 height 5
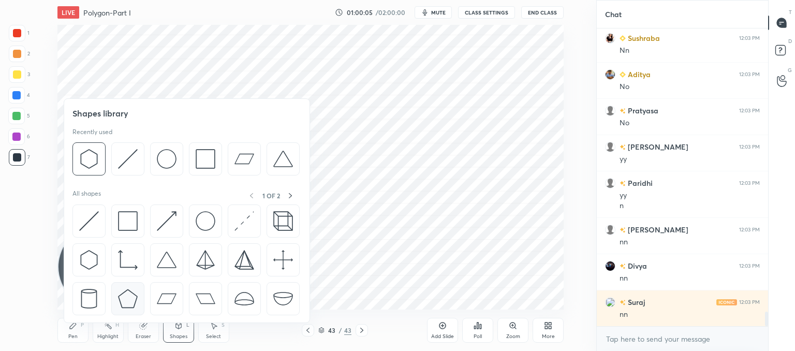
click at [128, 297] on img at bounding box center [128, 299] width 20 height 20
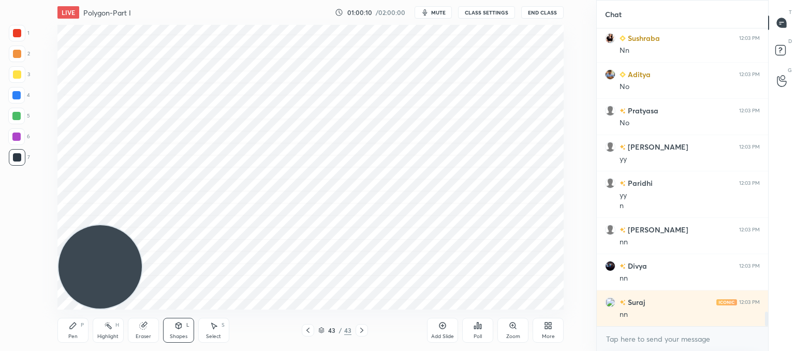
click at [184, 334] on div "Shapes" at bounding box center [179, 336] width 18 height 5
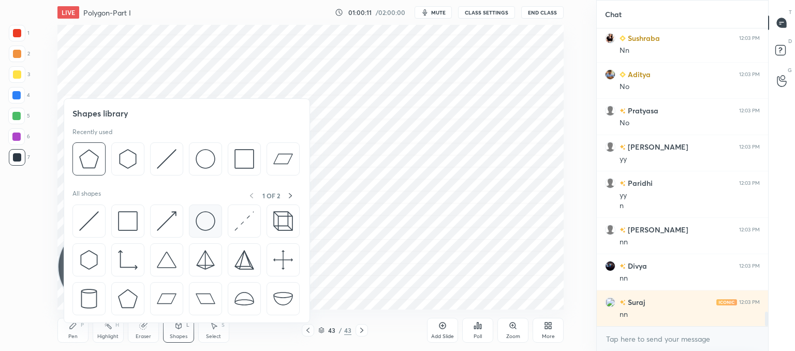
click at [201, 222] on img at bounding box center [206, 221] width 20 height 20
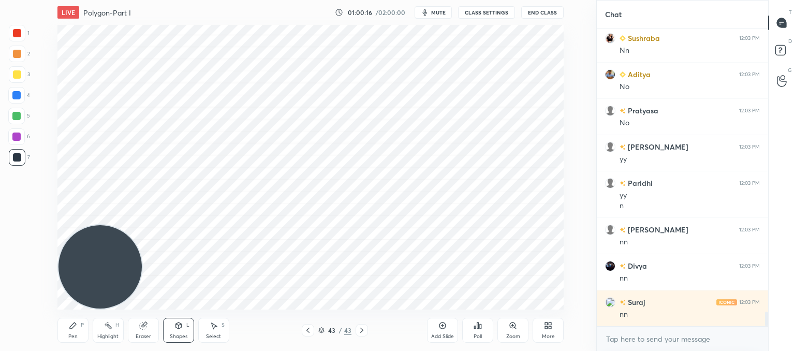
click at [178, 332] on div "Shapes L" at bounding box center [178, 330] width 31 height 25
click at [211, 324] on icon at bounding box center [214, 325] width 8 height 8
drag, startPoint x: 310, startPoint y: 99, endPoint x: 319, endPoint y: 116, distance: 19.5
click at [320, 115] on div "0 ° Undo Copy Duplicate Duplicate to new slide Delete" at bounding box center [310, 167] width 506 height 285
drag, startPoint x: 295, startPoint y: 77, endPoint x: 330, endPoint y: 122, distance: 57.1
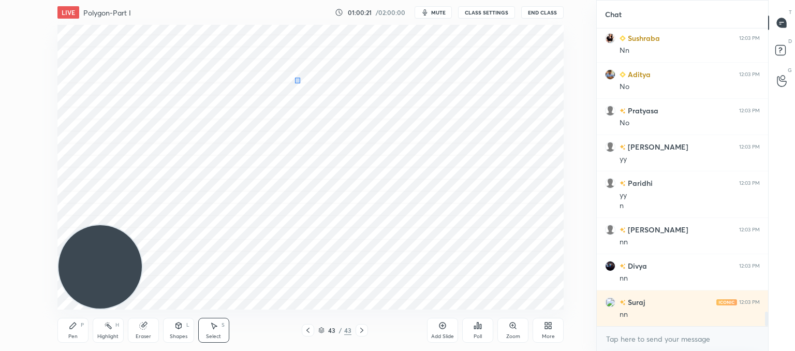
click at [325, 114] on div "0 ° Undo Copy Duplicate Duplicate to new slide Delete" at bounding box center [310, 167] width 506 height 285
drag, startPoint x: 317, startPoint y: 156, endPoint x: 318, endPoint y: 163, distance: 6.7
click at [319, 163] on div "0 ° Undo Copy Duplicate Duplicate to new slide Delete" at bounding box center [310, 167] width 506 height 285
drag, startPoint x: 283, startPoint y: 156, endPoint x: 359, endPoint y: 92, distance: 100.0
click at [360, 90] on div "0 ° Undo Copy Duplicate Duplicate to new slide Delete" at bounding box center [310, 167] width 506 height 285
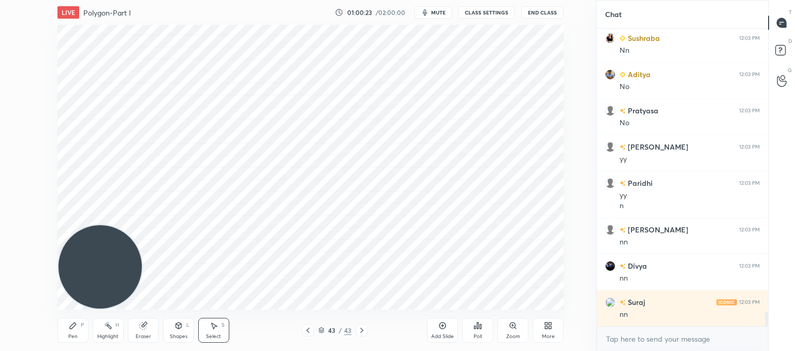
drag, startPoint x: 305, startPoint y: 162, endPoint x: 367, endPoint y: 144, distance: 64.2
click at [355, 138] on div "0 ° Undo Copy Duplicate Duplicate to new slide Delete" at bounding box center [310, 167] width 506 height 285
drag, startPoint x: 375, startPoint y: 197, endPoint x: 309, endPoint y: 122, distance: 100.5
click at [308, 121] on div "0 ° Undo Copy Duplicate Duplicate to new slide Delete" at bounding box center [310, 167] width 506 height 285
drag, startPoint x: 270, startPoint y: 198, endPoint x: 290, endPoint y: 190, distance: 21.3
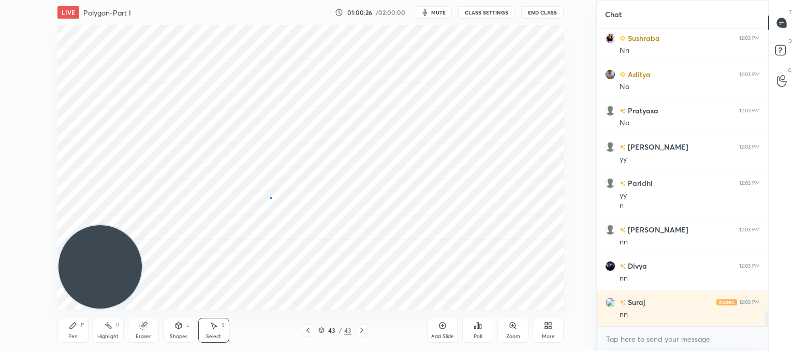
click at [269, 197] on div "0 ° Undo Copy Duplicate Duplicate to new slide Delete" at bounding box center [310, 167] width 506 height 285
drag, startPoint x: 348, startPoint y: 199, endPoint x: 329, endPoint y: 134, distance: 68.0
click at [324, 121] on div "0 ° Undo Copy Duplicate Duplicate to new slide Delete" at bounding box center [310, 167] width 506 height 285
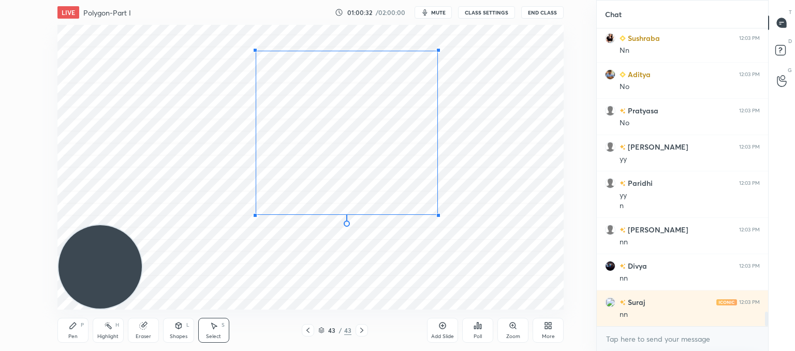
drag, startPoint x: 270, startPoint y: 196, endPoint x: 255, endPoint y: 215, distance: 23.6
click at [255, 215] on div at bounding box center [255, 215] width 4 height 4
drag, startPoint x: 437, startPoint y: 52, endPoint x: 442, endPoint y: 48, distance: 6.6
click at [442, 48] on div "0 ° Undo Copy Duplicate Duplicate to new slide Delete" at bounding box center [310, 167] width 506 height 285
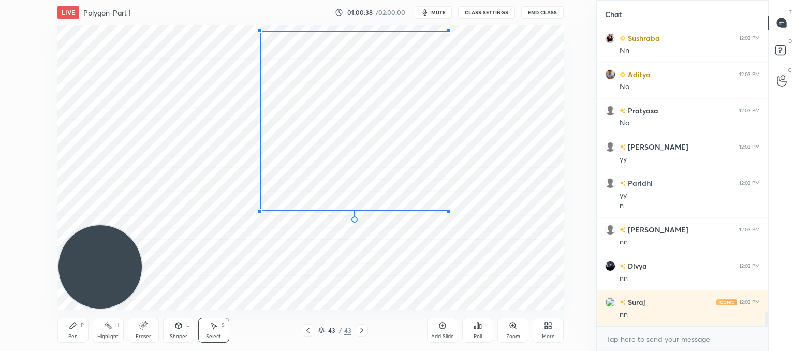
drag, startPoint x: 443, startPoint y: 48, endPoint x: 448, endPoint y: 31, distance: 17.4
click at [448, 31] on div at bounding box center [449, 30] width 4 height 4
drag, startPoint x: 260, startPoint y: 212, endPoint x: 255, endPoint y: 216, distance: 6.6
click at [255, 216] on div at bounding box center [255, 217] width 4 height 4
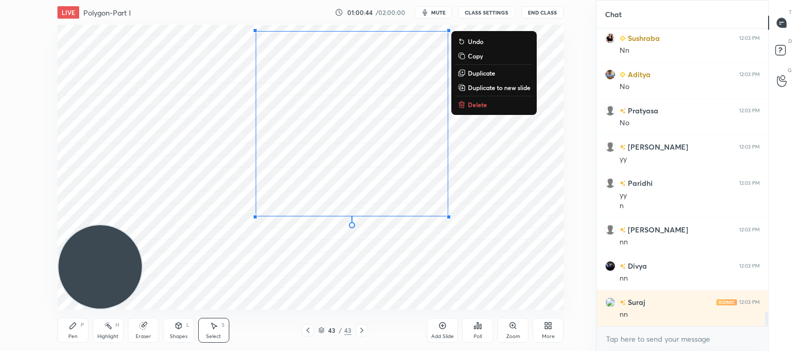
click at [397, 289] on div "0 ° Undo Copy Duplicate Duplicate to new slide Delete" at bounding box center [310, 167] width 506 height 285
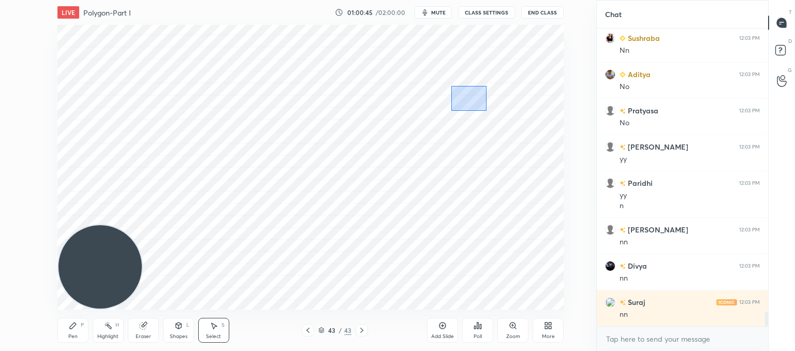
drag, startPoint x: 470, startPoint y: 96, endPoint x: 478, endPoint y: 122, distance: 27.0
click at [487, 112] on div "0 ° Undo Copy Duplicate Duplicate to new slide Delete" at bounding box center [310, 167] width 506 height 285
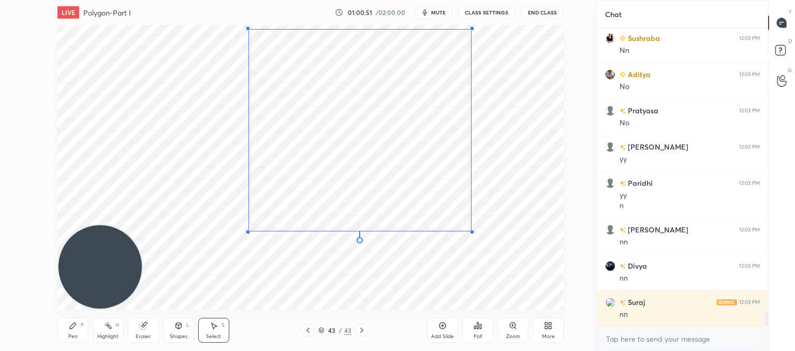
drag, startPoint x: 234, startPoint y: 28, endPoint x: 244, endPoint y: 30, distance: 10.5
click at [248, 30] on div at bounding box center [248, 28] width 4 height 4
drag, startPoint x: 471, startPoint y: 233, endPoint x: 452, endPoint y: 228, distance: 20.0
click at [452, 228] on div at bounding box center [453, 229] width 4 height 4
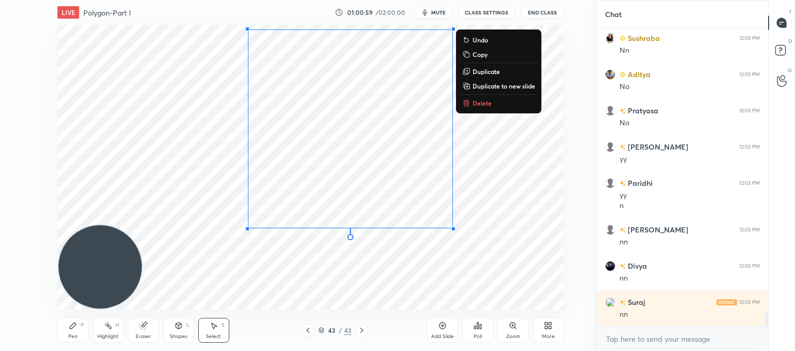
click at [350, 235] on div at bounding box center [350, 237] width 6 height 6
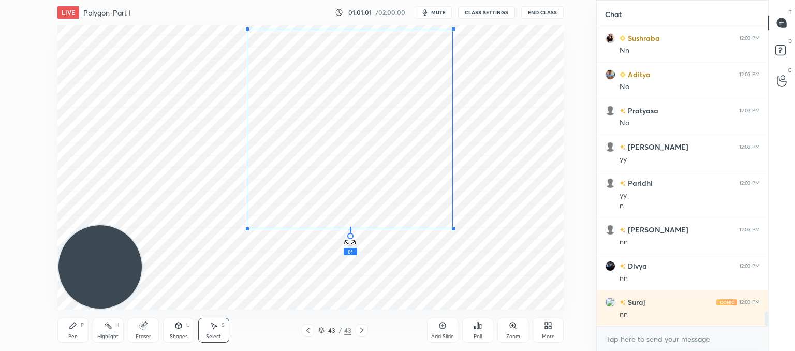
click at [350, 239] on div "0 ° Undo Copy Duplicate Duplicate to new slide Delete" at bounding box center [310, 167] width 506 height 285
drag, startPoint x: 349, startPoint y: 234, endPoint x: 349, endPoint y: 240, distance: 5.7
click at [349, 240] on div "0 ° Undo Copy Duplicate Duplicate to new slide Delete" at bounding box center [310, 167] width 506 height 285
drag, startPoint x: 452, startPoint y: 228, endPoint x: 454, endPoint y: 235, distance: 6.9
click at [454, 235] on div at bounding box center [455, 236] width 4 height 4
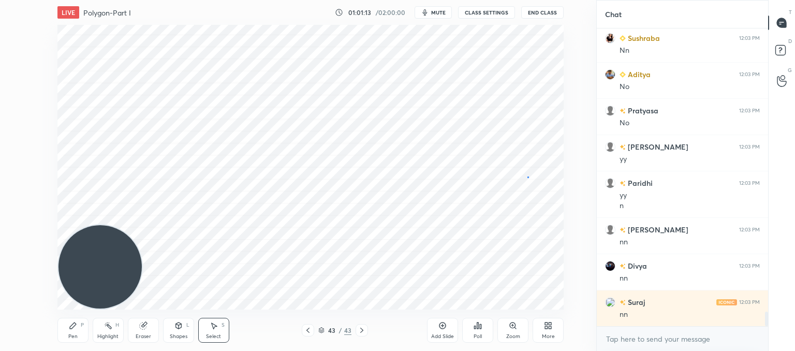
click at [529, 177] on div "0 ° Undo Copy Duplicate Duplicate to new slide Delete" at bounding box center [310, 167] width 506 height 285
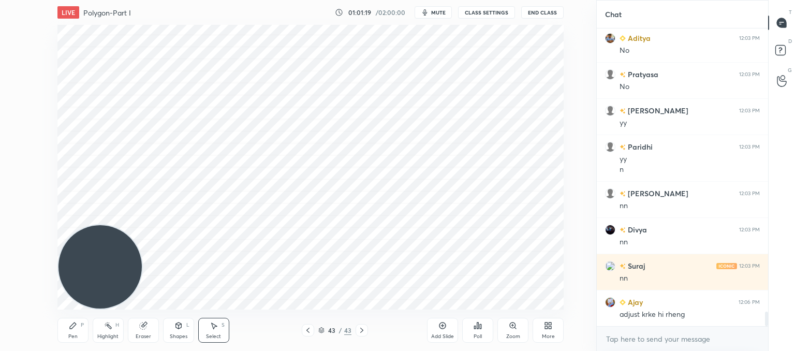
click at [177, 329] on icon at bounding box center [178, 325] width 8 height 8
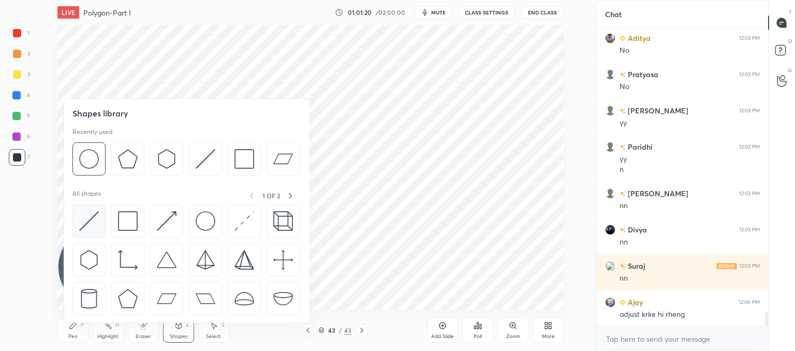
click at [91, 219] on img at bounding box center [89, 221] width 20 height 20
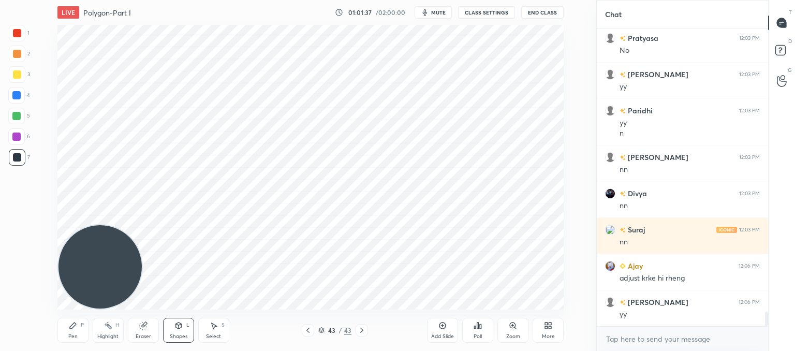
scroll to position [5927, 0]
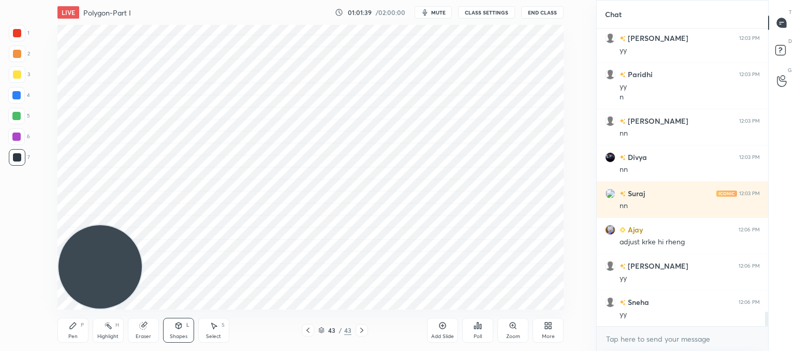
click at [69, 332] on div "Pen P" at bounding box center [72, 330] width 31 height 25
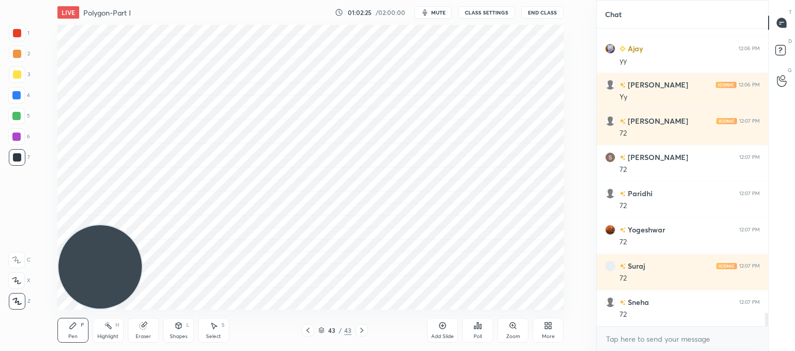
scroll to position [6253, 0]
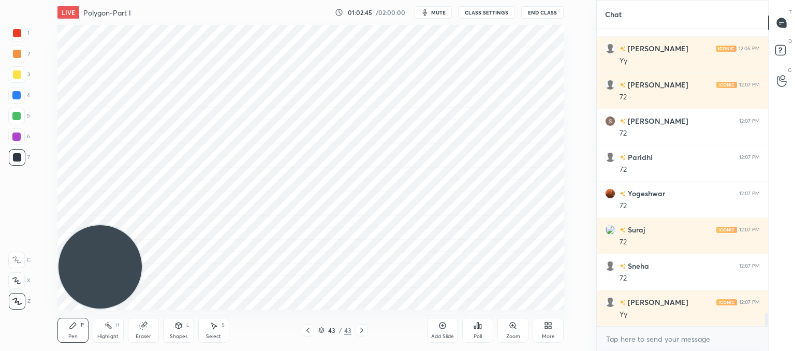
click at [310, 333] on icon at bounding box center [308, 330] width 8 height 8
click at [362, 331] on icon at bounding box center [361, 330] width 3 height 5
click at [314, 336] on div "Pen P Highlight H Eraser Shapes L Select S 43 / 43 Add Slide Poll Zoom More" at bounding box center [310, 330] width 506 height 41
click at [310, 331] on icon at bounding box center [308, 330] width 8 height 8
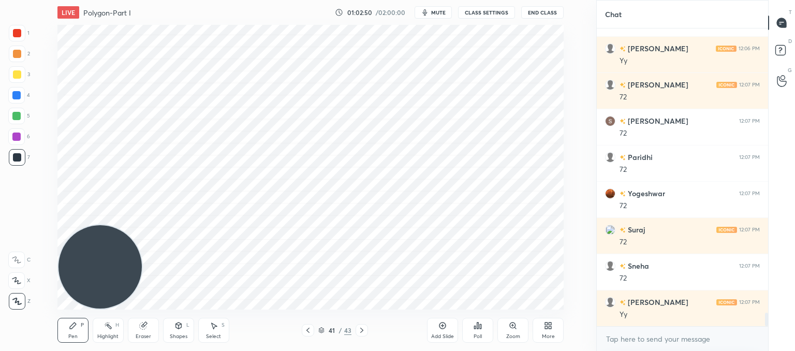
scroll to position [6289, 0]
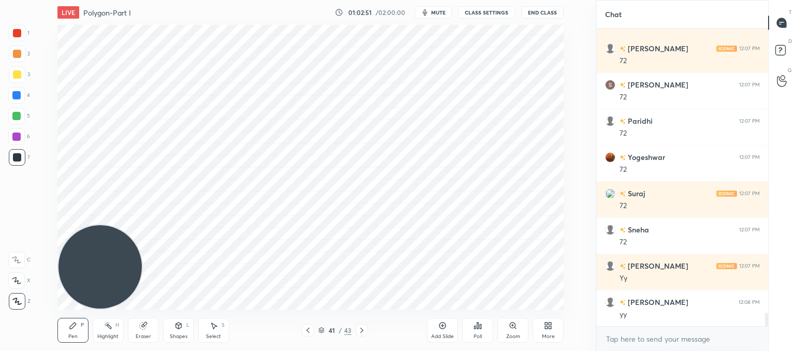
click at [362, 330] on icon at bounding box center [362, 330] width 8 height 8
drag, startPoint x: 305, startPoint y: 330, endPoint x: 327, endPoint y: 321, distance: 24.1
click at [306, 330] on icon at bounding box center [308, 330] width 8 height 8
click at [442, 329] on icon at bounding box center [443, 326] width 7 height 7
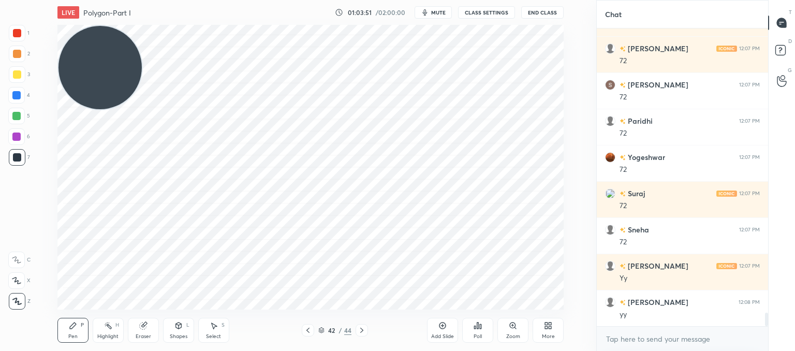
drag, startPoint x: 110, startPoint y: 260, endPoint x: 89, endPoint y: 26, distance: 235.5
click at [85, 26] on video at bounding box center [99, 67] width 83 height 83
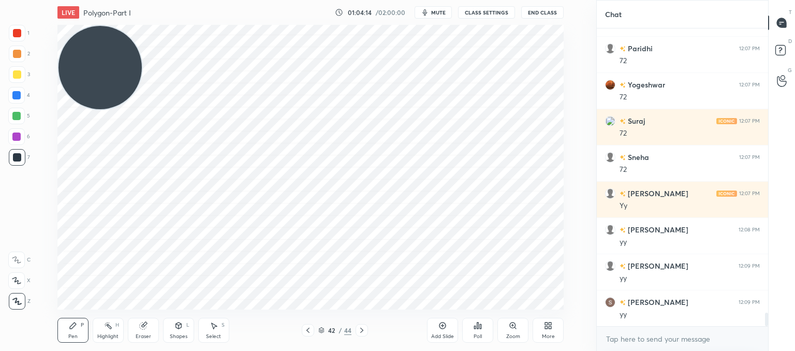
scroll to position [6398, 0]
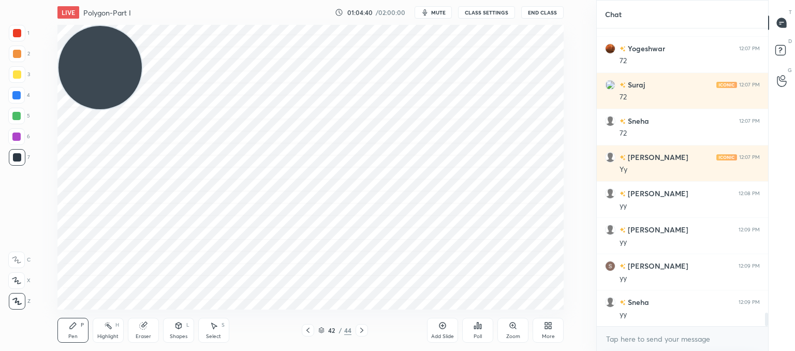
click at [306, 337] on div "Pen P Highlight H Eraser Shapes L Select S 42 / 44 Add Slide Poll Zoom More" at bounding box center [310, 330] width 506 height 41
click at [309, 334] on div at bounding box center [308, 330] width 12 height 12
click at [361, 333] on icon at bounding box center [362, 330] width 8 height 8
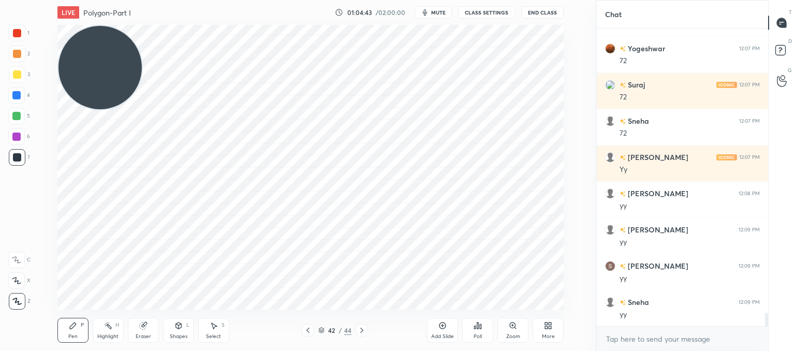
click at [361, 333] on icon at bounding box center [362, 330] width 8 height 8
click at [367, 330] on div at bounding box center [362, 330] width 12 height 12
type textarea "x"
click at [615, 334] on textarea at bounding box center [682, 339] width 155 height 17
paste textarea "[URL][DOMAIN_NAME]"
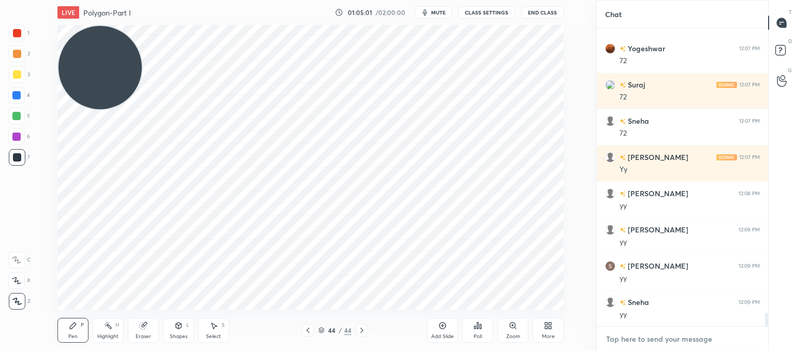
type textarea "[URL][DOMAIN_NAME]"
type textarea "x"
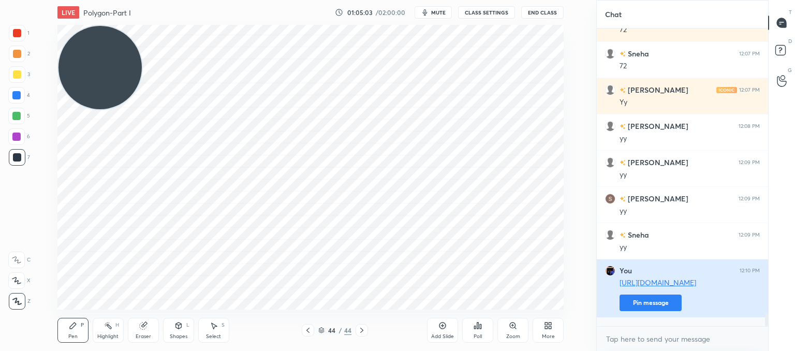
click at [652, 308] on button "Pin message" at bounding box center [651, 303] width 62 height 17
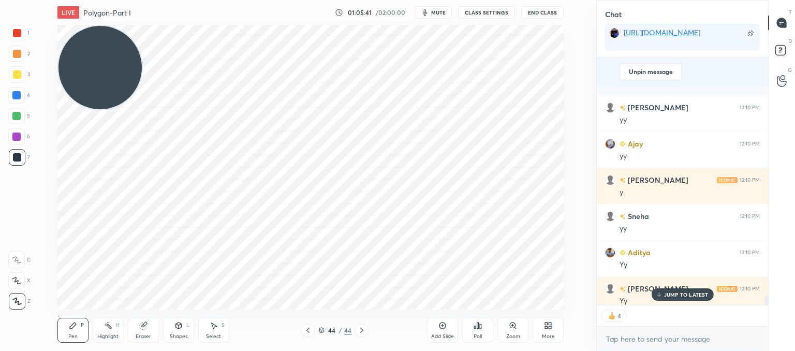
scroll to position [6732, 0]
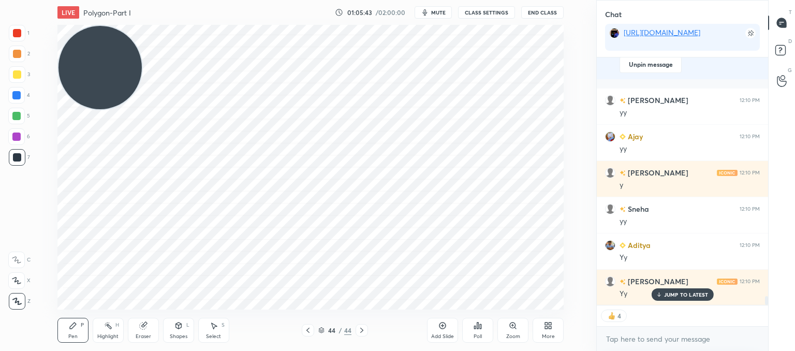
click at [543, 326] on div "More" at bounding box center [548, 330] width 31 height 25
click at [490, 227] on div "Upload File" at bounding box center [489, 228] width 27 height 5
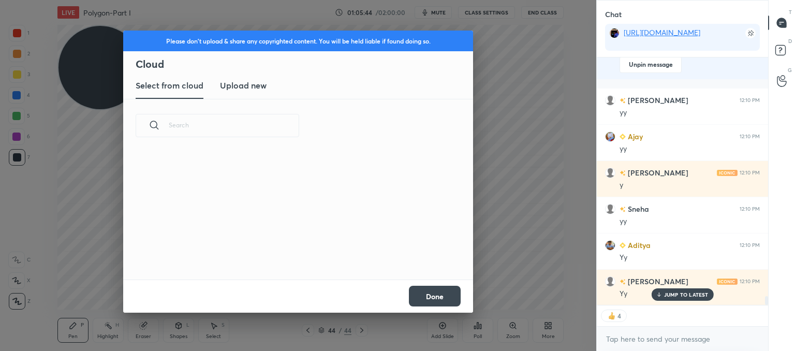
scroll to position [127, 332]
click at [245, 93] on new "Upload new" at bounding box center [243, 86] width 47 height 26
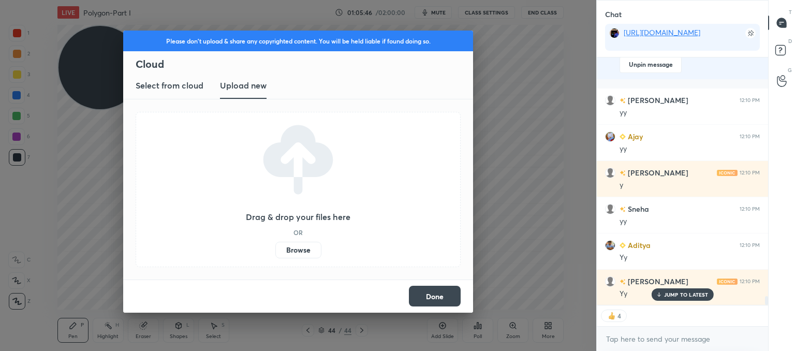
click at [301, 253] on label "Browse" at bounding box center [298, 250] width 46 height 17
click at [275, 253] on input "Browse" at bounding box center [275, 250] width 0 height 17
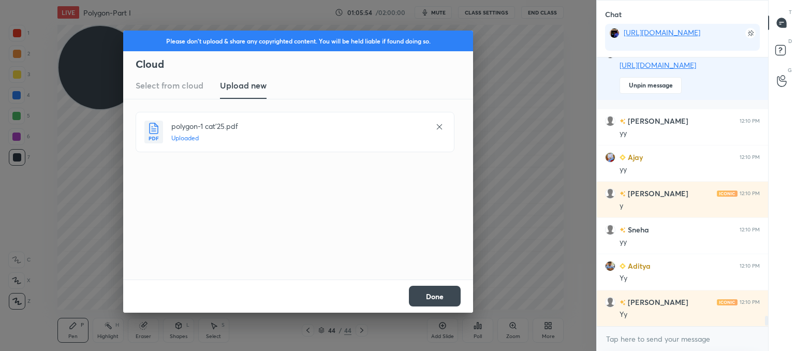
click at [431, 299] on button "Done" at bounding box center [435, 296] width 52 height 21
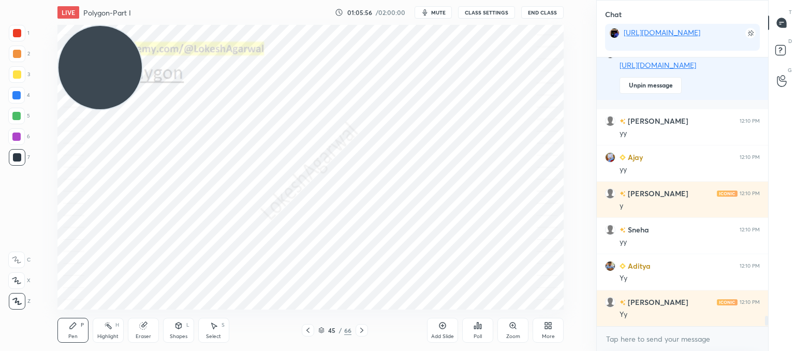
click at [359, 327] on icon at bounding box center [362, 330] width 8 height 8
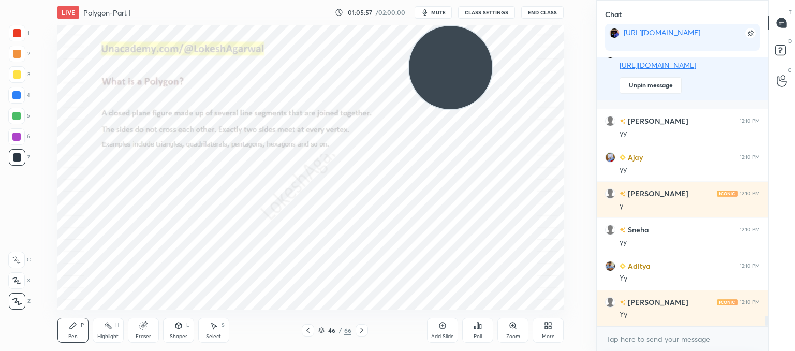
drag, startPoint x: 105, startPoint y: 66, endPoint x: 437, endPoint y: 51, distance: 332.2
click at [437, 51] on video at bounding box center [450, 67] width 83 height 83
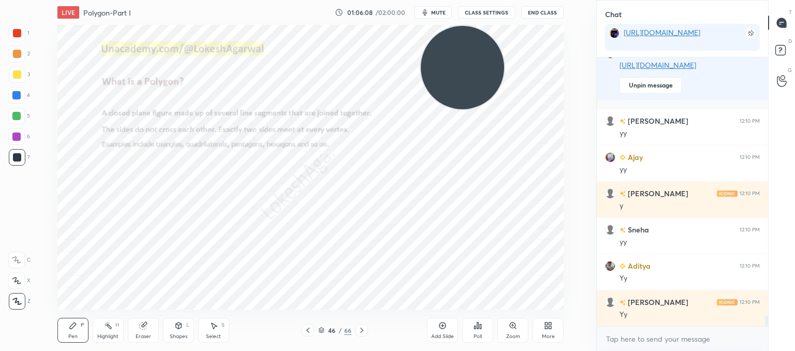
click at [361, 329] on icon at bounding box center [361, 330] width 3 height 5
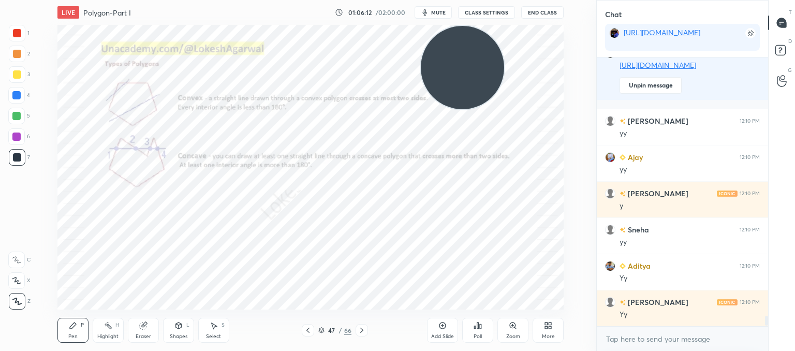
click at [361, 328] on icon at bounding box center [362, 330] width 8 height 8
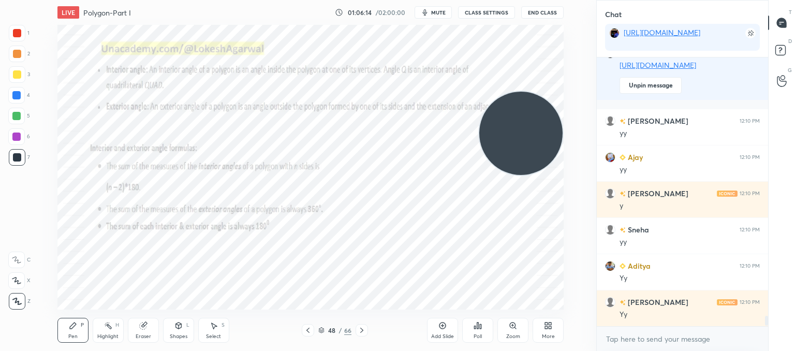
drag, startPoint x: 490, startPoint y: 108, endPoint x: 506, endPoint y: 136, distance: 32.9
click at [520, 141] on video at bounding box center [520, 133] width 83 height 83
click at [364, 330] on icon at bounding box center [362, 330] width 8 height 8
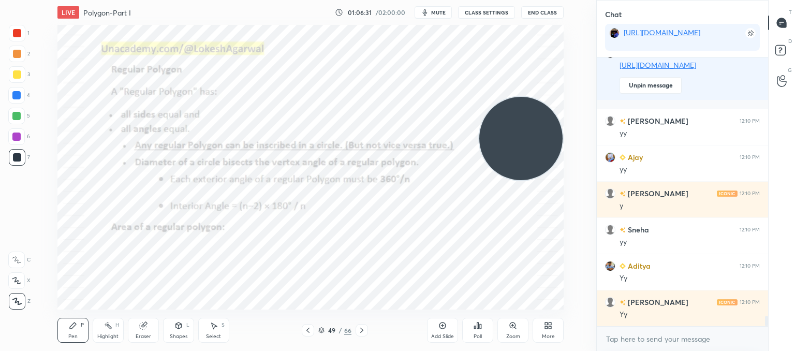
scroll to position [6766, 0]
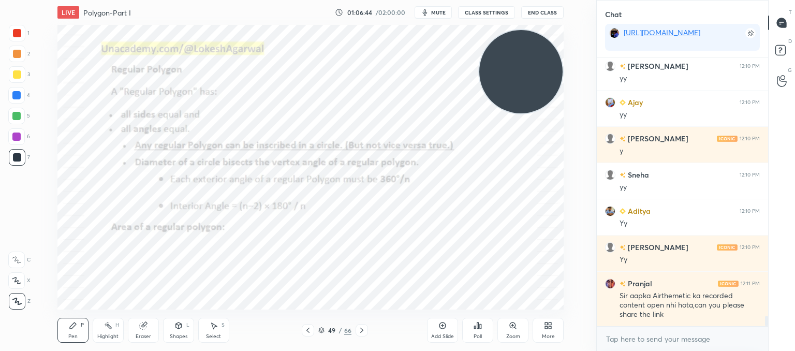
drag, startPoint x: 511, startPoint y: 153, endPoint x: 518, endPoint y: 65, distance: 88.3
click at [519, 64] on video at bounding box center [520, 71] width 83 height 83
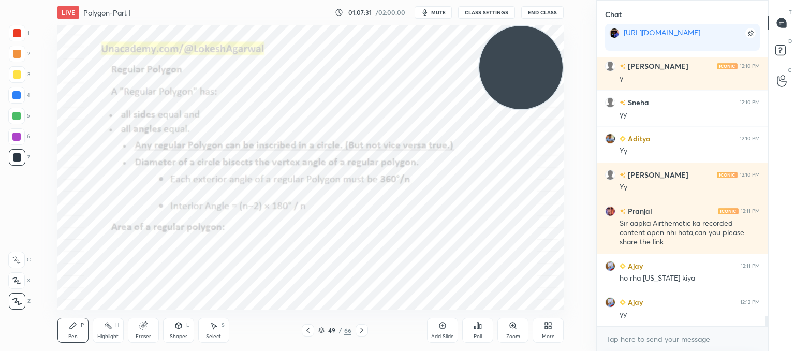
scroll to position [6875, 0]
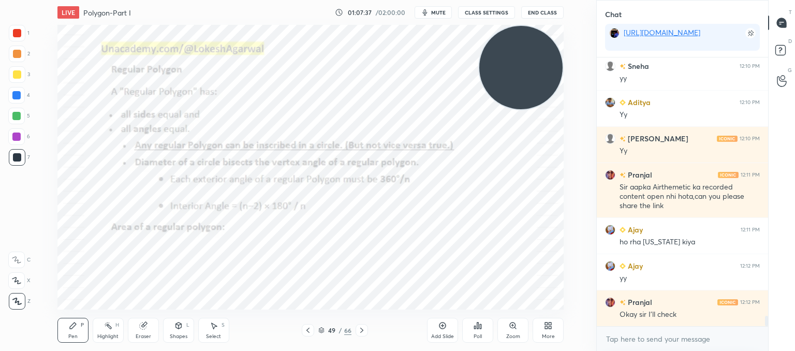
drag, startPoint x: 362, startPoint y: 330, endPoint x: 358, endPoint y: 325, distance: 6.6
click at [363, 330] on icon at bounding box center [362, 330] width 8 height 8
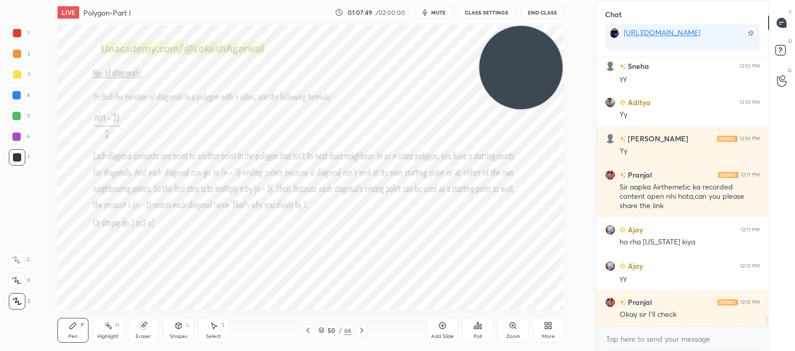
click at [308, 330] on icon at bounding box center [308, 330] width 8 height 8
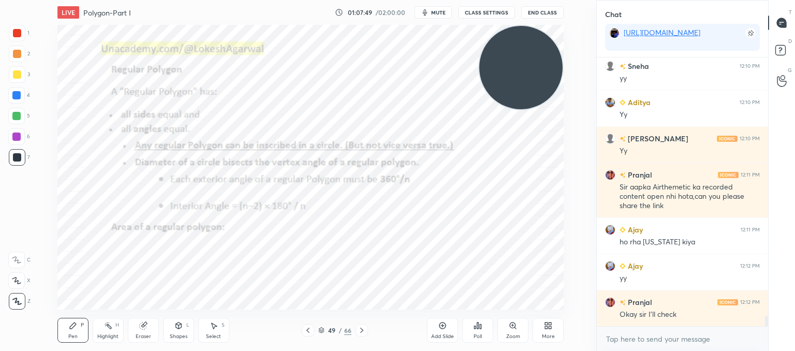
click at [308, 330] on icon at bounding box center [308, 330] width 8 height 8
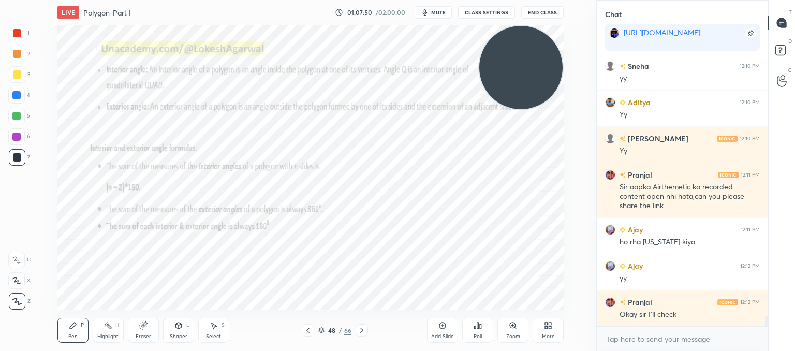
click at [308, 330] on icon at bounding box center [308, 330] width 8 height 8
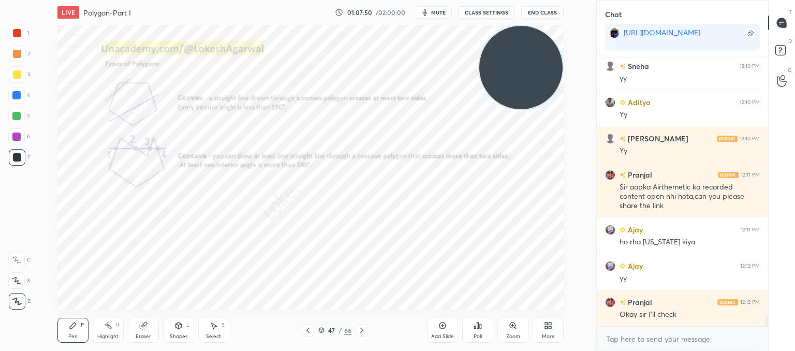
click at [308, 330] on icon at bounding box center [308, 330] width 8 height 8
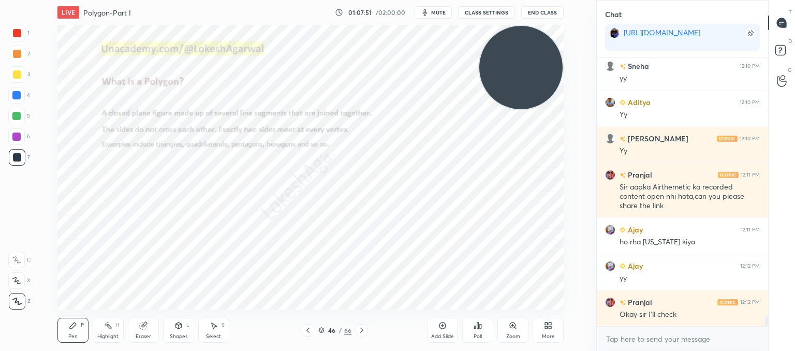
click at [359, 331] on icon at bounding box center [362, 330] width 8 height 8
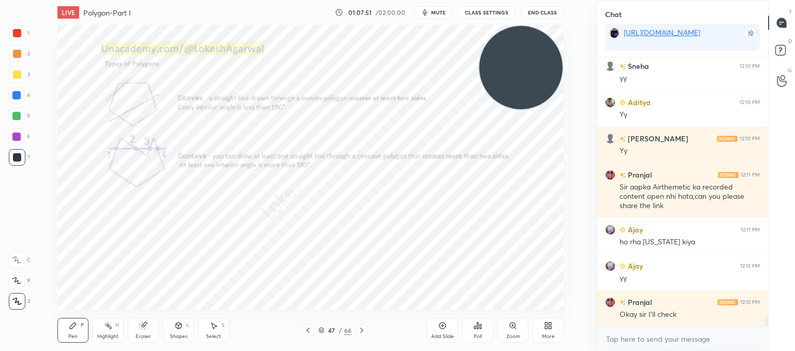
click at [359, 331] on icon at bounding box center [362, 330] width 8 height 8
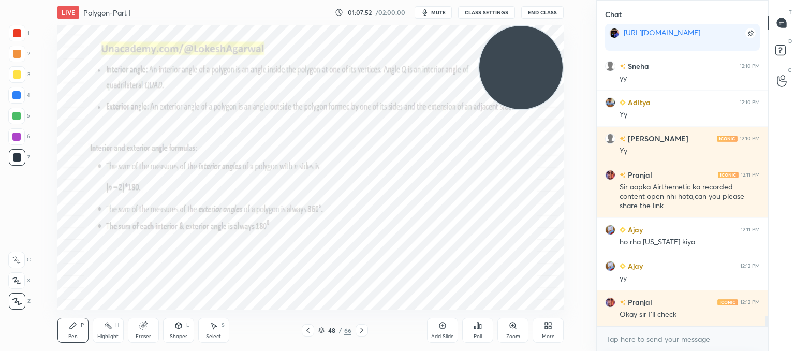
click at [359, 331] on icon at bounding box center [362, 330] width 8 height 8
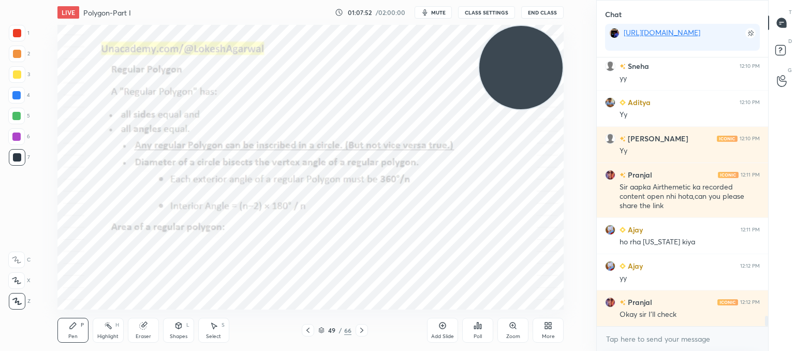
click at [359, 331] on icon at bounding box center [362, 330] width 8 height 8
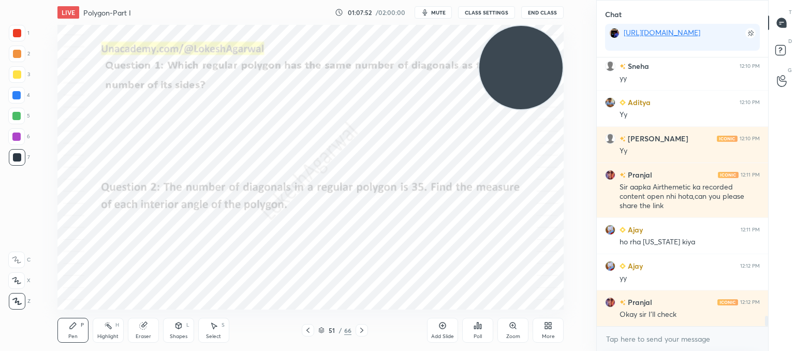
click at [359, 331] on icon at bounding box center [362, 330] width 8 height 8
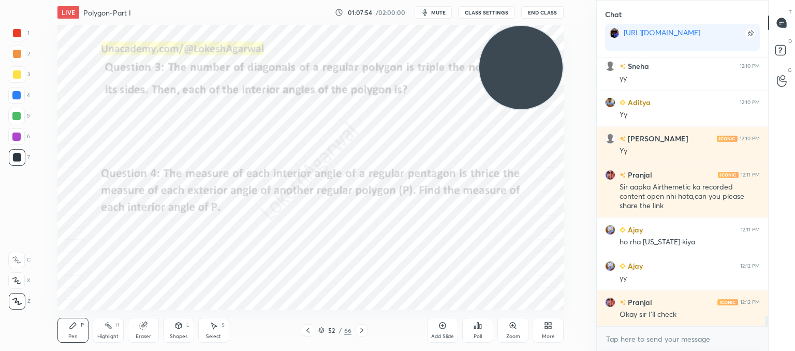
click at [308, 331] on icon at bounding box center [307, 330] width 3 height 5
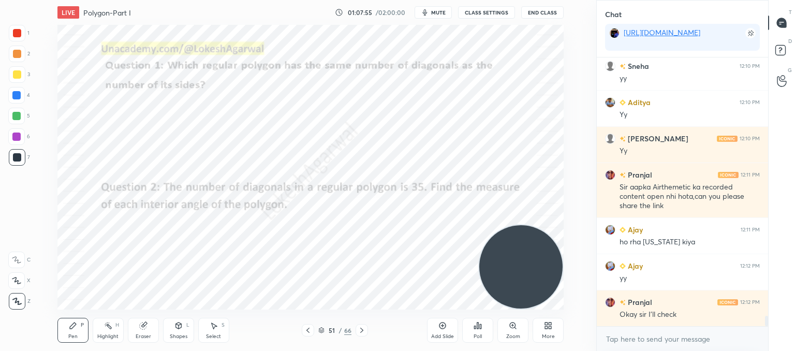
drag, startPoint x: 532, startPoint y: 61, endPoint x: 508, endPoint y: 275, distance: 215.1
click at [569, 317] on div "LIVE Polygon-Part I 01:07:55 / 02:00:00 mute CLASS SETTINGS End Class Setting u…" at bounding box center [310, 175] width 555 height 351
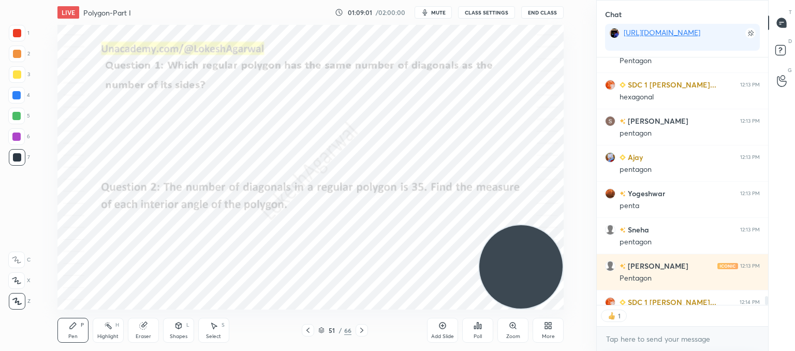
scroll to position [4, 3]
type textarea "x"
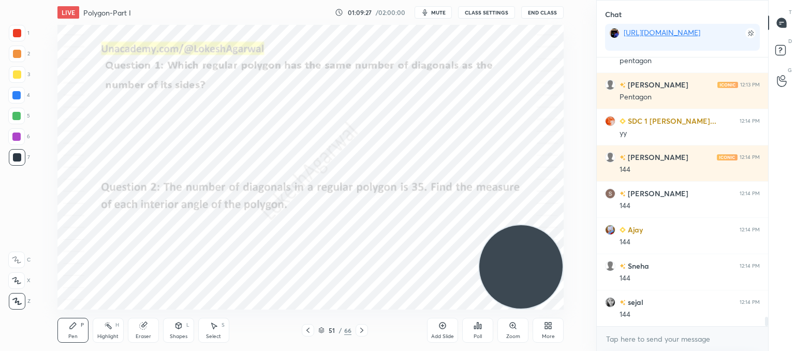
scroll to position [7382, 0]
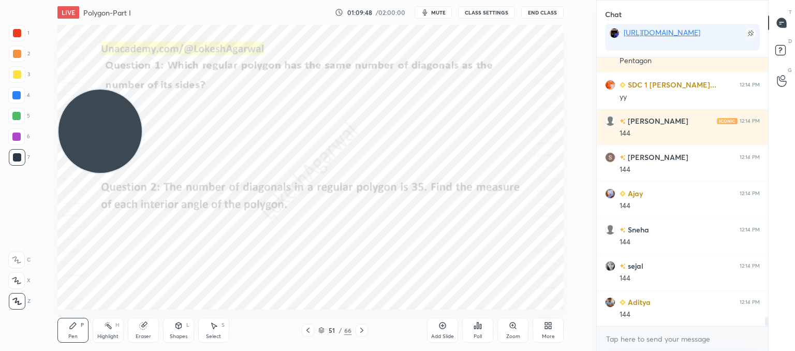
drag, startPoint x: 502, startPoint y: 232, endPoint x: 76, endPoint y: 143, distance: 435.2
click at [15, 130] on div "1 2 3 4 5 6 7 C X Z C X Z E E Erase all H H LIVE Polygon-Part I 01:09:48 / 02:0…" at bounding box center [294, 175] width 588 height 351
click at [358, 331] on icon at bounding box center [362, 330] width 8 height 8
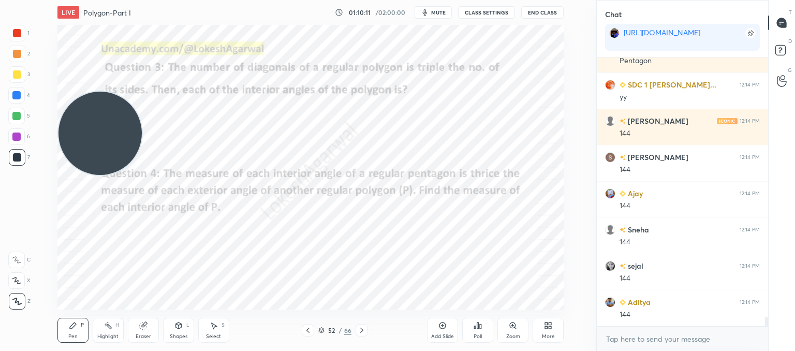
click at [358, 331] on icon at bounding box center [362, 330] width 8 height 8
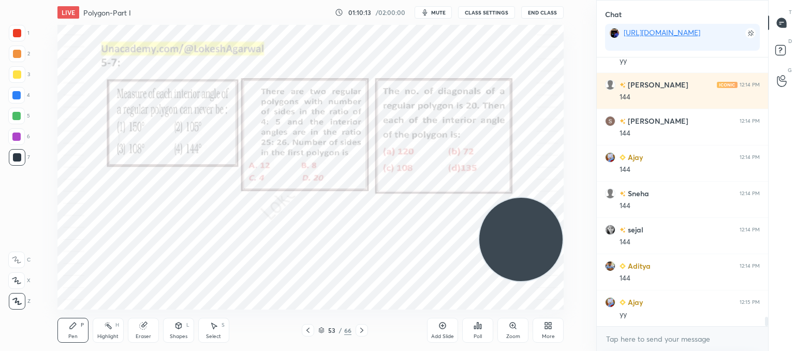
drag, startPoint x: 75, startPoint y: 129, endPoint x: 509, endPoint y: 175, distance: 436.8
click at [540, 206] on video at bounding box center [520, 239] width 83 height 83
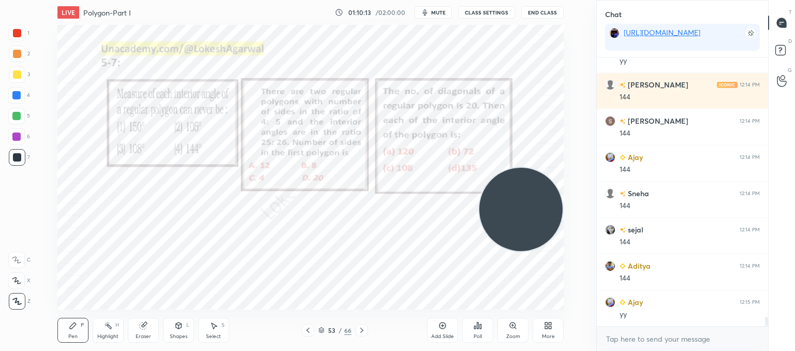
scroll to position [7455, 0]
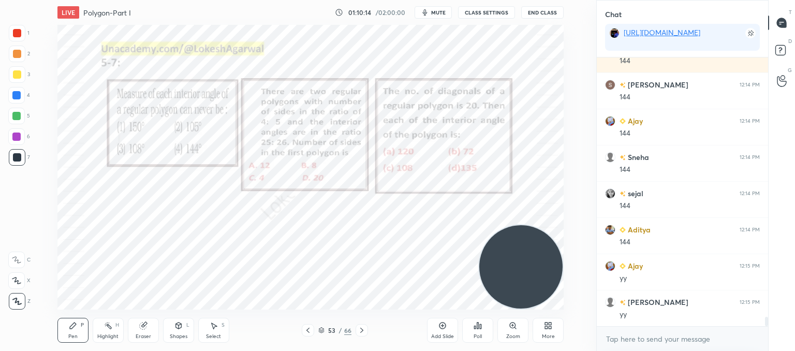
drag, startPoint x: 509, startPoint y: 197, endPoint x: 545, endPoint y: 299, distance: 107.6
click at [545, 299] on video at bounding box center [520, 266] width 83 height 83
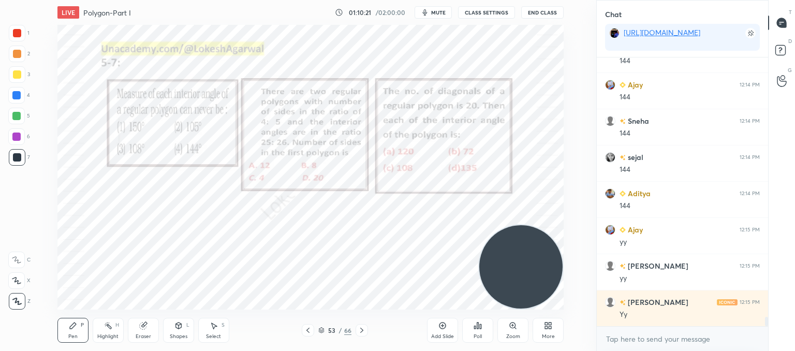
click at [480, 17] on button "CLASS SETTINGS" at bounding box center [486, 12] width 57 height 12
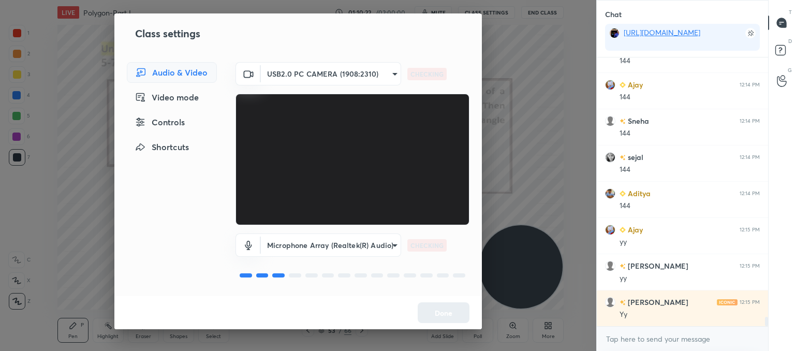
click at [335, 80] on body "1 2 3 4 5 6 7 C X Z C X Z E E Erase all H H LIVE Polygon-Part I 01:10:22 / 02:0…" at bounding box center [397, 175] width 795 height 351
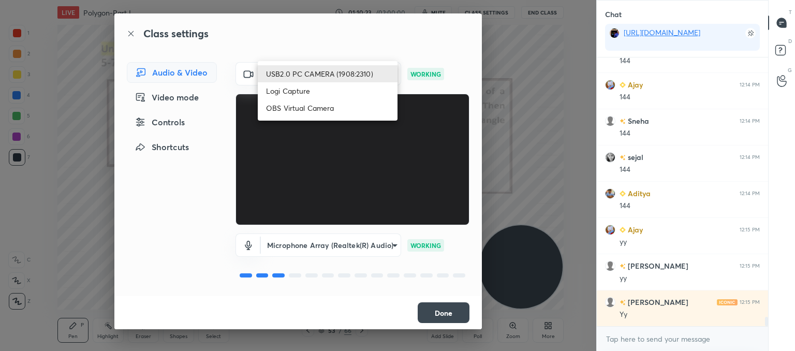
click at [318, 94] on li "Logi Capture" at bounding box center [328, 90] width 140 height 17
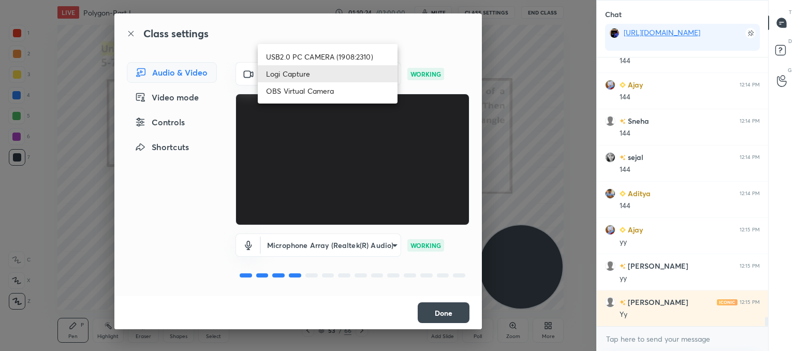
click at [299, 64] on body "1 2 3 4 5 6 7 C X Z C X Z E E Erase all H H LIVE Polygon-Part I 01:10:24 / 02:0…" at bounding box center [397, 175] width 795 height 351
click at [300, 58] on li "USB2.0 PC CAMERA (1908:2310)" at bounding box center [328, 56] width 140 height 17
type input "62328bde16c2eb6b809700ae3aa143175df95563a0c43655eb0931a24075825d"
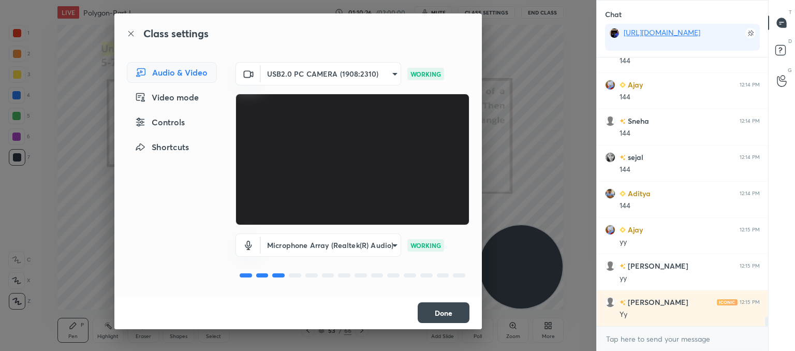
click at [439, 313] on button "Done" at bounding box center [444, 312] width 52 height 21
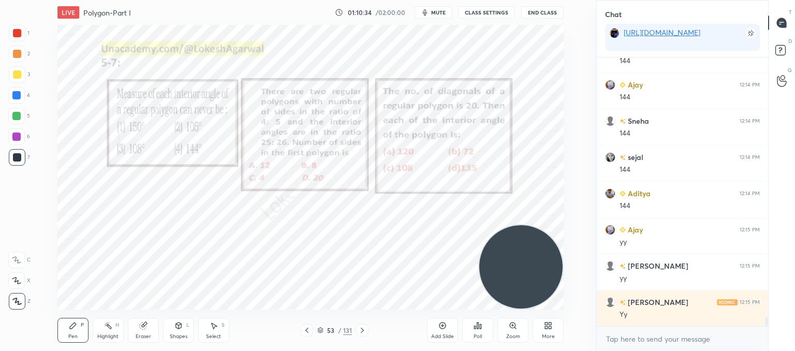
click at [443, 14] on span "mute" at bounding box center [438, 12] width 14 height 7
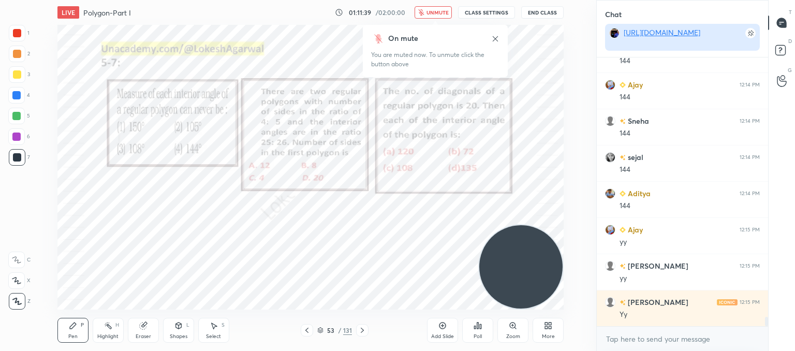
click at [661, 33] on link "[URL][DOMAIN_NAME]" at bounding box center [662, 32] width 77 height 10
click at [431, 7] on button "unmute" at bounding box center [433, 12] width 37 height 12
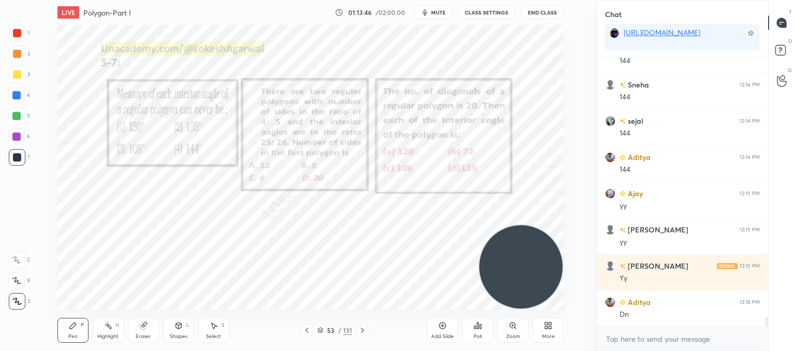
scroll to position [4, 3]
type textarea "x"
click at [480, 331] on div "Poll" at bounding box center [477, 330] width 31 height 25
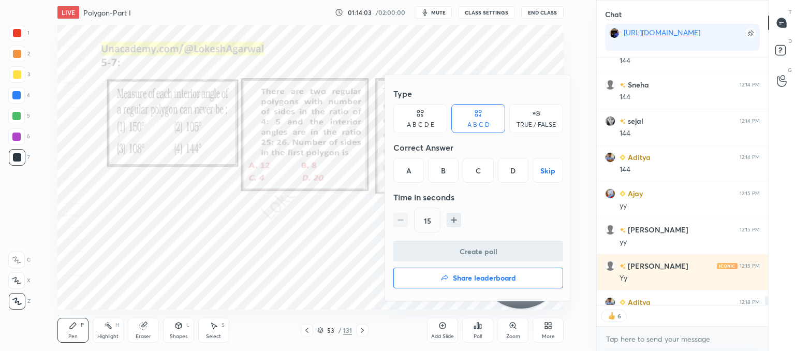
click at [442, 170] on div "B" at bounding box center [443, 170] width 31 height 25
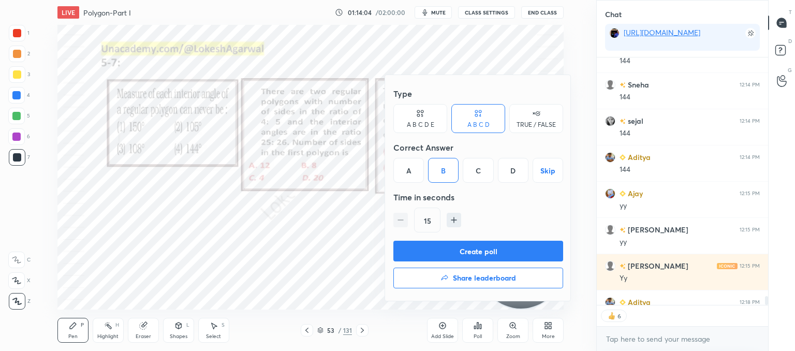
click at [457, 224] on icon "button" at bounding box center [454, 220] width 10 height 10
type input "30"
click at [448, 249] on button "Create poll" at bounding box center [478, 251] width 170 height 21
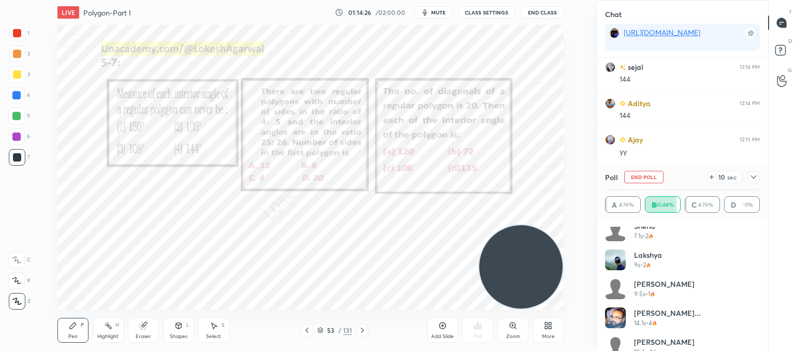
scroll to position [427, 0]
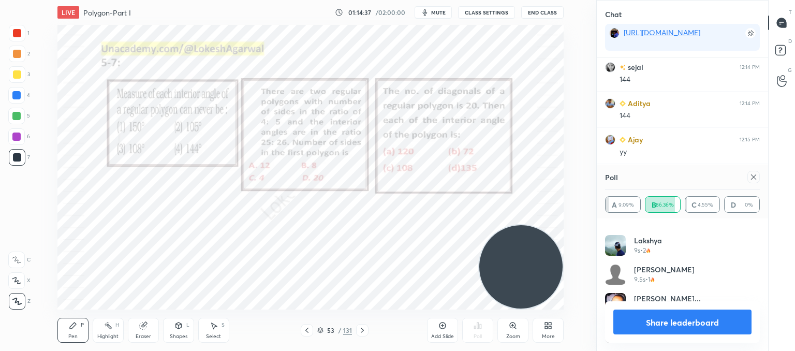
click at [756, 179] on icon at bounding box center [754, 177] width 8 height 8
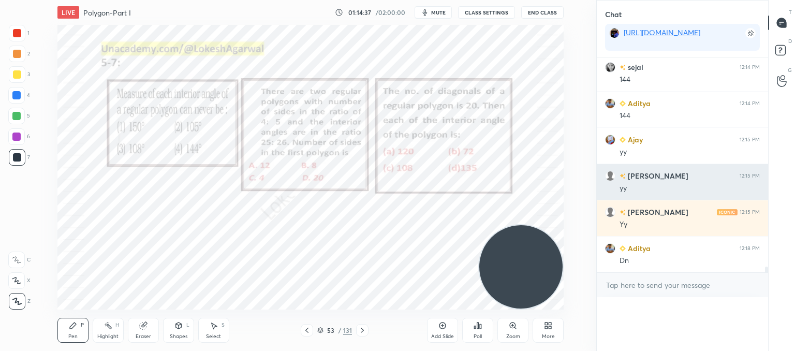
scroll to position [229, 168]
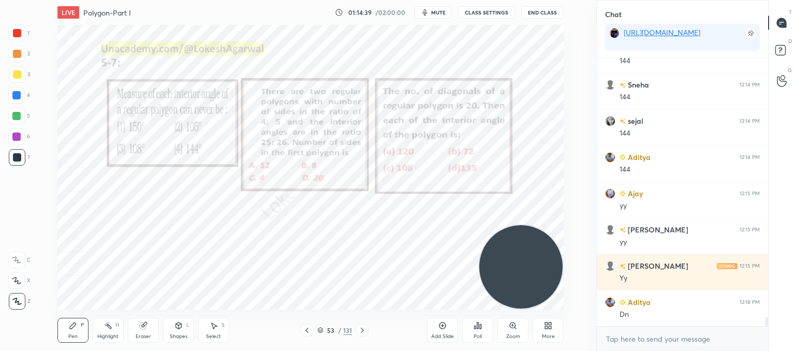
click at [487, 330] on div "Poll" at bounding box center [477, 330] width 31 height 25
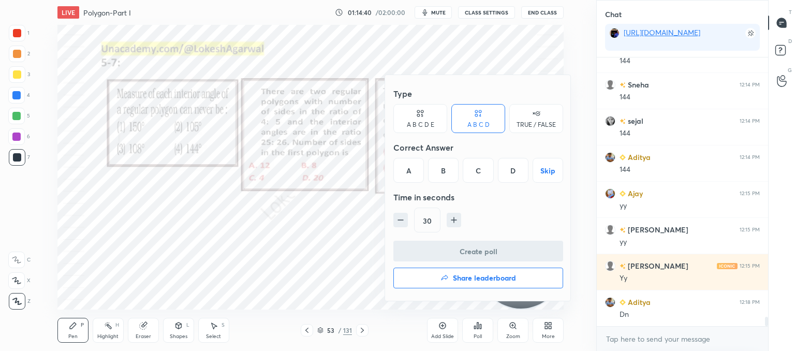
click at [408, 174] on div "A" at bounding box center [408, 170] width 31 height 25
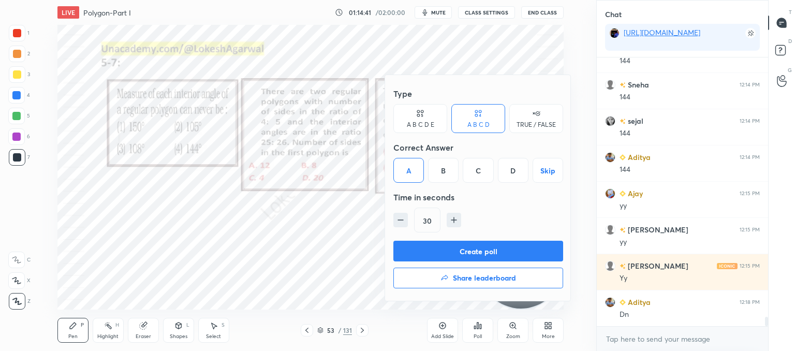
click at [439, 251] on button "Create poll" at bounding box center [478, 251] width 170 height 21
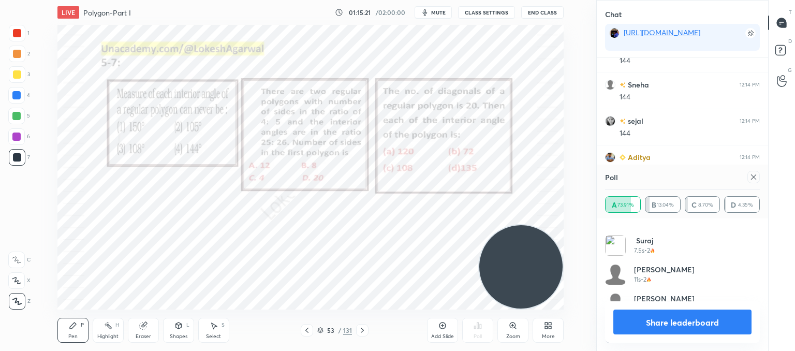
drag, startPoint x: 749, startPoint y: 179, endPoint x: 561, endPoint y: 250, distance: 200.4
click at [749, 179] on div at bounding box center [754, 177] width 12 height 12
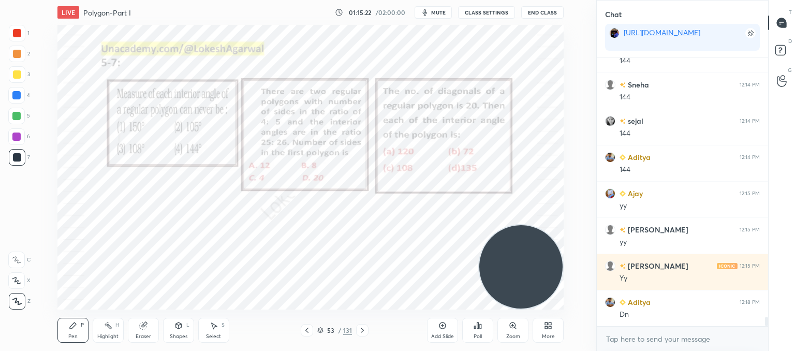
click at [477, 329] on icon at bounding box center [478, 325] width 8 height 8
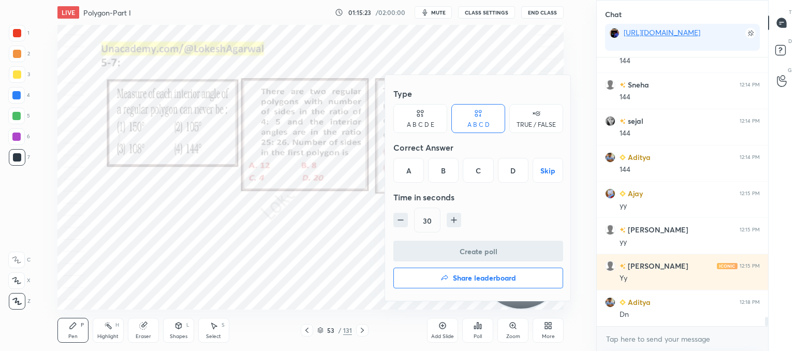
click at [508, 173] on div "D" at bounding box center [513, 170] width 31 height 25
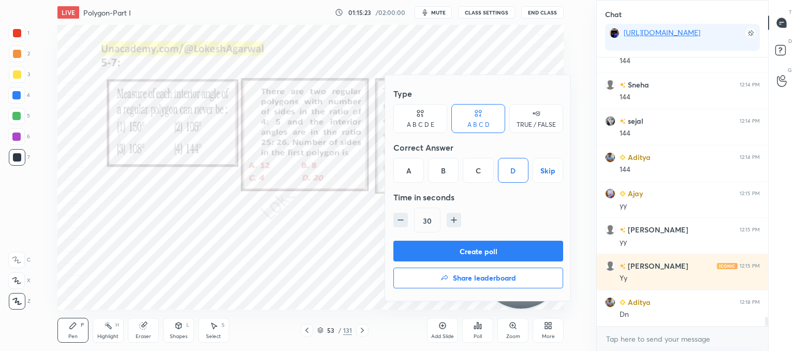
click at [489, 253] on button "Create poll" at bounding box center [478, 251] width 170 height 21
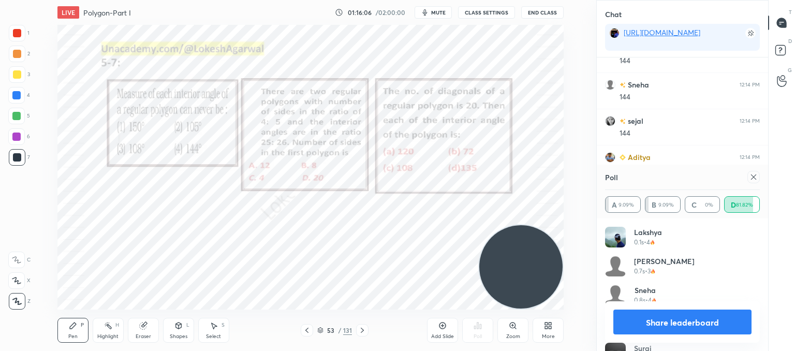
drag, startPoint x: 755, startPoint y: 179, endPoint x: 739, endPoint y: 185, distance: 16.9
click at [754, 179] on icon at bounding box center [754, 177] width 8 height 8
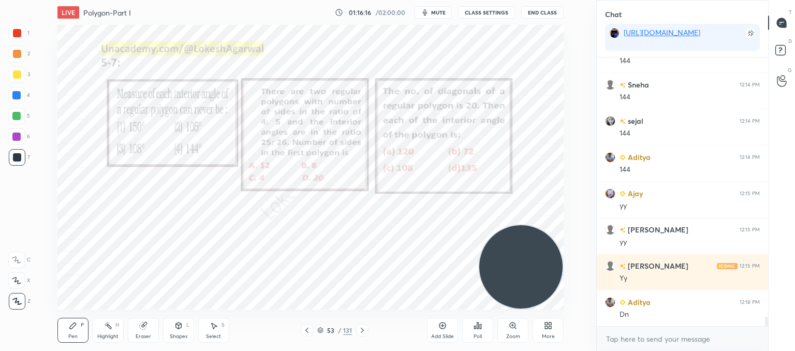
drag, startPoint x: 145, startPoint y: 334, endPoint x: 144, endPoint y: 315, distance: 18.6
click at [145, 334] on div "Eraser" at bounding box center [144, 336] width 16 height 5
click at [311, 328] on icon at bounding box center [307, 330] width 8 height 8
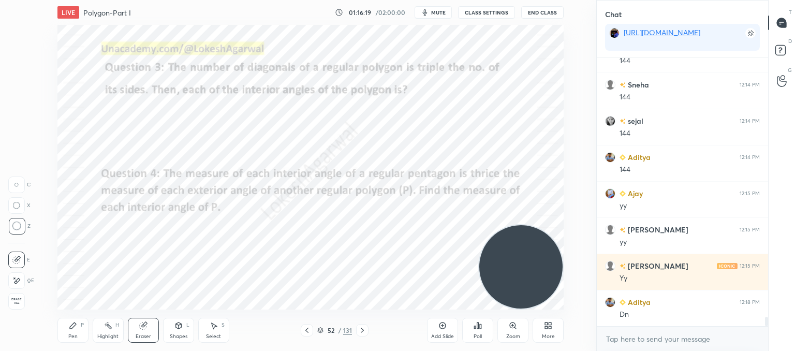
click at [309, 329] on icon at bounding box center [307, 330] width 8 height 8
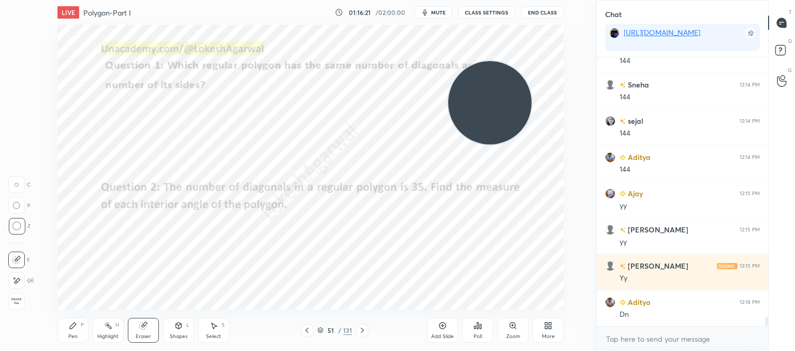
drag, startPoint x: 532, startPoint y: 264, endPoint x: 493, endPoint y: 33, distance: 234.7
click at [484, 0] on html "1 2 3 4 5 6 7 C X Z C X Z E E Erase all H H LIVE Polygon-Part I 01:16:21 / 02:0…" at bounding box center [397, 0] width 795 height 0
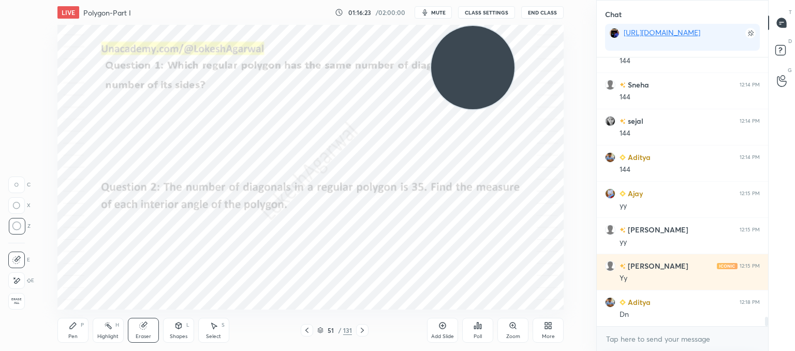
drag, startPoint x: 75, startPoint y: 328, endPoint x: 104, endPoint y: 314, distance: 32.0
click at [76, 328] on icon at bounding box center [73, 325] width 8 height 8
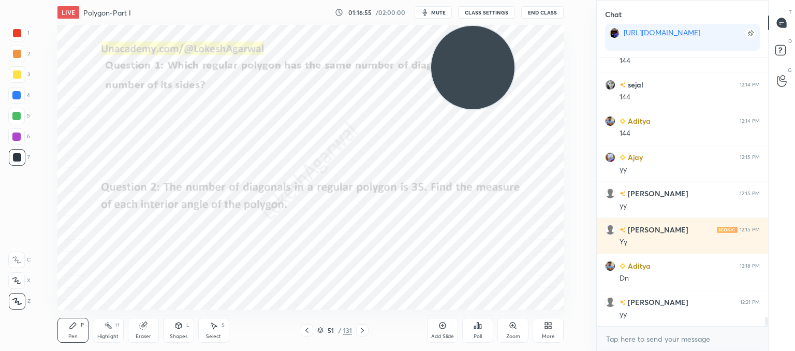
click at [357, 331] on div at bounding box center [362, 330] width 12 height 12
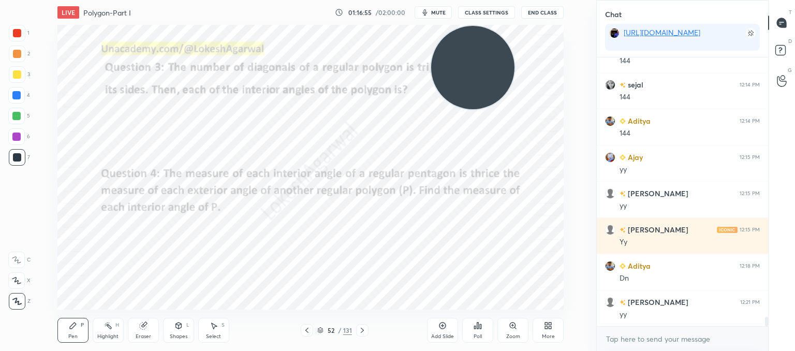
click at [359, 331] on icon at bounding box center [362, 330] width 8 height 8
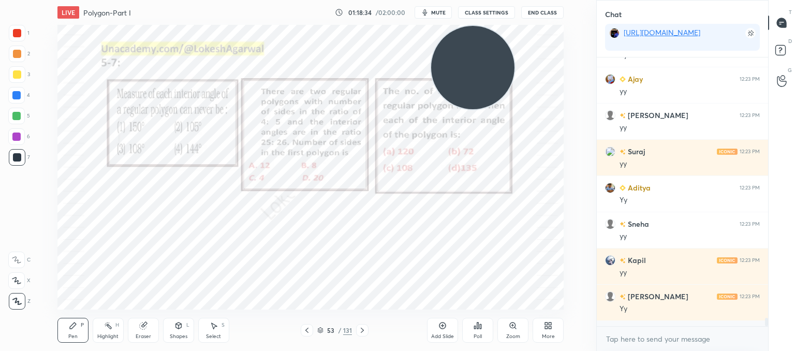
scroll to position [266, 168]
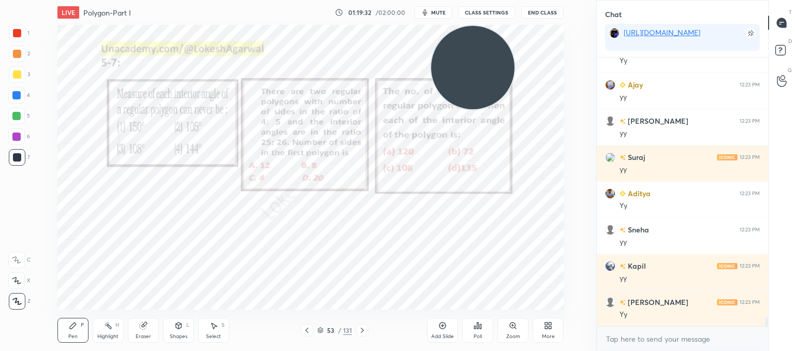
click at [489, 79] on video at bounding box center [472, 67] width 83 height 83
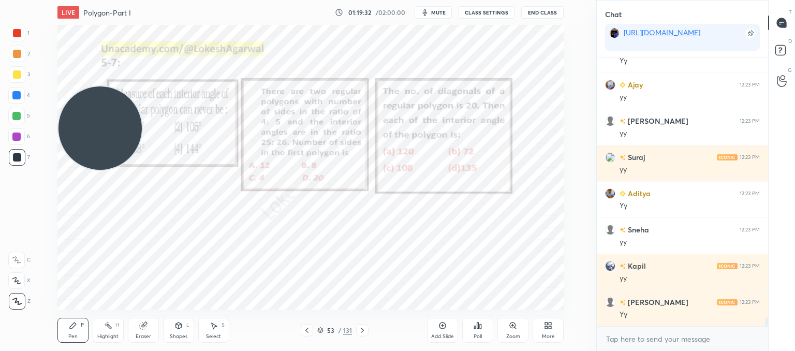
drag, startPoint x: 488, startPoint y: 74, endPoint x: 64, endPoint y: 127, distance: 426.8
click at [49, 130] on div "Setting up your live class Poll for secs No correct answer Start poll" at bounding box center [310, 167] width 555 height 285
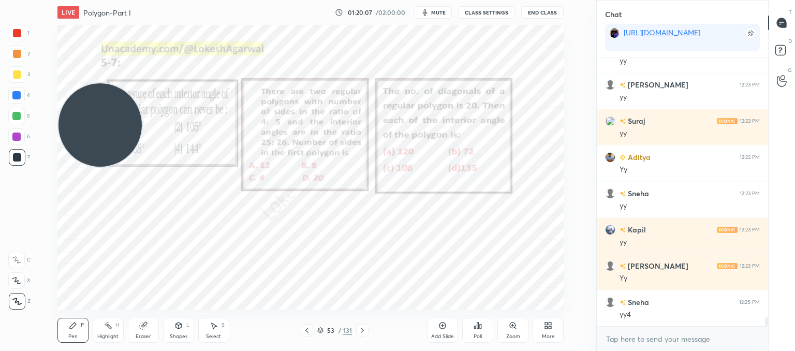
scroll to position [7998, 0]
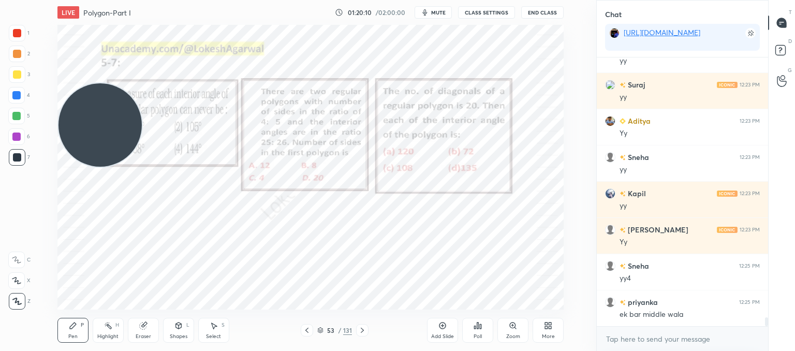
click at [254, 27] on div "LIVE Polygon-Part I 01:20:10 / 02:00:00 mute CLASS SETTINGS End Class Setting u…" at bounding box center [310, 175] width 555 height 351
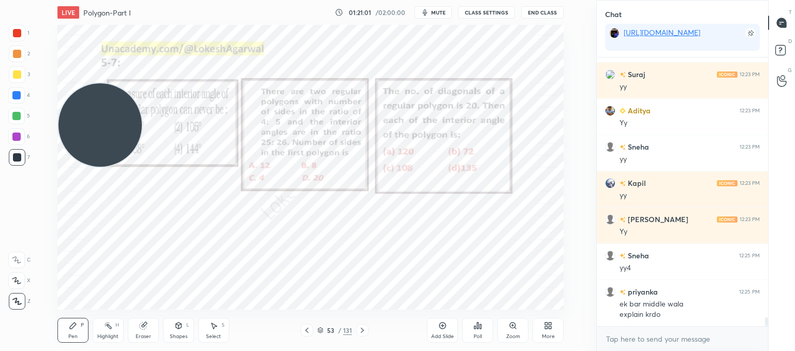
click at [363, 332] on icon at bounding box center [362, 330] width 8 height 8
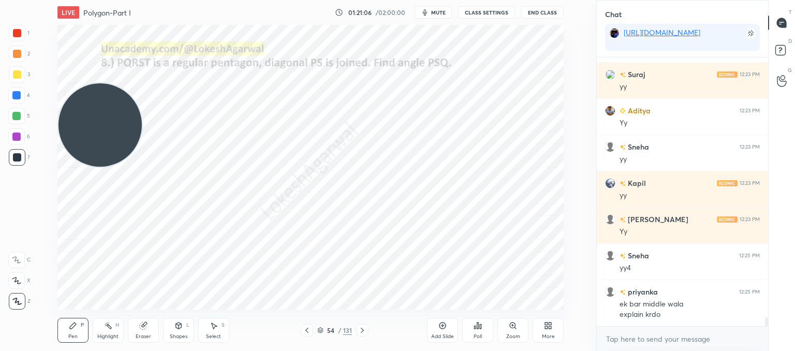
click at [363, 328] on icon at bounding box center [362, 330] width 8 height 8
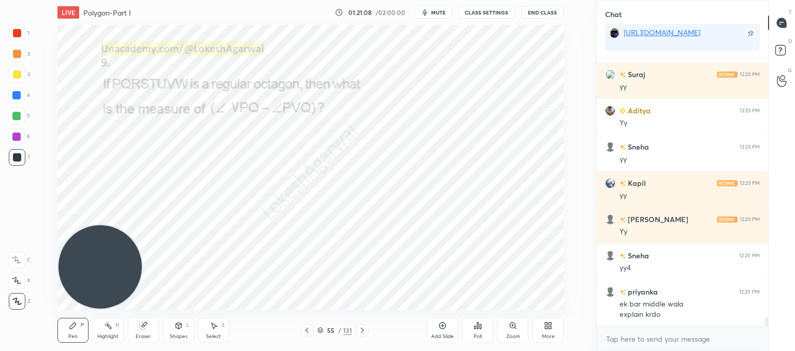
drag, startPoint x: 89, startPoint y: 118, endPoint x: 20, endPoint y: 320, distance: 214.3
click at [20, 320] on div "1 2 3 4 5 6 7 C X Z C X Z E E Erase all H H LIVE Polygon-Part I 01:21:08 / 02:0…" at bounding box center [294, 175] width 588 height 351
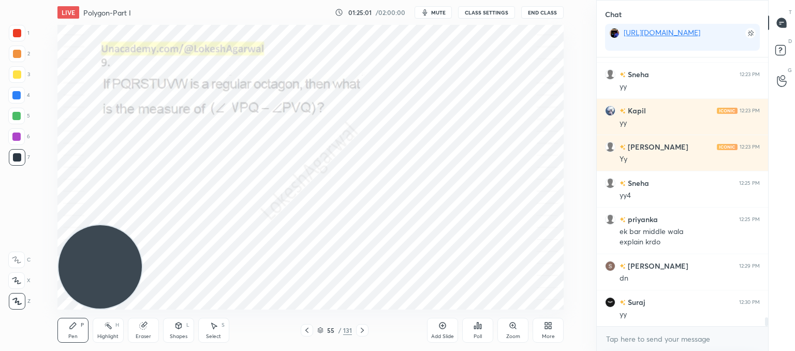
scroll to position [8117, 0]
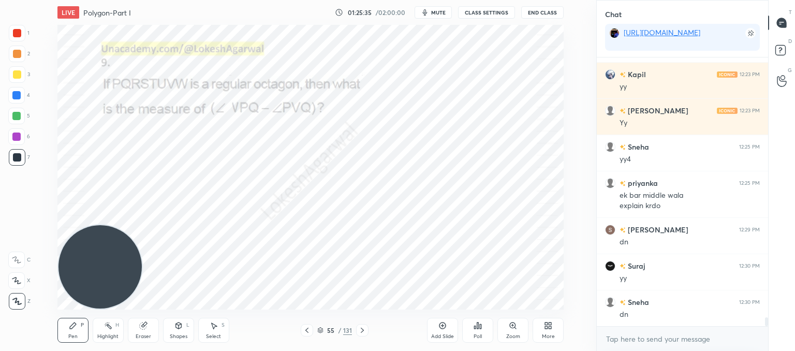
click at [476, 327] on icon at bounding box center [478, 325] width 8 height 8
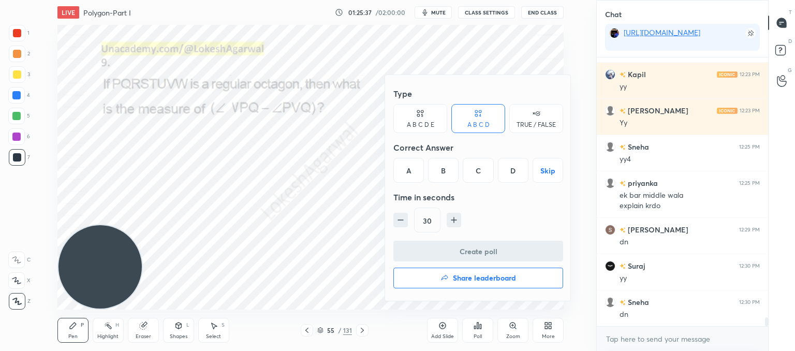
scroll to position [8154, 0]
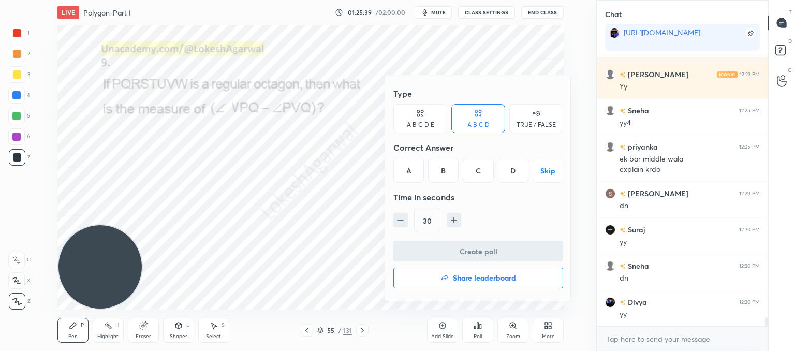
click at [443, 166] on div "B" at bounding box center [443, 170] width 31 height 25
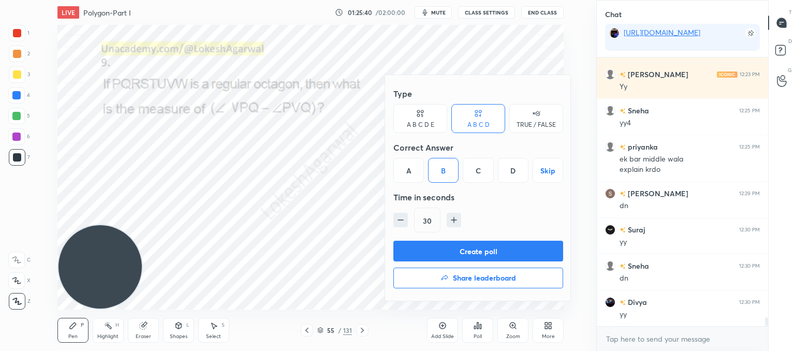
click at [451, 252] on button "Create poll" at bounding box center [478, 251] width 170 height 21
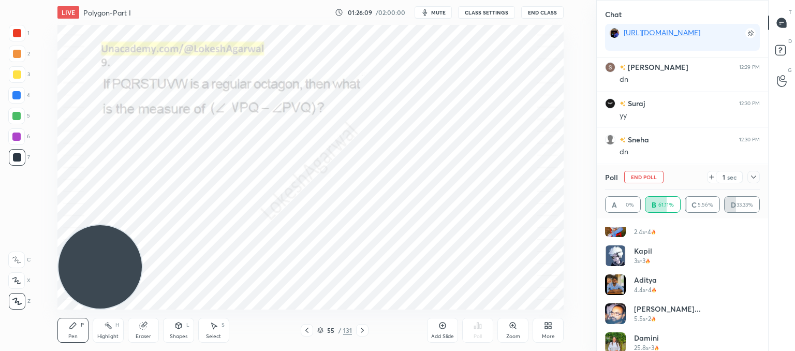
scroll to position [195, 0]
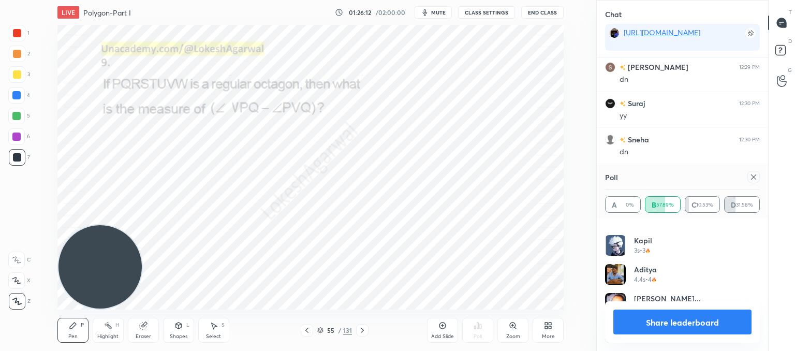
click at [754, 178] on icon at bounding box center [753, 176] width 5 height 5
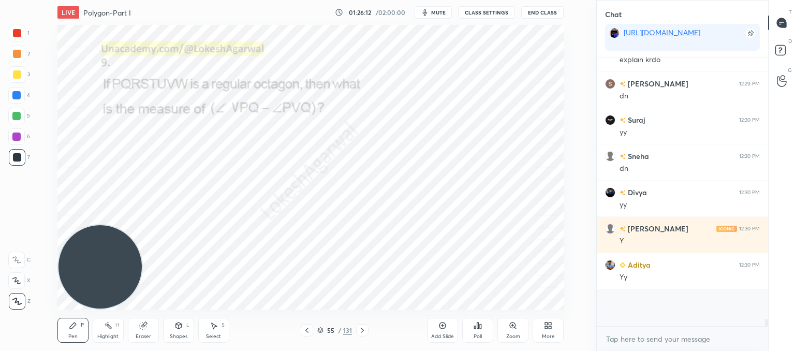
scroll to position [8229, 0]
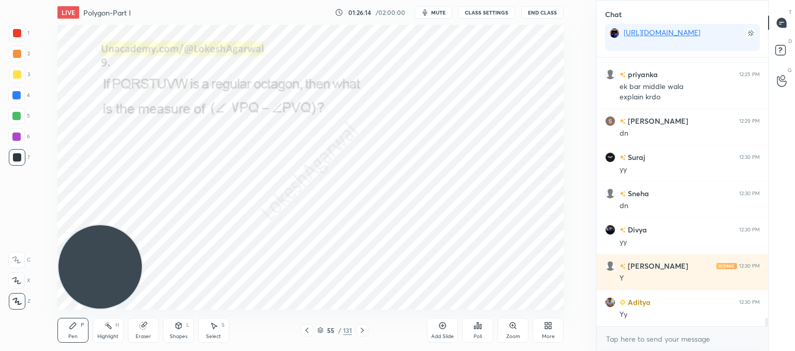
click at [185, 332] on div "Shapes L" at bounding box center [178, 330] width 31 height 25
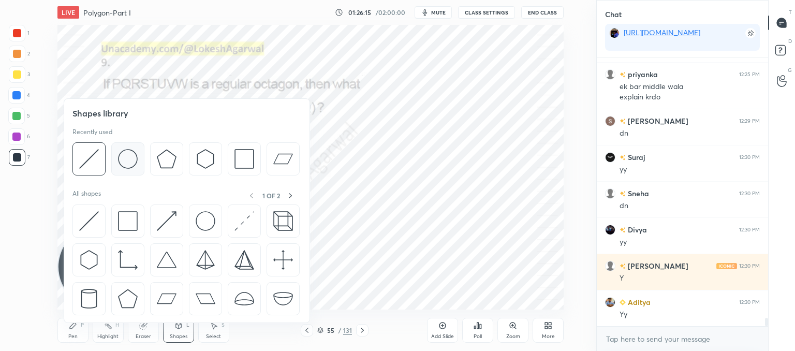
click at [127, 162] on img at bounding box center [128, 159] width 20 height 20
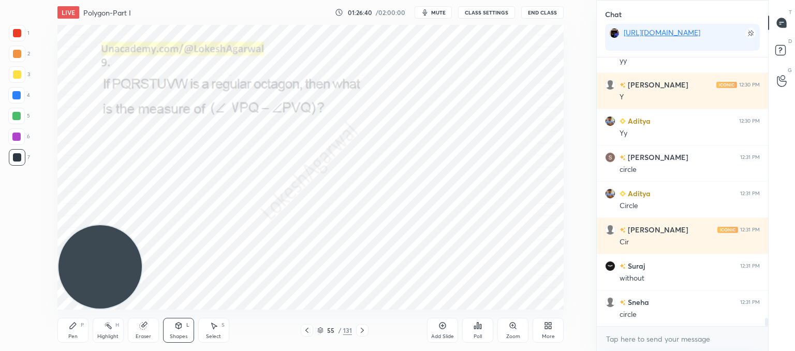
click at [177, 330] on div "Shapes L" at bounding box center [178, 330] width 31 height 25
click at [175, 329] on icon at bounding box center [178, 325] width 8 height 8
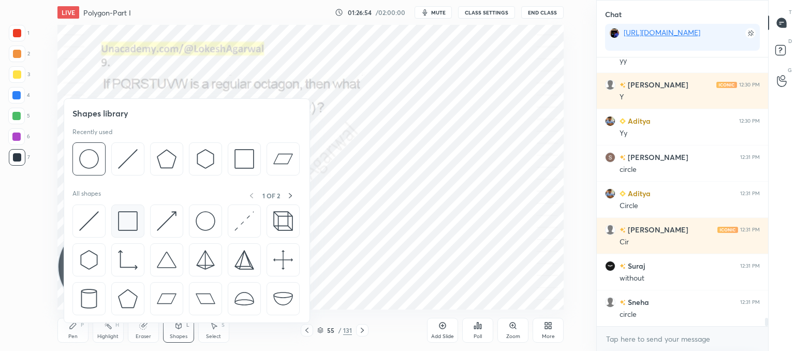
click at [129, 219] on img at bounding box center [128, 221] width 20 height 20
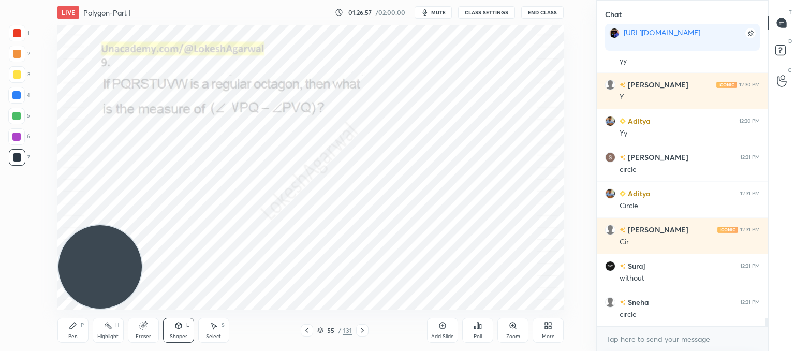
click at [181, 327] on icon at bounding box center [178, 326] width 6 height 6
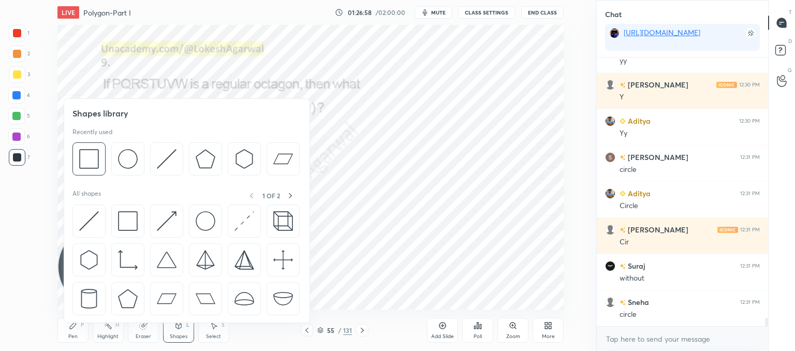
click at [86, 225] on img at bounding box center [89, 221] width 20 height 20
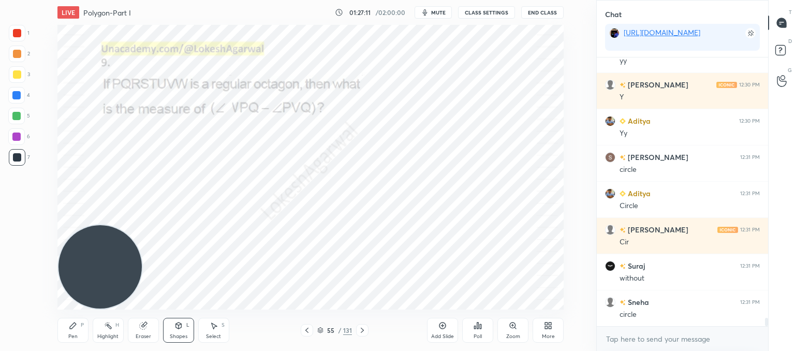
drag, startPoint x: 143, startPoint y: 332, endPoint x: 145, endPoint y: 318, distance: 14.1
click at [143, 332] on div "Eraser" at bounding box center [143, 330] width 31 height 25
drag, startPoint x: 68, startPoint y: 330, endPoint x: 122, endPoint y: 276, distance: 76.5
click at [69, 330] on div "Pen P" at bounding box center [72, 330] width 31 height 25
drag, startPoint x: 184, startPoint y: 332, endPoint x: 176, endPoint y: 328, distance: 8.8
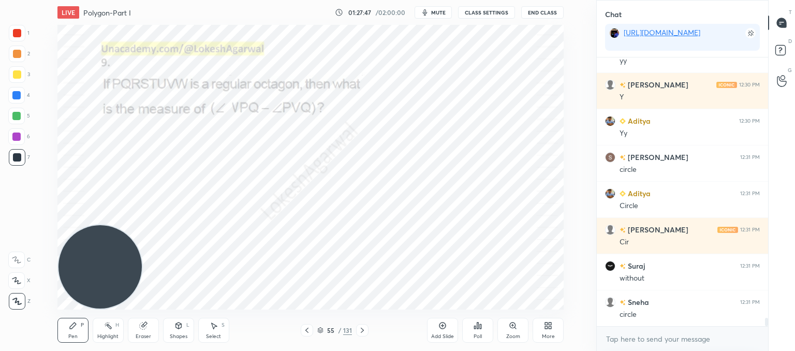
click at [183, 332] on div "Shapes L" at bounding box center [178, 330] width 31 height 25
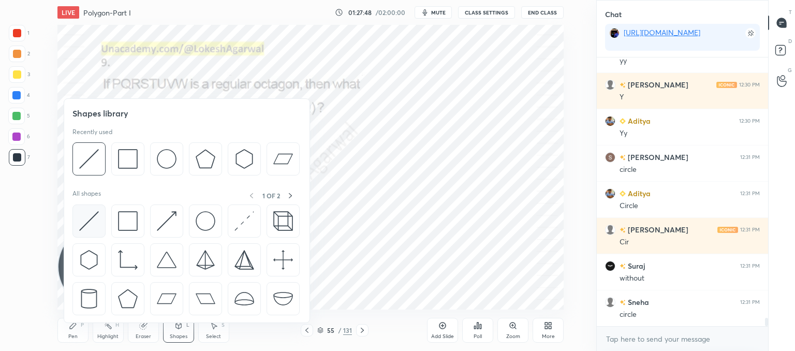
click at [98, 214] on img at bounding box center [89, 221] width 20 height 20
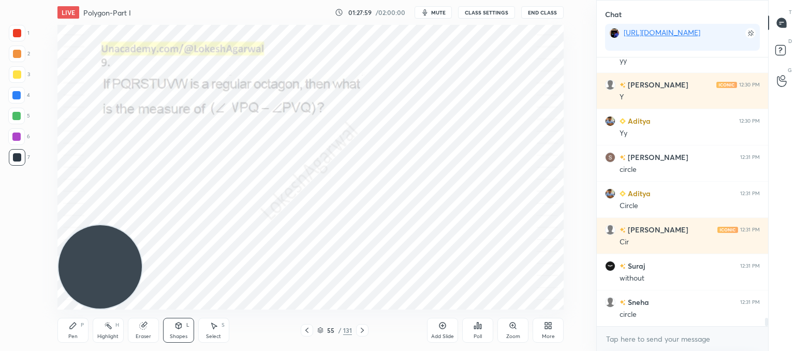
click at [68, 330] on div "Pen P" at bounding box center [72, 330] width 31 height 25
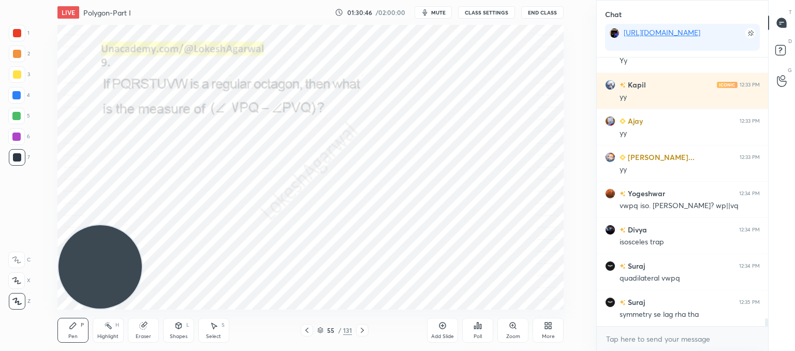
scroll to position [8961, 0]
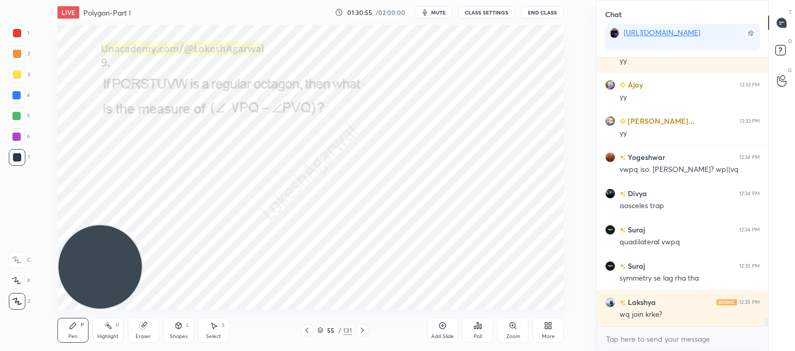
click at [180, 335] on div "Shapes" at bounding box center [179, 336] width 18 height 5
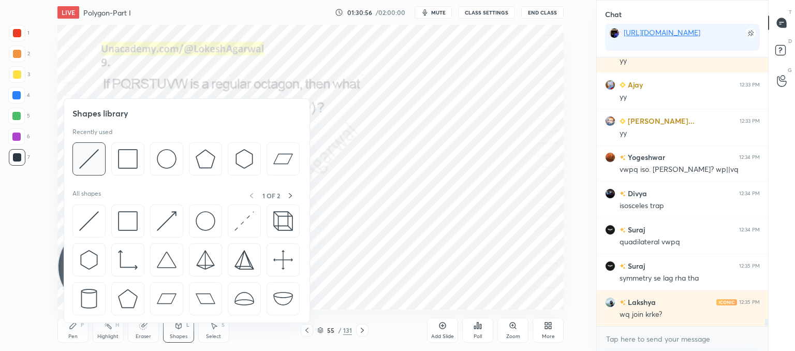
click at [91, 163] on img at bounding box center [89, 159] width 20 height 20
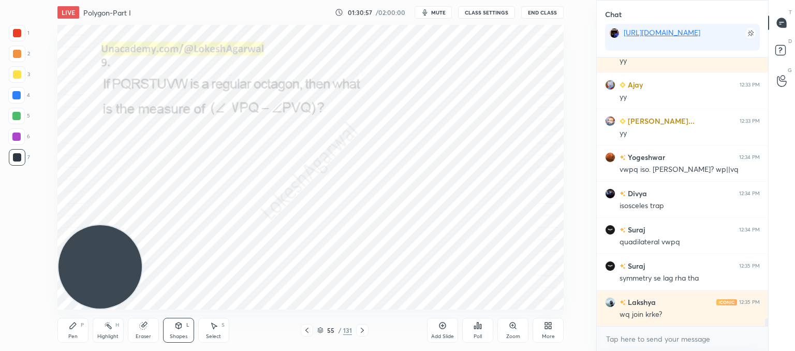
drag, startPoint x: 11, startPoint y: 28, endPoint x: 25, endPoint y: 42, distance: 19.8
click at [12, 28] on div at bounding box center [17, 33] width 17 height 17
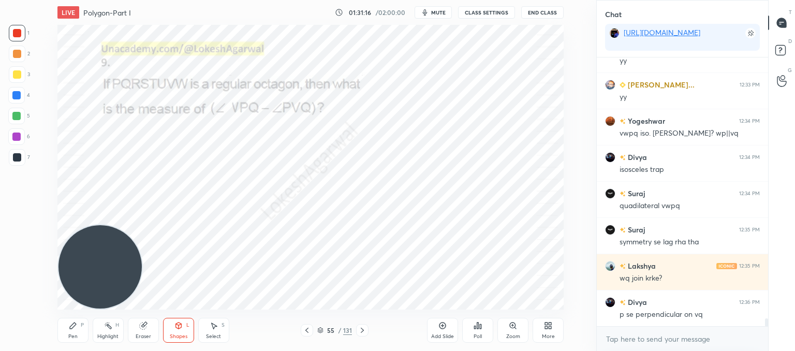
click at [443, 328] on icon at bounding box center [442, 325] width 8 height 8
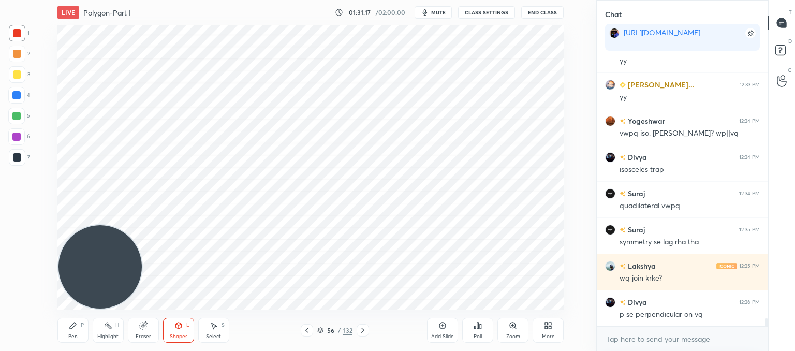
click at [187, 331] on div "Shapes L" at bounding box center [178, 330] width 31 height 25
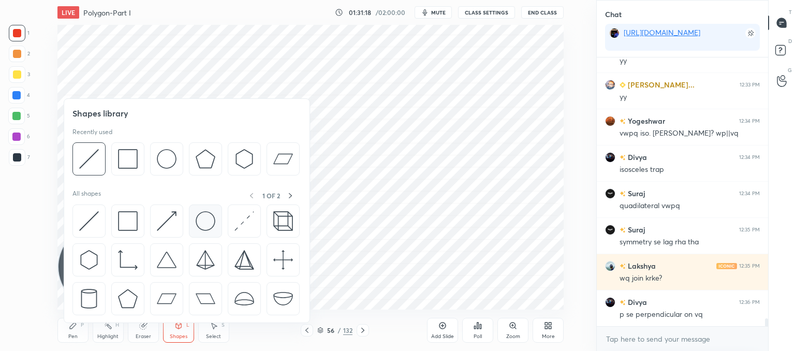
click at [203, 227] on img at bounding box center [206, 221] width 20 height 20
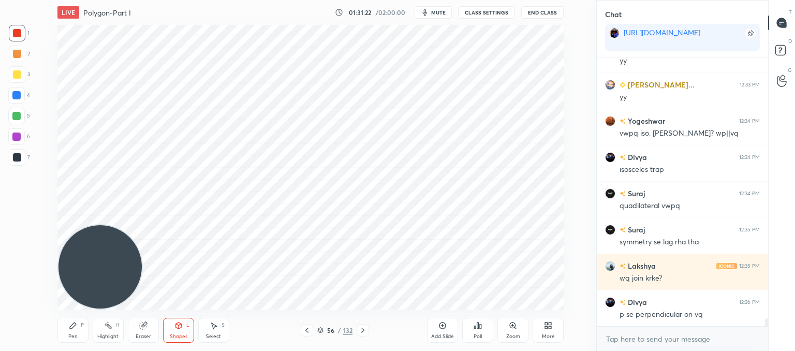
click at [188, 325] on div "L" at bounding box center [187, 325] width 3 height 5
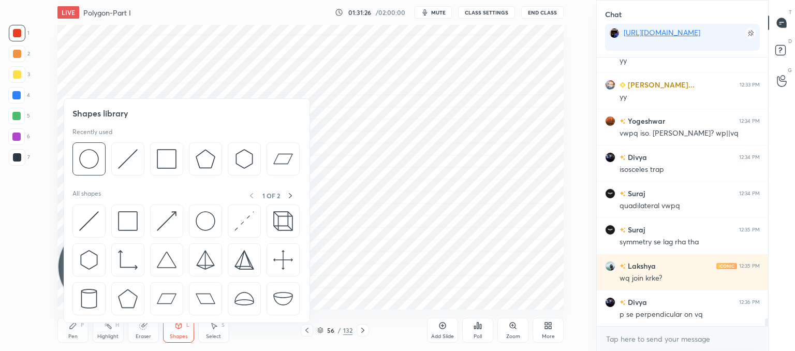
click at [18, 161] on div at bounding box center [17, 157] width 8 height 8
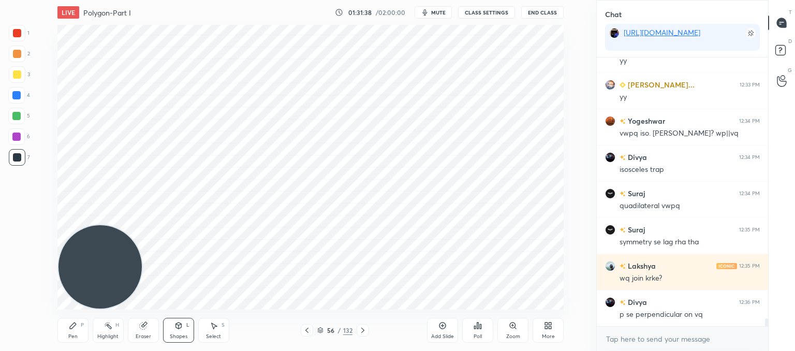
click at [175, 329] on div "Shapes L" at bounding box center [178, 330] width 31 height 25
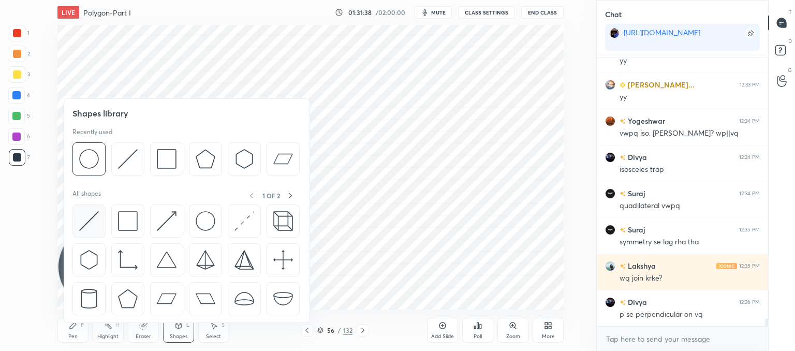
click at [93, 221] on img at bounding box center [89, 221] width 20 height 20
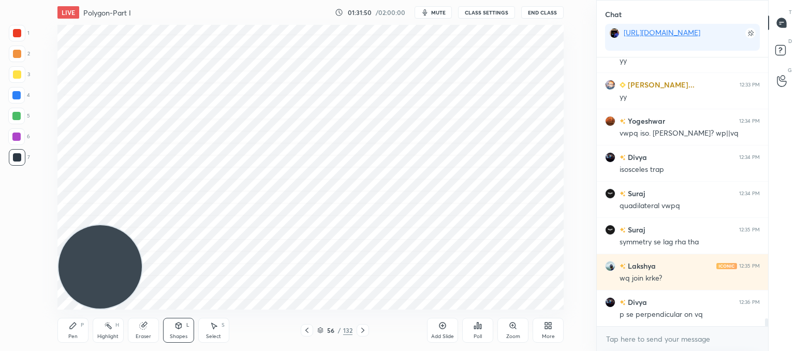
drag, startPoint x: 66, startPoint y: 328, endPoint x: 86, endPoint y: 305, distance: 30.4
click at [66, 327] on div "Pen P" at bounding box center [72, 330] width 31 height 25
click at [182, 331] on div "Shapes L" at bounding box center [178, 330] width 31 height 25
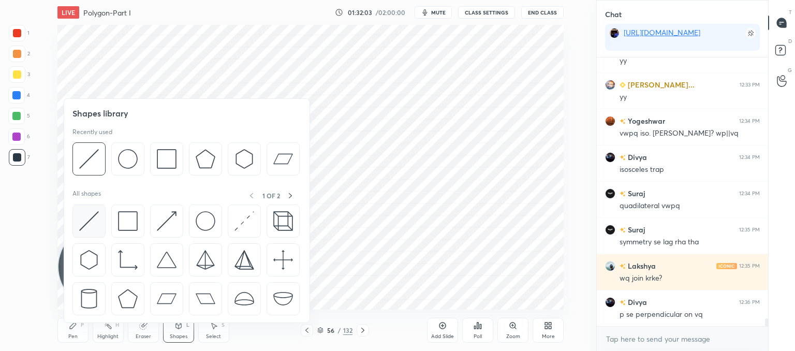
click at [87, 220] on img at bounding box center [89, 221] width 20 height 20
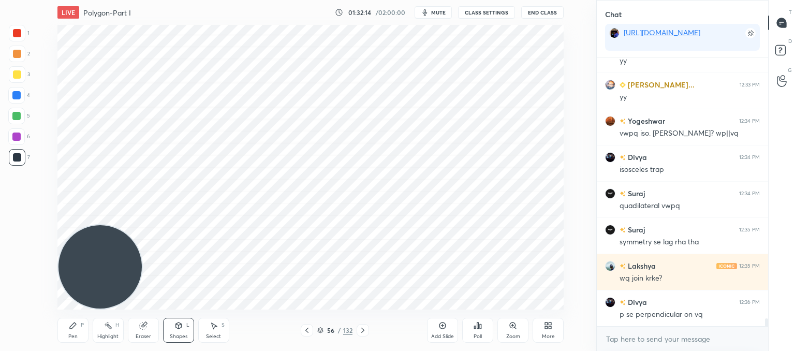
drag, startPoint x: 76, startPoint y: 328, endPoint x: 109, endPoint y: 292, distance: 48.7
click at [77, 327] on icon at bounding box center [73, 325] width 8 height 8
drag, startPoint x: 178, startPoint y: 330, endPoint x: 174, endPoint y: 324, distance: 7.5
click at [178, 329] on icon at bounding box center [178, 325] width 8 height 8
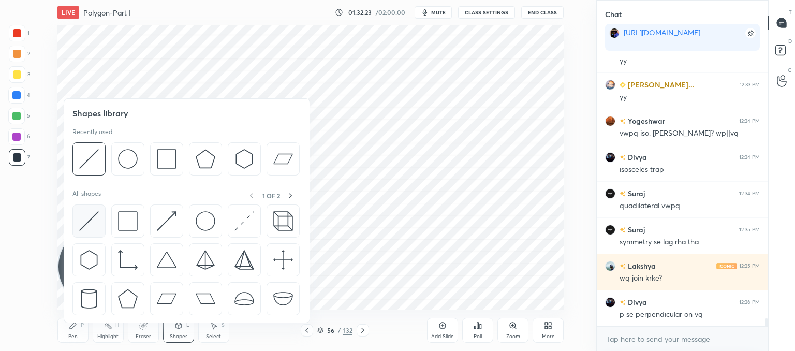
click at [90, 224] on img at bounding box center [89, 221] width 20 height 20
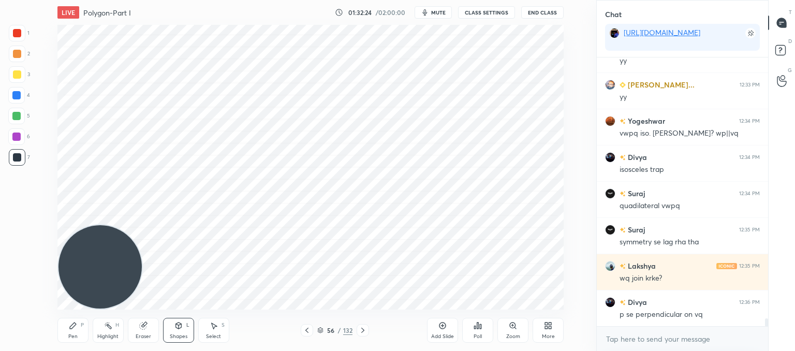
scroll to position [9034, 0]
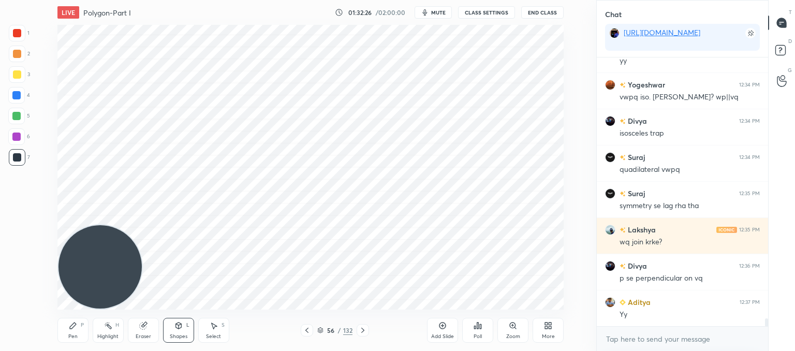
drag, startPoint x: 72, startPoint y: 326, endPoint x: 94, endPoint y: 305, distance: 29.7
click at [74, 324] on icon at bounding box center [73, 326] width 6 height 6
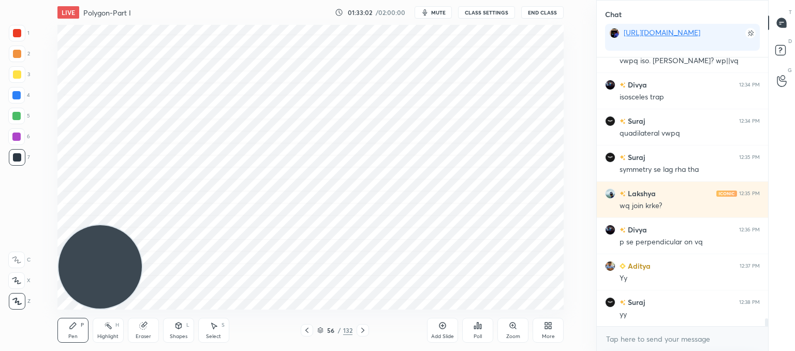
click at [364, 335] on div at bounding box center [363, 330] width 12 height 12
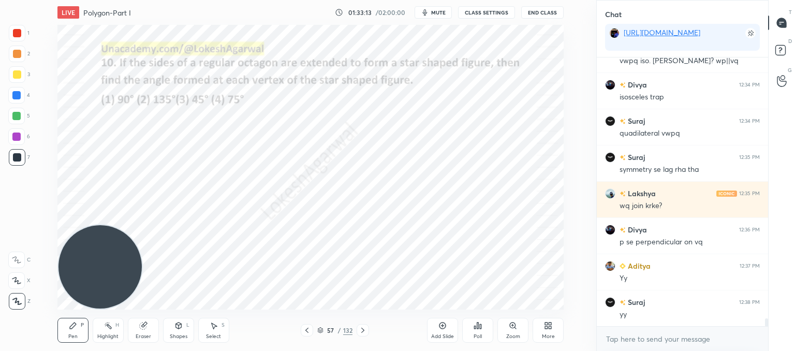
scroll to position [9095, 0]
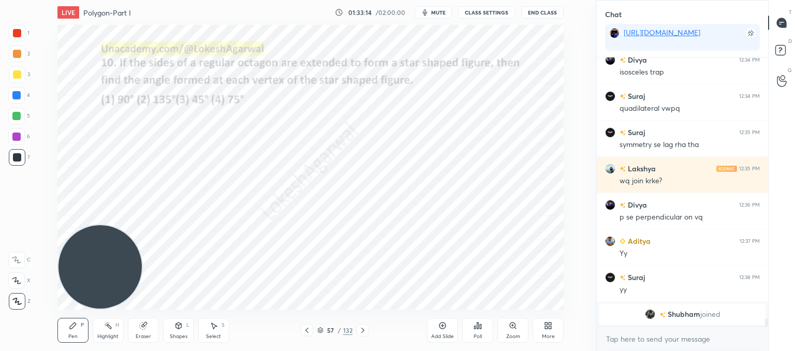
click at [449, 333] on div "Add Slide" at bounding box center [442, 330] width 31 height 25
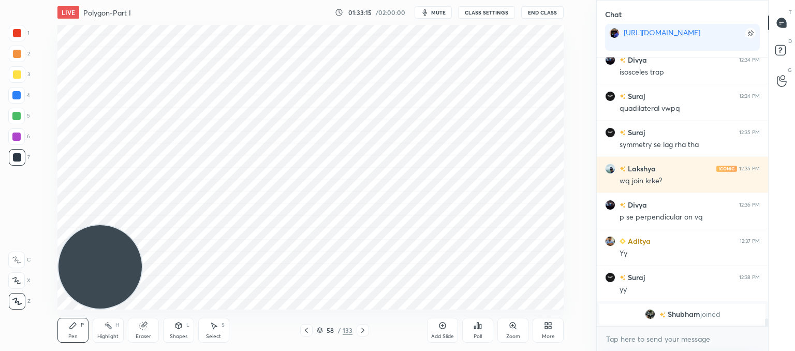
click at [182, 337] on div "Shapes" at bounding box center [179, 336] width 18 height 5
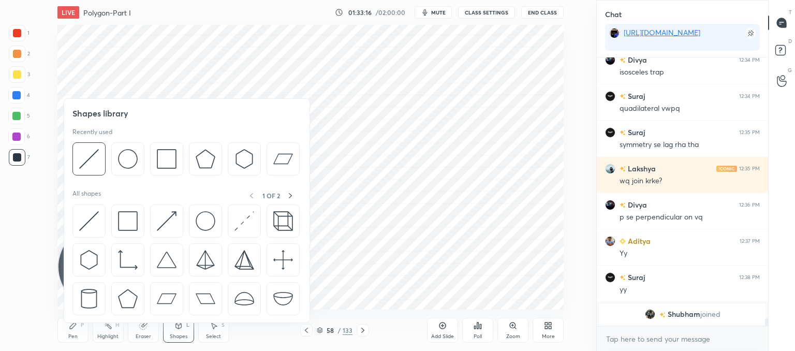
click at [84, 228] on img at bounding box center [89, 221] width 20 height 20
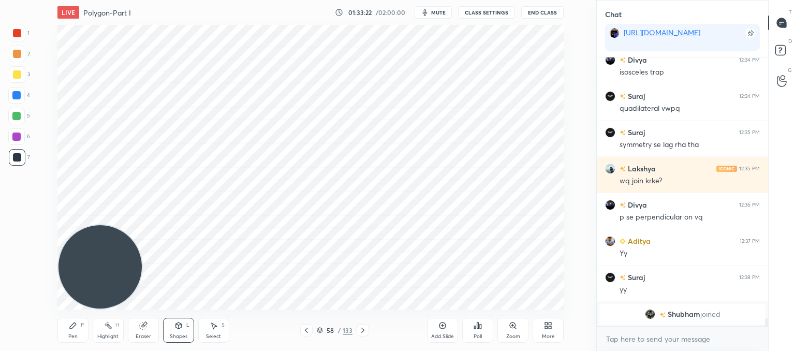
scroll to position [7376, 0]
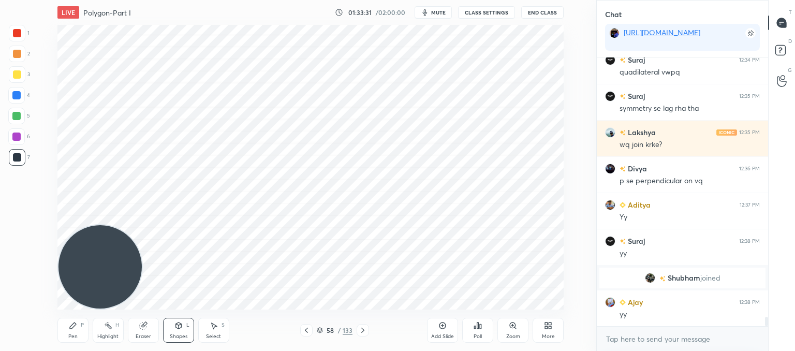
click at [81, 329] on div "Pen P" at bounding box center [72, 330] width 31 height 25
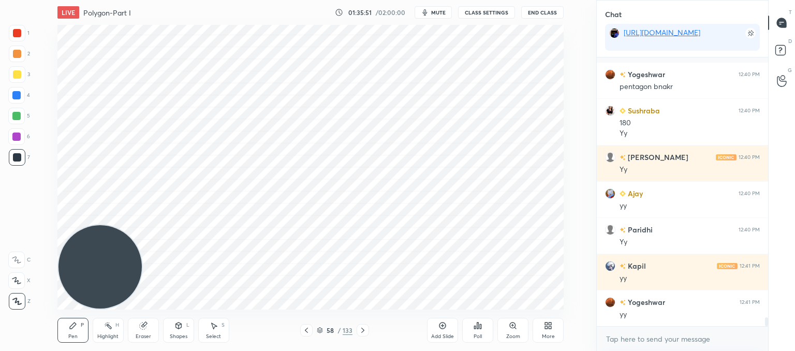
scroll to position [7940, 0]
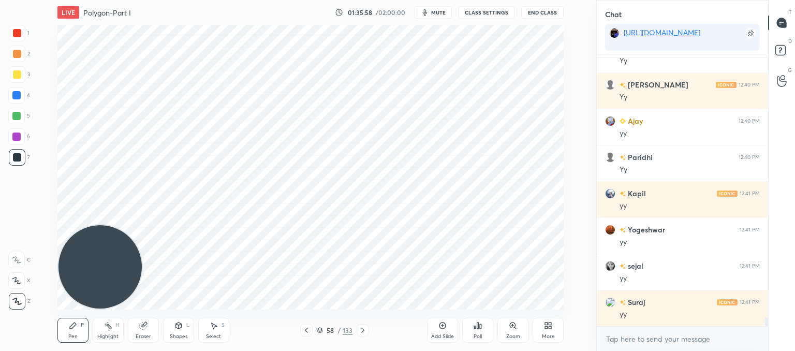
click at [150, 328] on div "Eraser" at bounding box center [143, 330] width 31 height 25
drag, startPoint x: 76, startPoint y: 331, endPoint x: 94, endPoint y: 244, distance: 88.4
click at [77, 329] on div "Pen P" at bounding box center [72, 330] width 31 height 25
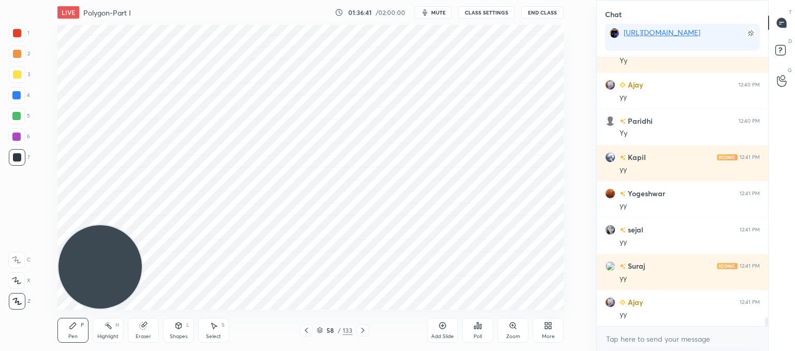
drag, startPoint x: 111, startPoint y: 208, endPoint x: 105, endPoint y: 43, distance: 164.7
click at [96, 23] on div "LIVE Polygon-Part I 01:36:41 / 02:00:00 mute CLASS SETTINGS End Class Setting u…" at bounding box center [310, 175] width 555 height 351
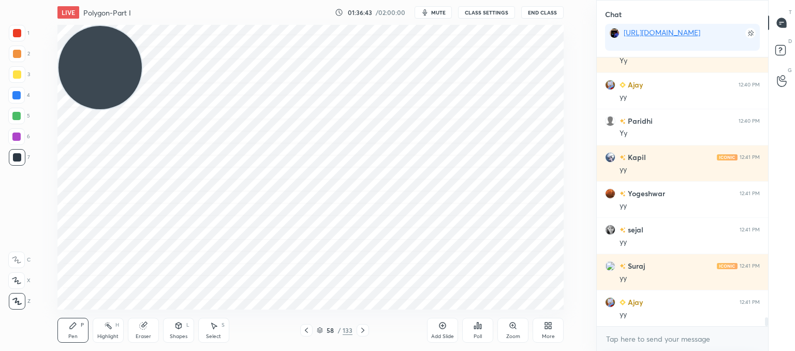
scroll to position [8013, 0]
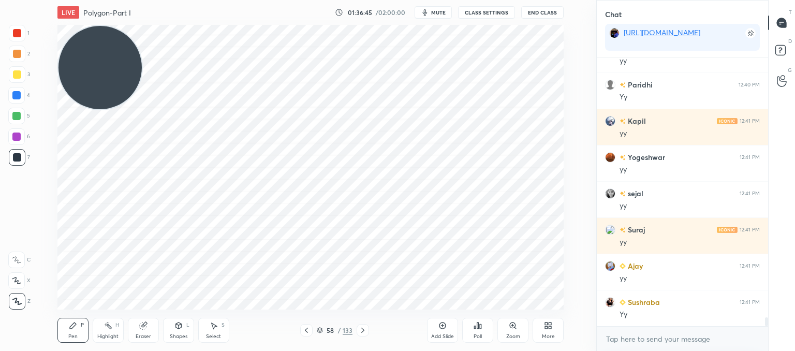
click at [130, 245] on div "Setting up your live class Poll for secs No correct answer Start poll" at bounding box center [310, 167] width 555 height 285
click at [366, 333] on icon at bounding box center [363, 330] width 8 height 8
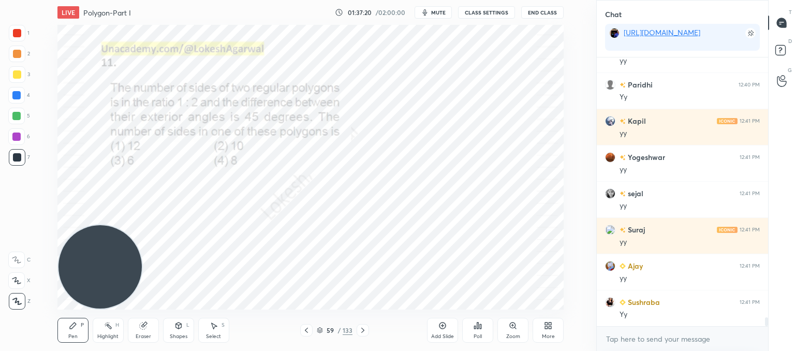
drag, startPoint x: 132, startPoint y: 52, endPoint x: 97, endPoint y: 318, distance: 267.9
click at [97, 322] on div "LIVE Polygon-Part I 01:37:20 / 02:00:00 mute CLASS SETTINGS End Class Setting u…" at bounding box center [310, 175] width 555 height 351
click at [364, 332] on icon at bounding box center [363, 330] width 8 height 8
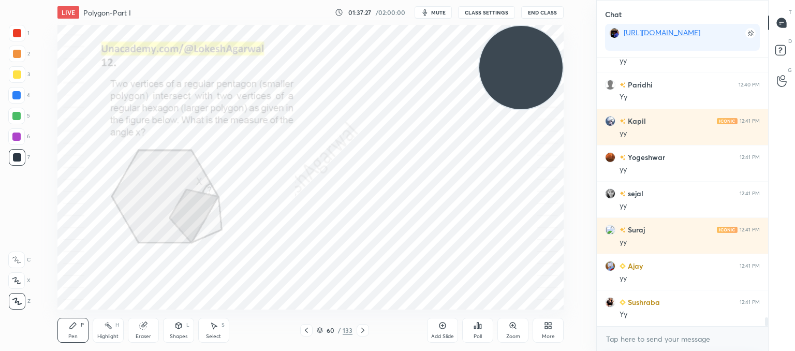
drag, startPoint x: 83, startPoint y: 280, endPoint x: 507, endPoint y: 73, distance: 472.3
click at [520, 65] on video at bounding box center [520, 67] width 83 height 83
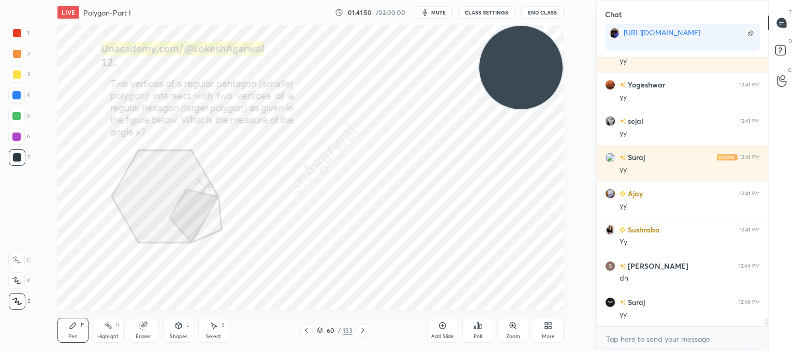
scroll to position [266, 168]
click at [478, 334] on div "Poll" at bounding box center [478, 336] width 8 height 5
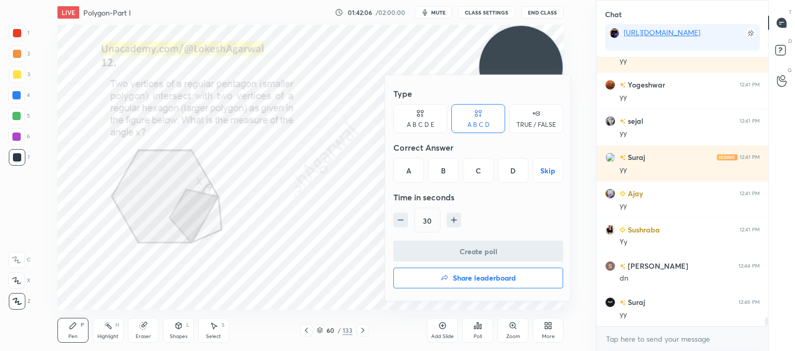
click at [516, 178] on div "D" at bounding box center [513, 170] width 31 height 25
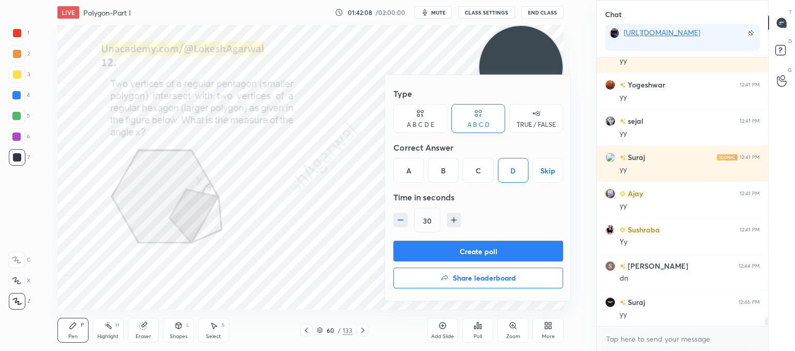
scroll to position [8122, 0]
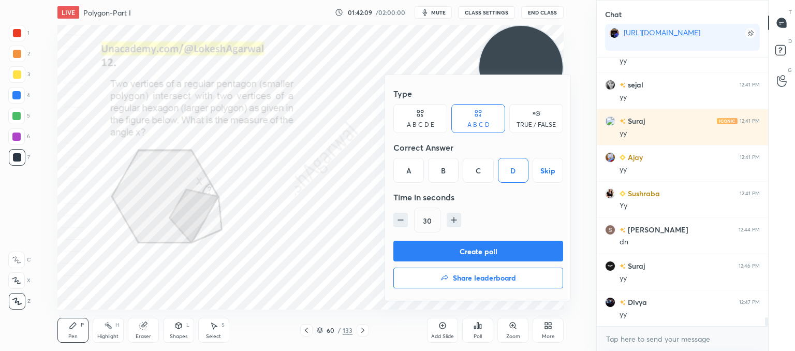
click at [493, 259] on button "Create poll" at bounding box center [478, 251] width 170 height 21
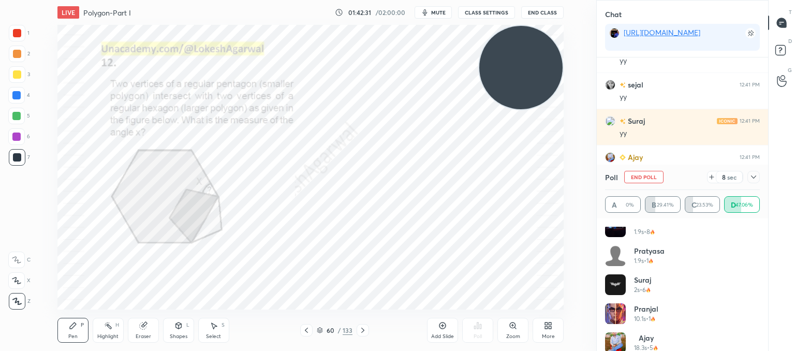
scroll to position [108, 0]
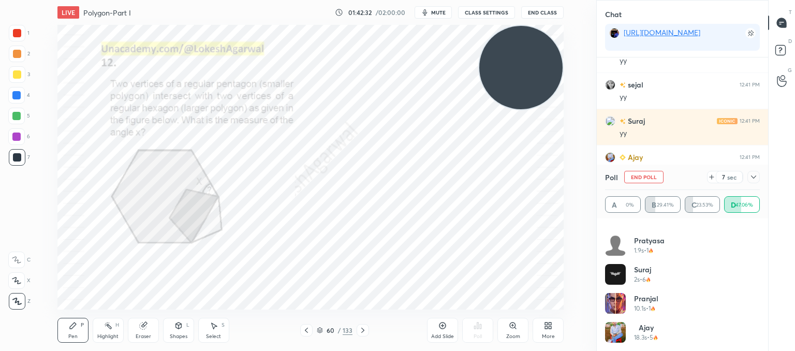
click at [708, 177] on icon at bounding box center [712, 177] width 8 height 8
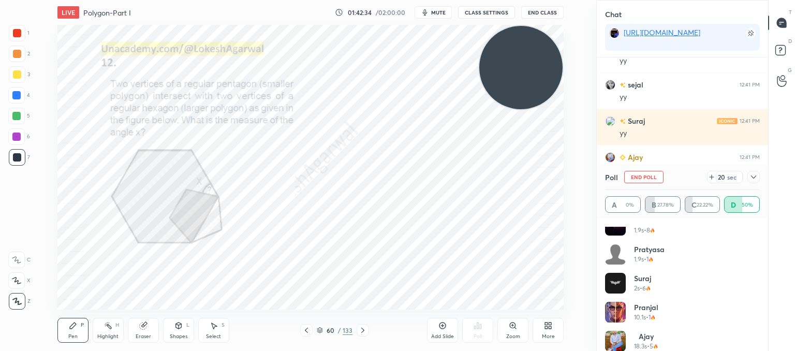
scroll to position [137, 0]
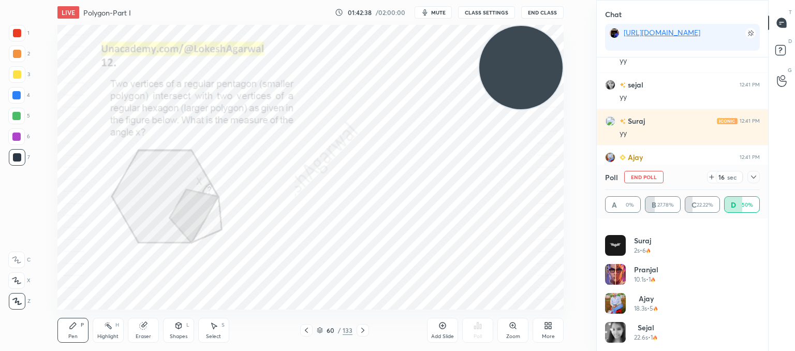
click at [220, 334] on div "Select" at bounding box center [213, 336] width 15 height 5
drag, startPoint x: 488, startPoint y: 304, endPoint x: 280, endPoint y: 106, distance: 286.7
click at [280, 106] on div "LIVE Polygon-Part I 01:42:39 / 02:00:00 mute CLASS SETTINGS End Class 0 ° Undo …" at bounding box center [310, 175] width 555 height 351
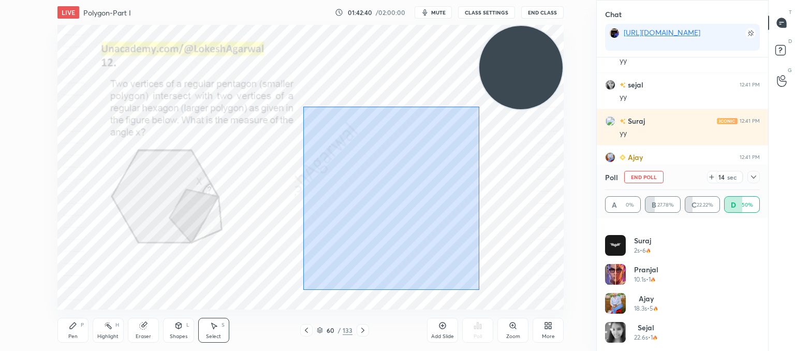
drag, startPoint x: 479, startPoint y: 290, endPoint x: 304, endPoint y: 98, distance: 260.2
click at [304, 98] on div "0 ° Undo Copy Duplicate Duplicate to new slide Delete" at bounding box center [310, 167] width 506 height 285
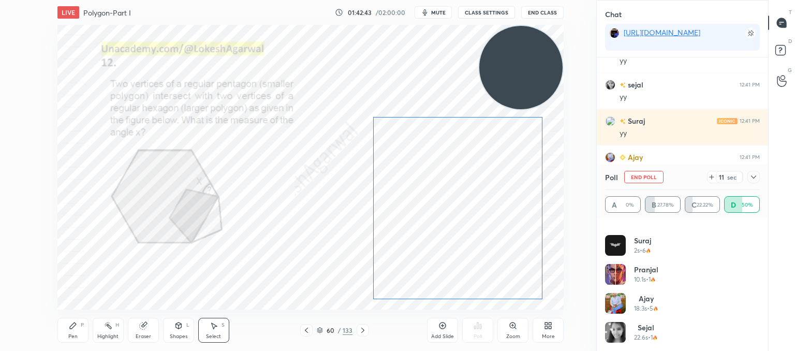
drag, startPoint x: 396, startPoint y: 180, endPoint x: 457, endPoint y: 189, distance: 61.4
click at [457, 189] on div "0 ° Undo Copy Duplicate Duplicate to new slide Delete" at bounding box center [310, 167] width 506 height 285
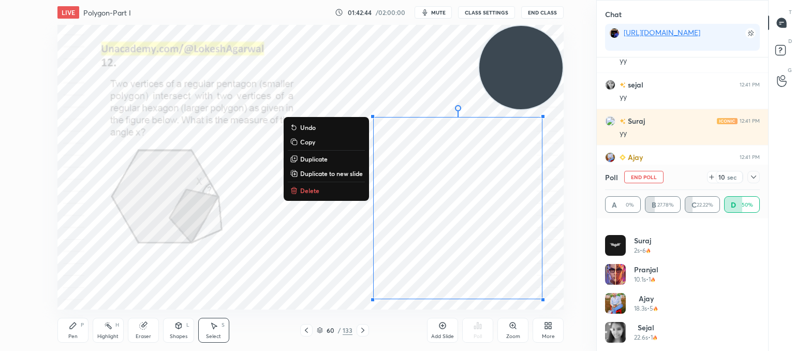
click at [263, 229] on div "0 ° Undo Copy Duplicate Duplicate to new slide Delete" at bounding box center [310, 167] width 506 height 285
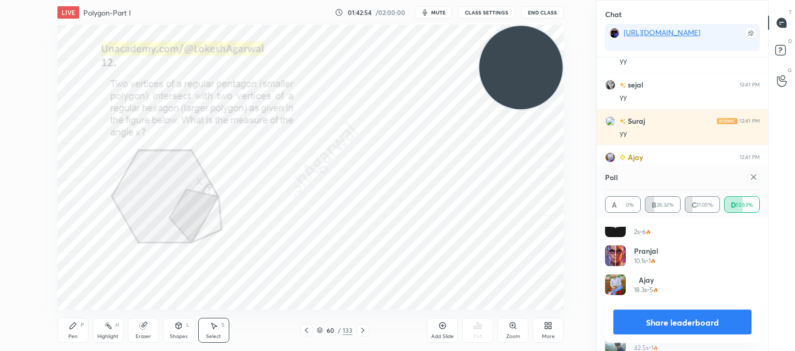
scroll to position [166, 0]
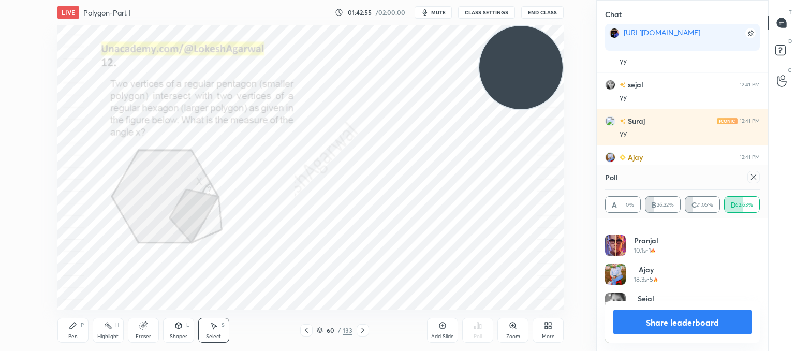
click at [753, 181] on icon at bounding box center [754, 177] width 8 height 8
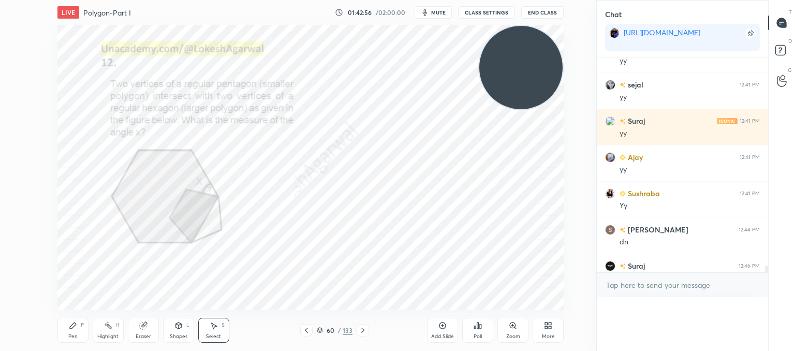
scroll to position [229, 168]
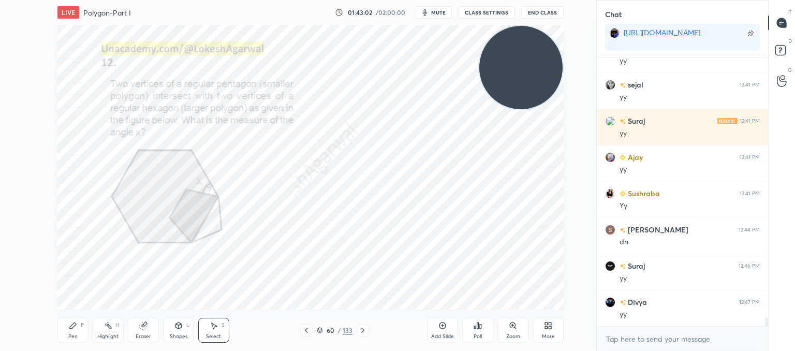
drag, startPoint x: 77, startPoint y: 332, endPoint x: 87, endPoint y: 320, distance: 15.8
click at [77, 332] on div "Pen P" at bounding box center [72, 330] width 31 height 25
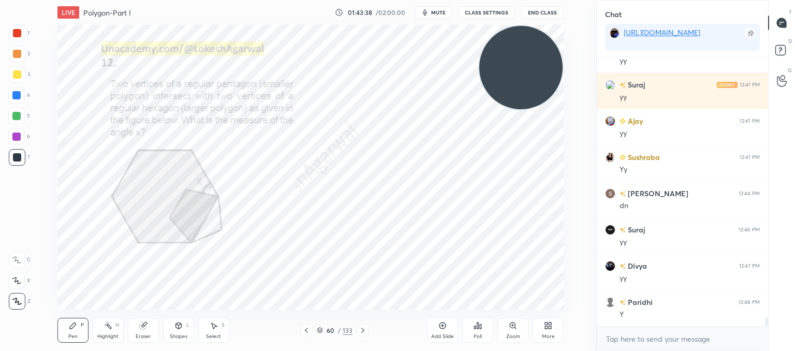
click at [17, 74] on div at bounding box center [17, 74] width 8 height 8
click at [26, 157] on div "7" at bounding box center [19, 157] width 21 height 17
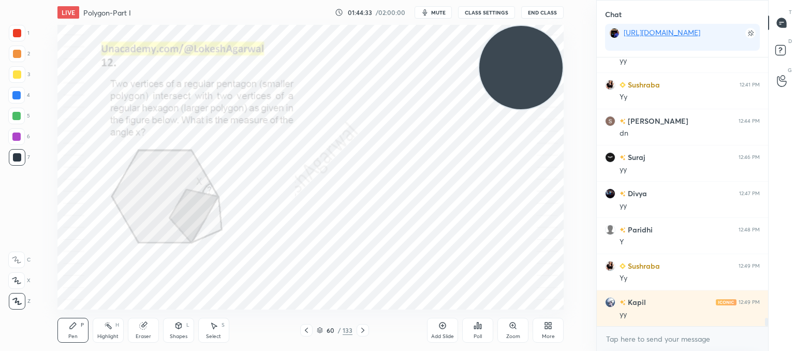
scroll to position [8266, 0]
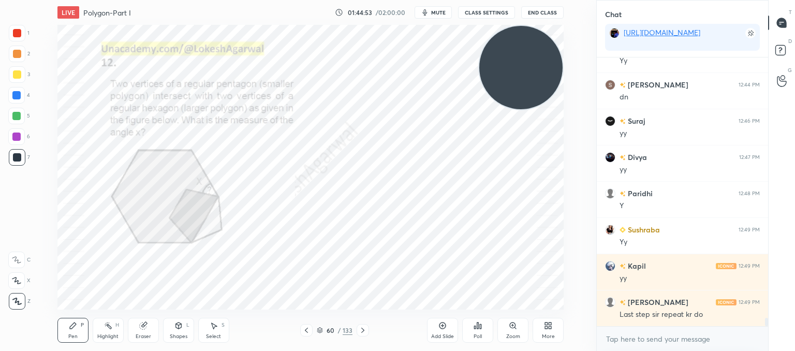
click at [82, 324] on div "Pen P" at bounding box center [72, 330] width 31 height 25
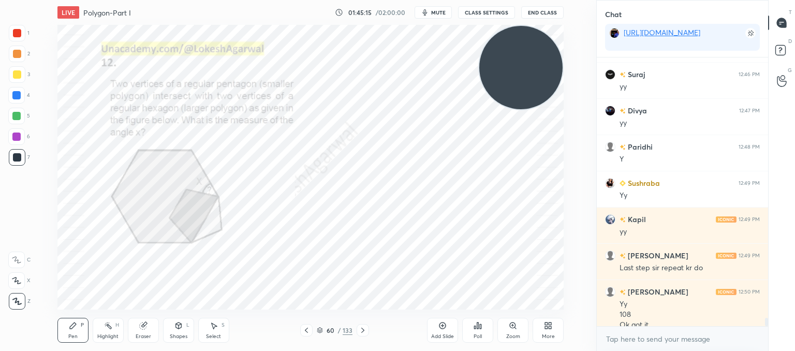
scroll to position [8323, 0]
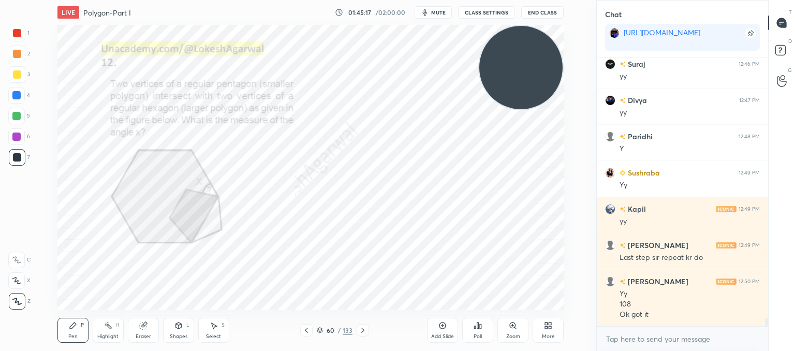
click at [364, 334] on div at bounding box center [363, 330] width 12 height 12
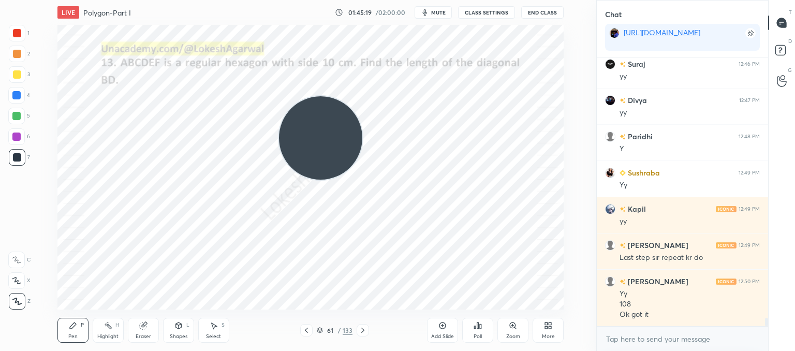
drag, startPoint x: 503, startPoint y: 71, endPoint x: 3, endPoint y: 192, distance: 514.9
click at [0, 203] on div "1 2 3 4 5 6 7 C X Z C X Z E E Erase all H H LIVE Polygon-Part I 01:45:19 / 02:0…" at bounding box center [294, 175] width 588 height 351
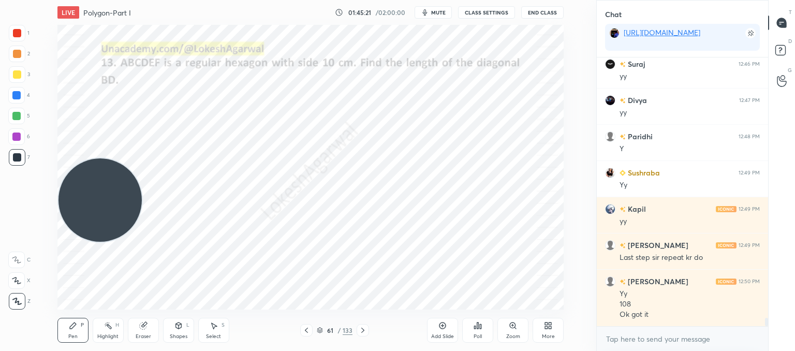
click at [152, 321] on div "Eraser" at bounding box center [143, 330] width 31 height 25
click at [363, 328] on icon at bounding box center [363, 330] width 8 height 8
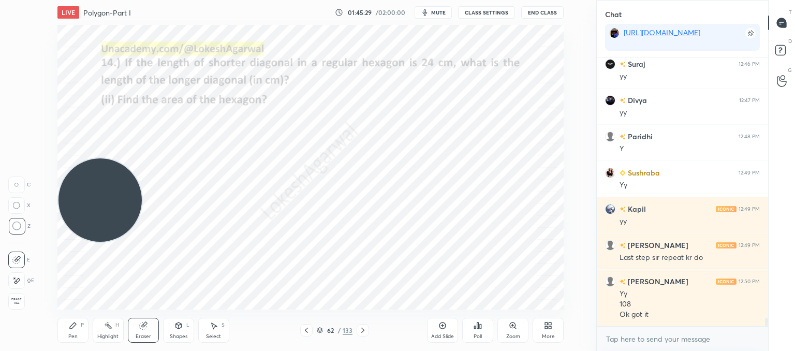
click at [364, 328] on icon at bounding box center [363, 330] width 8 height 8
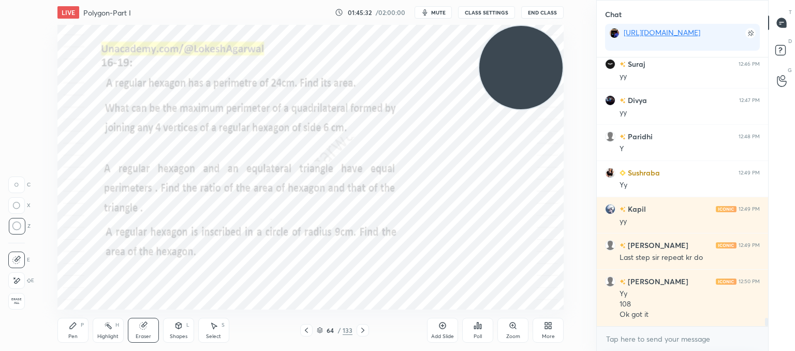
drag, startPoint x: 87, startPoint y: 182, endPoint x: 582, endPoint y: 48, distance: 512.8
click at [612, 27] on div "1 2 3 4 5 6 7 C X Z C X Z E E Erase all H H LIVE Polygon-Part I 01:45:32 / 02:0…" at bounding box center [397, 175] width 795 height 351
click at [306, 326] on icon at bounding box center [306, 330] width 8 height 8
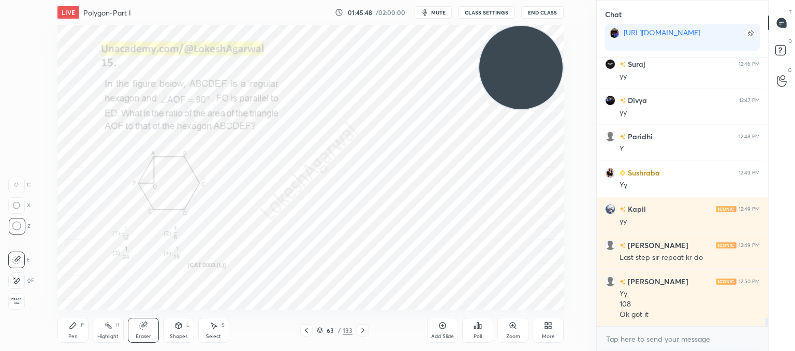
click at [308, 328] on icon at bounding box center [306, 330] width 8 height 8
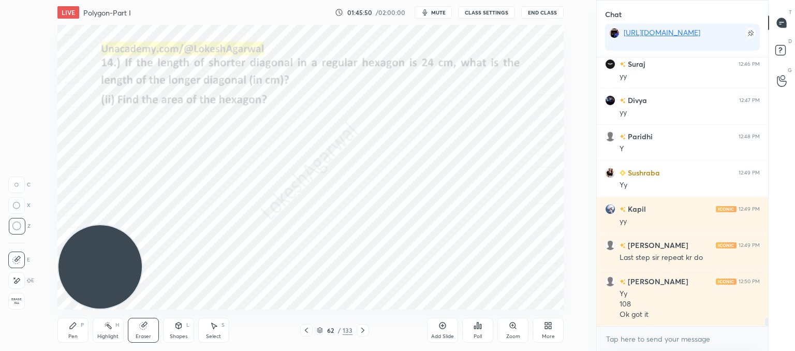
drag, startPoint x: 516, startPoint y: 75, endPoint x: 0, endPoint y: 285, distance: 557.3
click at [0, 294] on div "1 2 3 4 5 6 7 C X Z C X Z E E Erase all H H LIVE Polygon-Part I 01:45:50 / 02:0…" at bounding box center [294, 175] width 588 height 351
click at [303, 329] on icon at bounding box center [306, 330] width 8 height 8
click at [444, 335] on div "Add Slide" at bounding box center [442, 336] width 23 height 5
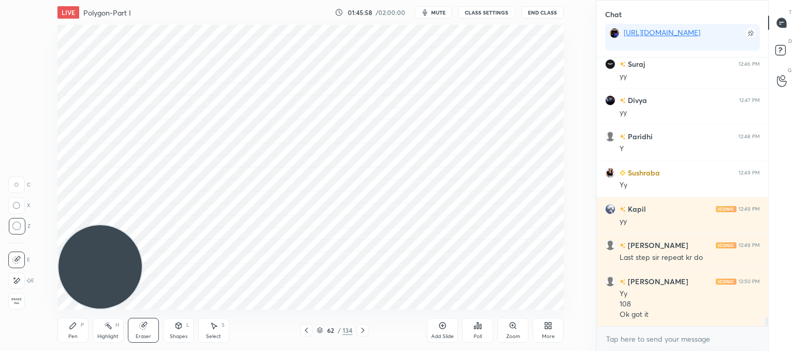
click at [204, 331] on div "Select S" at bounding box center [213, 330] width 31 height 25
click at [186, 333] on div "Shapes L" at bounding box center [178, 330] width 31 height 25
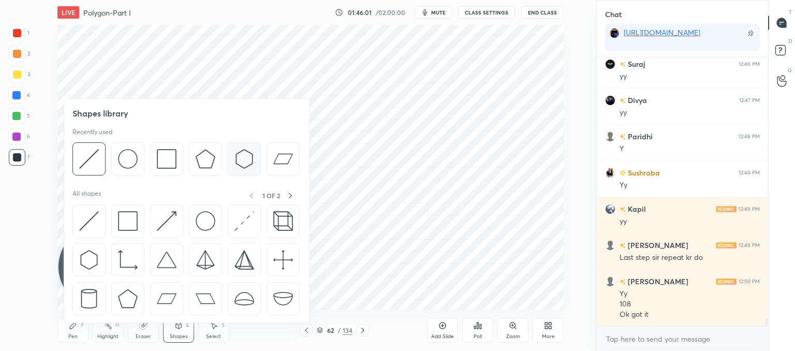
click at [244, 158] on img at bounding box center [245, 159] width 20 height 20
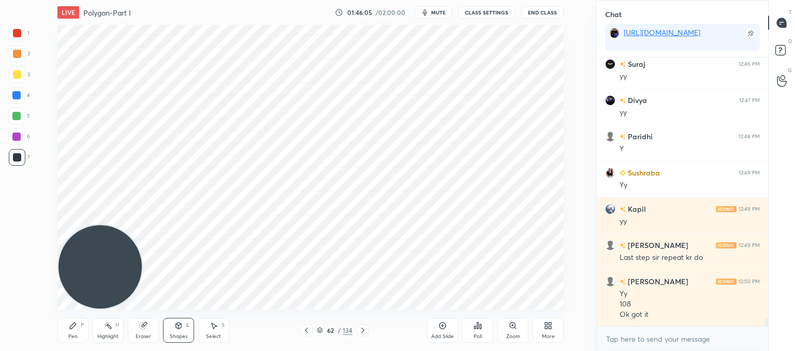
click at [181, 331] on div "Shapes L" at bounding box center [178, 330] width 31 height 25
click at [210, 329] on icon at bounding box center [214, 325] width 8 height 8
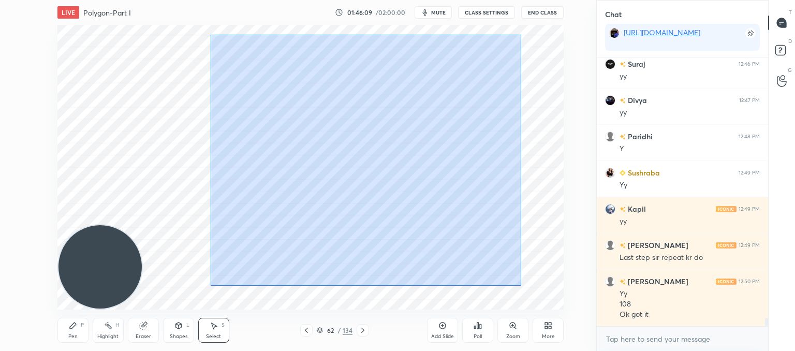
drag, startPoint x: 211, startPoint y: 35, endPoint x: 521, endPoint y: 284, distance: 398.4
click at [523, 286] on div "0 ° Undo Copy Duplicate Duplicate to new slide Delete" at bounding box center [310, 167] width 506 height 285
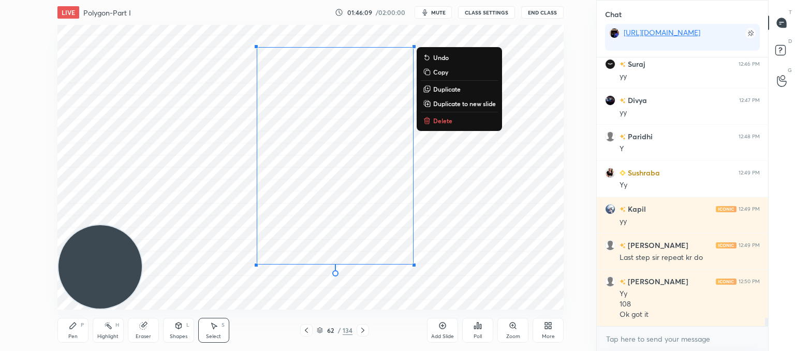
click at [437, 123] on p "Delete" at bounding box center [442, 120] width 19 height 8
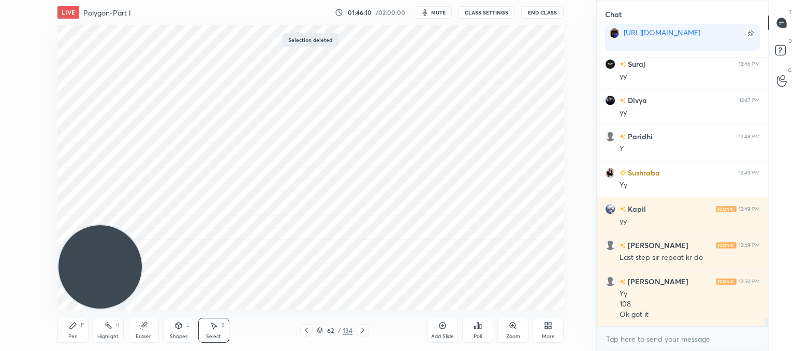
click at [180, 332] on div "Shapes L" at bounding box center [178, 330] width 31 height 25
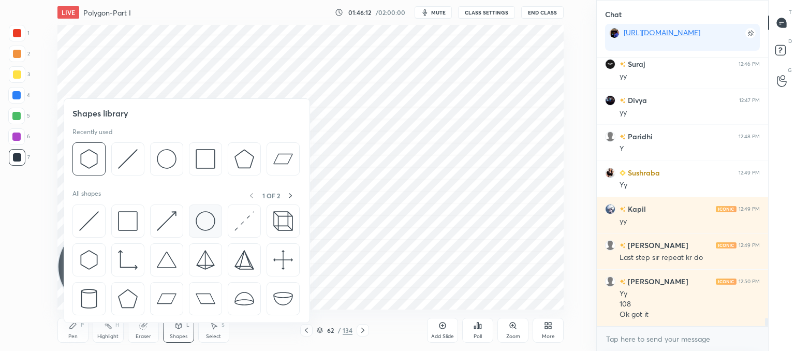
click at [206, 219] on img at bounding box center [206, 221] width 20 height 20
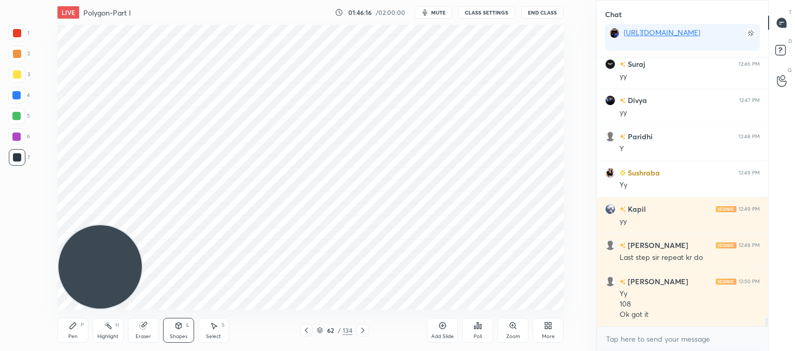
click at [211, 328] on icon at bounding box center [214, 325] width 8 height 8
click at [180, 328] on icon at bounding box center [178, 326] width 6 height 6
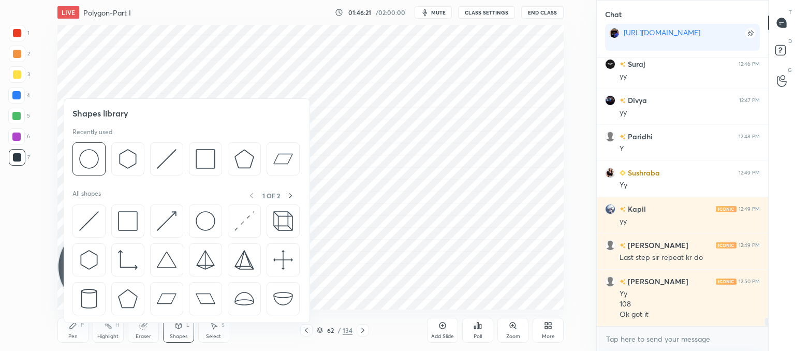
click at [125, 298] on img at bounding box center [128, 299] width 20 height 20
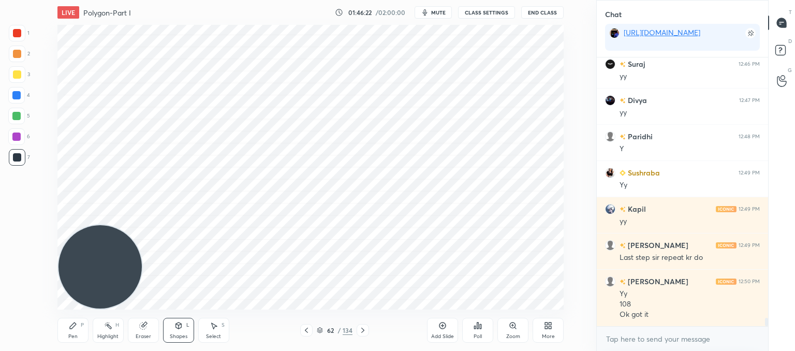
click at [171, 321] on div "Shapes L" at bounding box center [178, 330] width 31 height 25
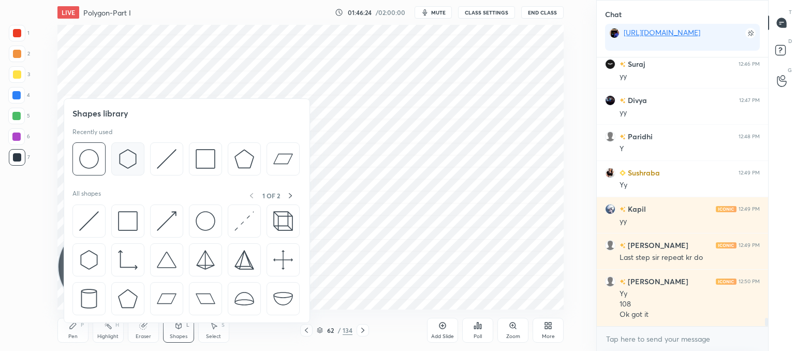
click at [124, 163] on img at bounding box center [128, 159] width 20 height 20
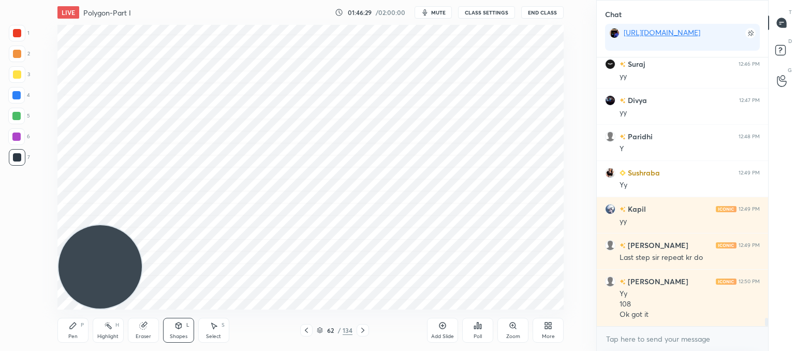
click at [214, 325] on icon at bounding box center [214, 326] width 6 height 6
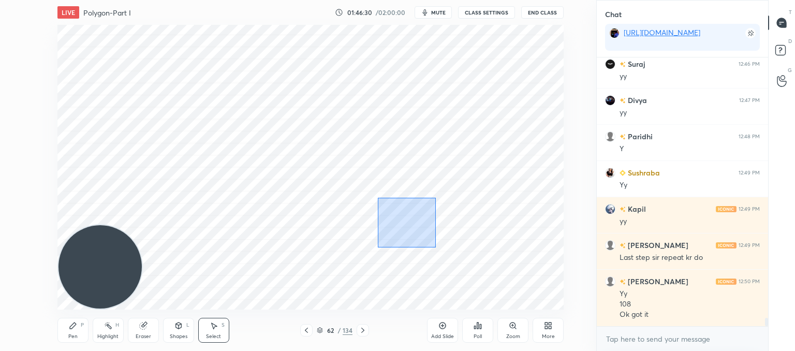
drag, startPoint x: 422, startPoint y: 232, endPoint x: 379, endPoint y: 206, distance: 50.9
click at [379, 199] on div "0 ° Undo Copy Duplicate Duplicate to new slide Delete" at bounding box center [310, 167] width 506 height 285
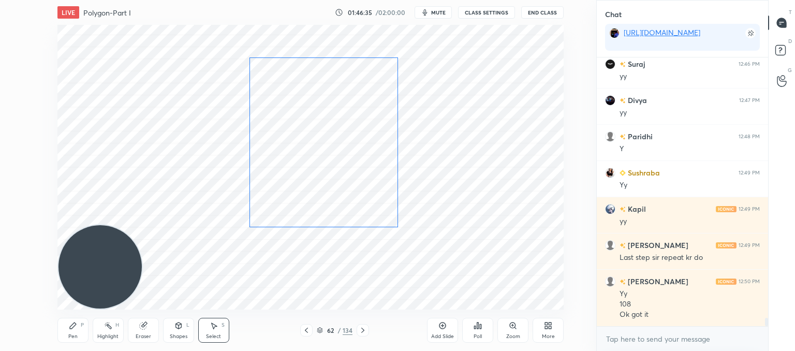
drag, startPoint x: 392, startPoint y: 207, endPoint x: 365, endPoint y: 198, distance: 28.3
click at [365, 198] on div "0 ° Undo Copy Duplicate Duplicate to new slide Delete" at bounding box center [310, 167] width 506 height 285
click at [324, 237] on div at bounding box center [324, 235] width 6 height 6
drag, startPoint x: 398, startPoint y: 228, endPoint x: 400, endPoint y: 201, distance: 27.0
click at [402, 197] on div at bounding box center [402, 197] width 4 height 4
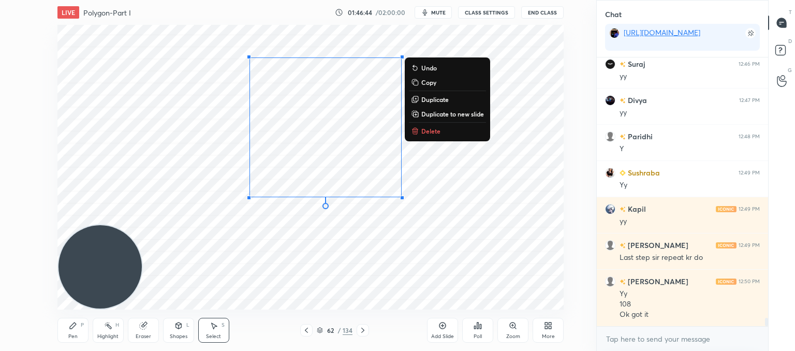
click at [441, 249] on div "0 ° Undo Copy Duplicate Duplicate to new slide Delete" at bounding box center [310, 167] width 506 height 285
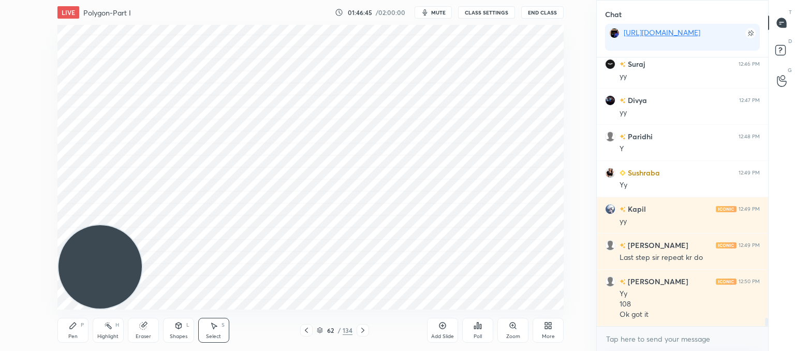
click at [76, 331] on div "Pen P" at bounding box center [72, 330] width 31 height 25
click at [183, 334] on div "Shapes" at bounding box center [179, 336] width 18 height 5
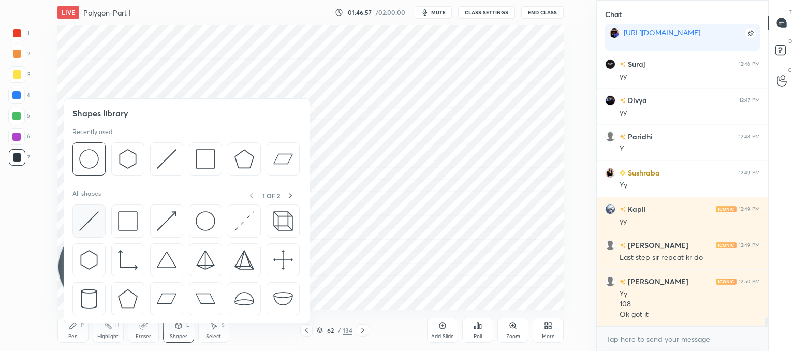
click at [91, 223] on img at bounding box center [89, 221] width 20 height 20
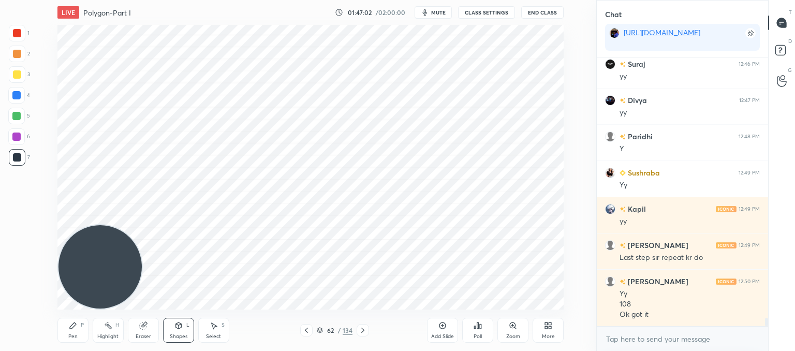
drag, startPoint x: 69, startPoint y: 325, endPoint x: 85, endPoint y: 308, distance: 23.1
click at [70, 325] on icon at bounding box center [73, 325] width 8 height 8
click at [178, 330] on icon at bounding box center [178, 325] width 8 height 8
click at [83, 331] on div "Pen P" at bounding box center [72, 330] width 31 height 25
click at [145, 329] on div "Eraser" at bounding box center [143, 330] width 31 height 25
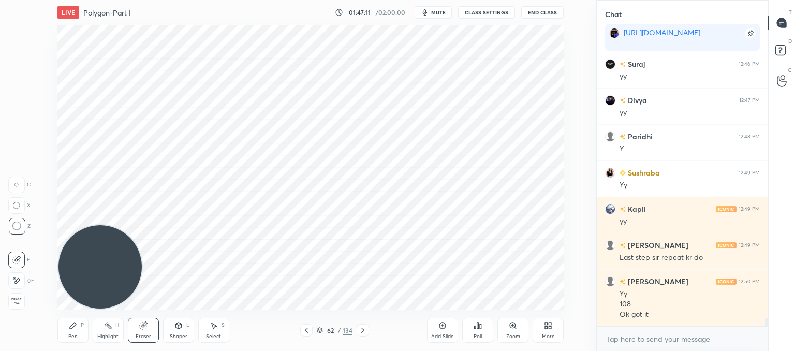
click at [17, 186] on icon at bounding box center [16, 185] width 5 height 5
click at [74, 334] on div "Pen" at bounding box center [72, 336] width 9 height 5
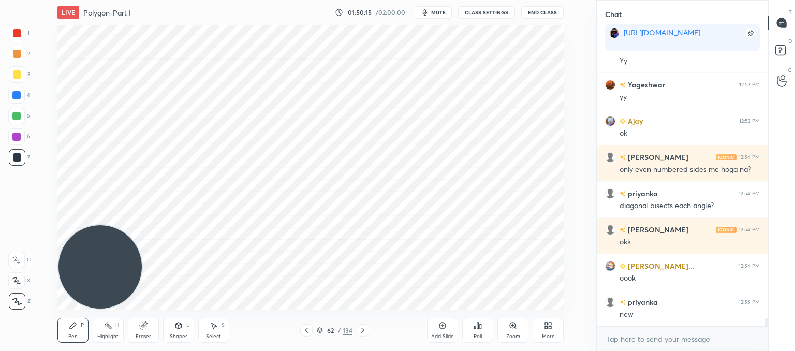
scroll to position [8624, 0]
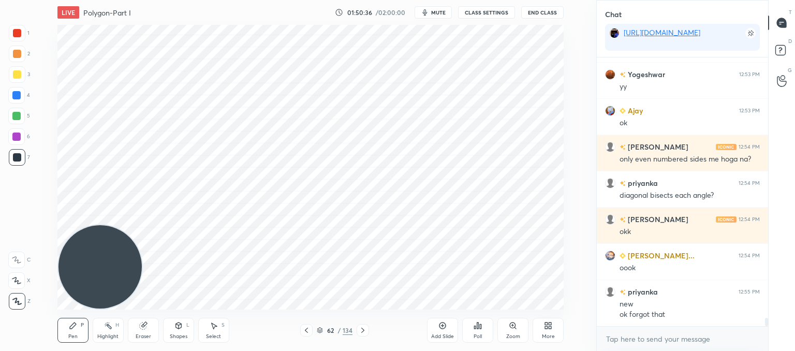
click at [301, 331] on div at bounding box center [306, 330] width 12 height 12
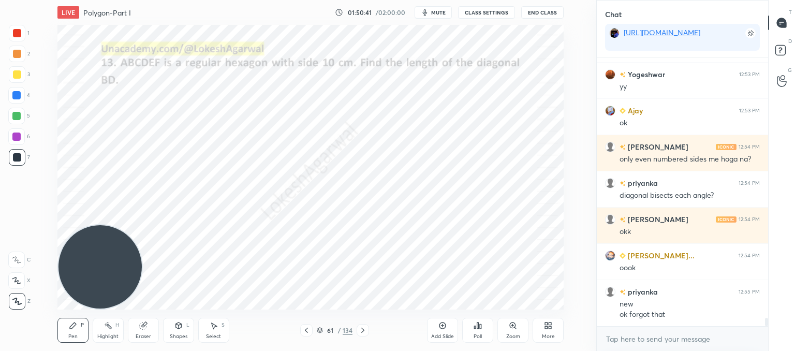
click at [367, 330] on div at bounding box center [363, 330] width 12 height 12
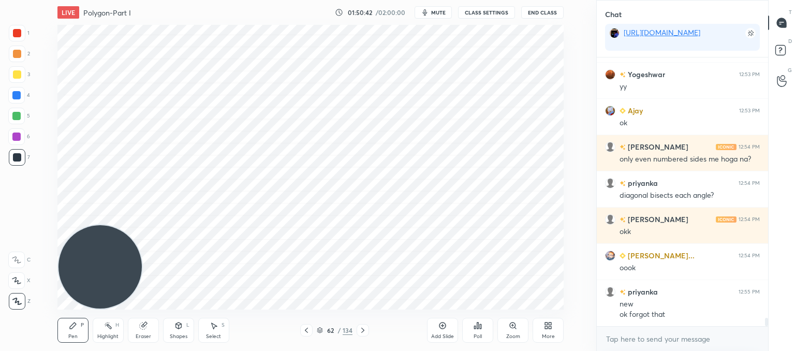
click at [365, 330] on icon at bounding box center [363, 330] width 8 height 8
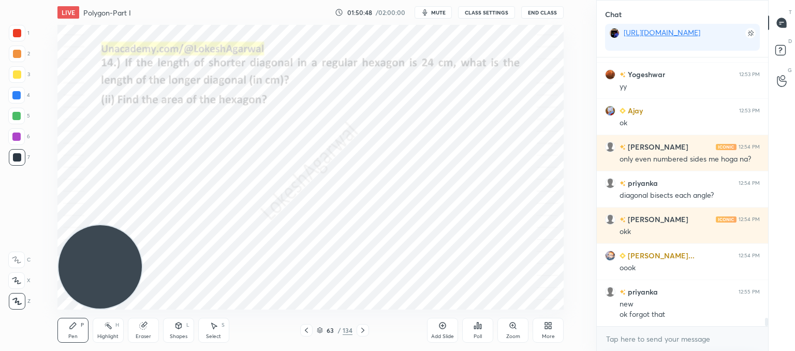
click at [362, 332] on icon at bounding box center [362, 330] width 3 height 5
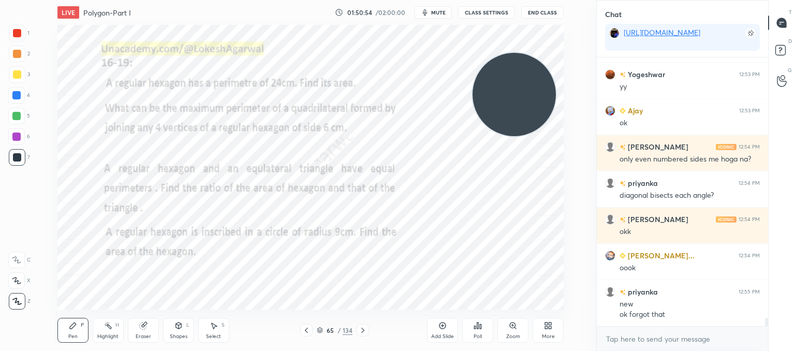
drag, startPoint x: 104, startPoint y: 247, endPoint x: 536, endPoint y: 74, distance: 465.8
click at [537, 74] on video at bounding box center [514, 94] width 83 height 83
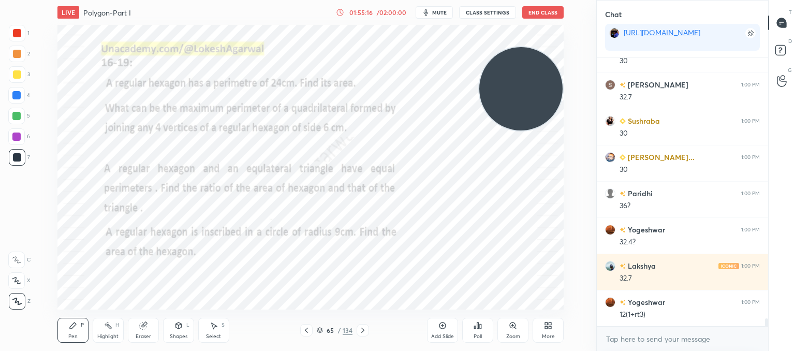
scroll to position [8774, 0]
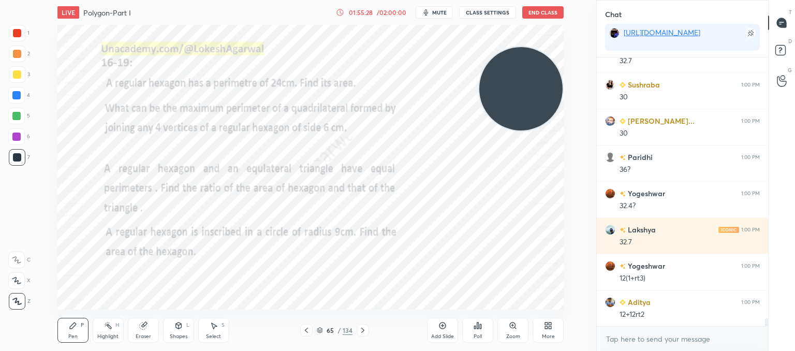
drag, startPoint x: 445, startPoint y: 332, endPoint x: 439, endPoint y: 331, distance: 6.3
click at [445, 332] on div "Add Slide" at bounding box center [442, 330] width 31 height 25
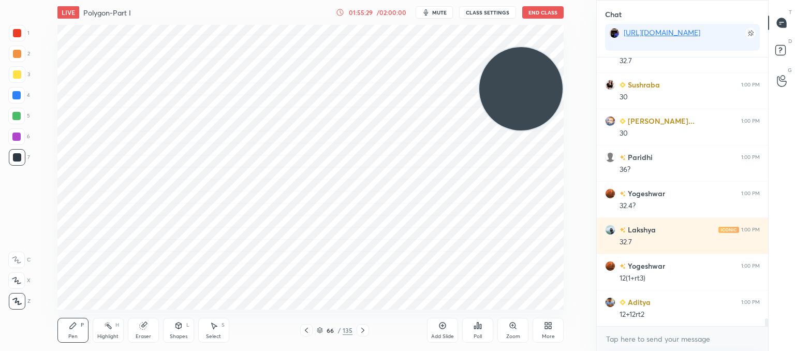
click at [174, 328] on icon at bounding box center [178, 325] width 8 height 8
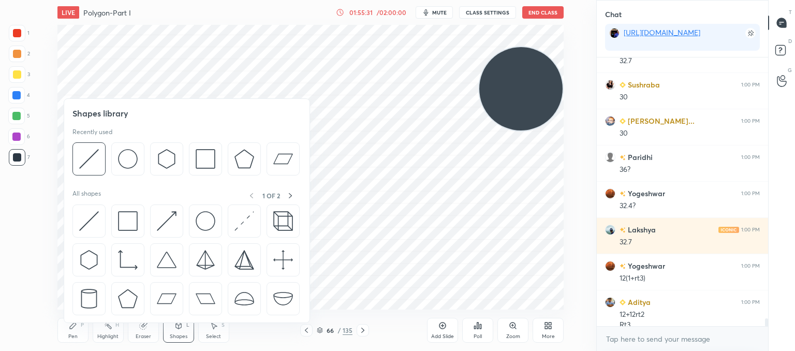
scroll to position [8784, 0]
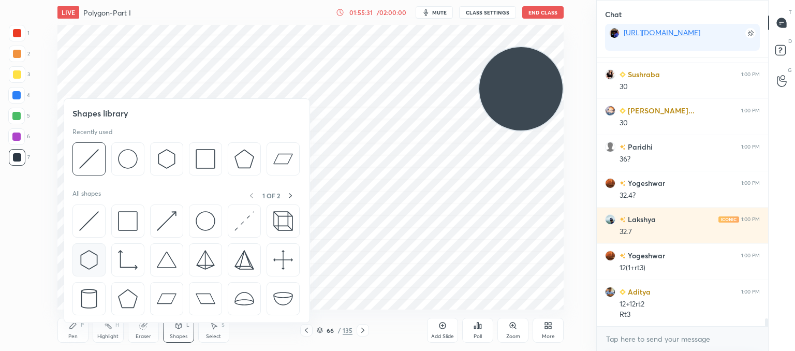
click at [93, 259] on img at bounding box center [89, 260] width 20 height 20
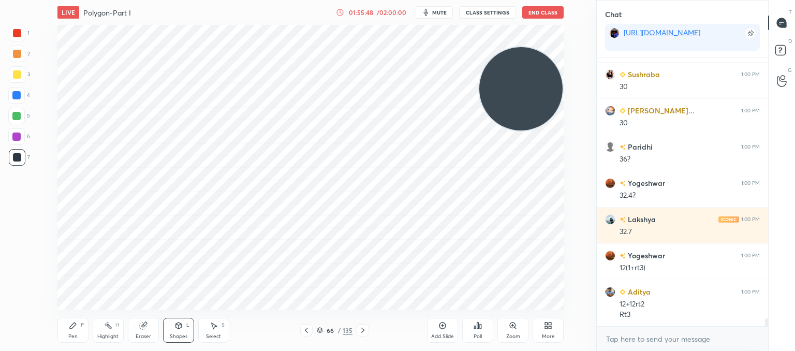
click at [180, 325] on icon at bounding box center [178, 325] width 6 height 2
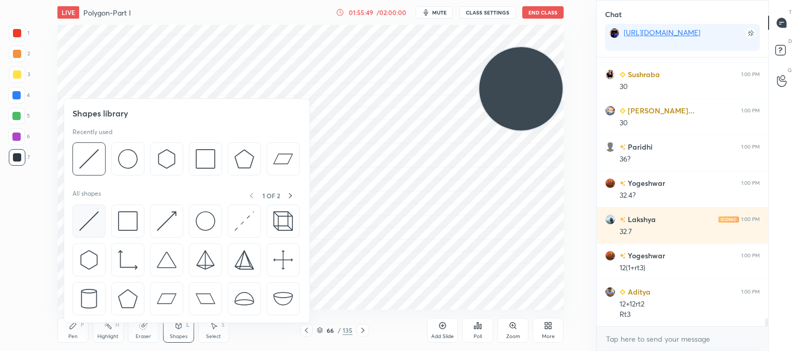
click at [90, 218] on img at bounding box center [89, 221] width 20 height 20
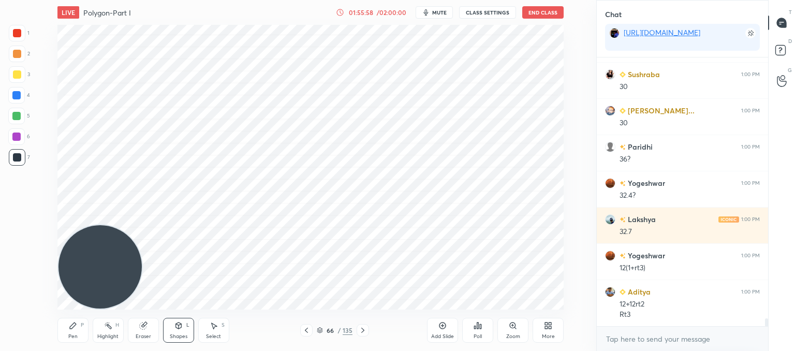
drag, startPoint x: 520, startPoint y: 84, endPoint x: 1, endPoint y: 372, distance: 594.1
click at [1, 0] on html "1 2 3 4 5 6 7 C X Z C X Z E E Erase all H H LIVE Polygon-Part I 01:55:58 / 02:0…" at bounding box center [397, 0] width 795 height 0
drag, startPoint x: 70, startPoint y: 328, endPoint x: 112, endPoint y: 278, distance: 65.1
click at [71, 330] on icon at bounding box center [73, 325] width 8 height 8
drag, startPoint x: 217, startPoint y: 330, endPoint x: 217, endPoint y: 313, distance: 17.1
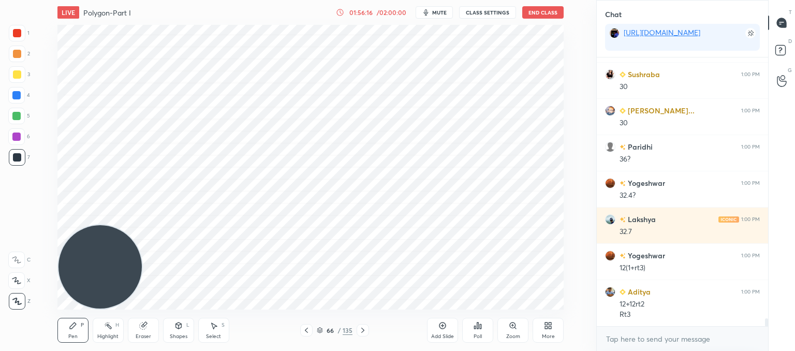
click at [217, 330] on div "Select S" at bounding box center [213, 330] width 31 height 25
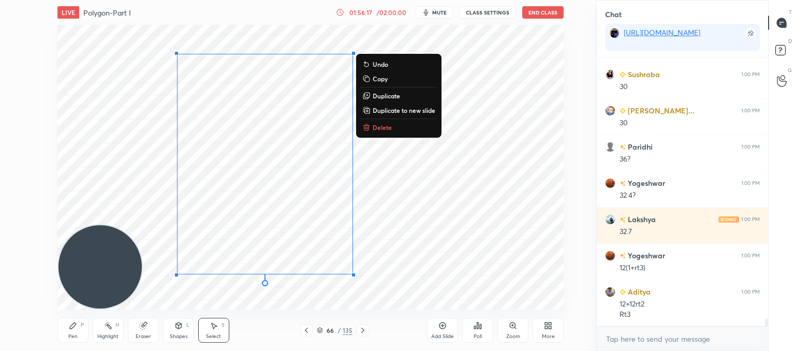
drag, startPoint x: 184, startPoint y: 48, endPoint x: 394, endPoint y: 316, distance: 340.4
click at [406, 339] on div "LIVE Polygon-Part I 01:56:17 / 02:00:00 mute CLASS SETTINGS End Class 0 ° Undo …" at bounding box center [310, 175] width 555 height 351
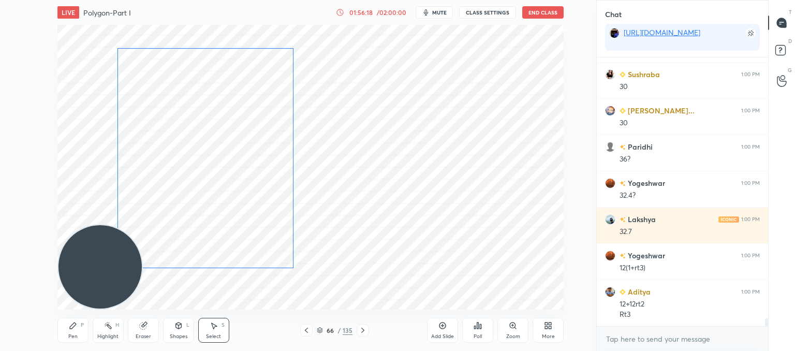
drag, startPoint x: 308, startPoint y: 186, endPoint x: 253, endPoint y: 183, distance: 55.0
click at [252, 183] on div "0 ° Undo Copy Duplicate Duplicate to new slide Delete" at bounding box center [310, 167] width 506 height 285
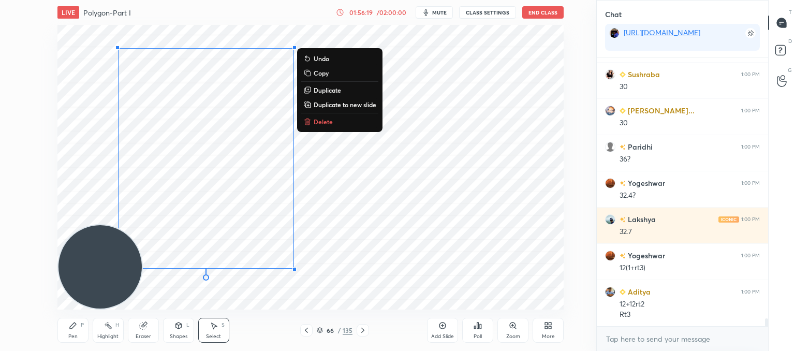
click at [416, 250] on div "0 ° Undo Copy Duplicate Duplicate to new slide Delete" at bounding box center [310, 167] width 506 height 285
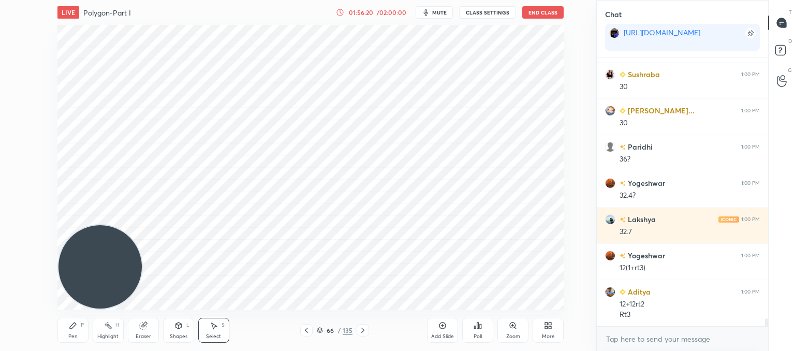
click at [184, 325] on div "Shapes L" at bounding box center [178, 330] width 31 height 25
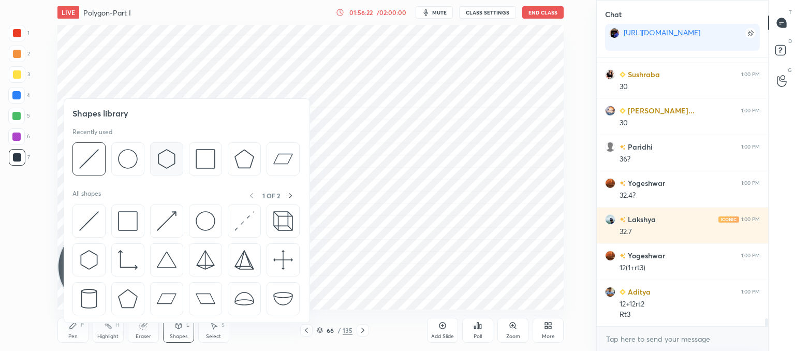
click at [160, 170] on div at bounding box center [166, 158] width 33 height 33
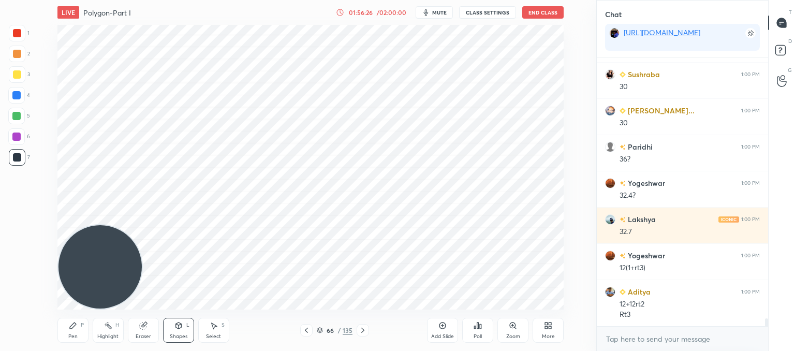
drag, startPoint x: 180, startPoint y: 332, endPoint x: 178, endPoint y: 324, distance: 8.5
click at [181, 331] on div "Shapes L" at bounding box center [178, 330] width 31 height 25
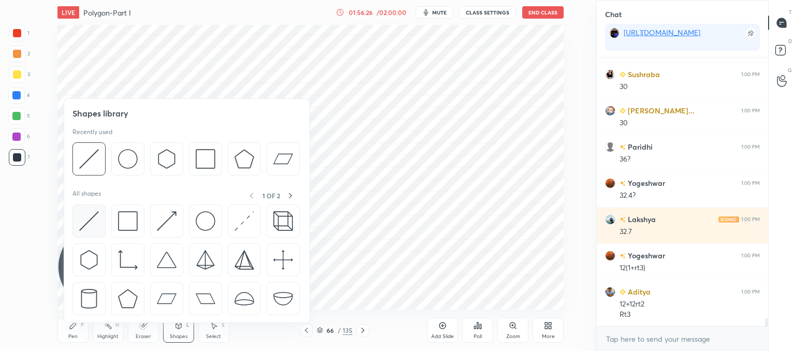
click at [96, 217] on img at bounding box center [89, 221] width 20 height 20
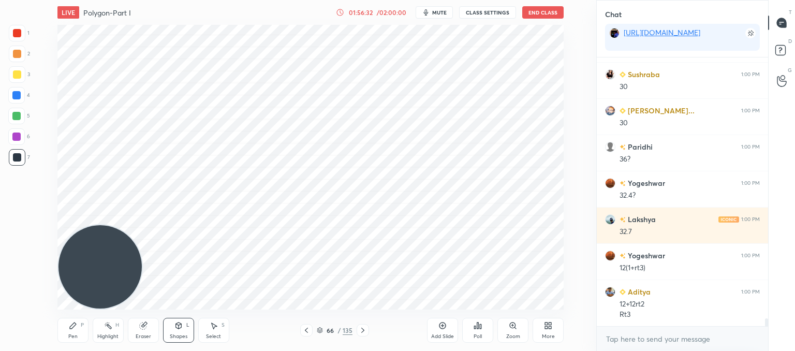
drag, startPoint x: 72, startPoint y: 329, endPoint x: 101, endPoint y: 305, distance: 37.5
click at [74, 328] on icon at bounding box center [73, 325] width 8 height 8
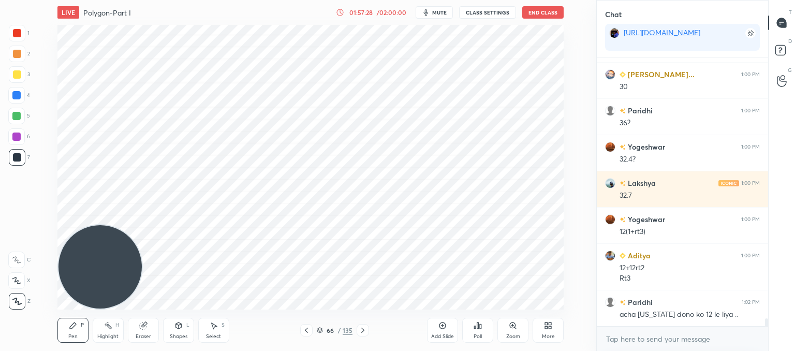
drag, startPoint x: 149, startPoint y: 329, endPoint x: 160, endPoint y: 326, distance: 11.7
click at [153, 329] on div "Eraser" at bounding box center [143, 330] width 31 height 25
drag, startPoint x: 83, startPoint y: 328, endPoint x: 200, endPoint y: 312, distance: 118.2
click at [87, 329] on div "Pen P" at bounding box center [72, 330] width 31 height 25
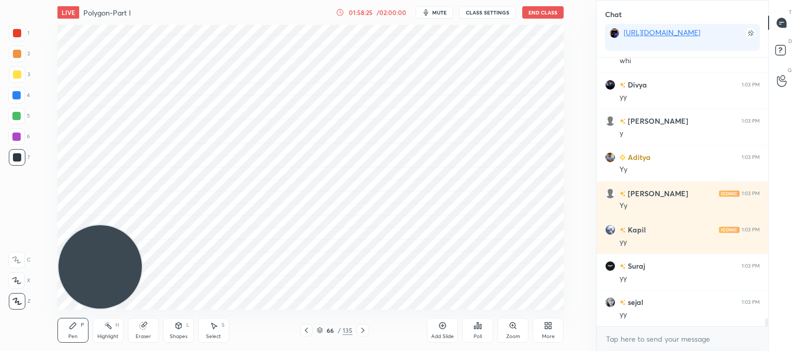
scroll to position [9167, 0]
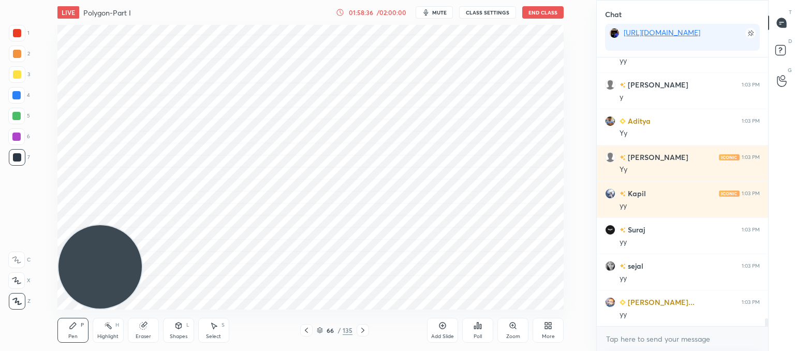
click at [362, 333] on icon at bounding box center [363, 330] width 8 height 8
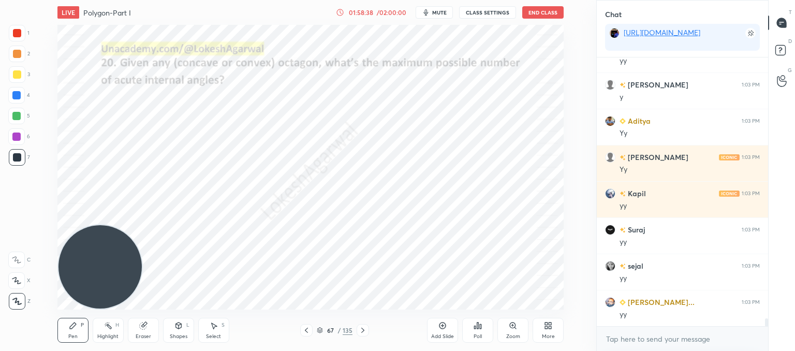
click at [362, 333] on icon at bounding box center [363, 330] width 8 height 8
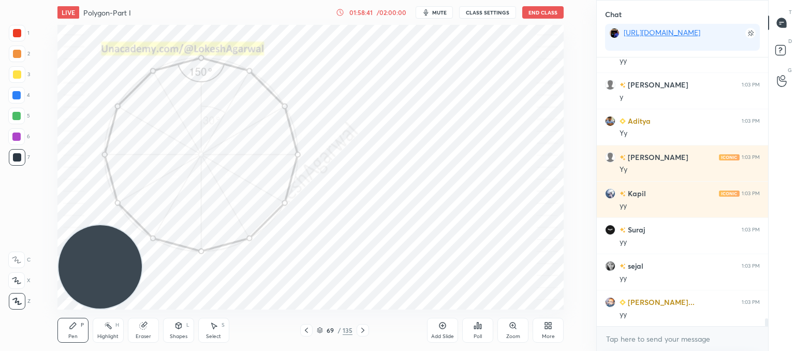
click at [362, 333] on icon at bounding box center [363, 330] width 8 height 8
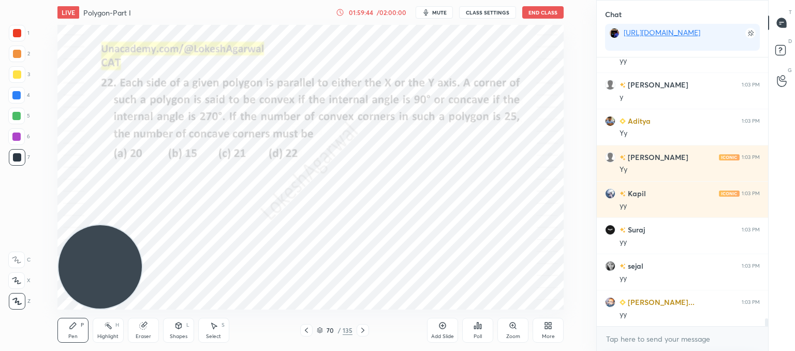
click at [145, 334] on div "Eraser" at bounding box center [144, 336] width 16 height 5
click at [449, 328] on div "Add Slide" at bounding box center [442, 330] width 31 height 25
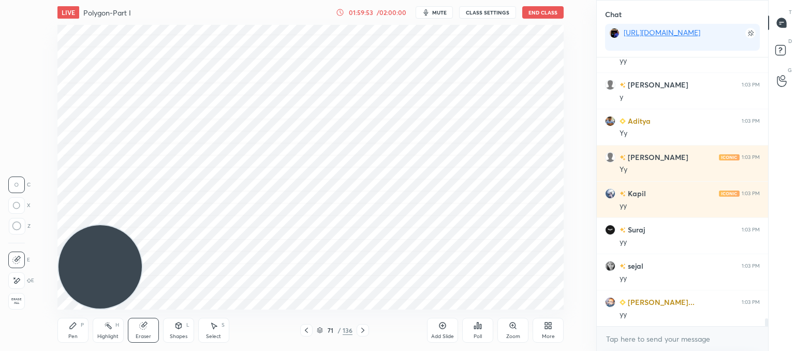
click at [181, 328] on icon at bounding box center [178, 325] width 8 height 8
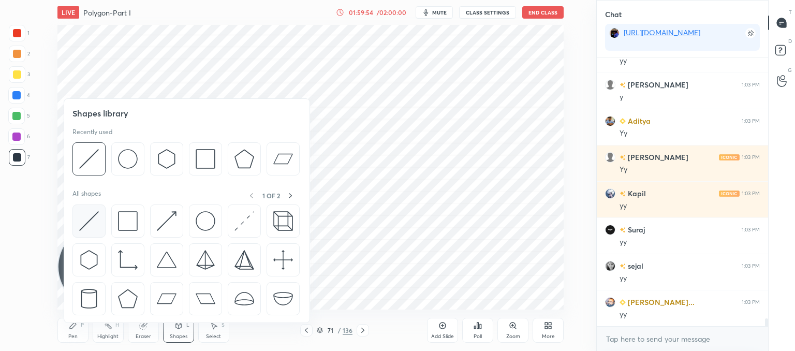
click at [91, 222] on img at bounding box center [89, 221] width 20 height 20
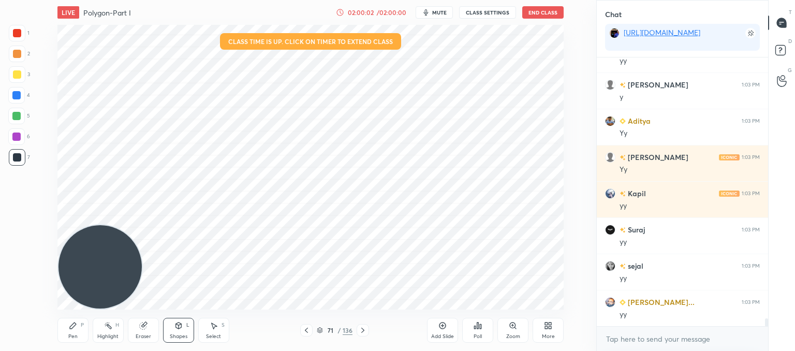
drag, startPoint x: 211, startPoint y: 326, endPoint x: 215, endPoint y: 316, distance: 10.2
click at [211, 325] on icon at bounding box center [214, 325] width 8 height 8
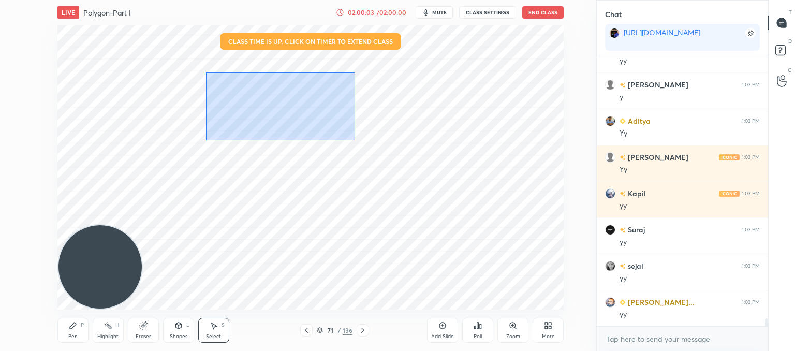
drag, startPoint x: 246, startPoint y: 81, endPoint x: 433, endPoint y: 194, distance: 218.5
click at [445, 199] on div "0 ° Undo Copy Duplicate Duplicate to new slide Delete" at bounding box center [310, 167] width 506 height 285
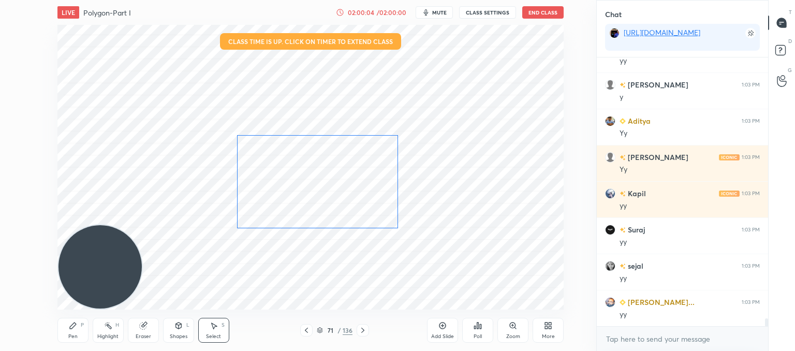
drag, startPoint x: 346, startPoint y: 105, endPoint x: 354, endPoint y: 197, distance: 93.0
click at [348, 189] on div "0 ° Undo Copy Duplicate Duplicate to new slide Delete" at bounding box center [310, 167] width 506 height 285
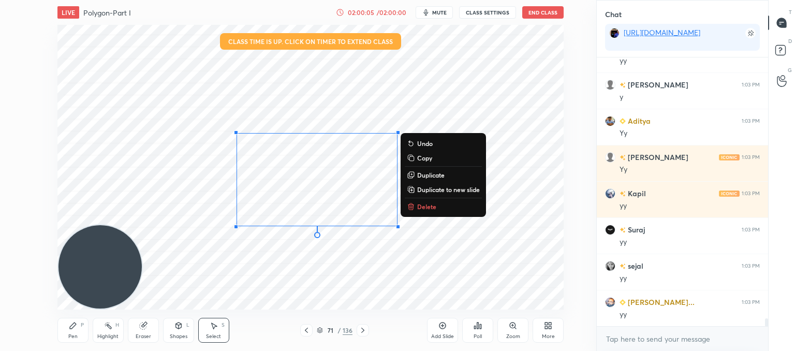
drag, startPoint x: 373, startPoint y: 269, endPoint x: 359, endPoint y: 275, distance: 14.6
click at [372, 269] on div "0 ° Undo Copy Duplicate Duplicate to new slide Delete" at bounding box center [310, 167] width 506 height 285
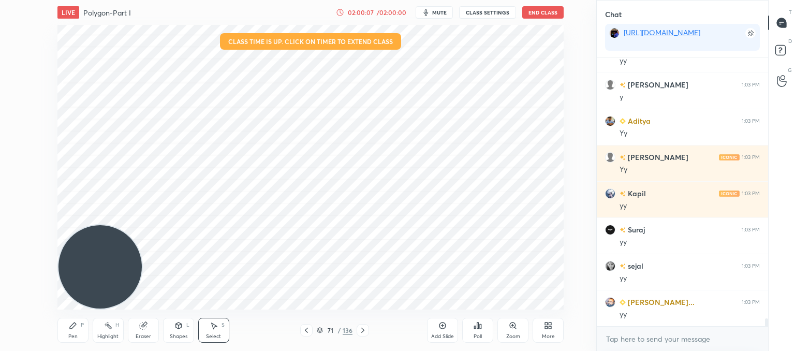
click at [181, 328] on icon at bounding box center [178, 325] width 8 height 8
click at [68, 334] on div "Pen" at bounding box center [72, 336] width 9 height 5
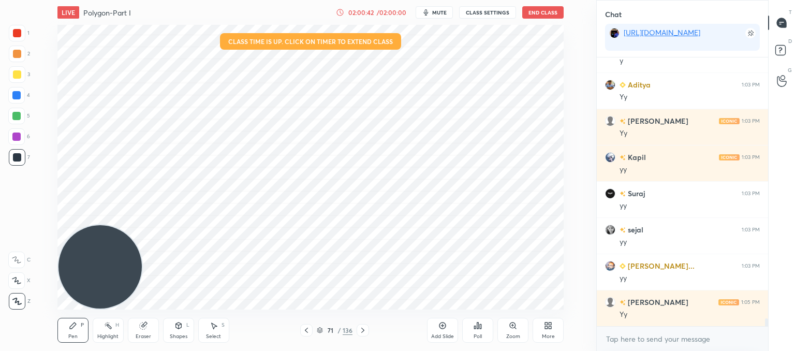
click at [305, 330] on icon at bounding box center [306, 330] width 3 height 5
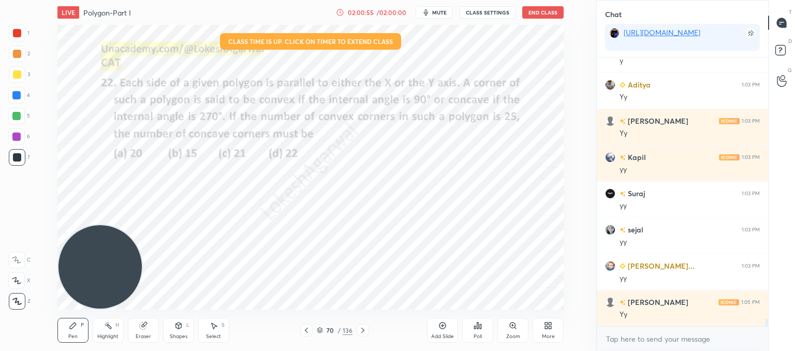
click at [356, 329] on div "70 / 136" at bounding box center [334, 330] width 69 height 12
click at [361, 327] on icon at bounding box center [363, 330] width 8 height 8
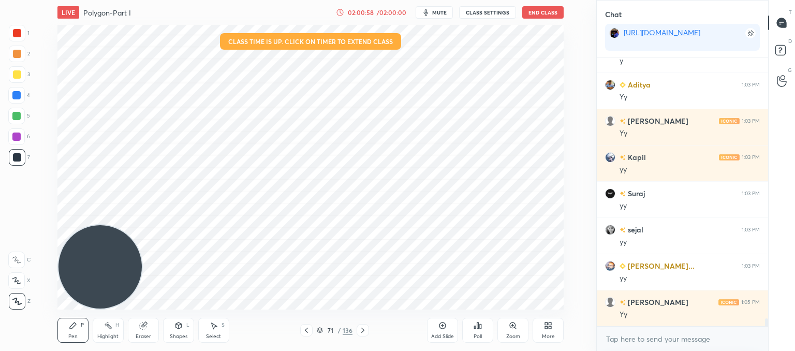
click at [305, 331] on icon at bounding box center [306, 330] width 3 height 5
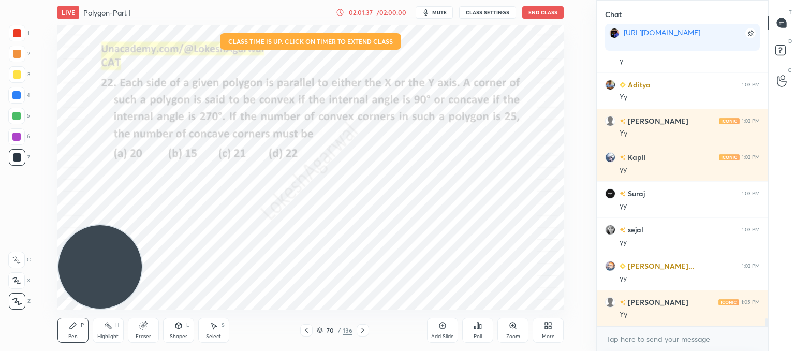
scroll to position [9240, 0]
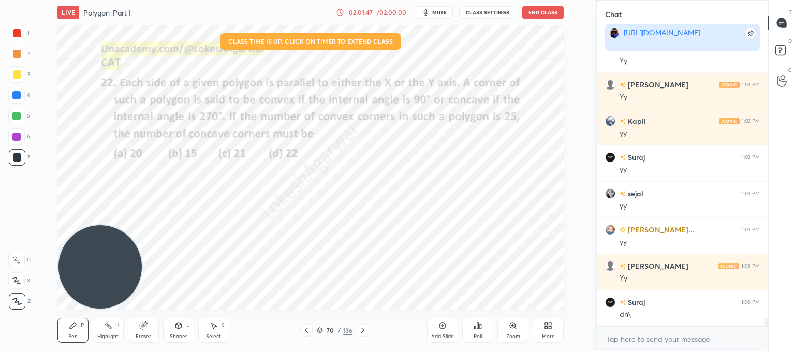
click at [640, 37] on link "[URL][DOMAIN_NAME]" at bounding box center [662, 32] width 77 height 10
click at [625, 334] on textarea at bounding box center [682, 339] width 155 height 17
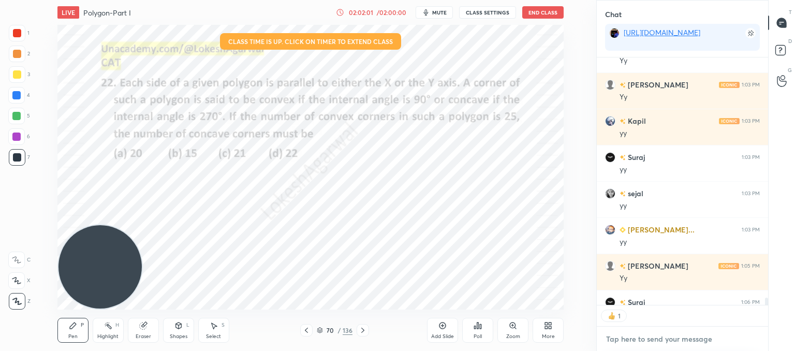
scroll to position [4, 3]
click at [472, 329] on div "Poll" at bounding box center [477, 330] width 31 height 25
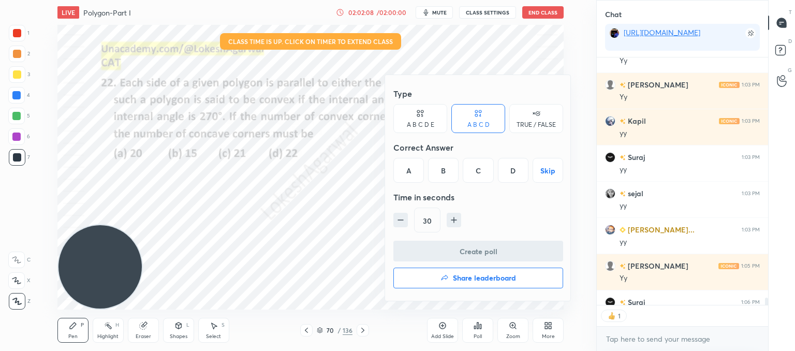
drag, startPoint x: 478, startPoint y: 165, endPoint x: 477, endPoint y: 171, distance: 5.7
click at [478, 166] on div "C" at bounding box center [478, 170] width 31 height 25
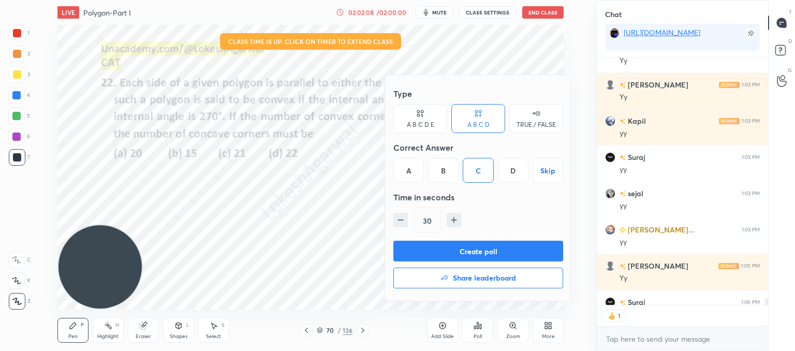
click at [472, 251] on button "Create poll" at bounding box center [478, 251] width 170 height 21
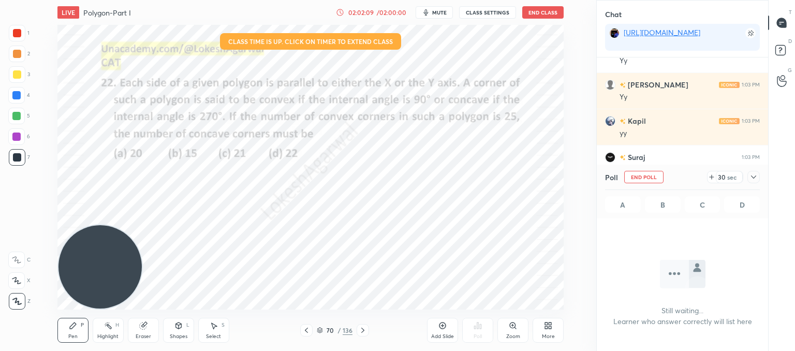
scroll to position [126, 168]
click at [147, 325] on div "Eraser" at bounding box center [143, 330] width 31 height 25
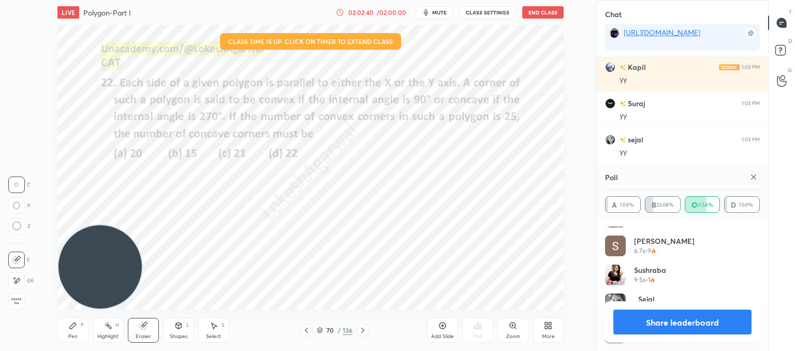
scroll to position [137, 0]
drag, startPoint x: 753, startPoint y: 181, endPoint x: 677, endPoint y: 226, distance: 87.7
click at [752, 181] on div at bounding box center [754, 177] width 12 height 12
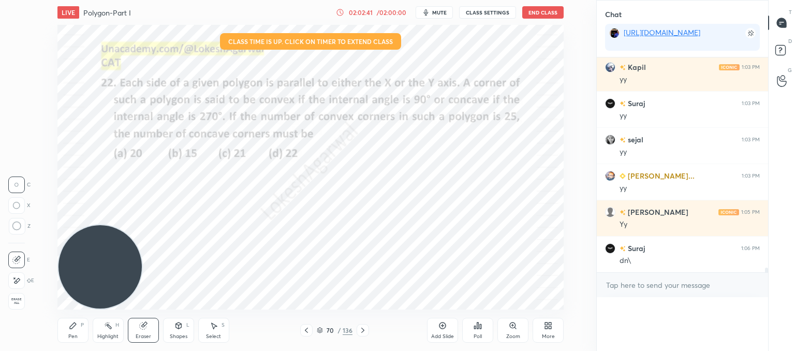
scroll to position [0, 0]
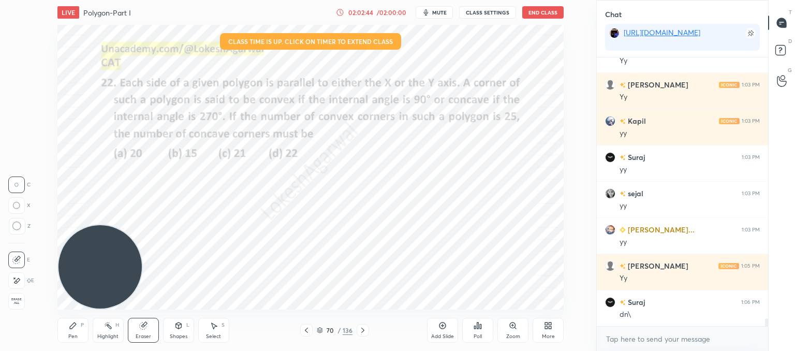
drag, startPoint x: 75, startPoint y: 337, endPoint x: 81, endPoint y: 329, distance: 10.7
click at [76, 334] on div "Pen" at bounding box center [72, 336] width 9 height 5
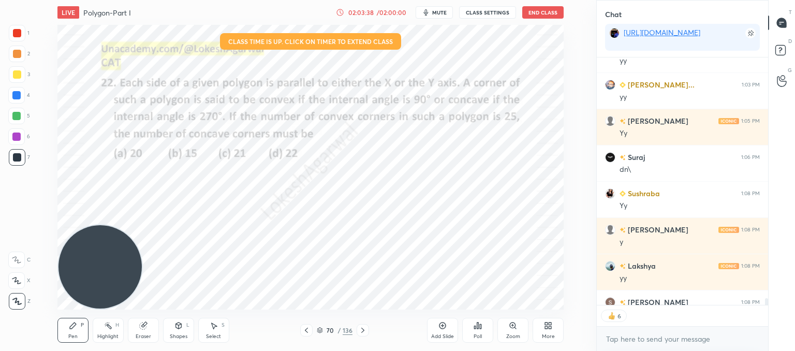
scroll to position [9442, 0]
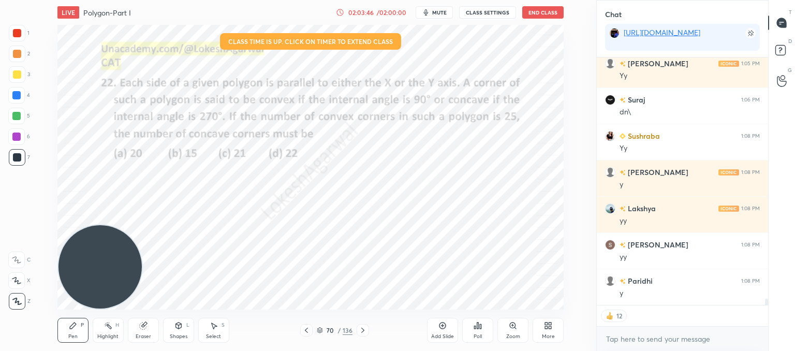
click at [149, 330] on div "Eraser" at bounding box center [143, 330] width 31 height 25
click at [81, 328] on div "Pen P" at bounding box center [72, 330] width 31 height 25
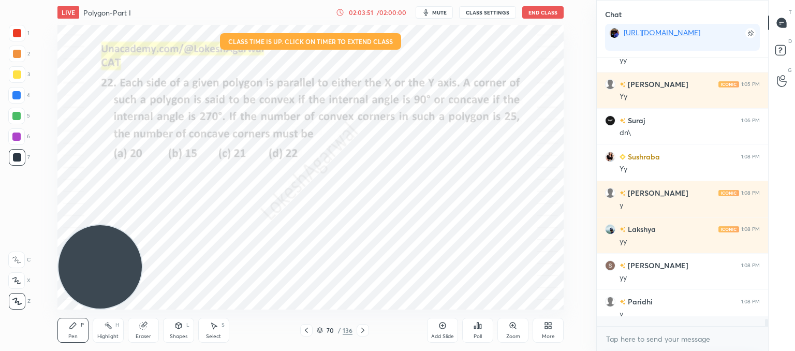
scroll to position [266, 168]
click at [438, 330] on div "Add Slide" at bounding box center [442, 330] width 31 height 25
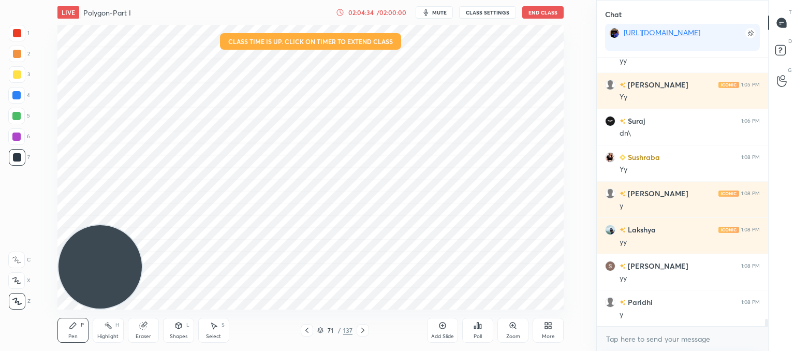
click at [175, 332] on div "Shapes L" at bounding box center [178, 330] width 31 height 25
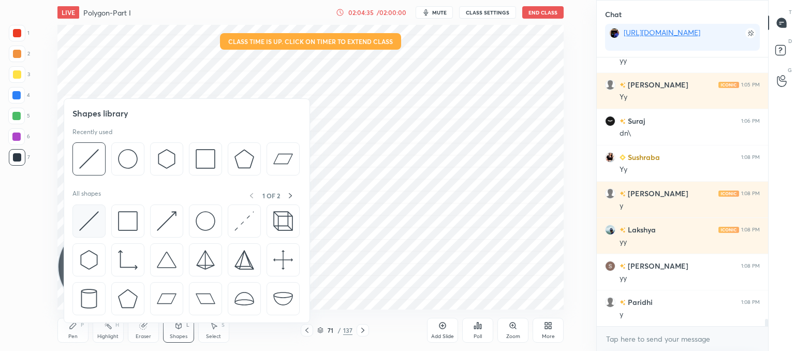
click at [92, 222] on img at bounding box center [89, 221] width 20 height 20
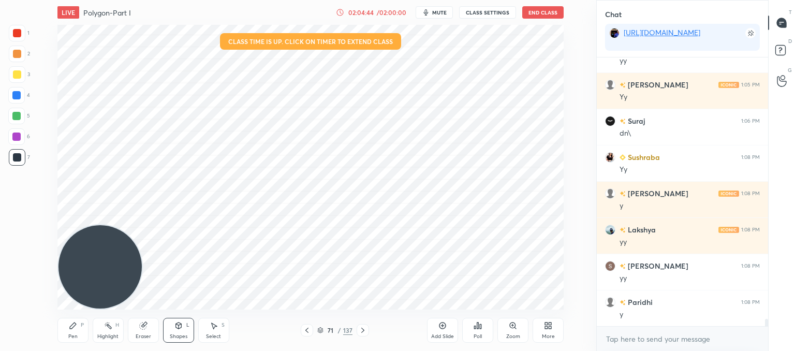
click at [72, 325] on icon at bounding box center [73, 326] width 6 height 6
click at [170, 331] on div "Shapes L" at bounding box center [178, 330] width 31 height 25
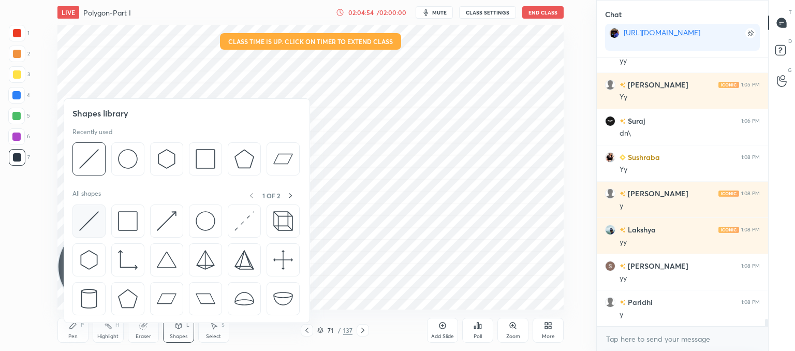
click at [93, 222] on img at bounding box center [89, 221] width 20 height 20
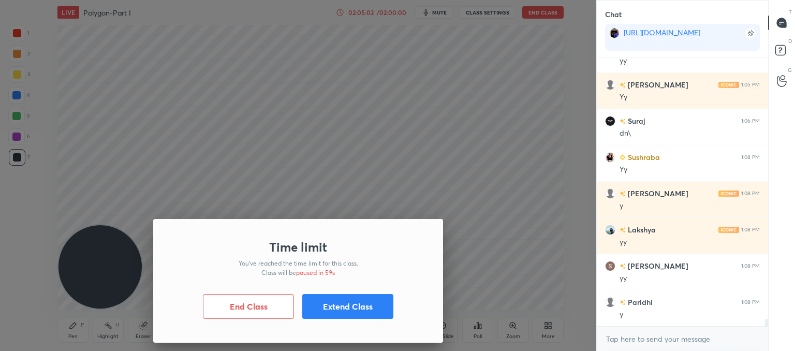
drag, startPoint x: 346, startPoint y: 313, endPoint x: 339, endPoint y: 310, distance: 7.6
click at [345, 313] on button "Extend Class" at bounding box center [347, 306] width 91 height 25
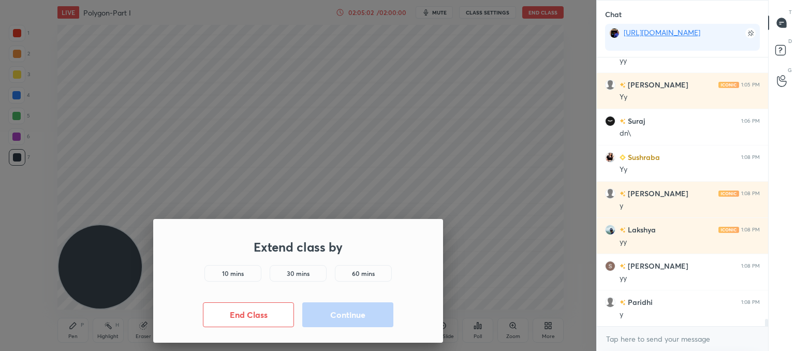
click at [232, 276] on h5 "10 mins" at bounding box center [233, 273] width 22 height 9
click at [352, 315] on button "Continue" at bounding box center [347, 314] width 91 height 25
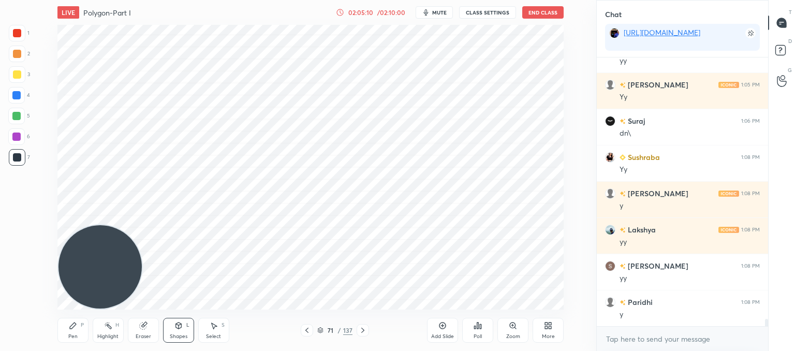
drag, startPoint x: 141, startPoint y: 328, endPoint x: 158, endPoint y: 313, distance: 22.8
click at [143, 327] on icon at bounding box center [142, 326] width 7 height 7
click at [184, 332] on div "Shapes L" at bounding box center [178, 330] width 31 height 25
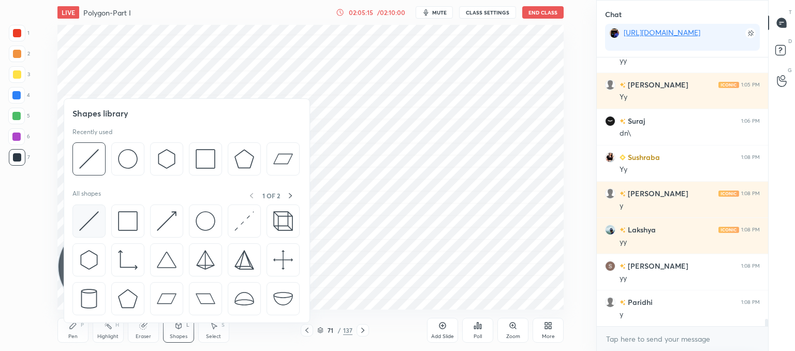
click at [89, 221] on img at bounding box center [89, 221] width 20 height 20
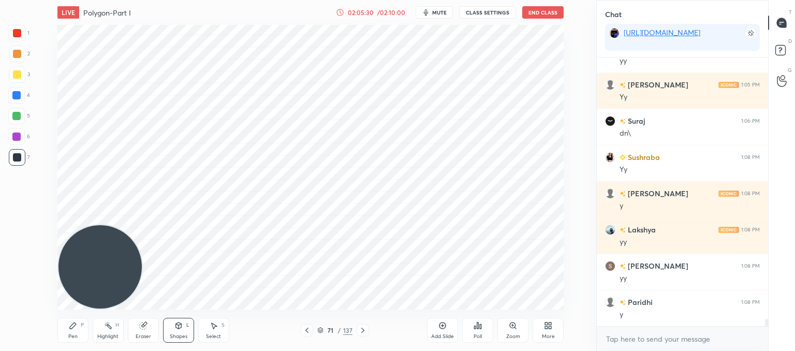
drag, startPoint x: 138, startPoint y: 332, endPoint x: 195, endPoint y: 315, distance: 59.8
click at [140, 331] on div "Eraser" at bounding box center [143, 330] width 31 height 25
click at [75, 335] on div "Pen" at bounding box center [72, 336] width 9 height 5
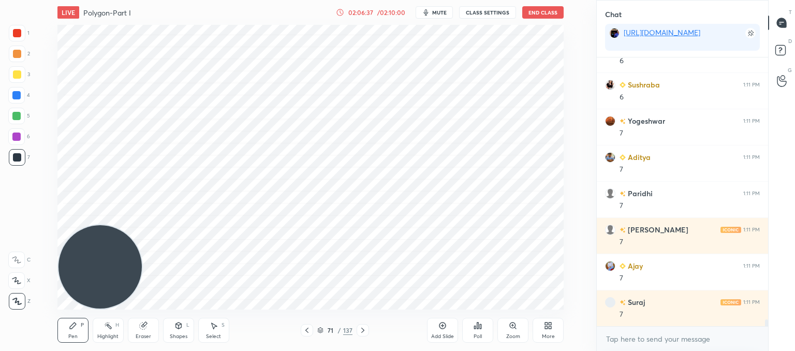
scroll to position [10265, 0]
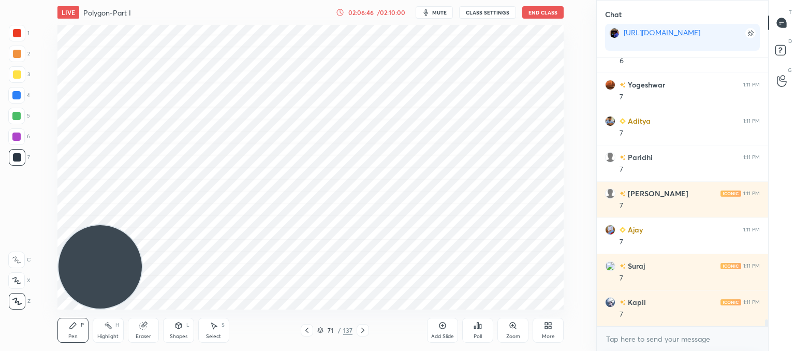
drag, startPoint x: 148, startPoint y: 329, endPoint x: 150, endPoint y: 321, distance: 7.9
click at [149, 327] on div "Eraser" at bounding box center [143, 330] width 31 height 25
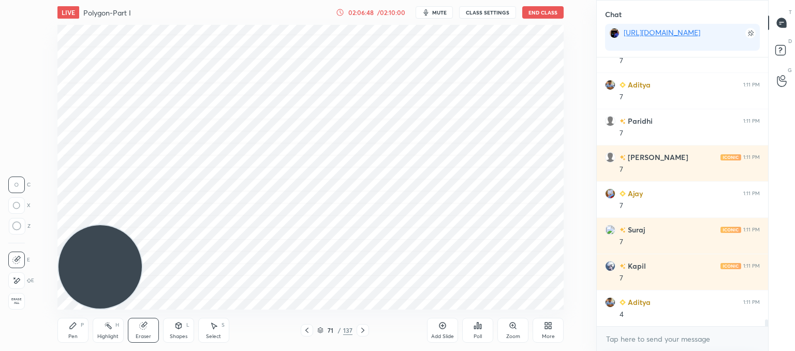
click at [70, 339] on div "Pen" at bounding box center [72, 336] width 9 height 5
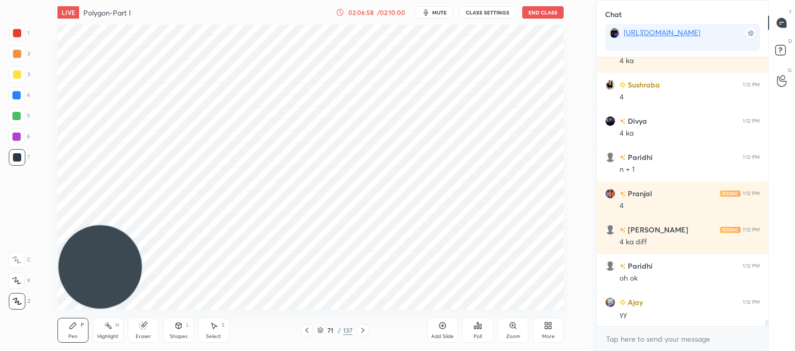
scroll to position [10627, 0]
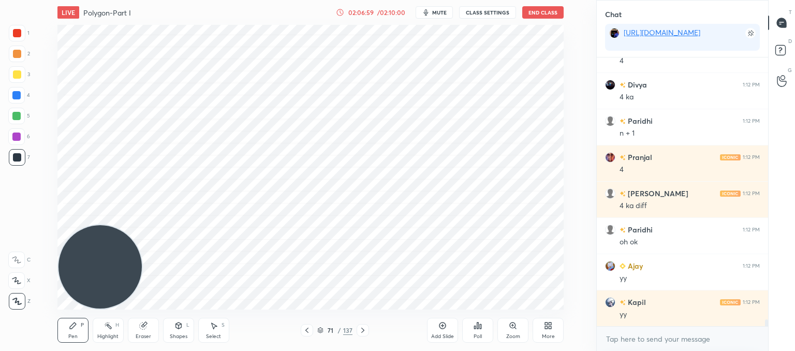
click at [306, 330] on icon at bounding box center [307, 330] width 8 height 8
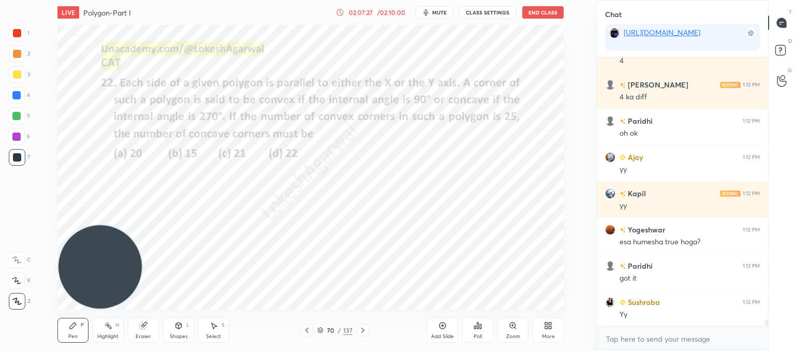
scroll to position [10772, 0]
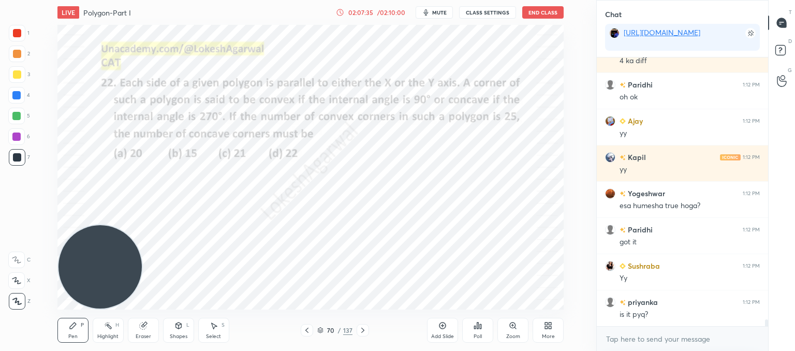
click at [307, 332] on icon at bounding box center [307, 330] width 8 height 8
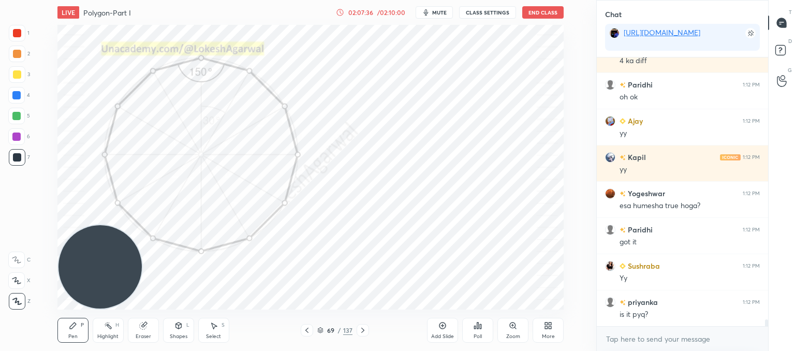
click at [307, 332] on icon at bounding box center [307, 330] width 8 height 8
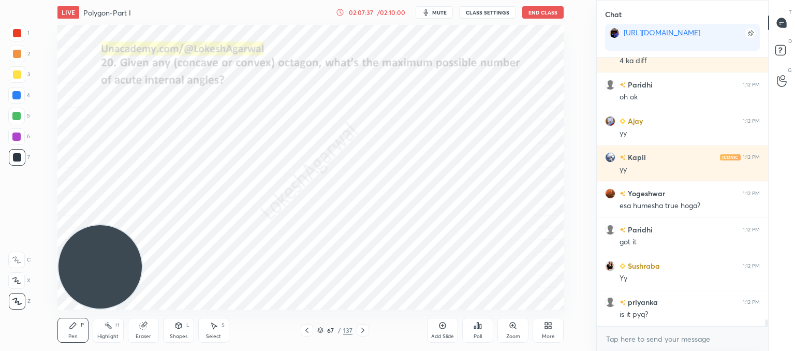
click at [307, 332] on icon at bounding box center [307, 330] width 8 height 8
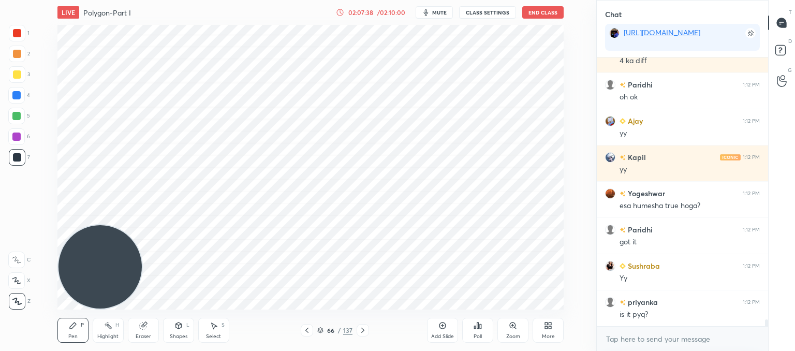
click at [307, 332] on icon at bounding box center [307, 330] width 8 height 8
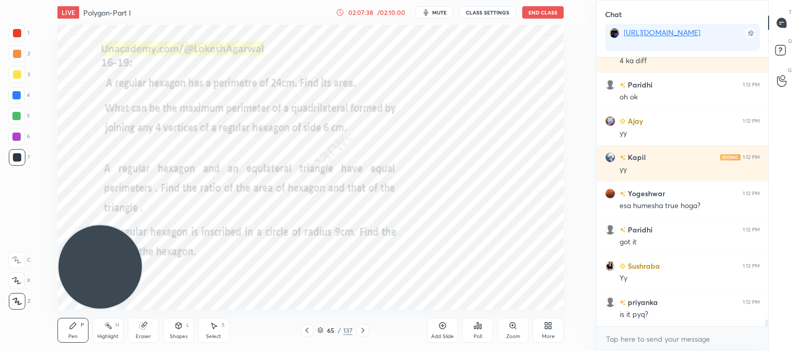
click at [307, 332] on icon at bounding box center [307, 330] width 8 height 8
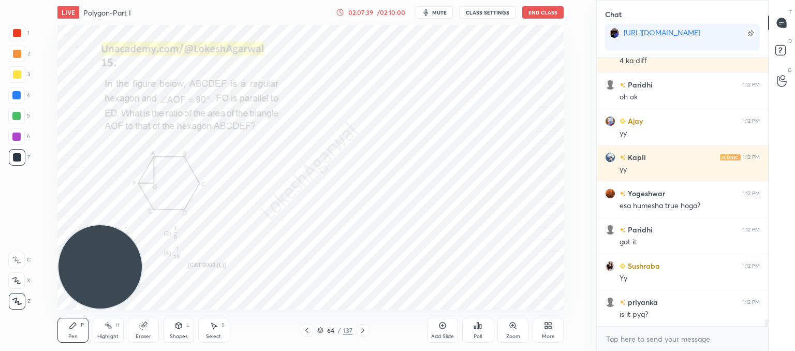
click at [307, 332] on icon at bounding box center [307, 330] width 8 height 8
click at [360, 330] on icon at bounding box center [363, 330] width 8 height 8
click at [306, 332] on icon at bounding box center [307, 330] width 8 height 8
click at [306, 331] on icon at bounding box center [307, 330] width 8 height 8
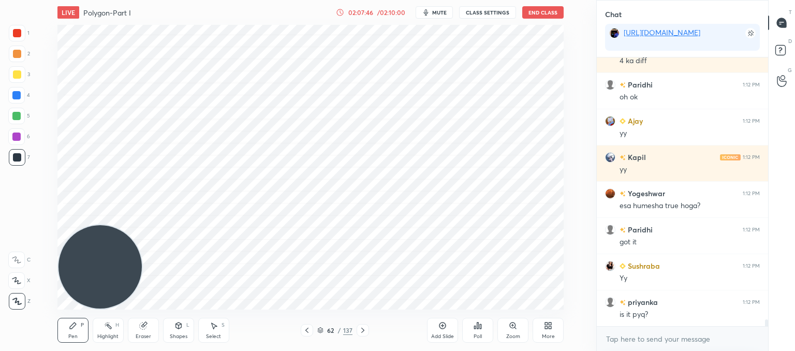
click at [306, 331] on icon at bounding box center [307, 330] width 8 height 8
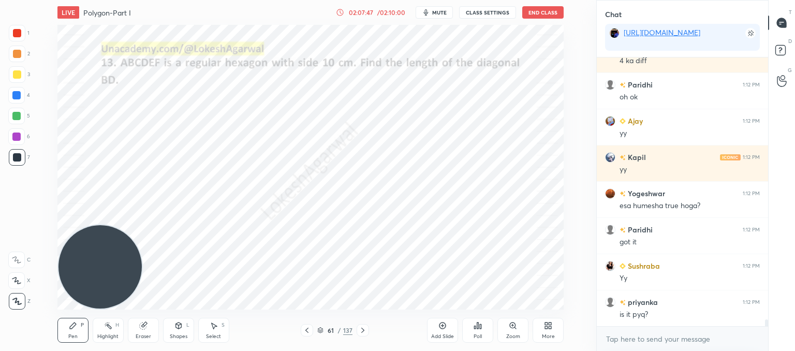
click at [306, 331] on icon at bounding box center [307, 330] width 8 height 8
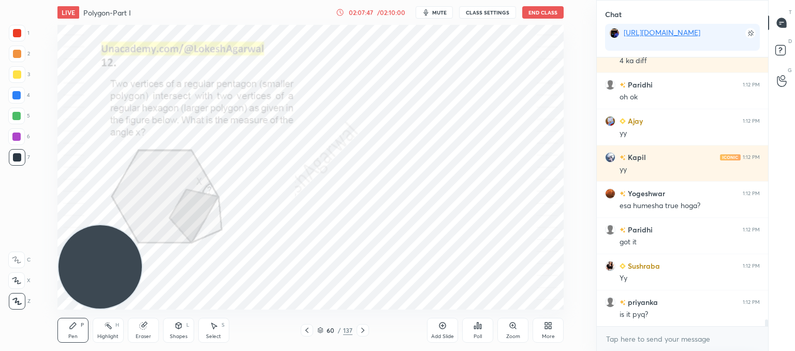
click at [306, 331] on icon at bounding box center [307, 330] width 8 height 8
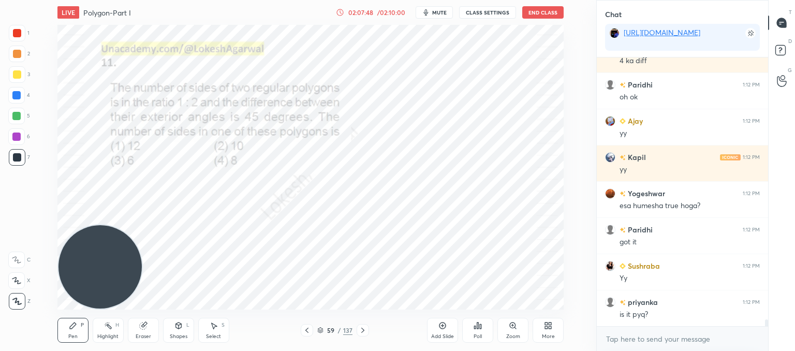
click at [306, 331] on icon at bounding box center [306, 330] width 3 height 5
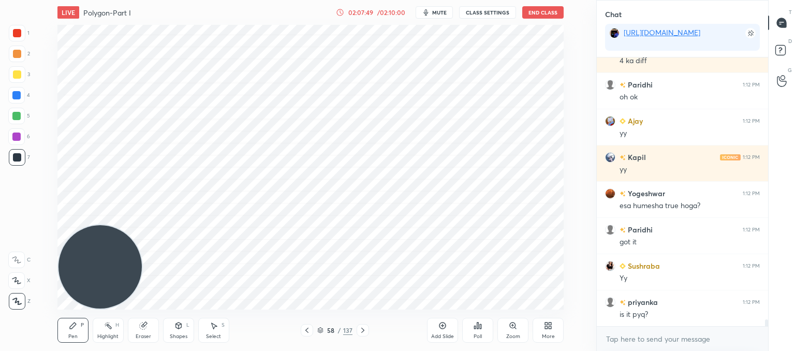
click at [306, 331] on icon at bounding box center [306, 330] width 3 height 5
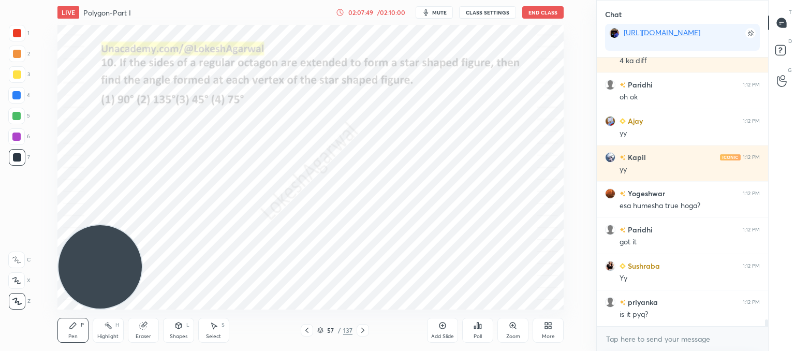
click at [306, 331] on icon at bounding box center [306, 330] width 3 height 5
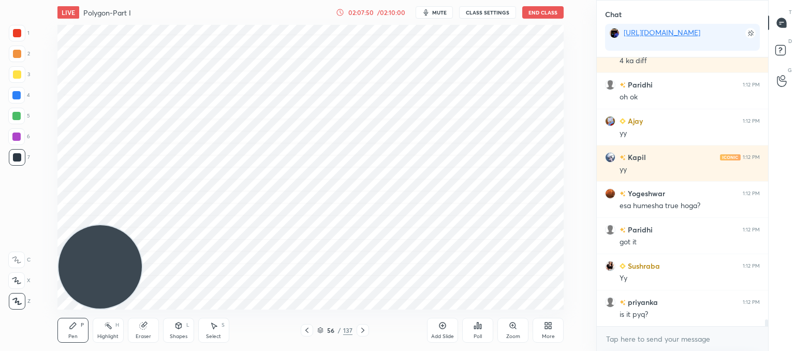
click at [306, 331] on icon at bounding box center [306, 330] width 3 height 5
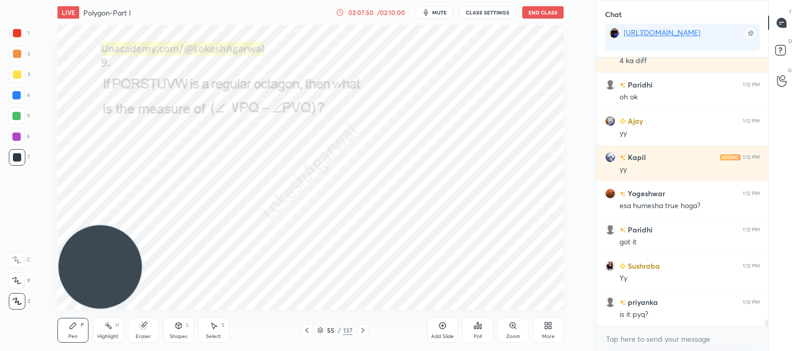
click at [306, 331] on icon at bounding box center [306, 330] width 3 height 5
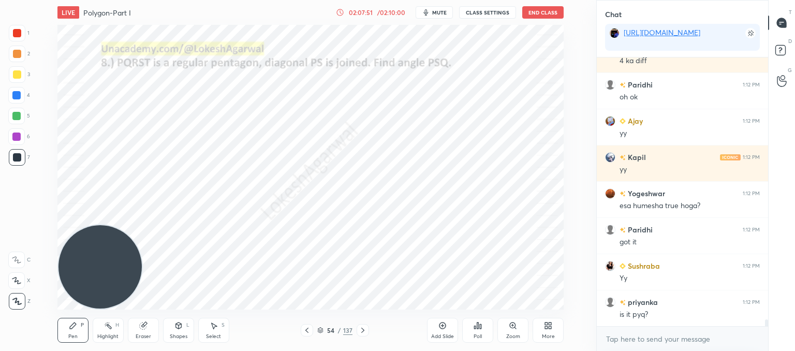
click at [306, 331] on icon at bounding box center [306, 330] width 3 height 5
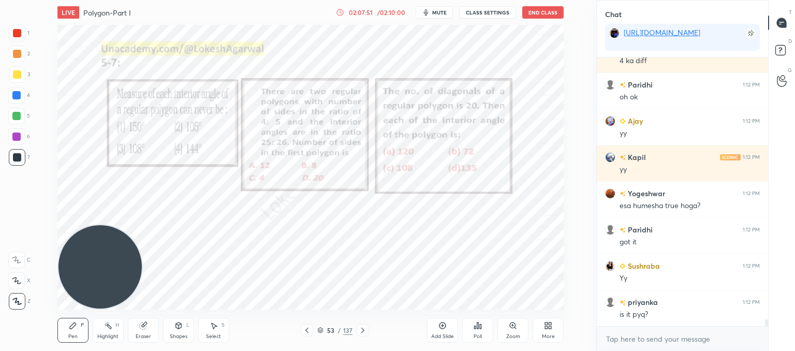
click at [306, 331] on icon at bounding box center [306, 330] width 3 height 5
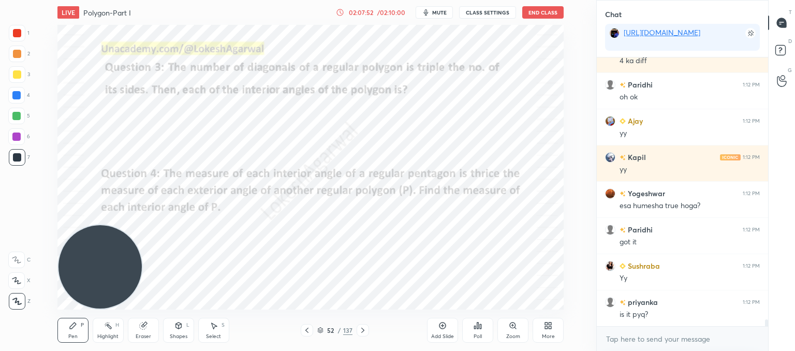
click at [306, 331] on icon at bounding box center [306, 330] width 3 height 5
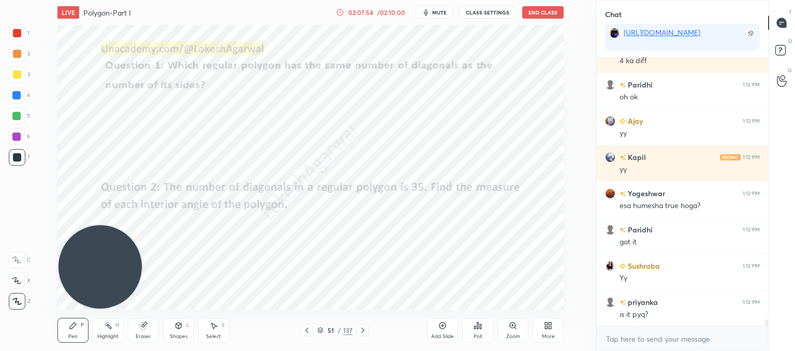
click at [306, 331] on icon at bounding box center [306, 330] width 3 height 5
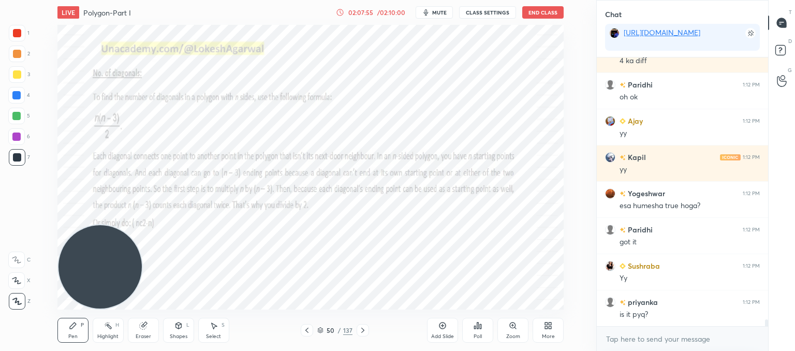
scroll to position [10808, 0]
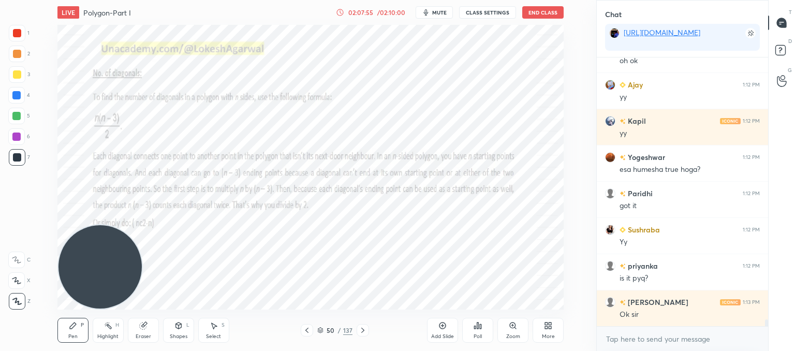
click at [306, 331] on icon at bounding box center [306, 330] width 3 height 5
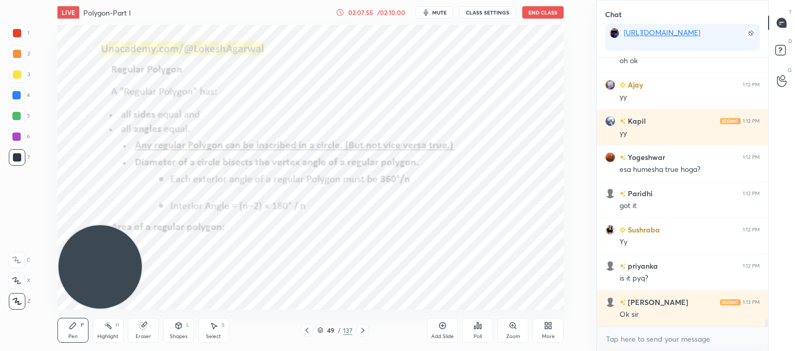
click at [306, 331] on icon at bounding box center [306, 330] width 3 height 5
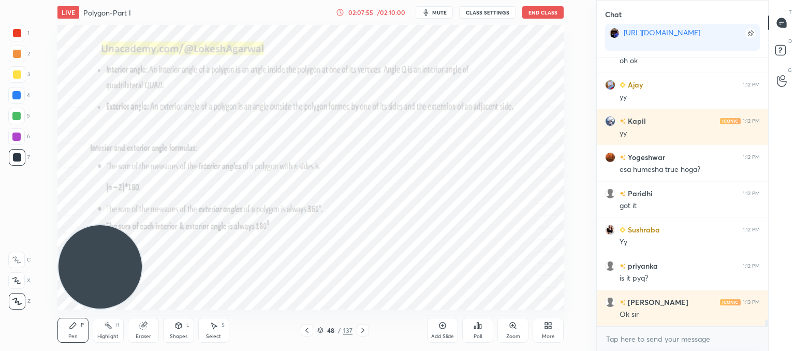
click at [306, 331] on icon at bounding box center [306, 330] width 3 height 5
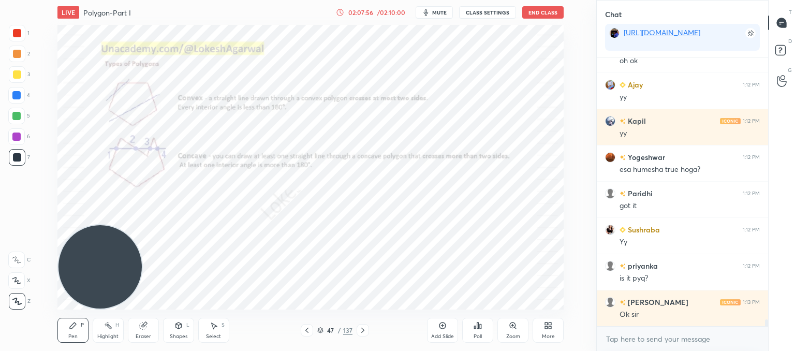
click at [306, 331] on icon at bounding box center [306, 330] width 3 height 5
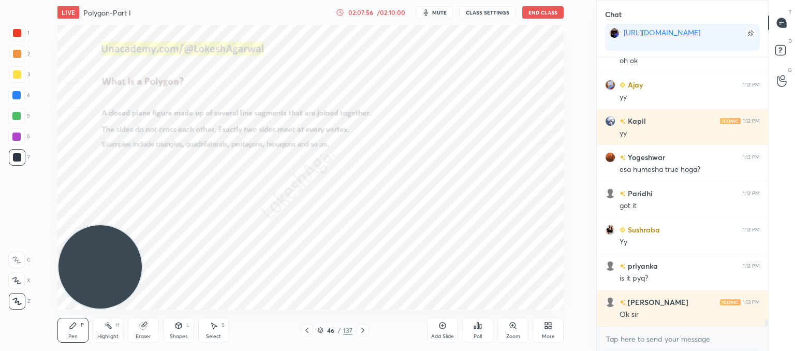
click at [306, 331] on icon at bounding box center [306, 330] width 3 height 5
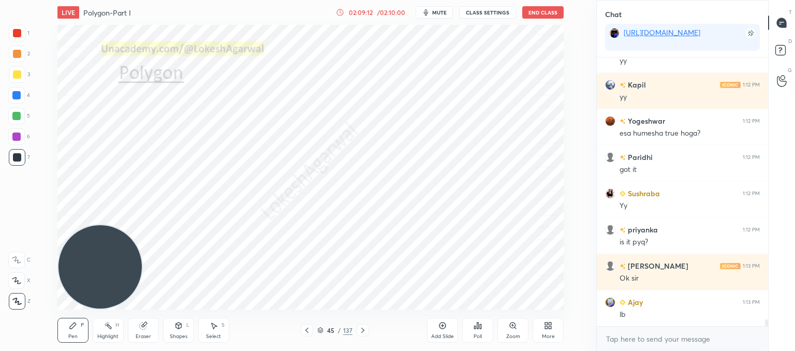
click at [481, 332] on div "Poll" at bounding box center [477, 330] width 31 height 25
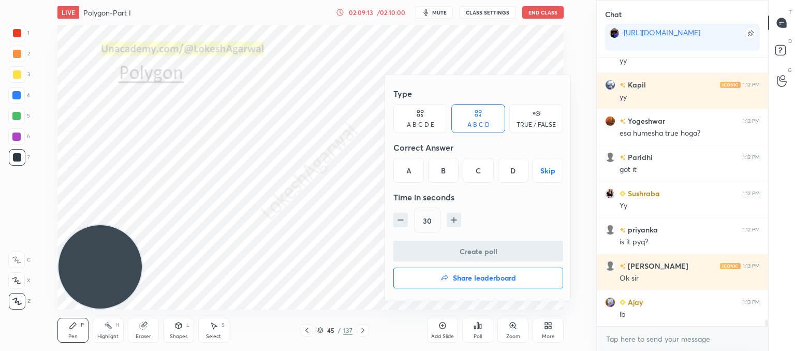
click at [491, 274] on h4 "Share leaderboard" at bounding box center [484, 277] width 63 height 7
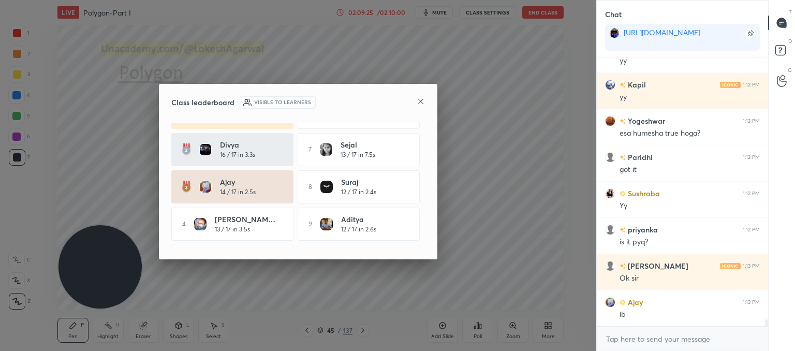
scroll to position [0, 0]
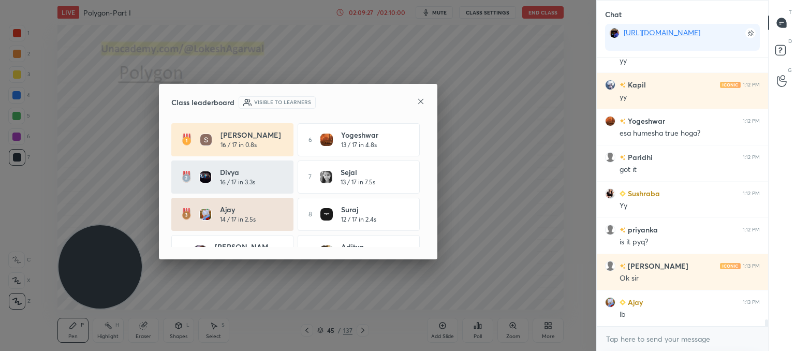
click at [424, 100] on icon at bounding box center [421, 101] width 8 height 8
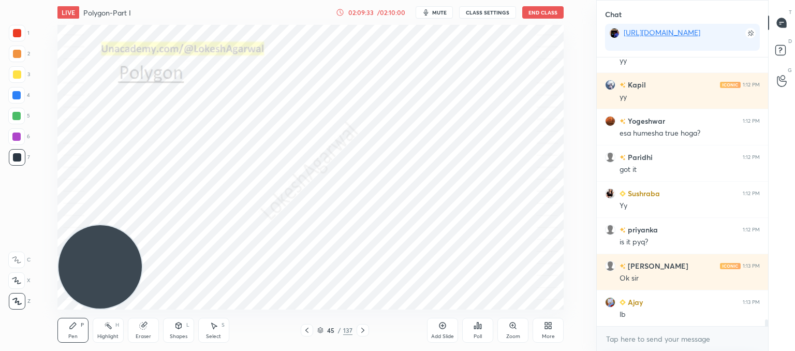
click at [139, 323] on icon at bounding box center [143, 325] width 8 height 8
click at [16, 229] on icon at bounding box center [16, 226] width 9 height 9
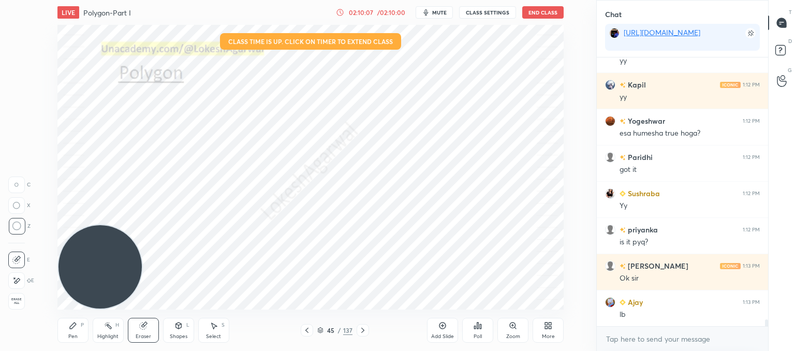
click at [551, 17] on button "End Class" at bounding box center [542, 12] width 41 height 12
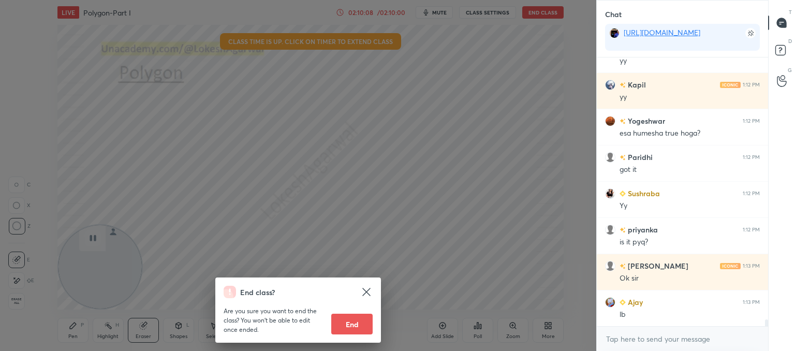
click at [346, 319] on button "End" at bounding box center [351, 324] width 41 height 21
type textarea "x"
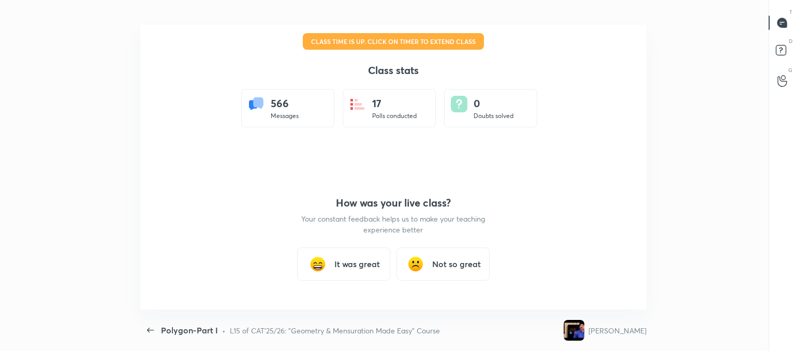
scroll to position [51484, 51011]
